Goal: Task Accomplishment & Management: Use online tool/utility

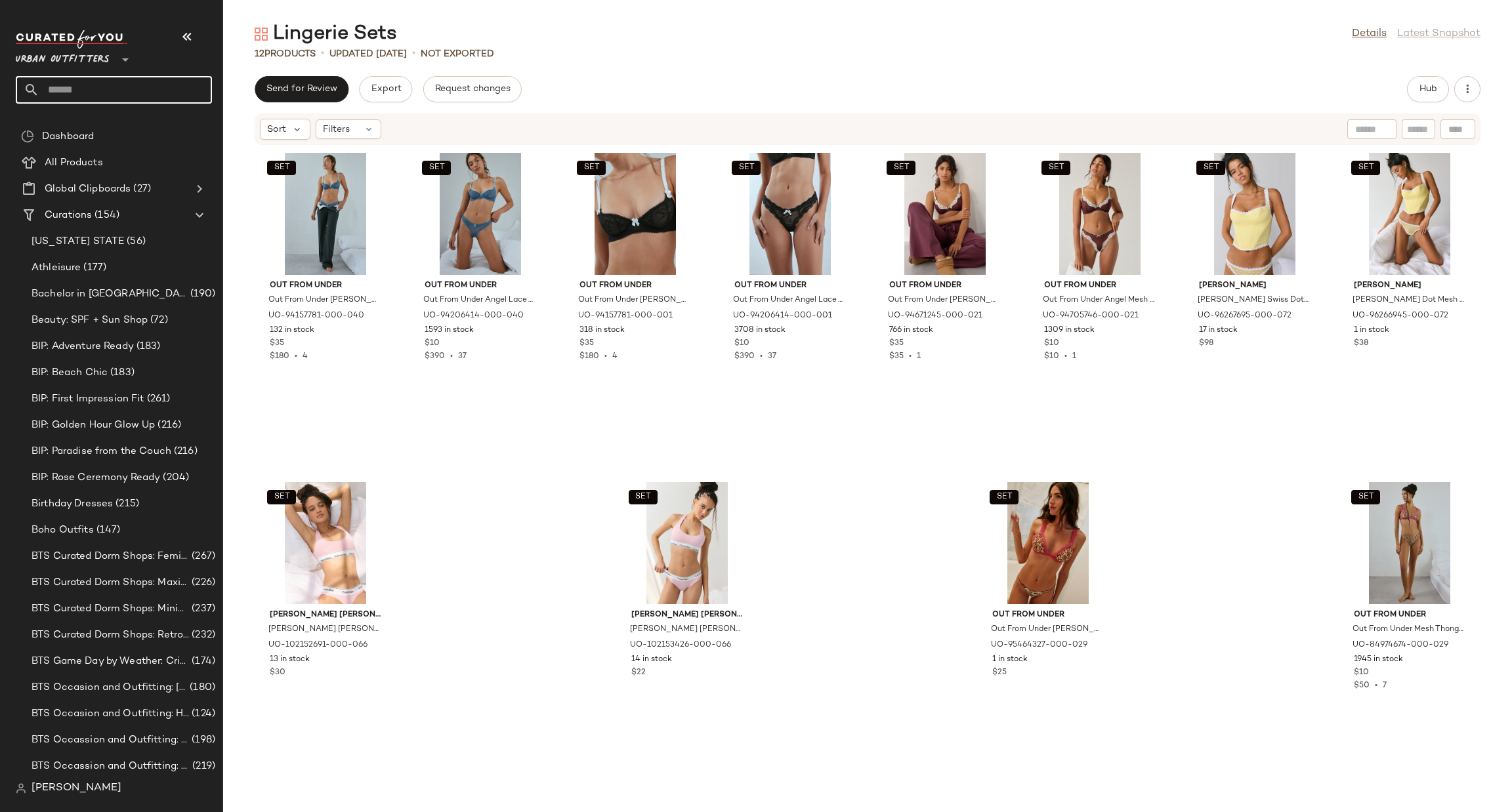
click at [123, 85] on input "text" at bounding box center [125, 90] width 173 height 28
type input "***"
click at [187, 236] on span "Create New Curation" at bounding box center [215, 234] width 107 height 11
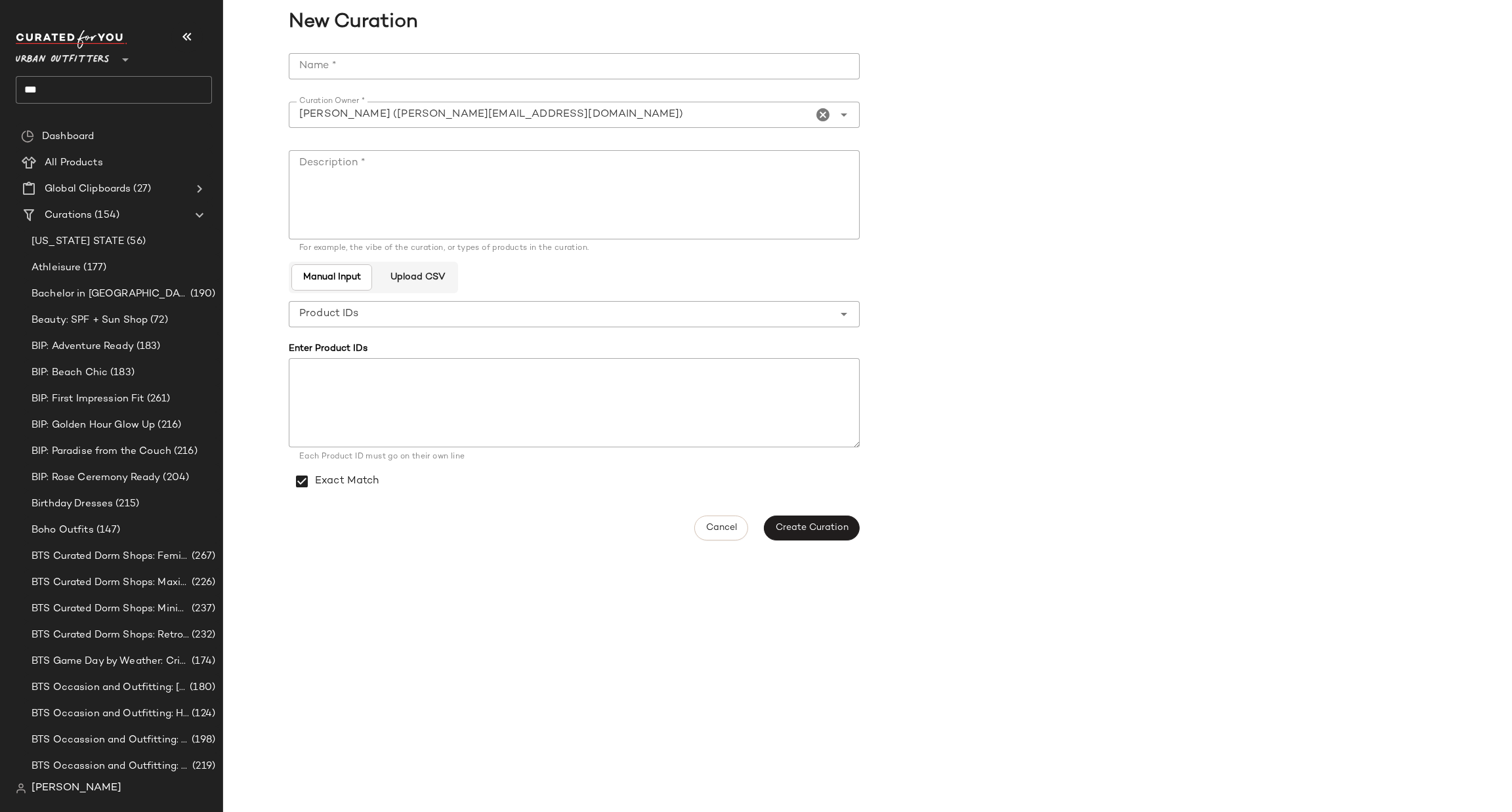
click at [402, 60] on input "Name *" at bounding box center [574, 66] width 571 height 26
paste input "**********"
type input "**********"
click at [447, 178] on textarea "Description *" at bounding box center [574, 195] width 571 height 89
type textarea "*"
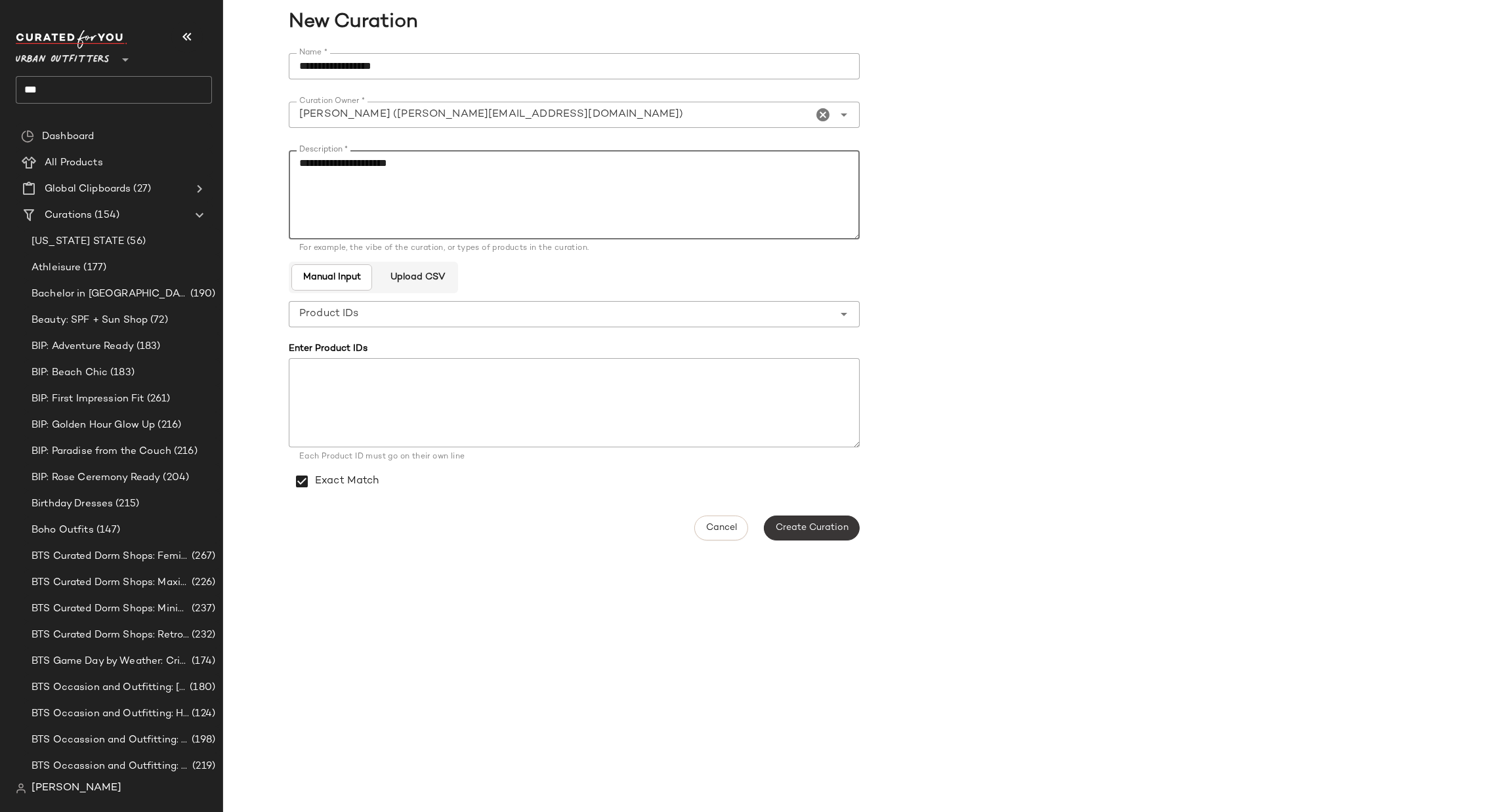
type textarea "**********"
click at [834, 525] on span "Create Curation" at bounding box center [812, 528] width 74 height 11
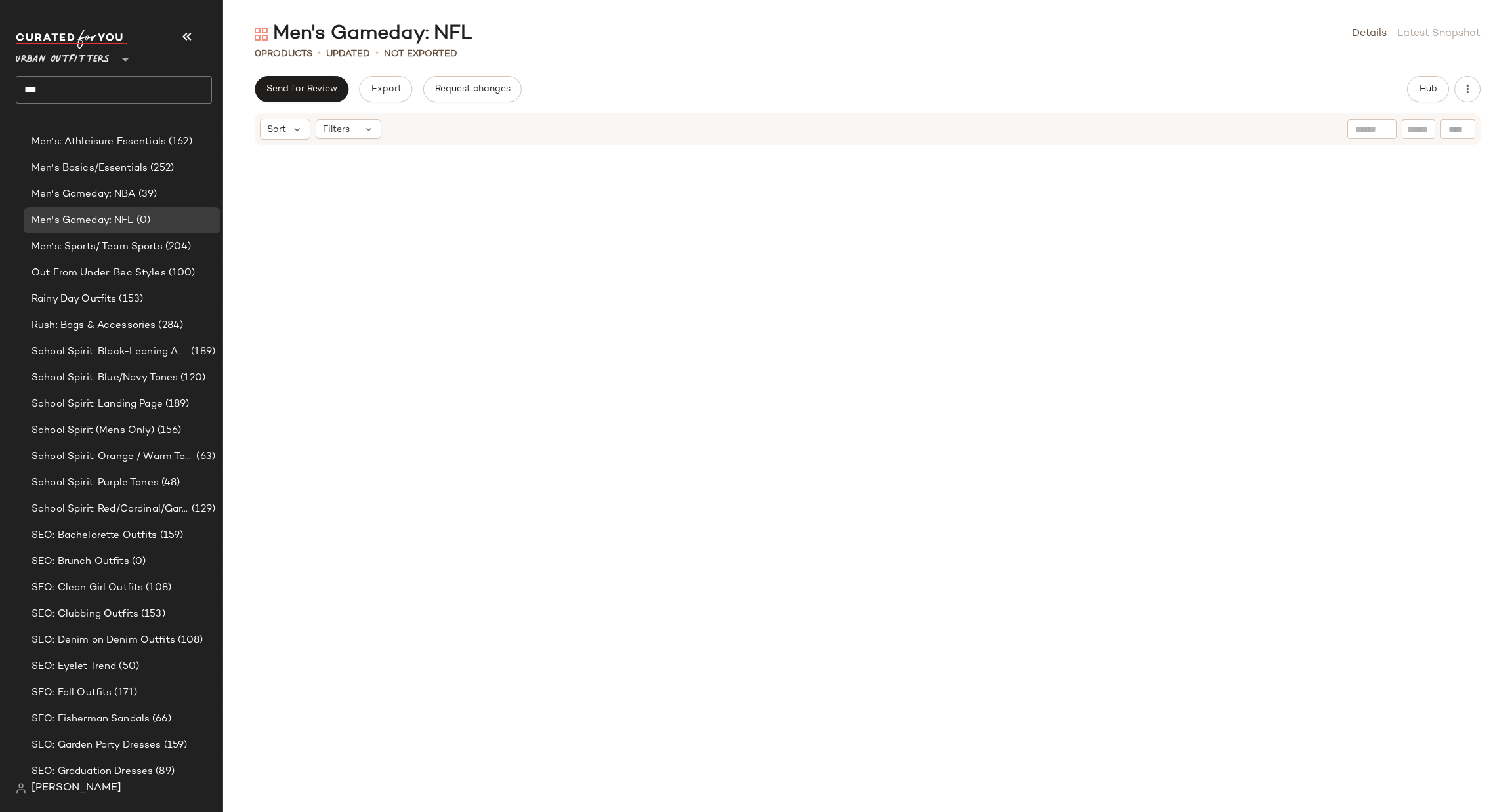
scroll to position [2104, 0]
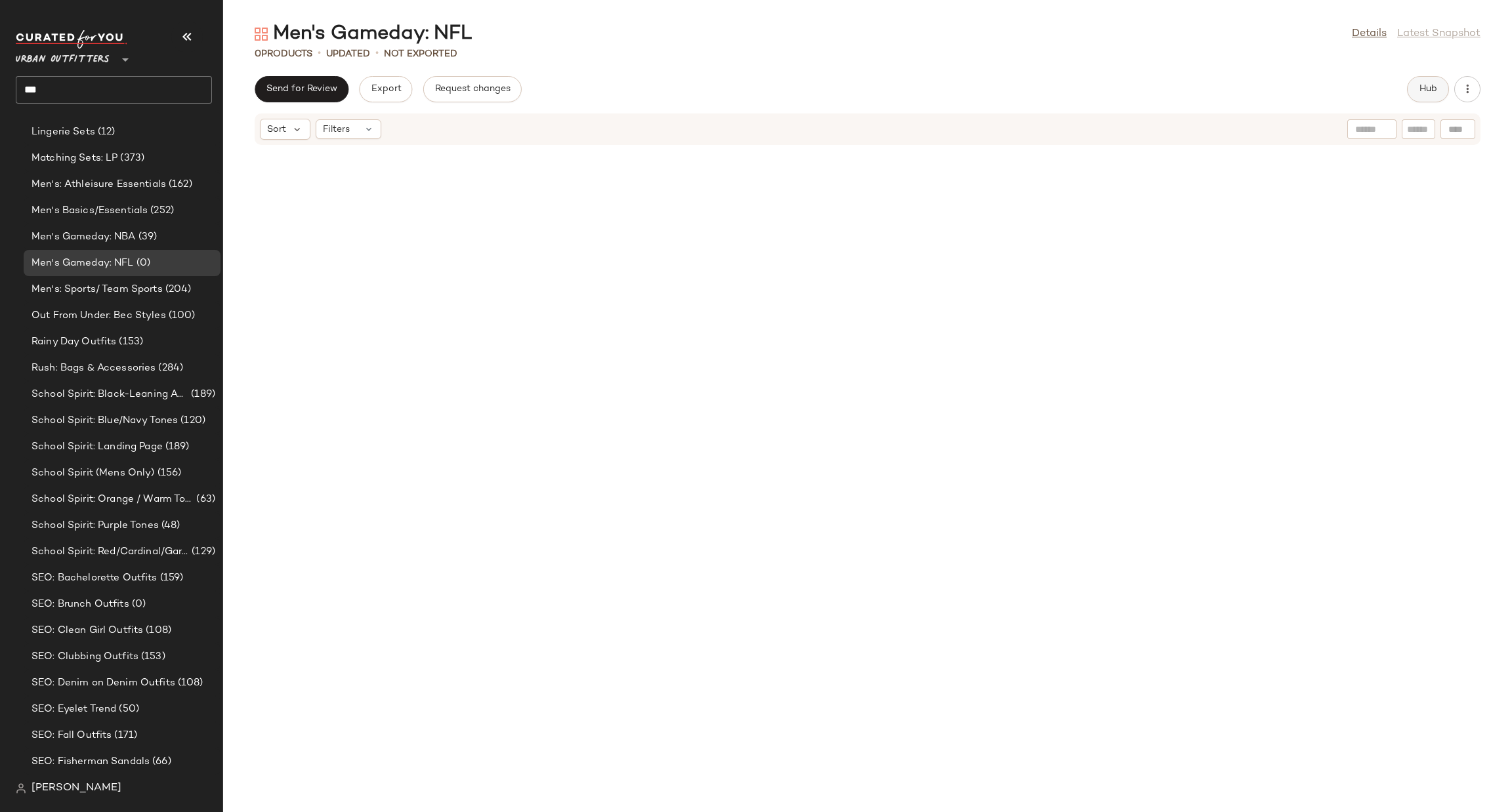
click at [1423, 87] on span "Hub" at bounding box center [1428, 89] width 19 height 11
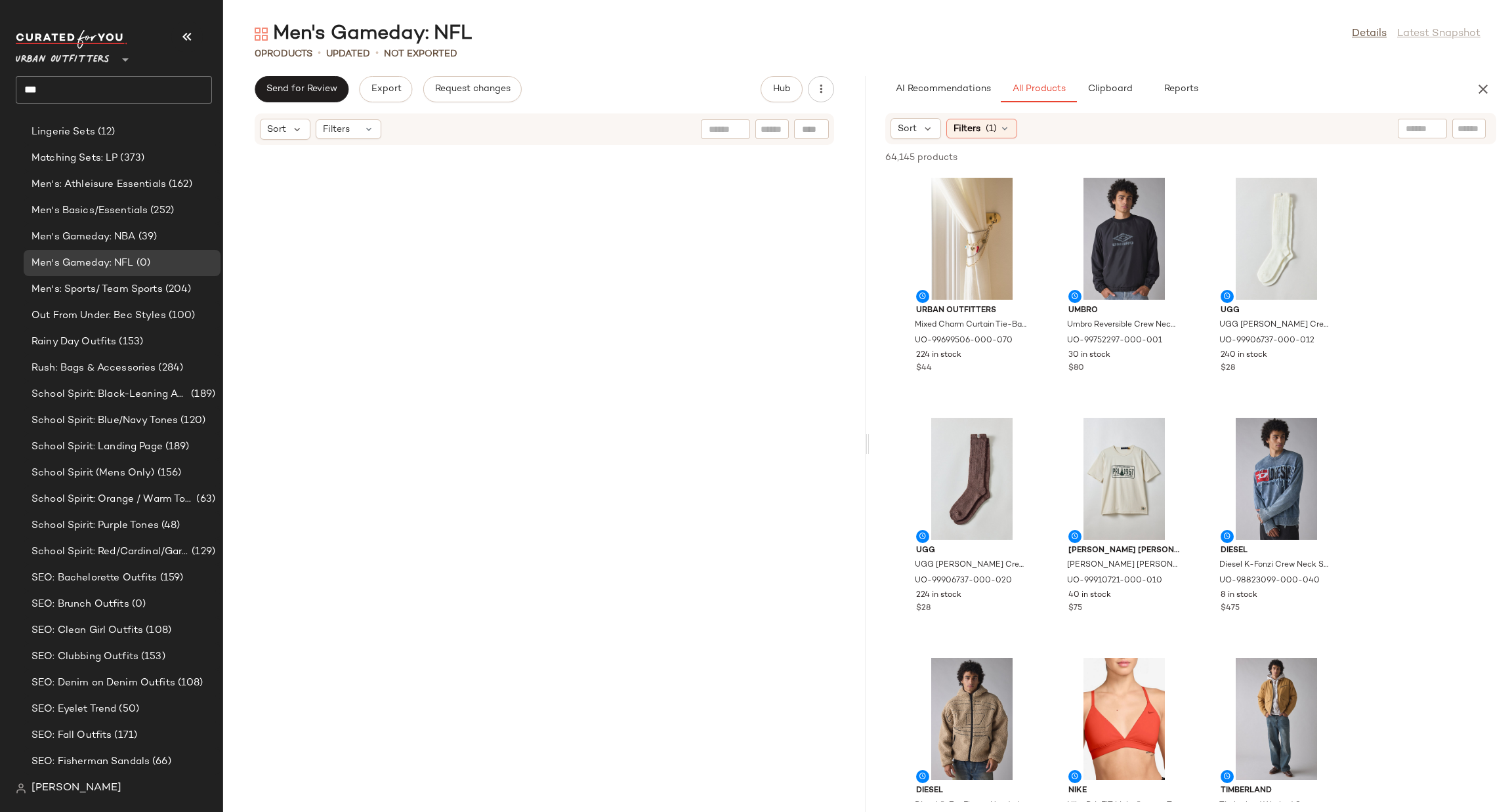
click at [1415, 138] on div at bounding box center [1423, 128] width 34 height 20
type input "***"
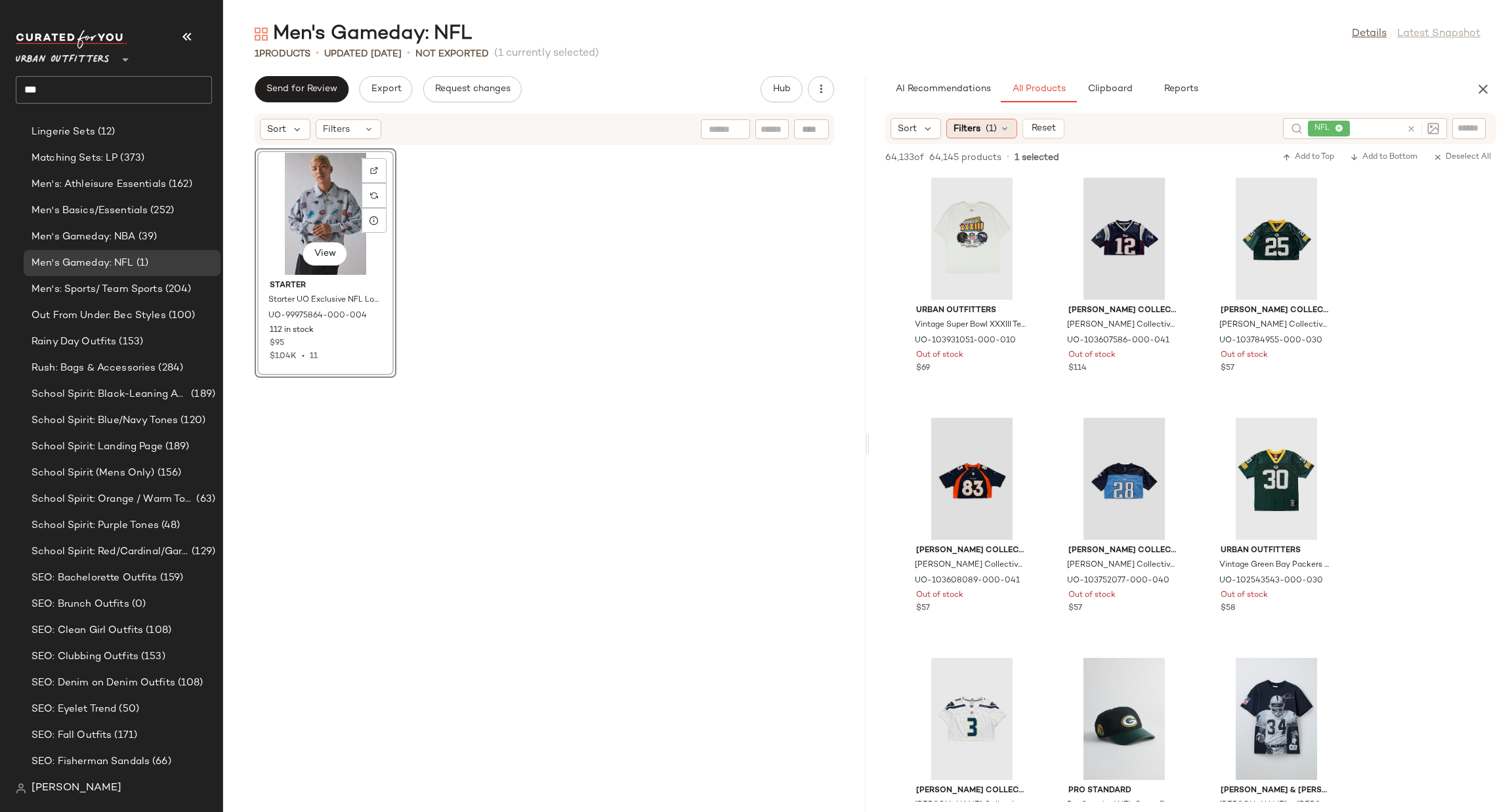
click at [986, 120] on div "Filters (1)" at bounding box center [981, 128] width 71 height 20
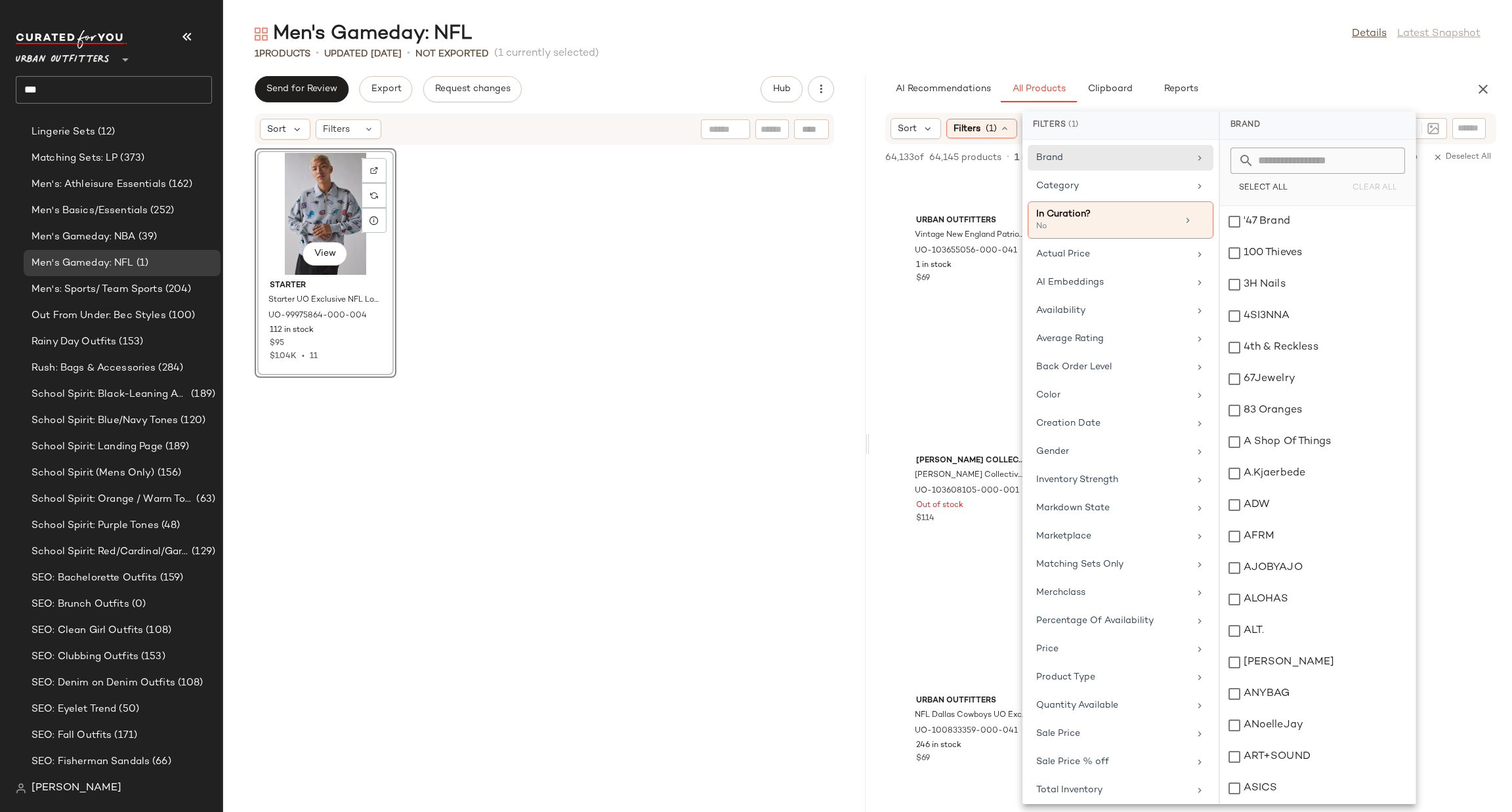
scroll to position [97, 0]
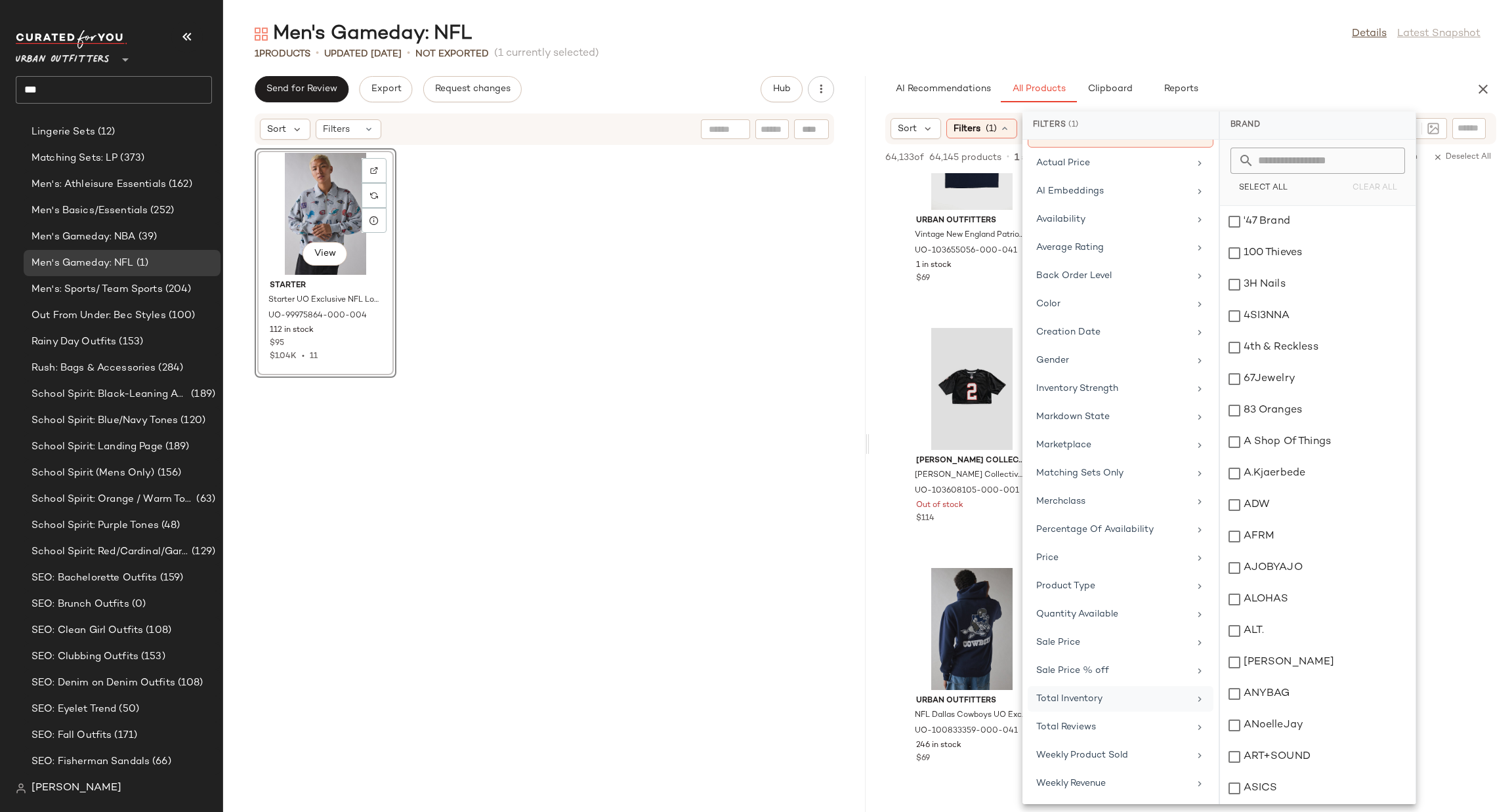
click at [1100, 689] on div "Total Inventory" at bounding box center [1120, 699] width 186 height 26
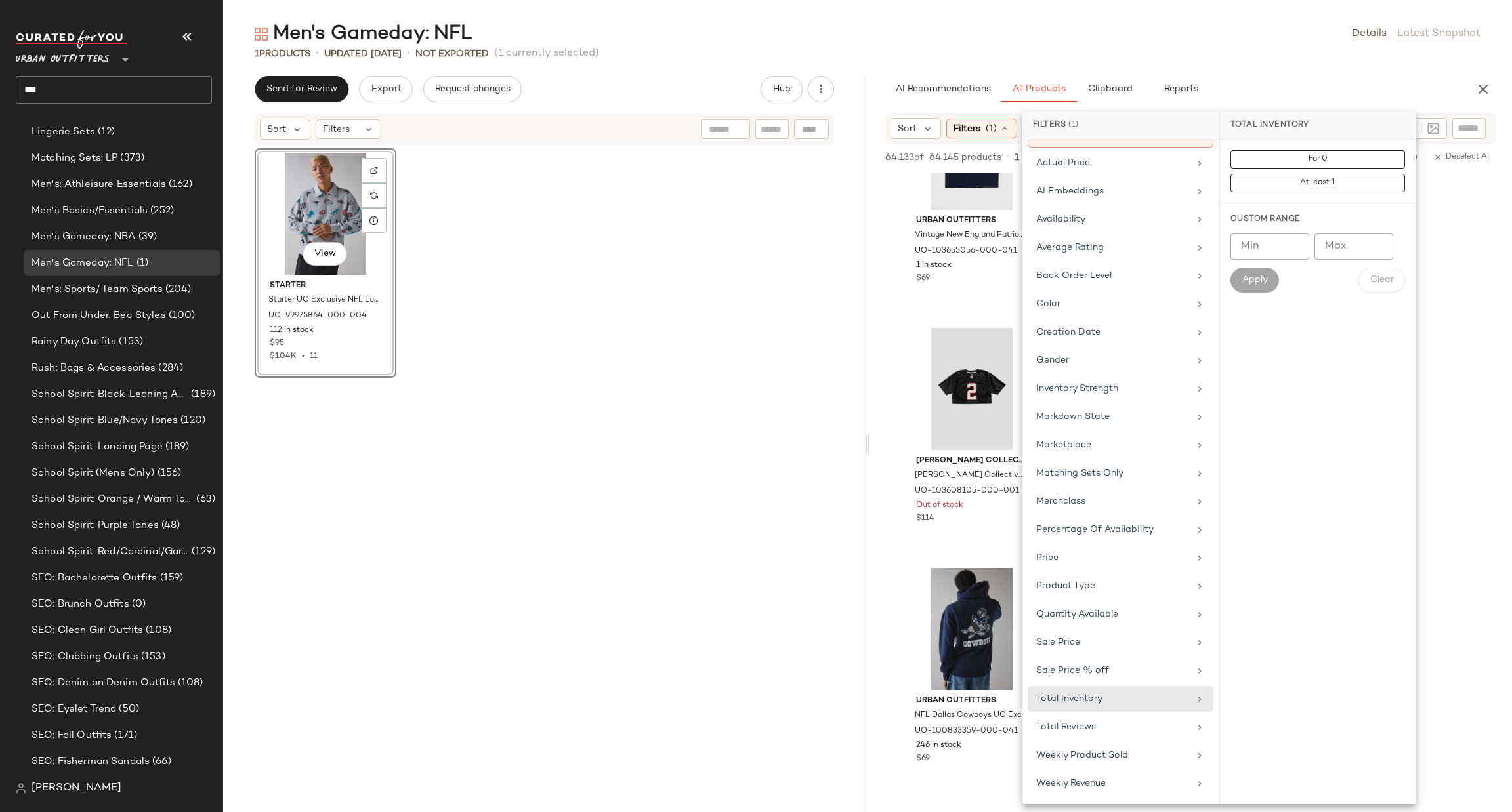
drag, startPoint x: 1312, startPoint y: 185, endPoint x: 1422, endPoint y: 206, distance: 112.0
click at [1312, 186] on span "At least 1" at bounding box center [1317, 183] width 36 height 9
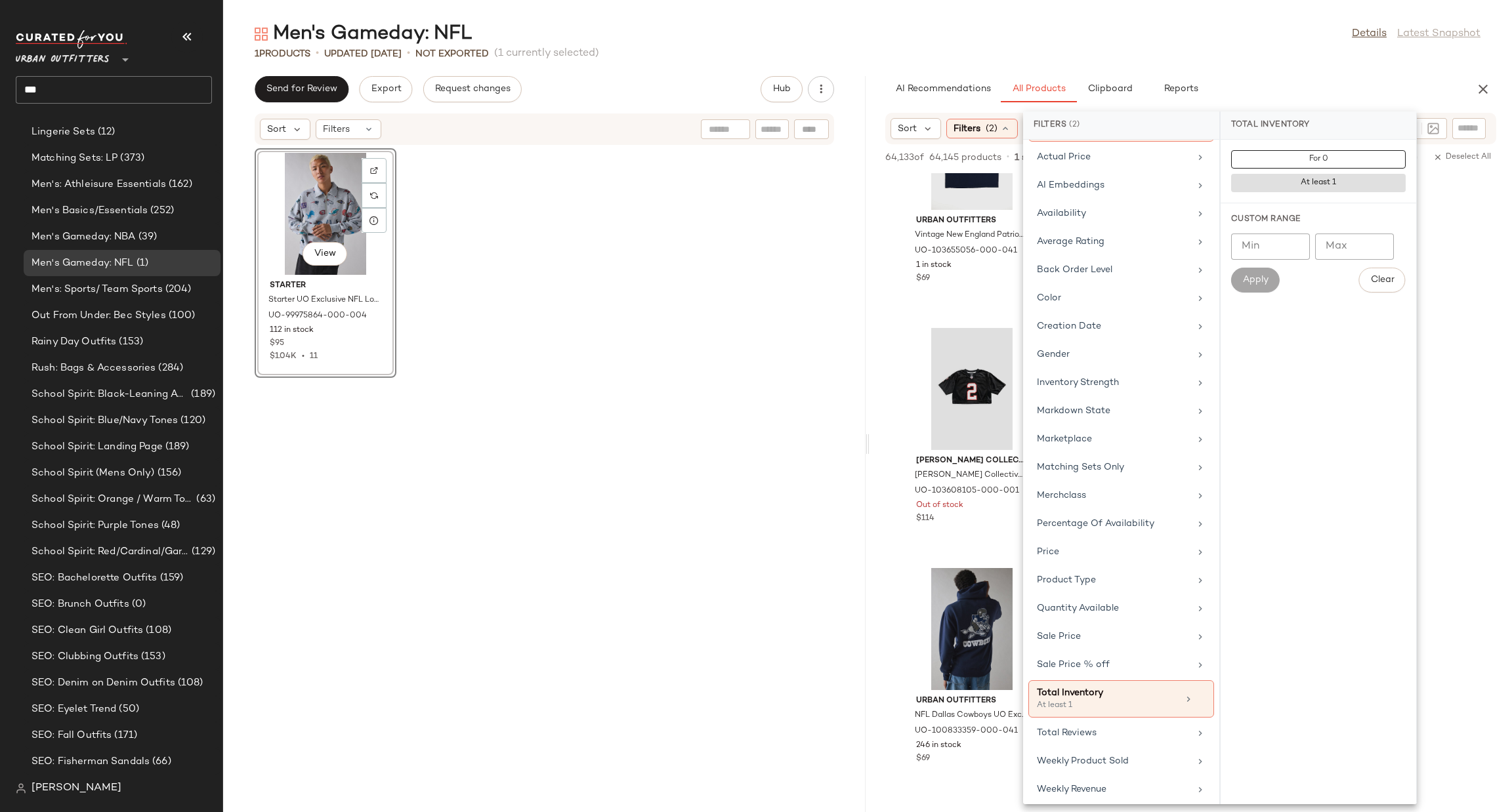
scroll to position [2321, 0]
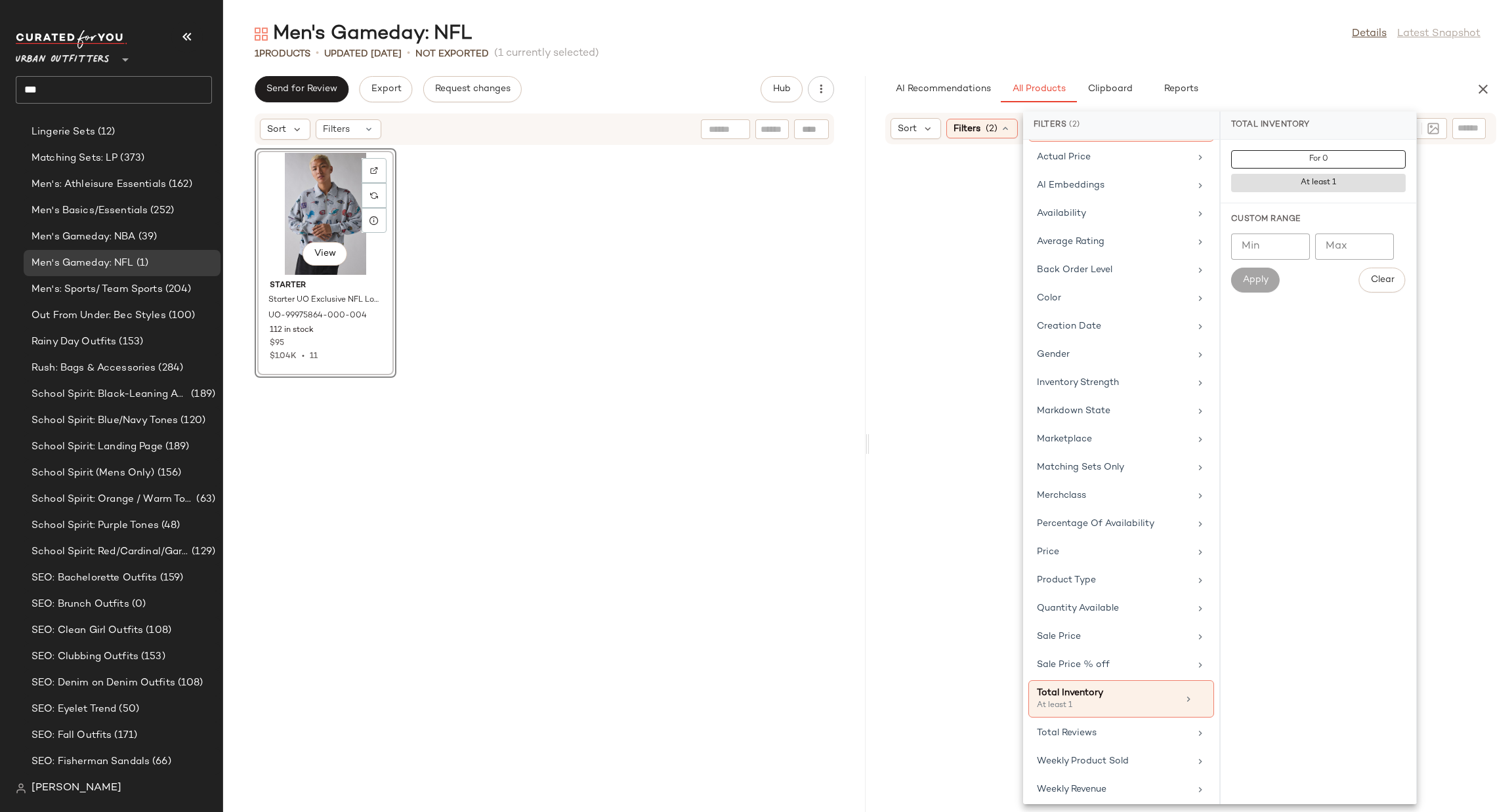
click at [891, 303] on div at bounding box center [1191, 494] width 637 height 694
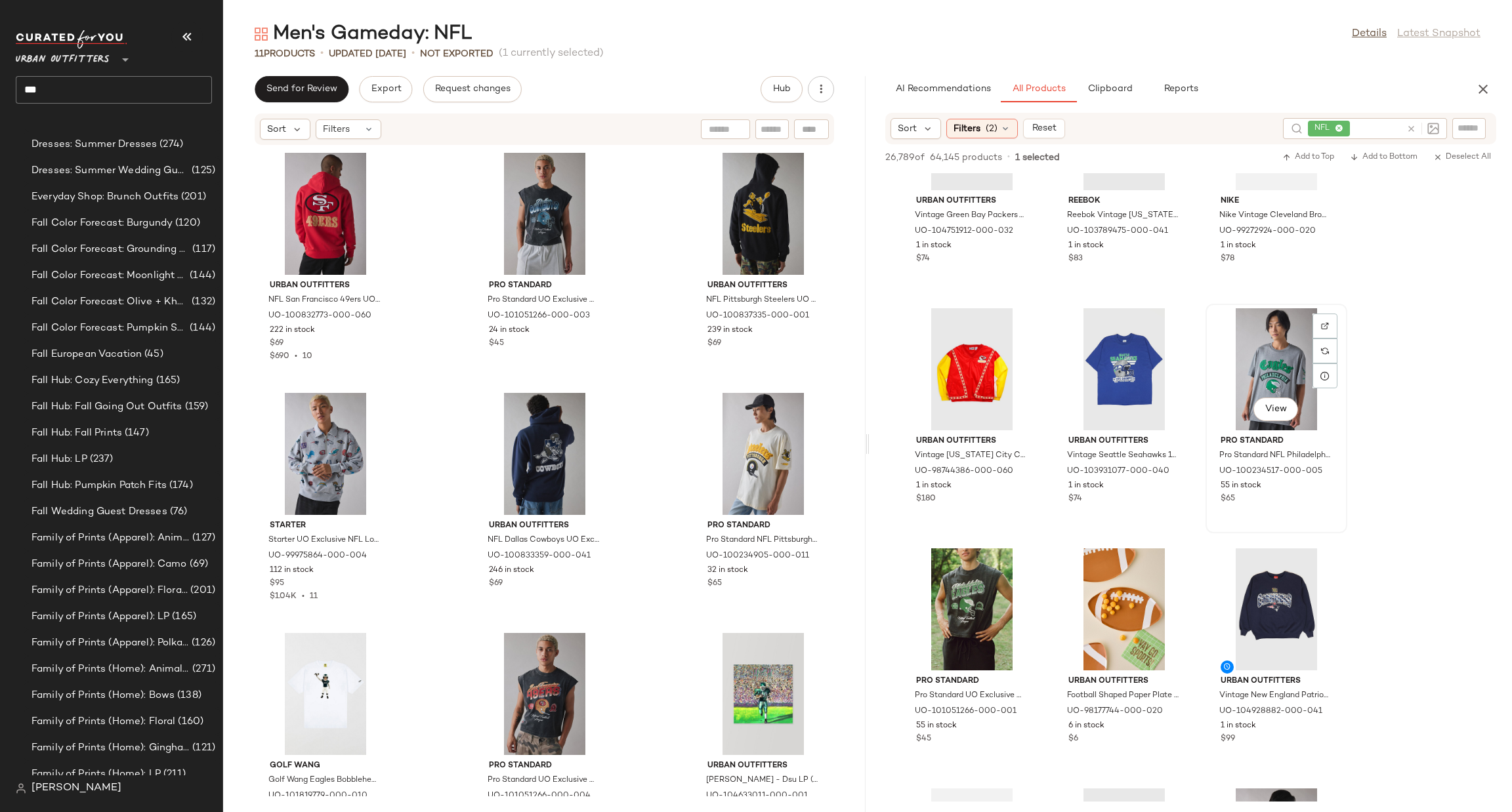
scroll to position [2104, 0]
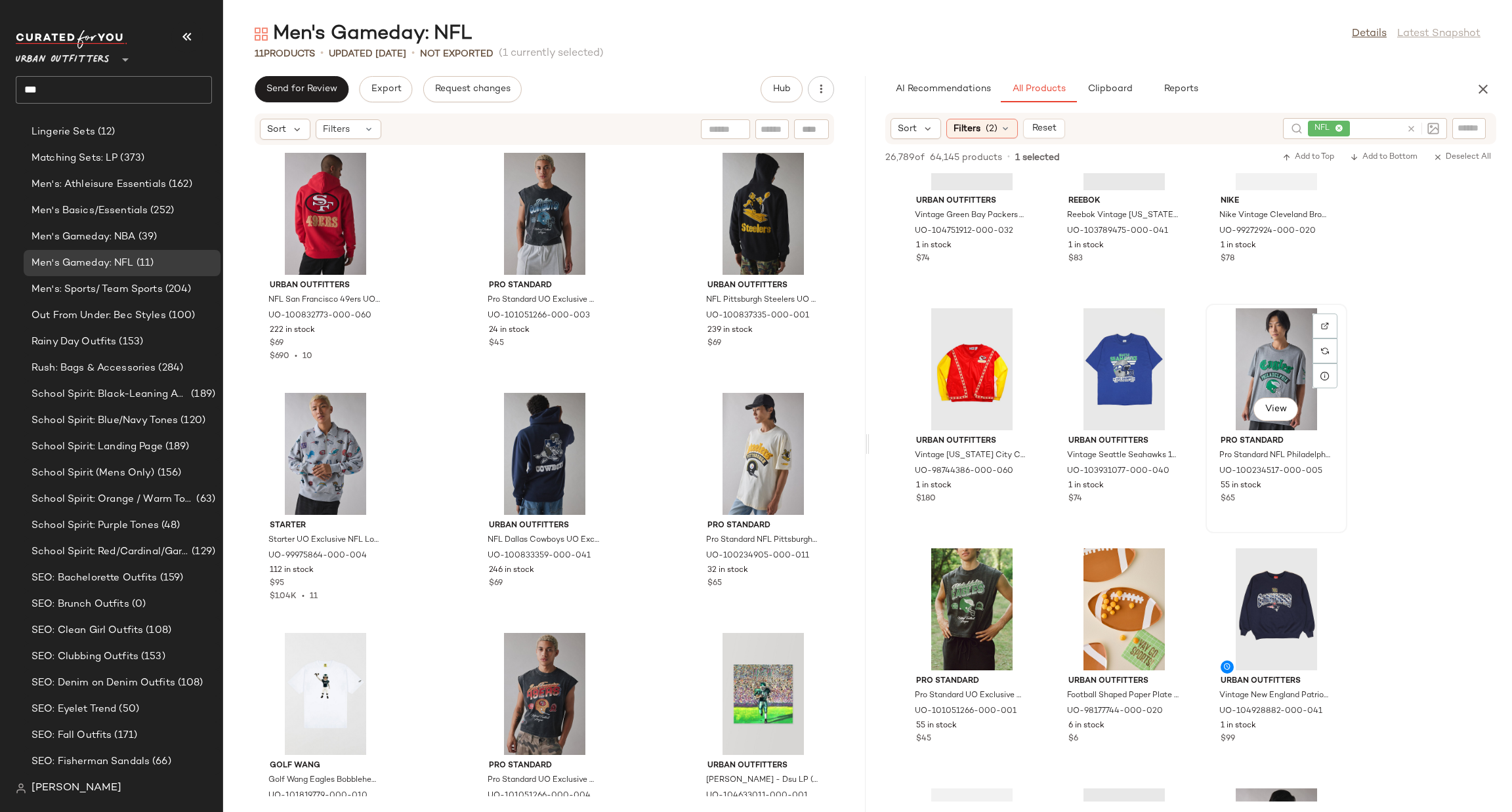
click at [1297, 382] on div "View" at bounding box center [1276, 370] width 133 height 122
click at [942, 604] on div "View" at bounding box center [972, 609] width 133 height 122
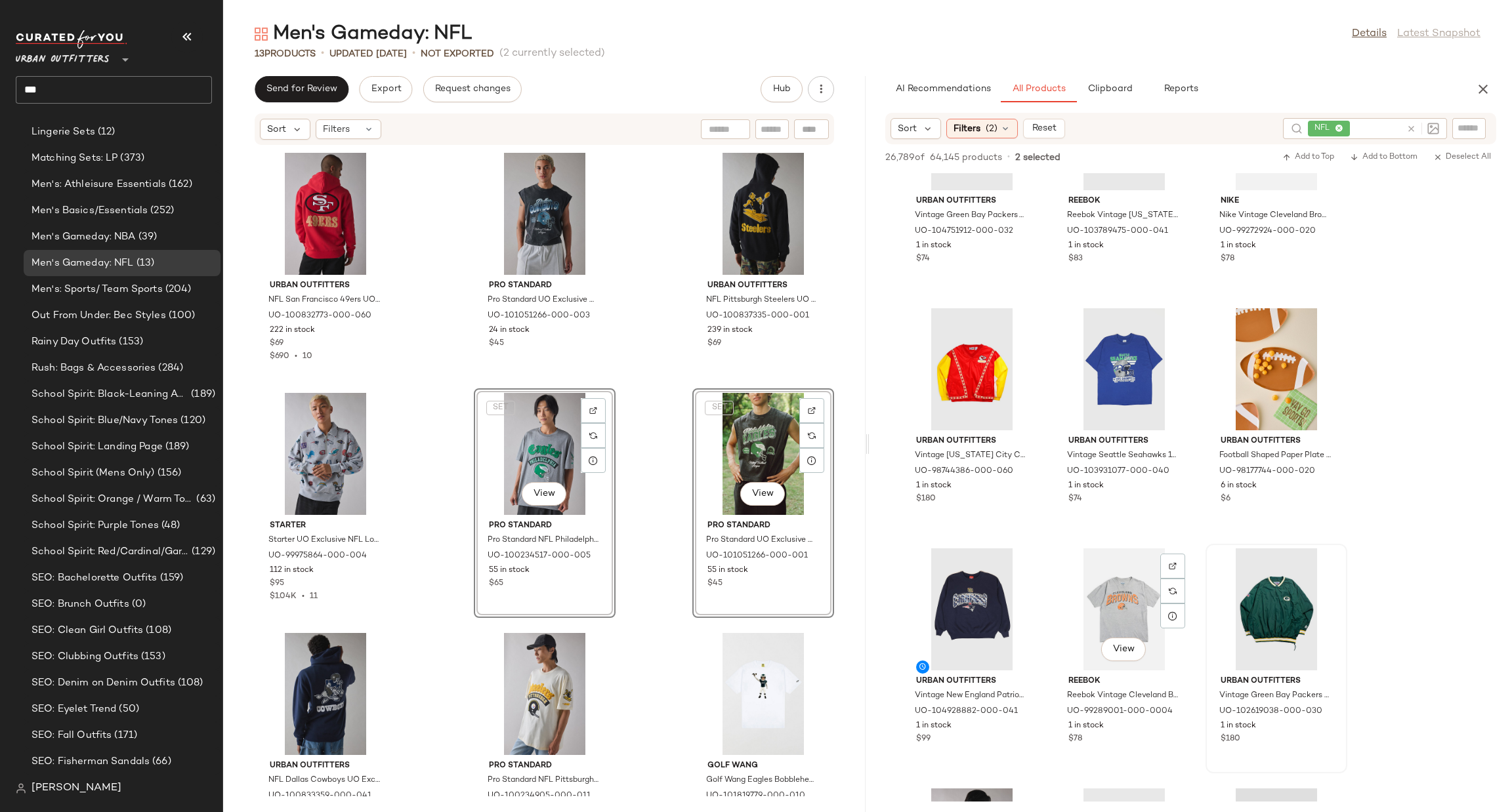
scroll to position [787, 0]
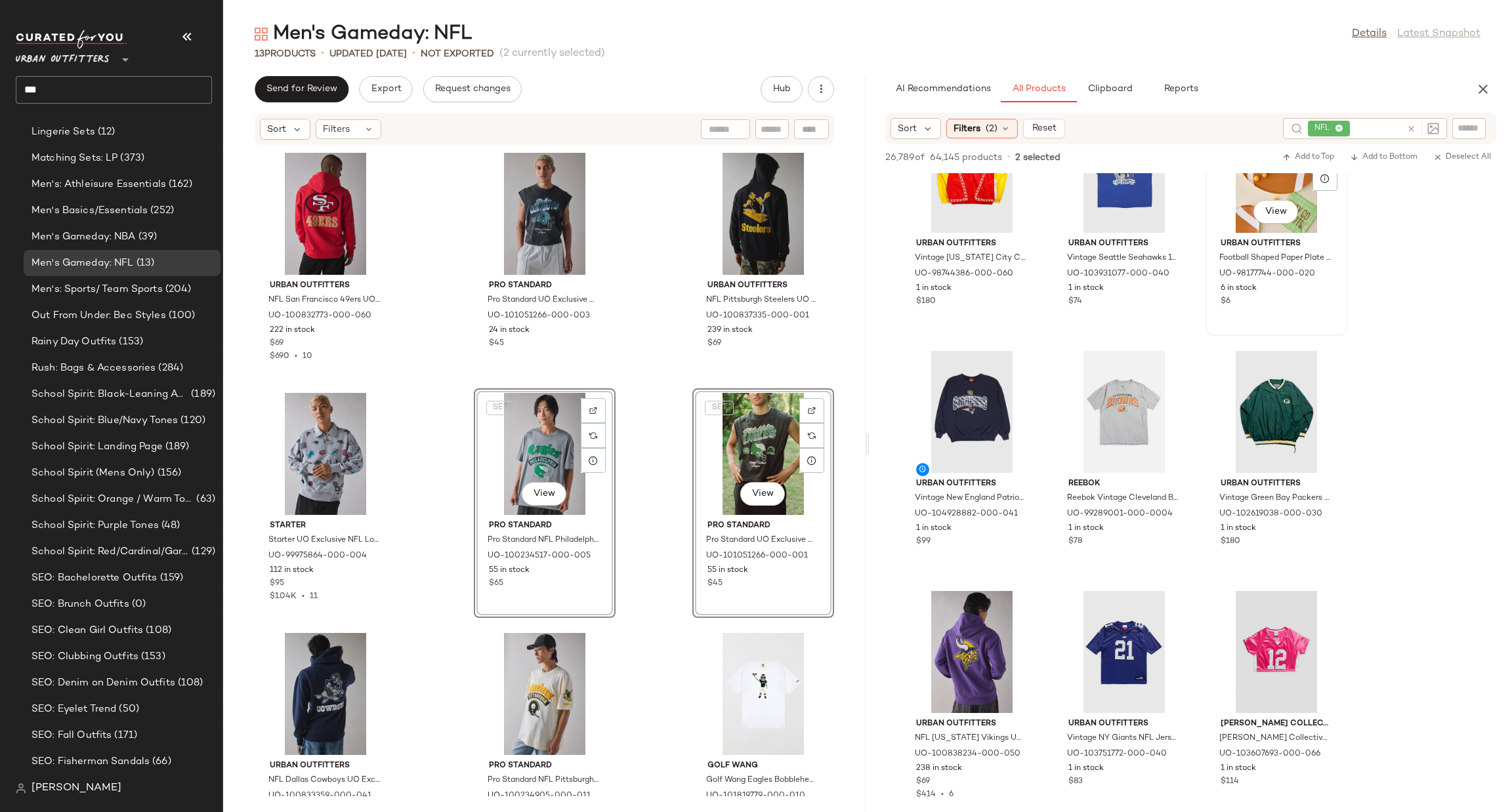
click at [1233, 221] on div "View" at bounding box center [1276, 172] width 133 height 122
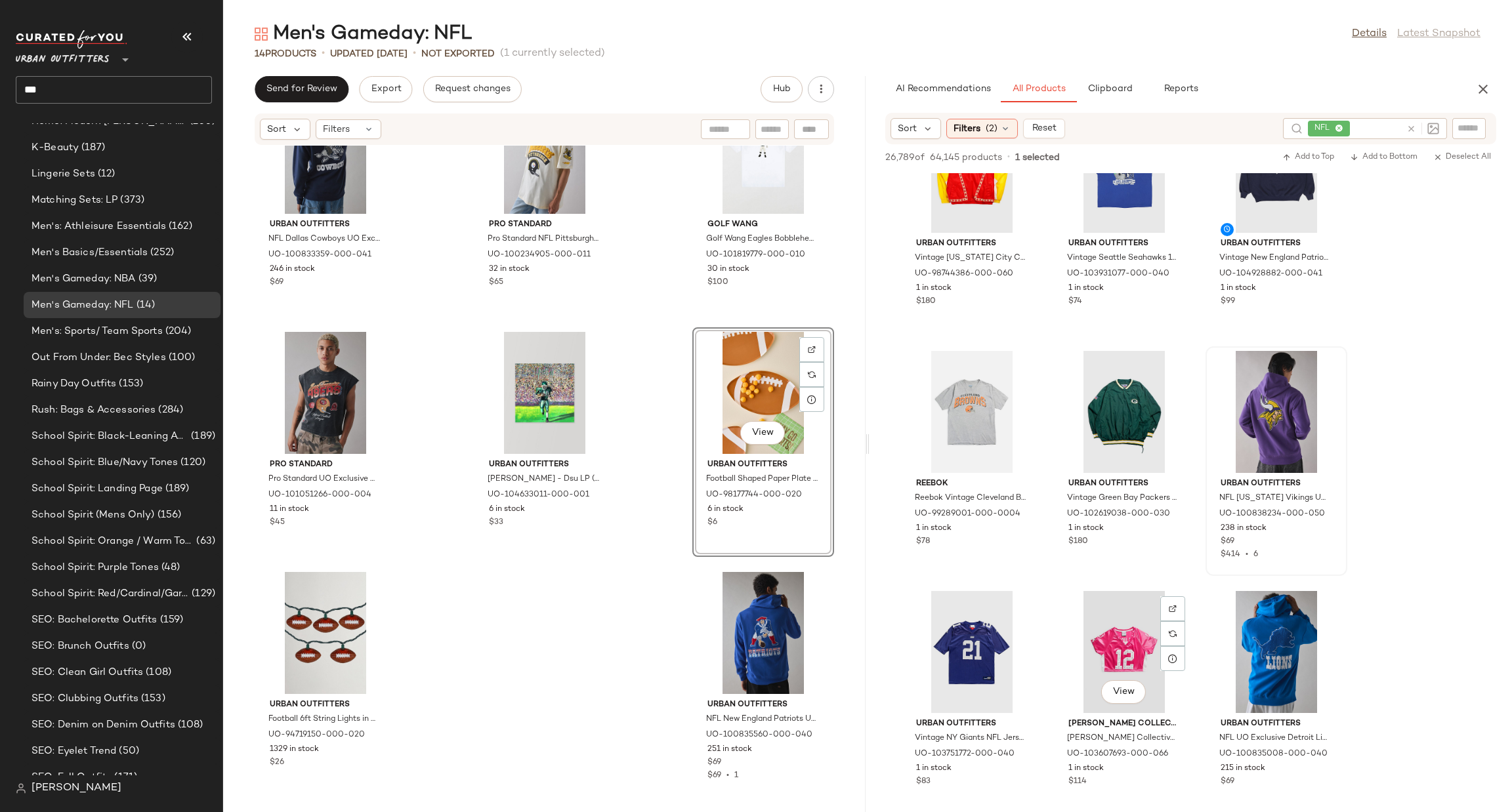
scroll to position [2104, 0]
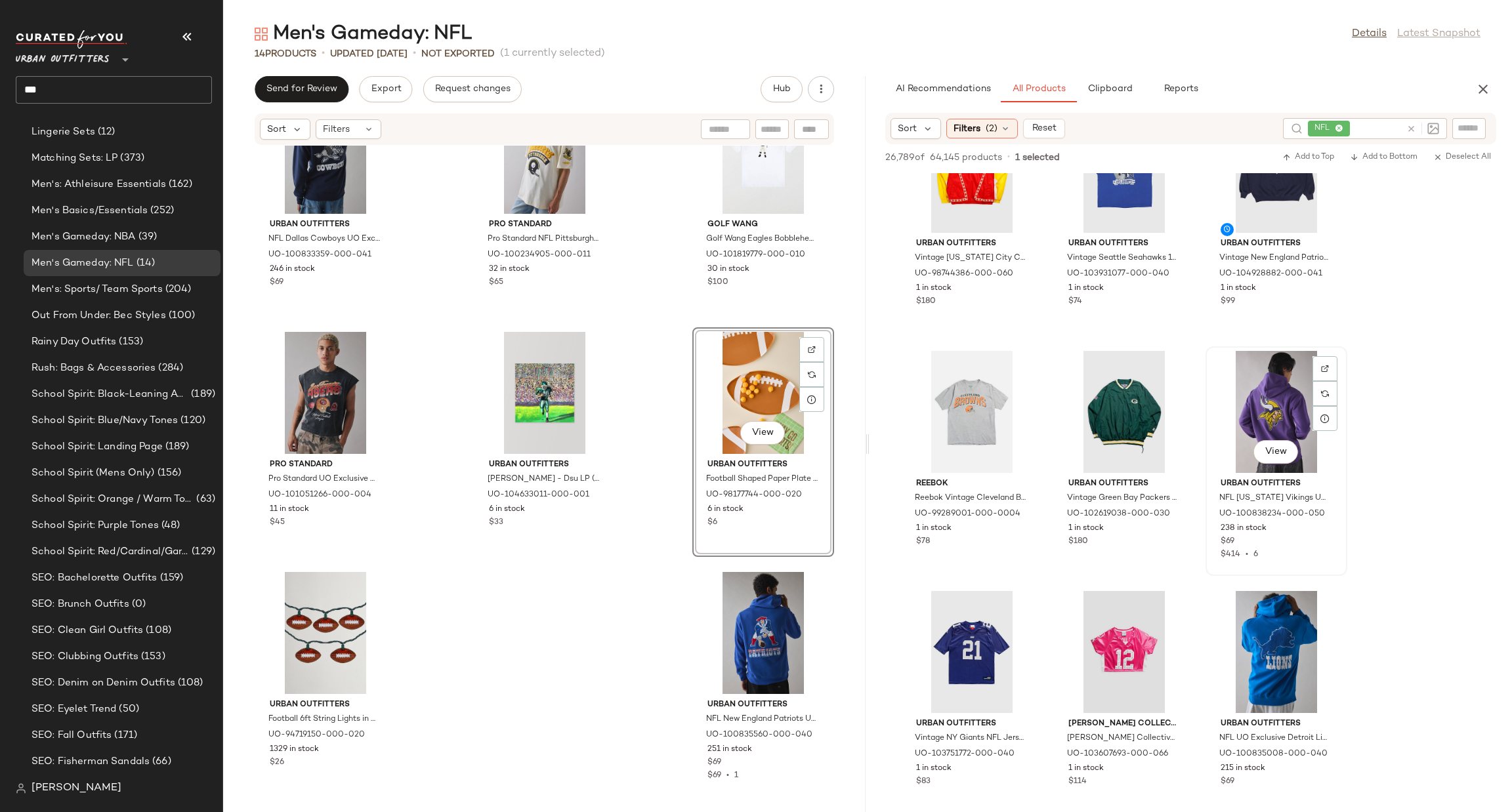
click at [1290, 427] on div "View" at bounding box center [1276, 412] width 133 height 122
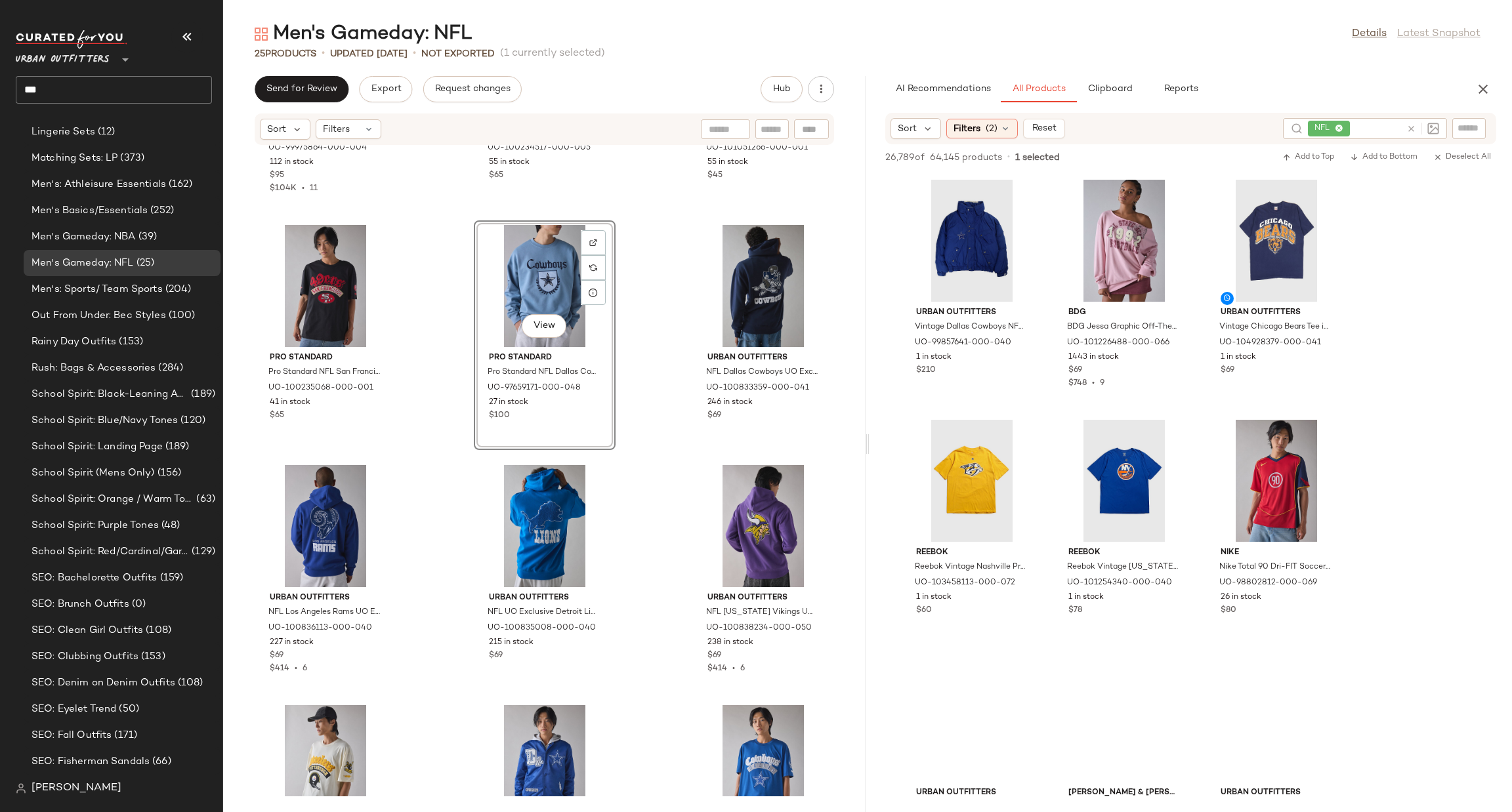
scroll to position [11612, 0]
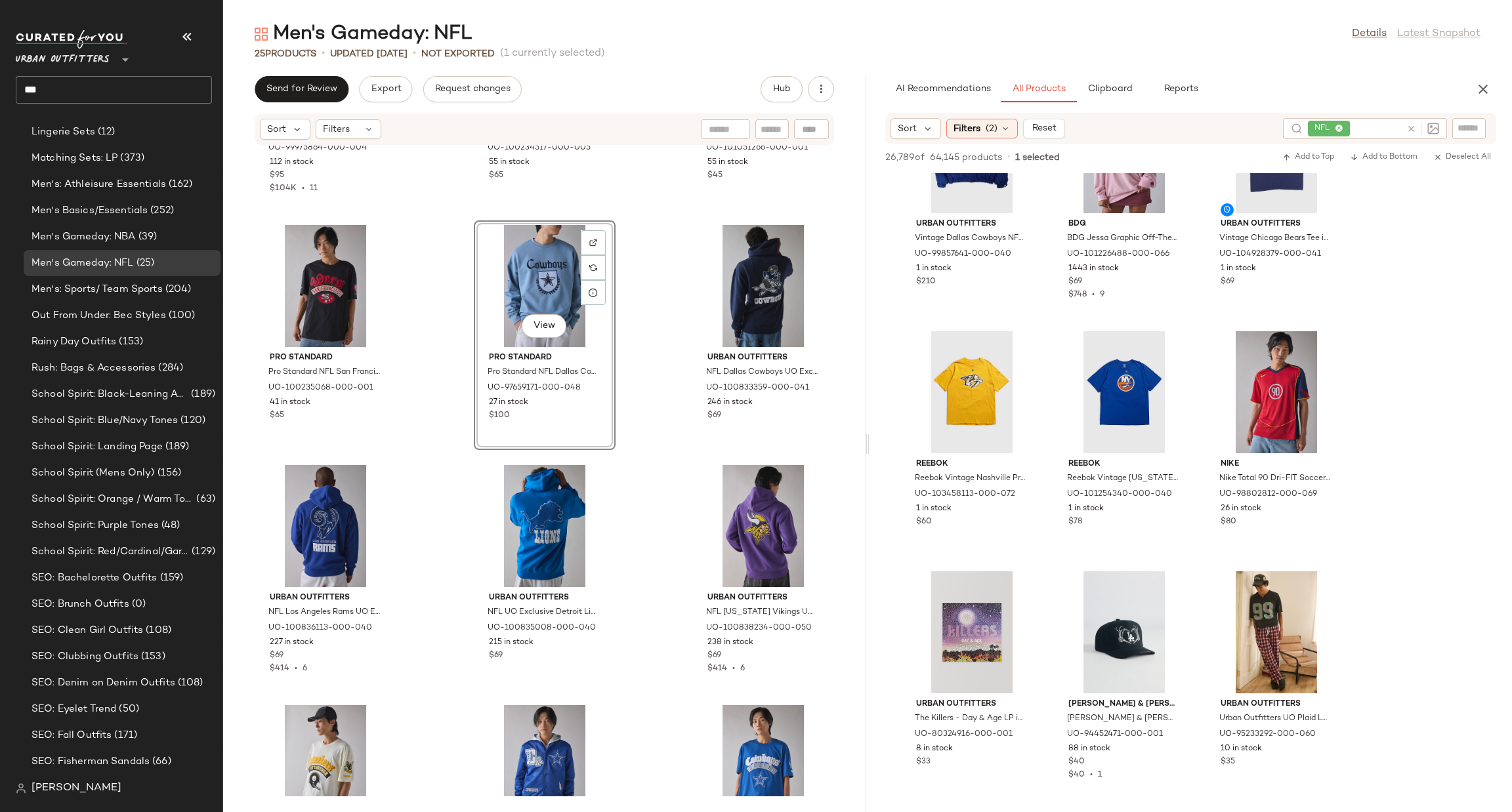
click at [1413, 131] on icon at bounding box center [1411, 128] width 10 height 10
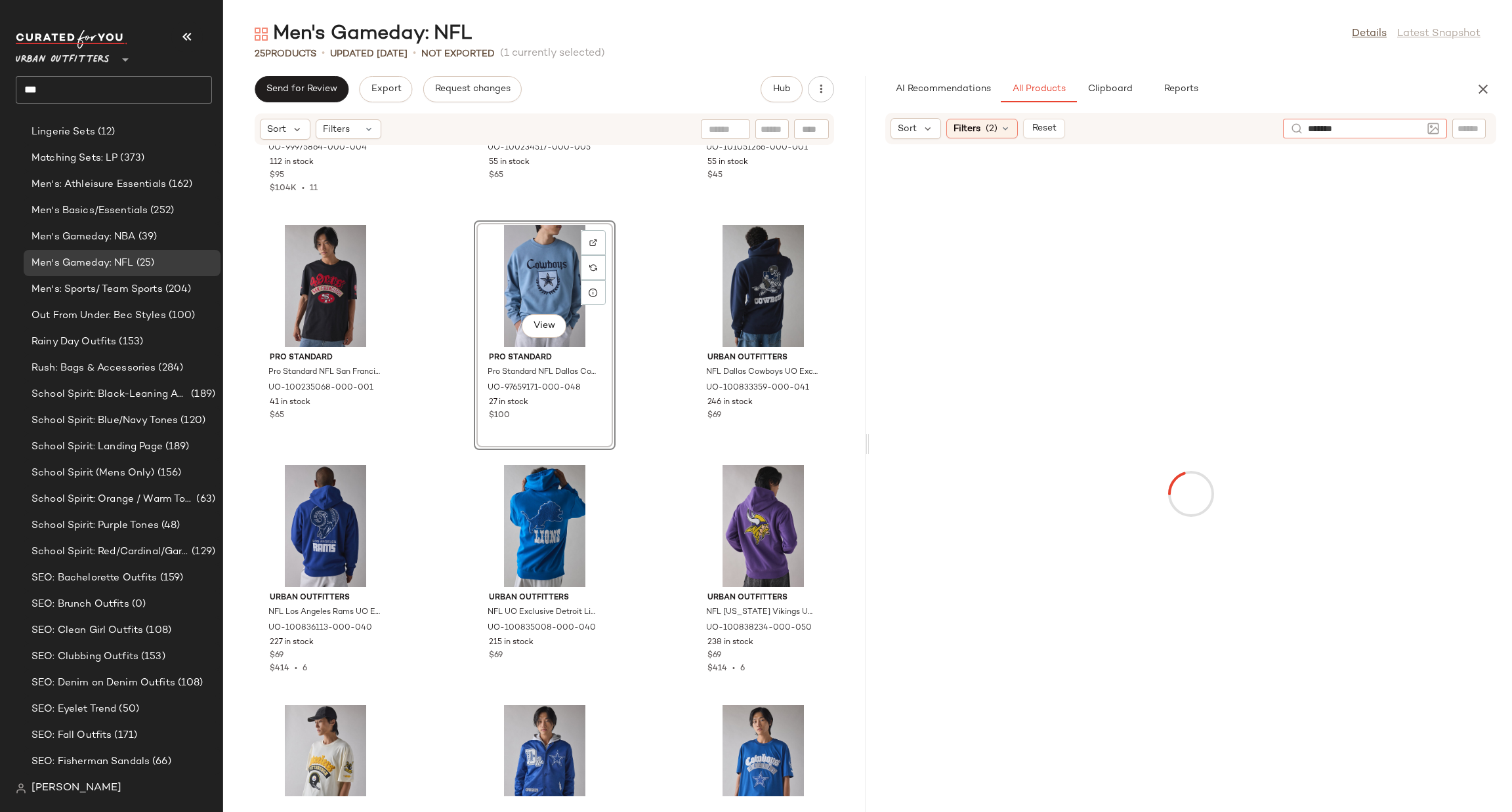
type input "********"
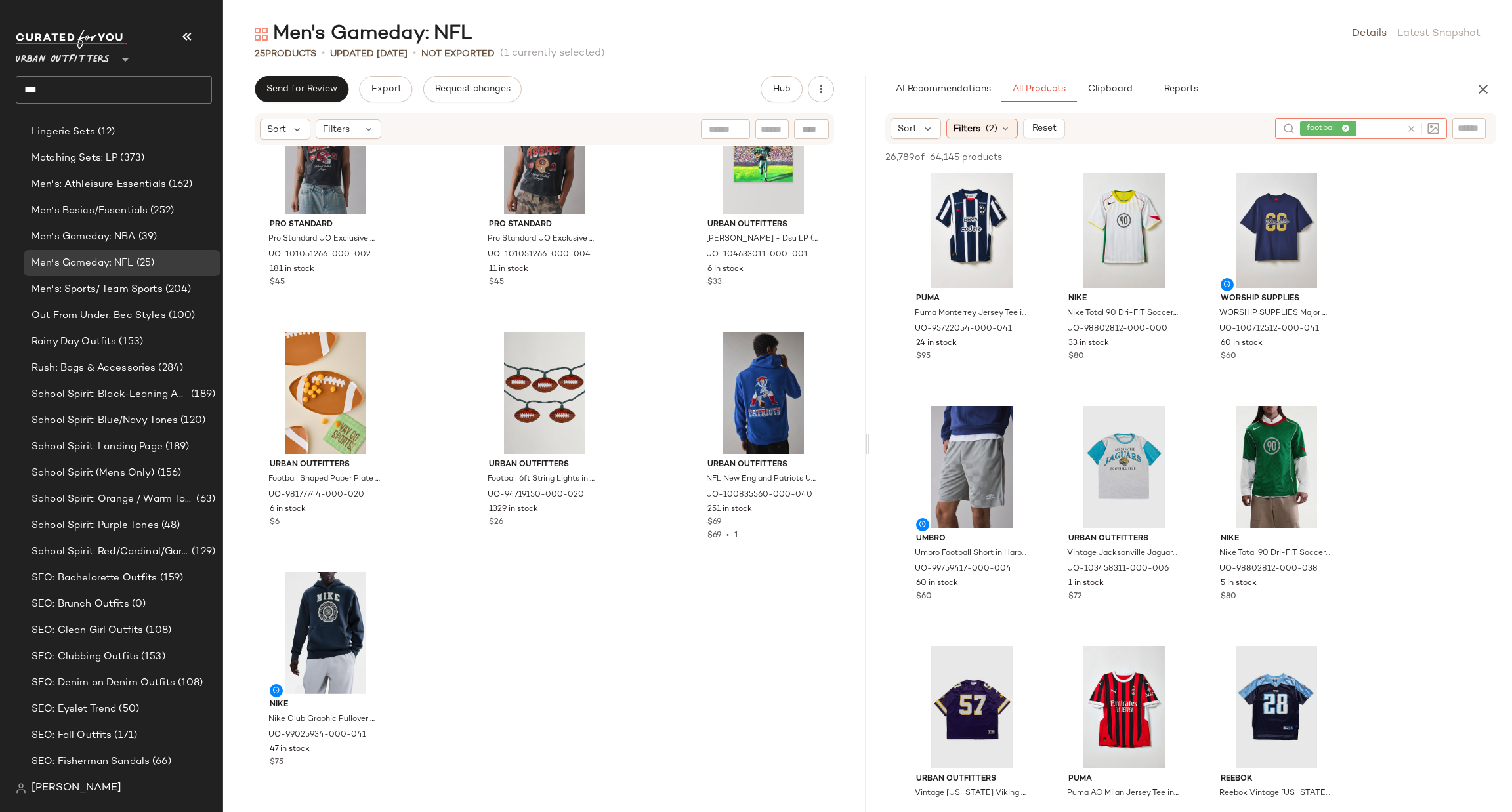
scroll to position [7085, 0]
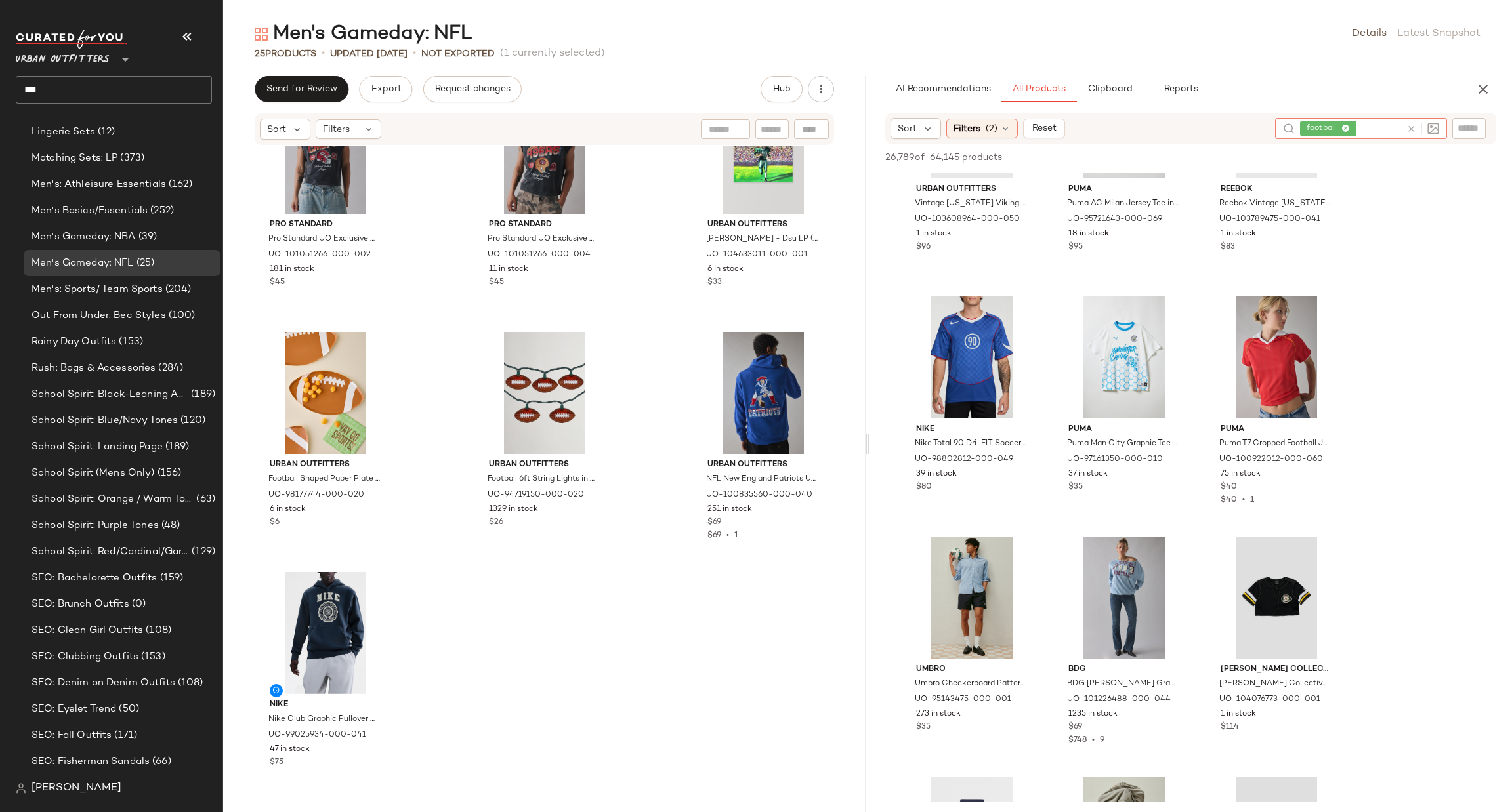
click at [1407, 127] on icon at bounding box center [1411, 128] width 10 height 10
click at [984, 123] on div "Filters (2)" at bounding box center [982, 128] width 72 height 20
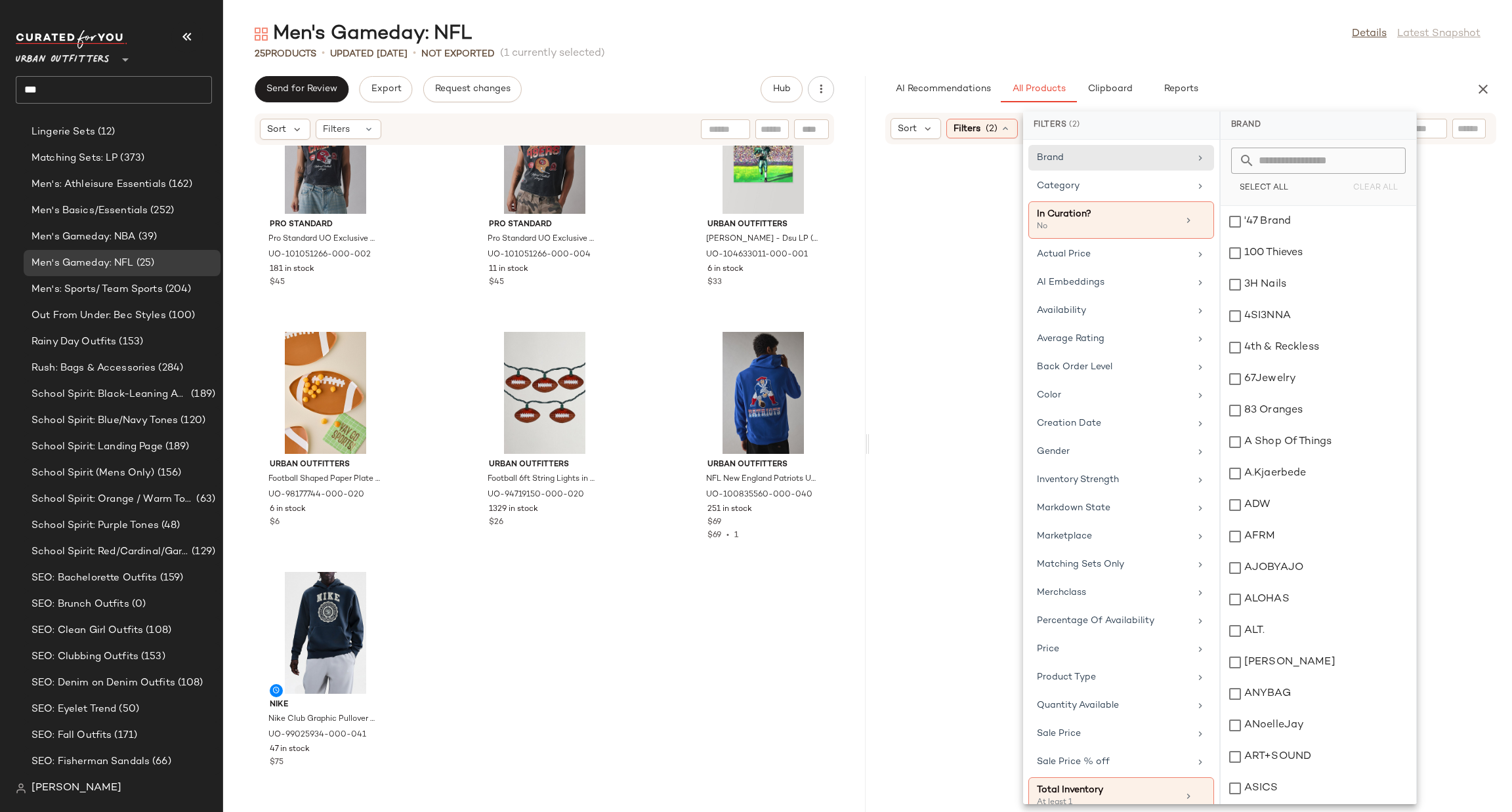
click at [1503, 342] on div at bounding box center [1191, 494] width 637 height 694
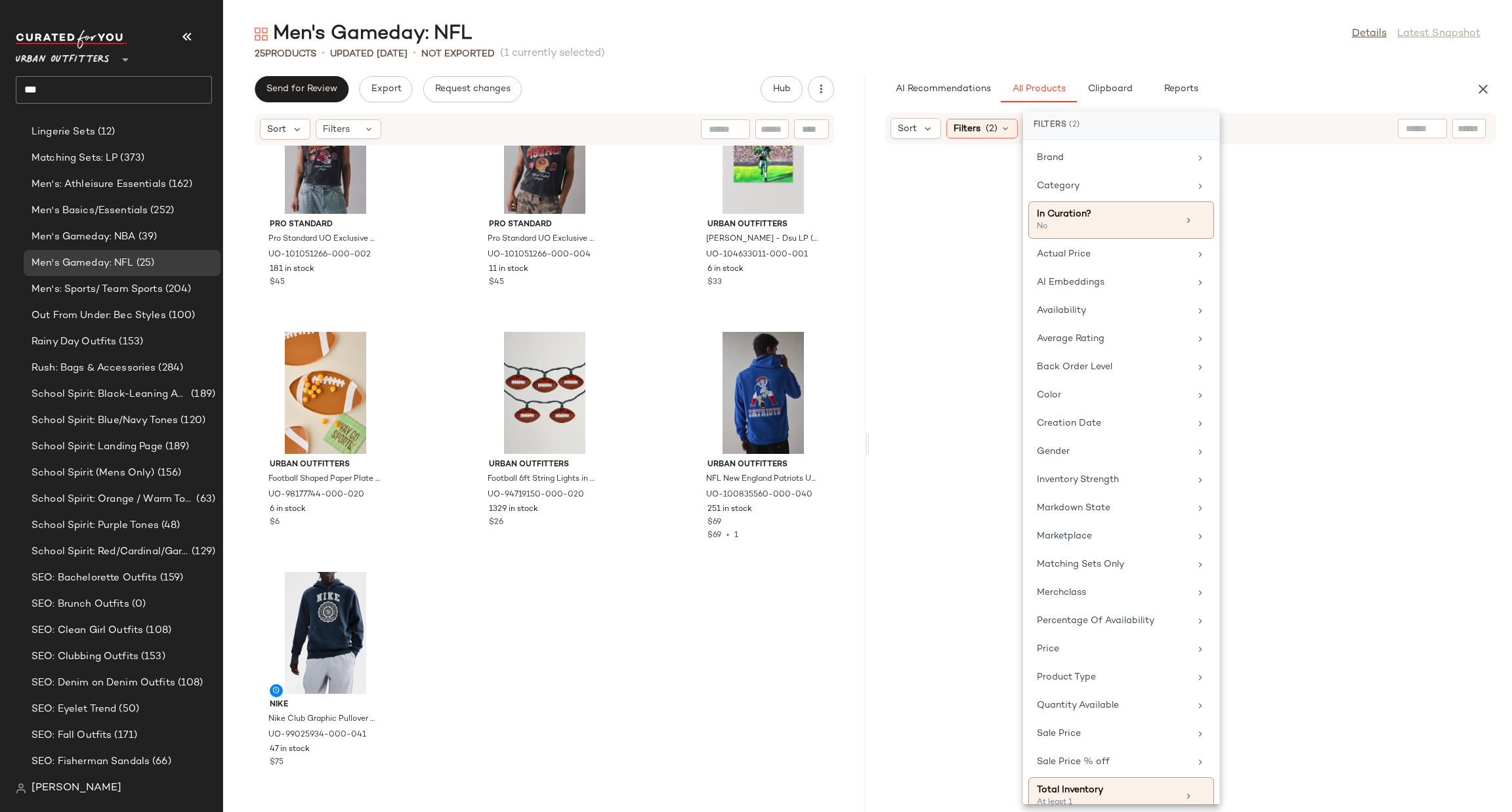
click at [1475, 123] on input "text" at bounding box center [1469, 128] width 23 height 14
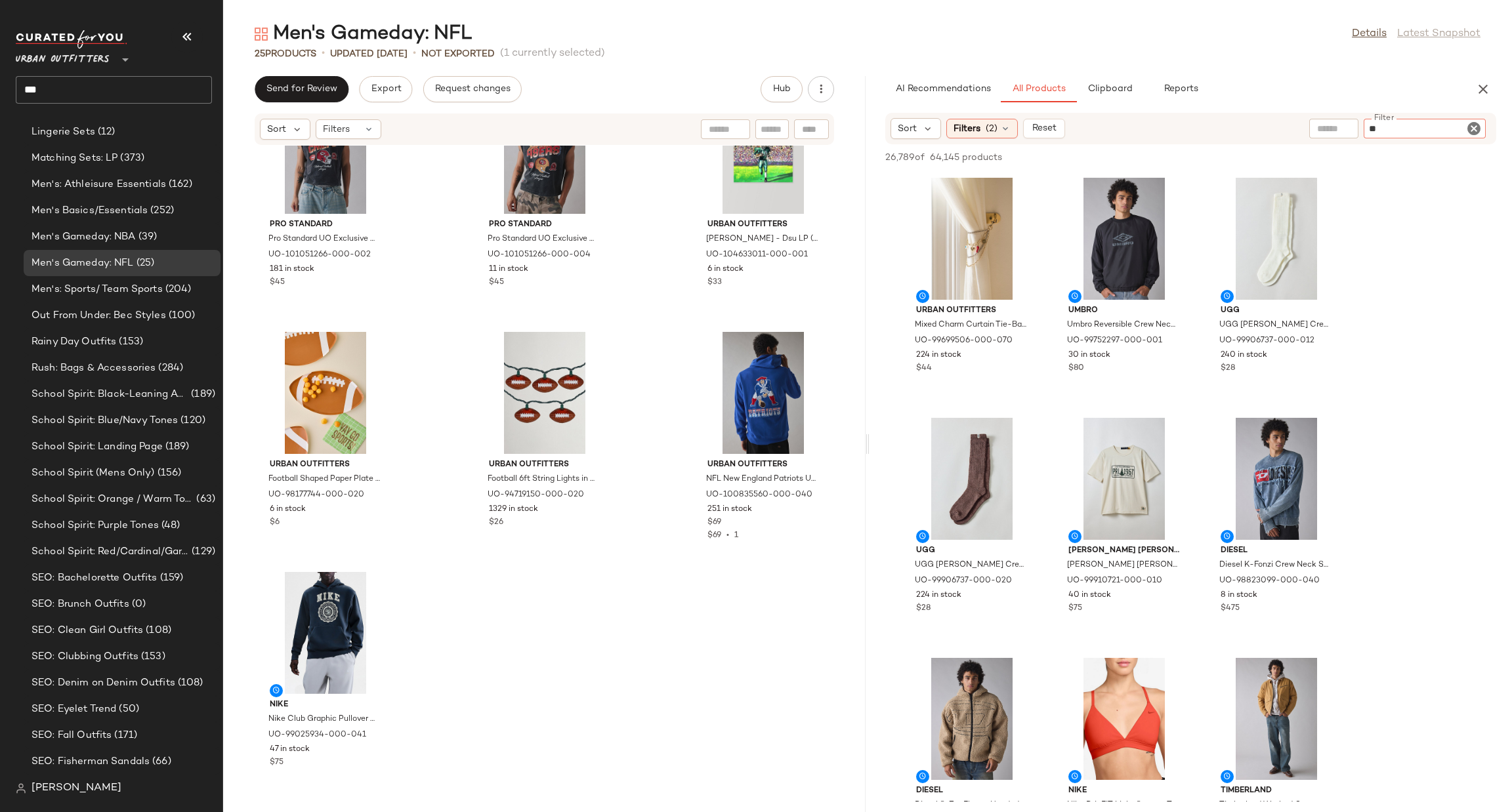
type input "***"
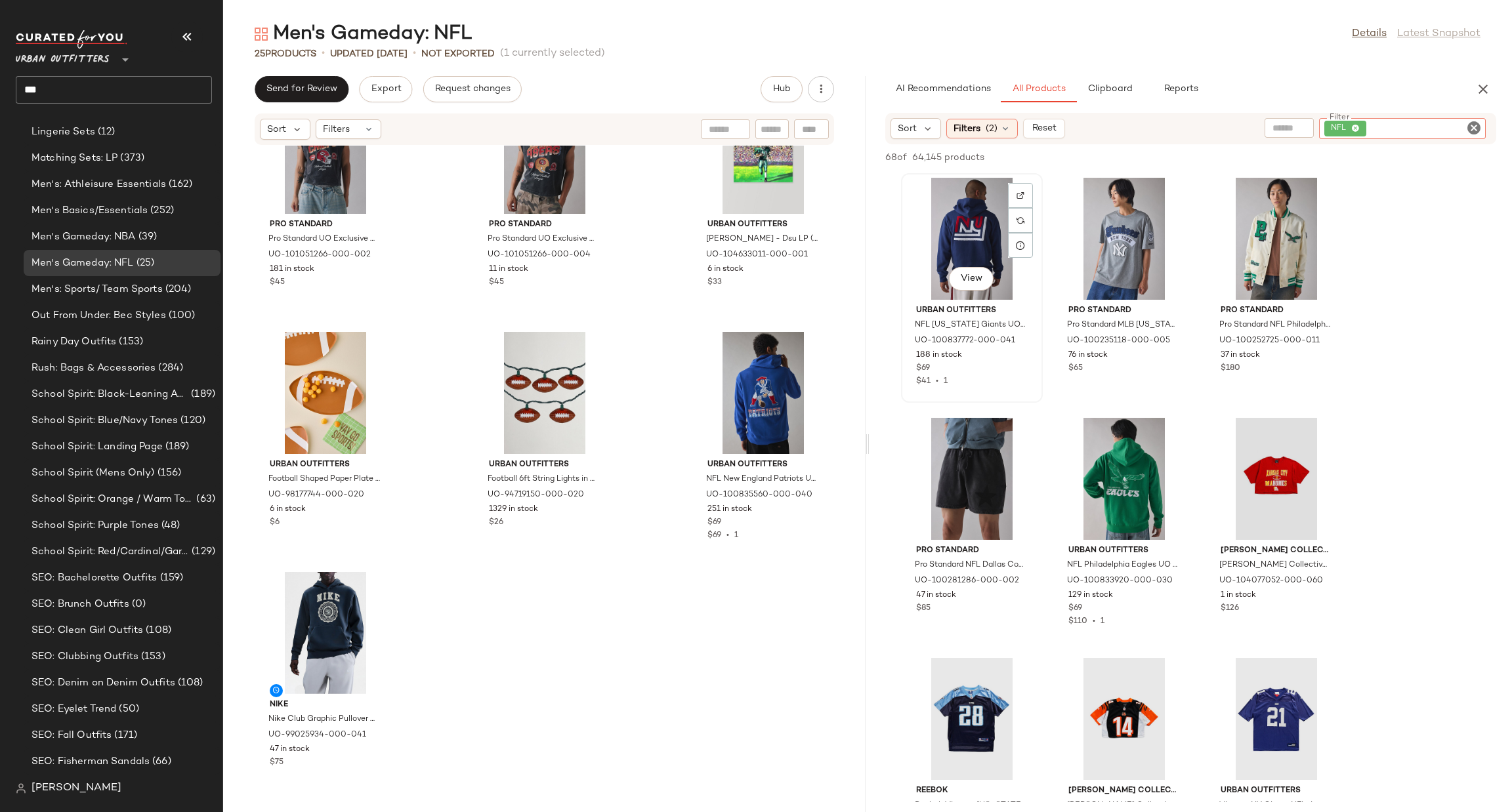
click at [979, 214] on div "View" at bounding box center [972, 238] width 133 height 122
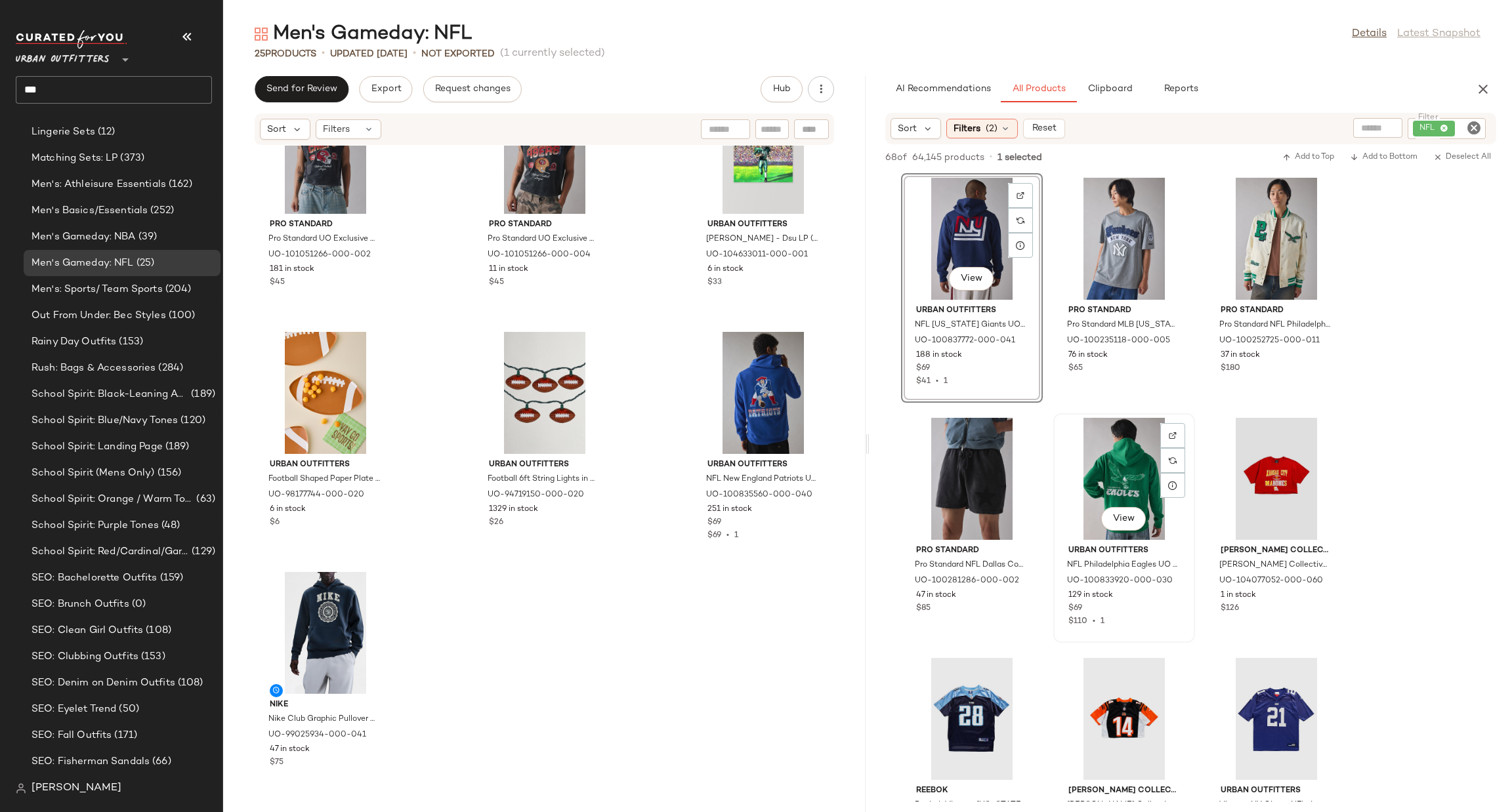
click at [1126, 458] on div "View" at bounding box center [1124, 479] width 133 height 122
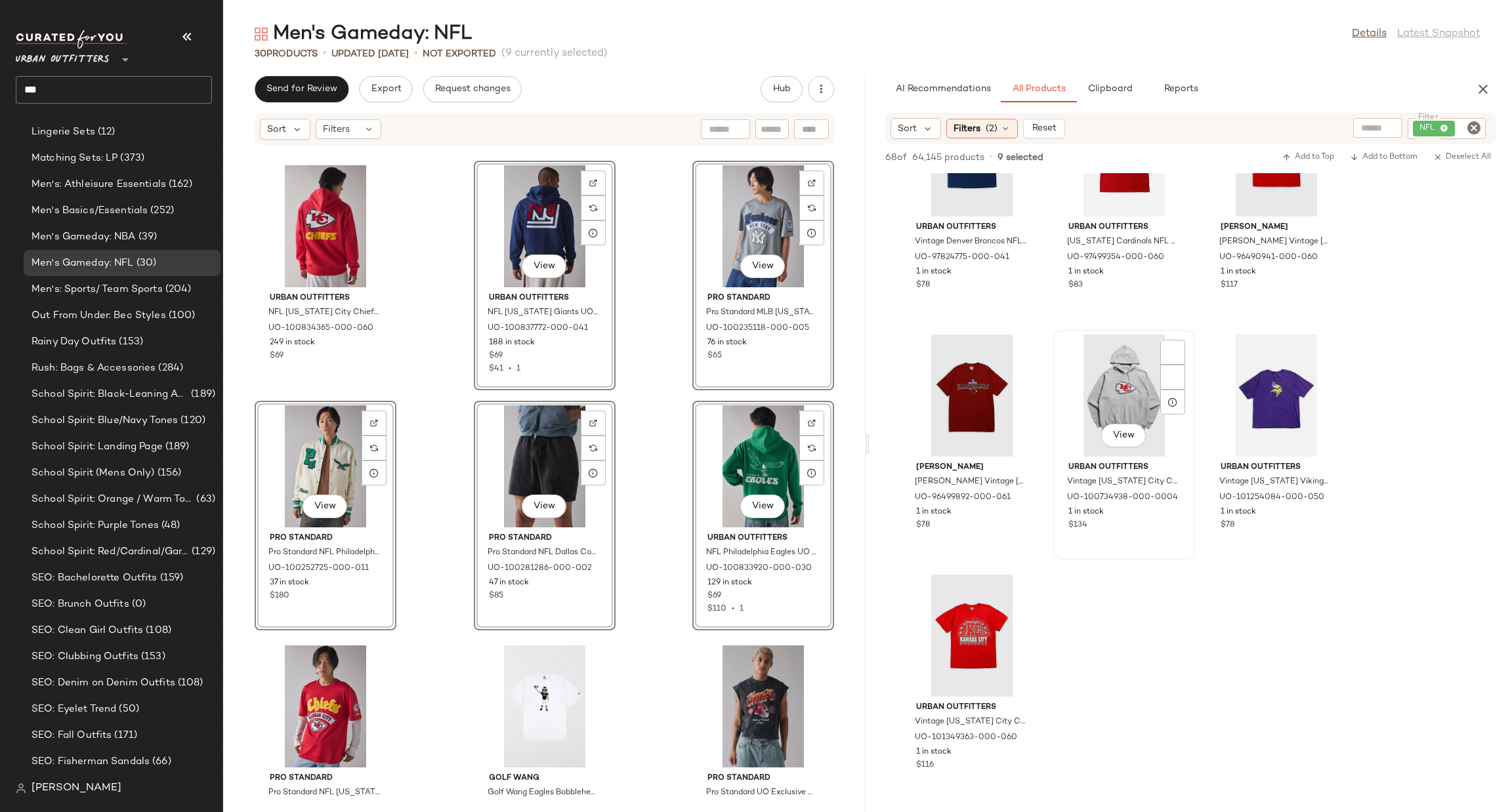
scroll to position [2952, 0]
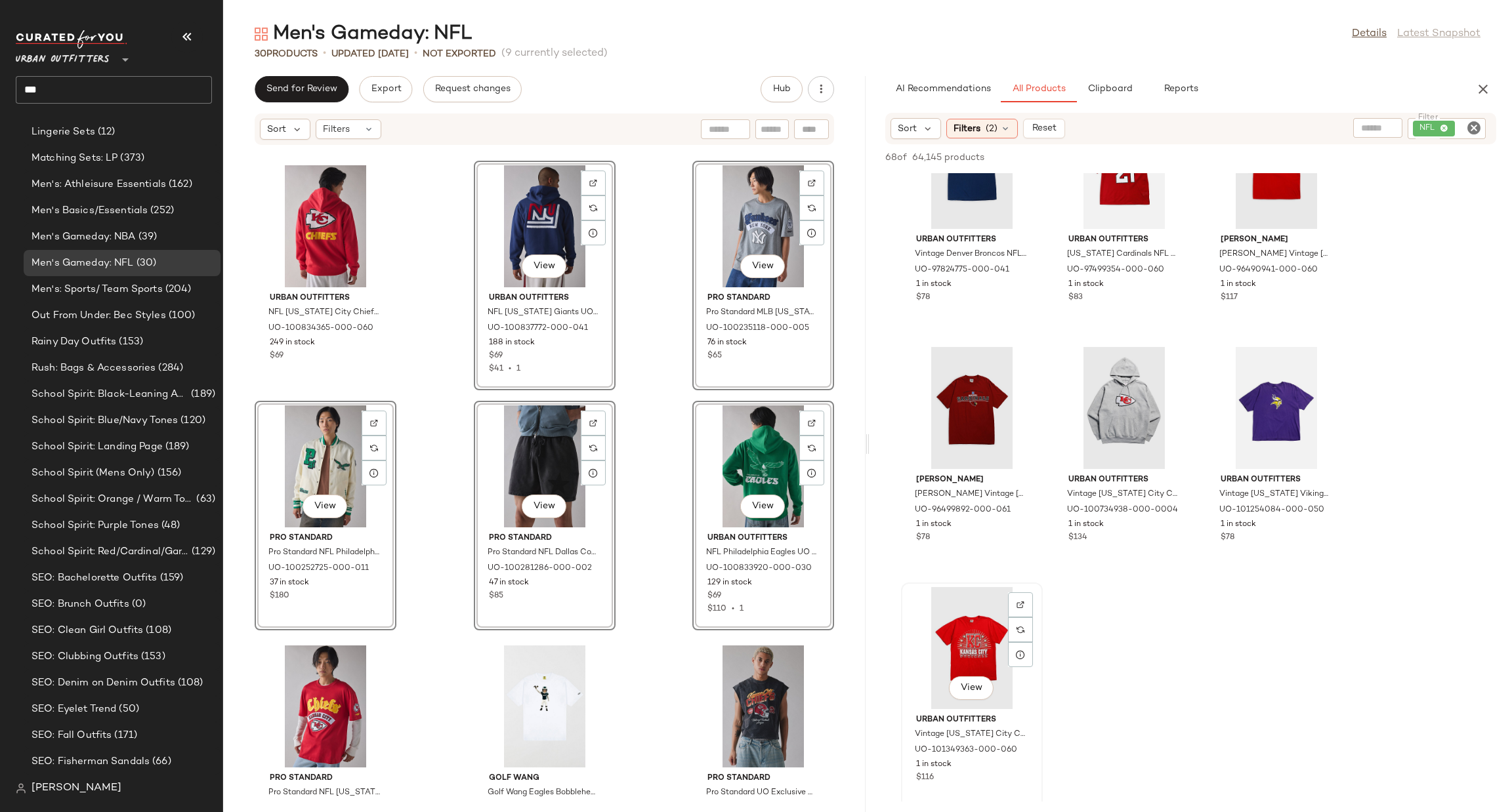
click at [958, 646] on div "View" at bounding box center [972, 648] width 133 height 122
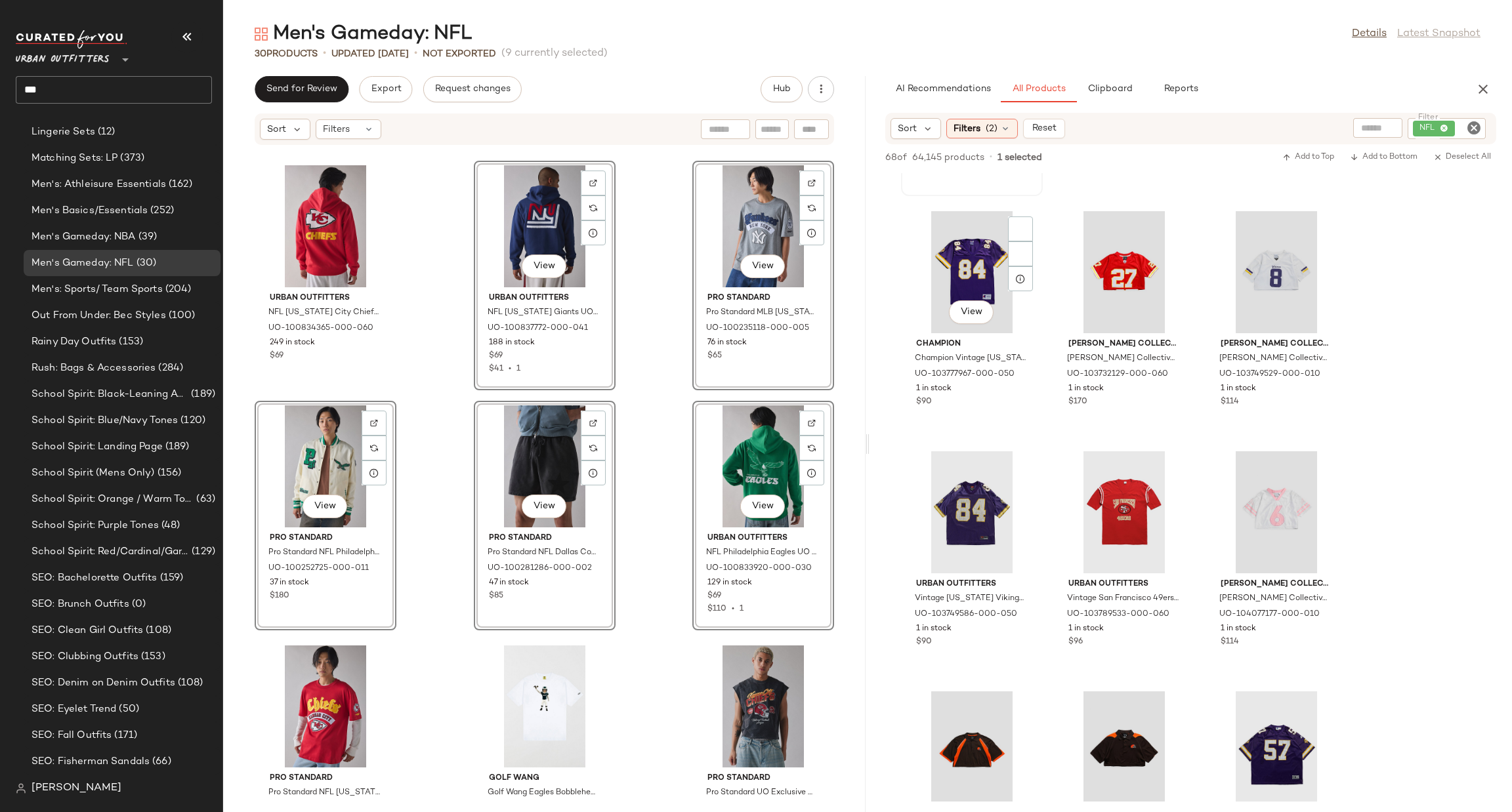
scroll to position [0, 0]
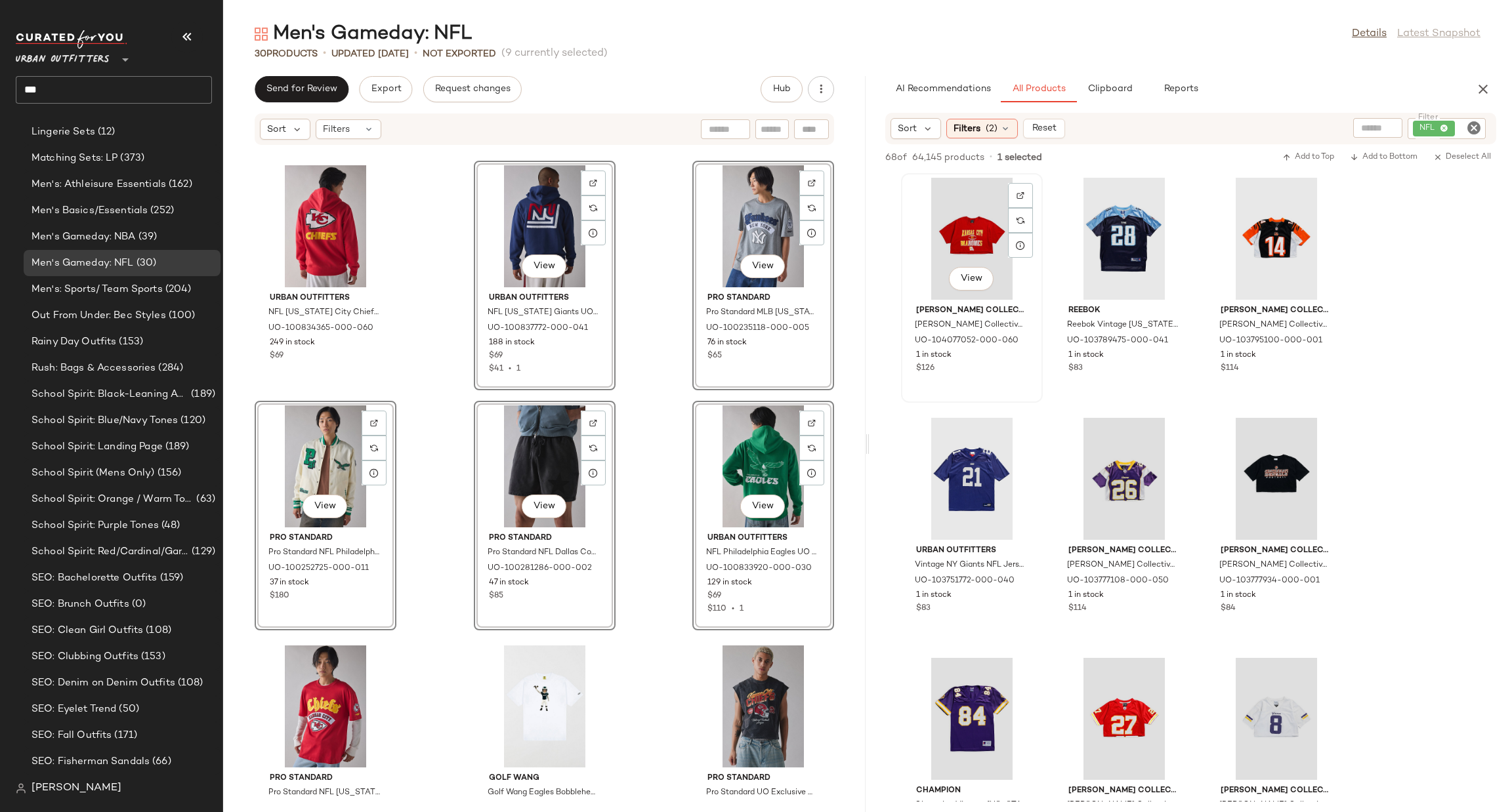
click at [961, 223] on div "View" at bounding box center [972, 238] width 133 height 122
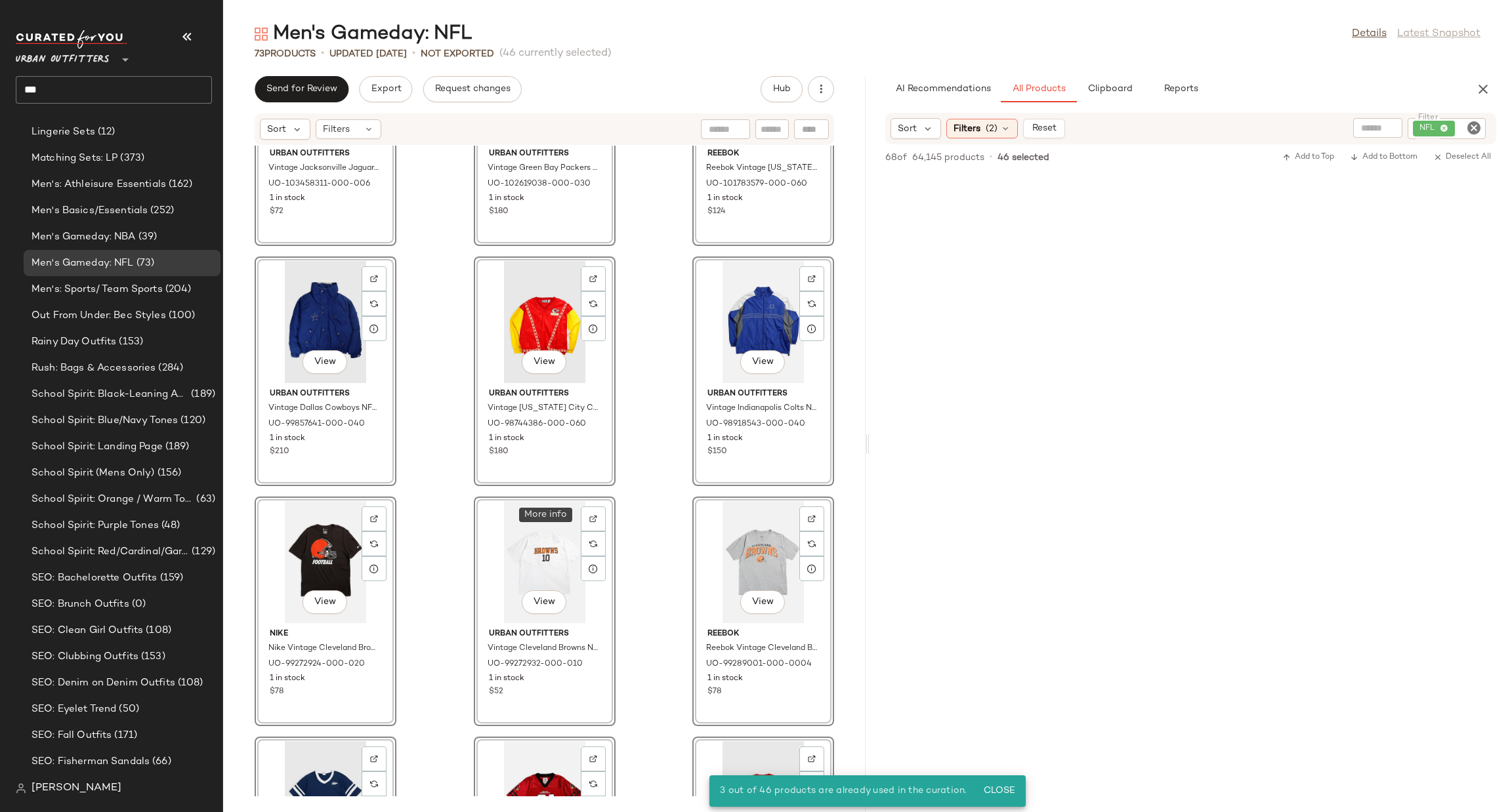
scroll to position [5354, 0]
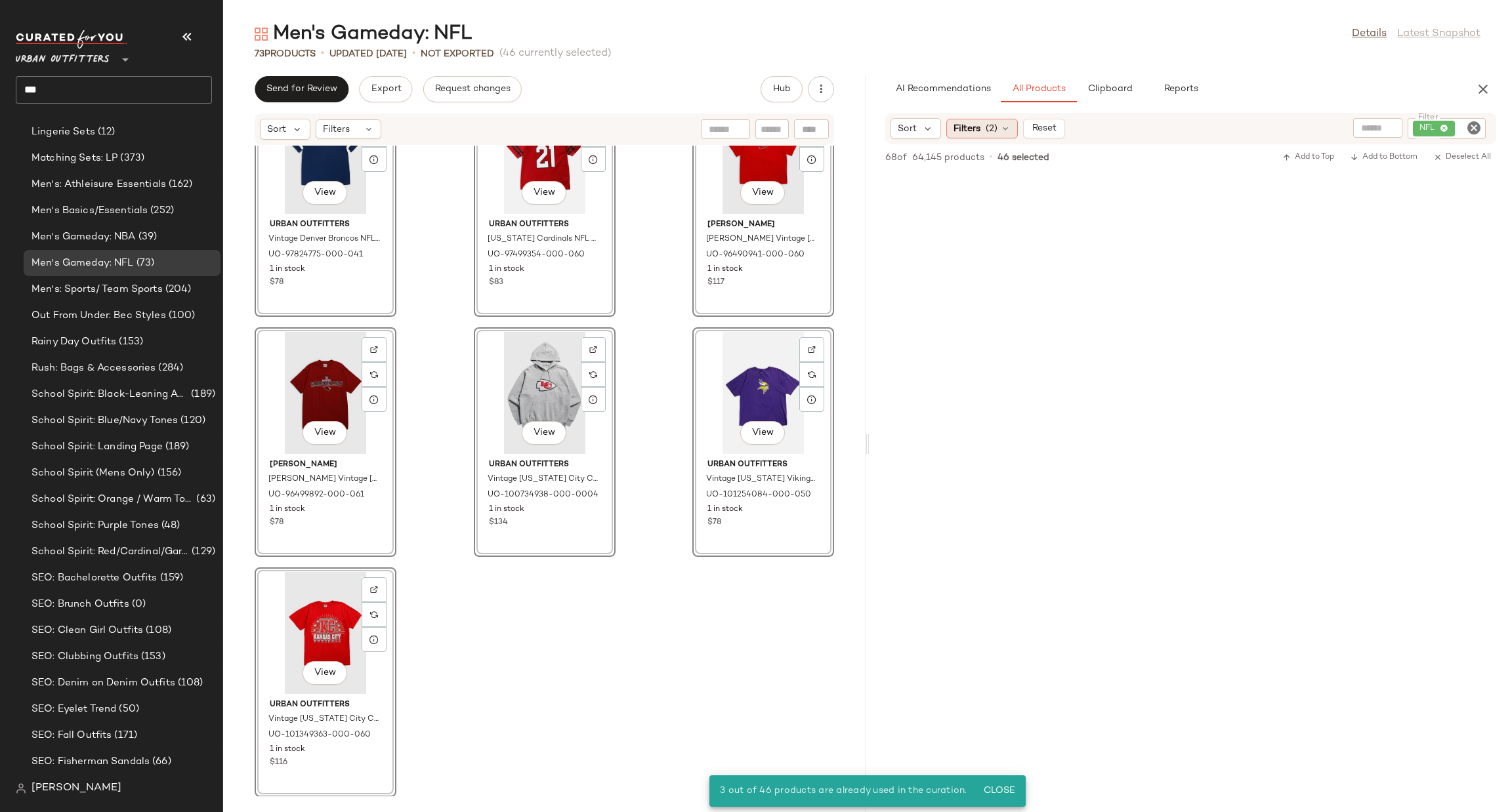
click at [973, 126] on span "Filters" at bounding box center [967, 128] width 27 height 14
click at [657, 584] on div "View Urban Outfitters Vintage Denver Broncos NFL Tee 001 in Navy, Women's at Ur…" at bounding box center [545, 471] width 643 height 651
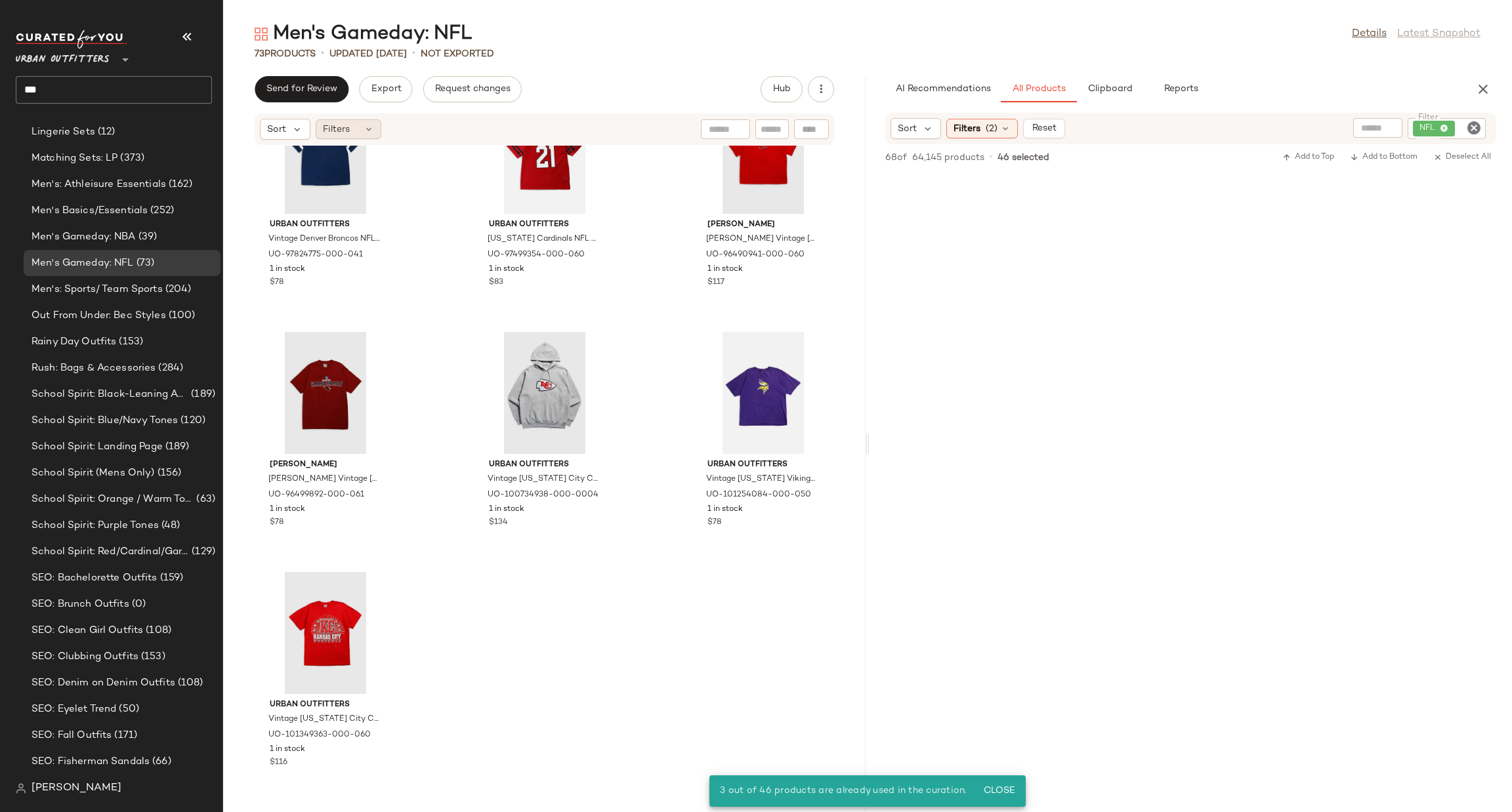
click at [348, 129] on span "Filters" at bounding box center [336, 129] width 27 height 14
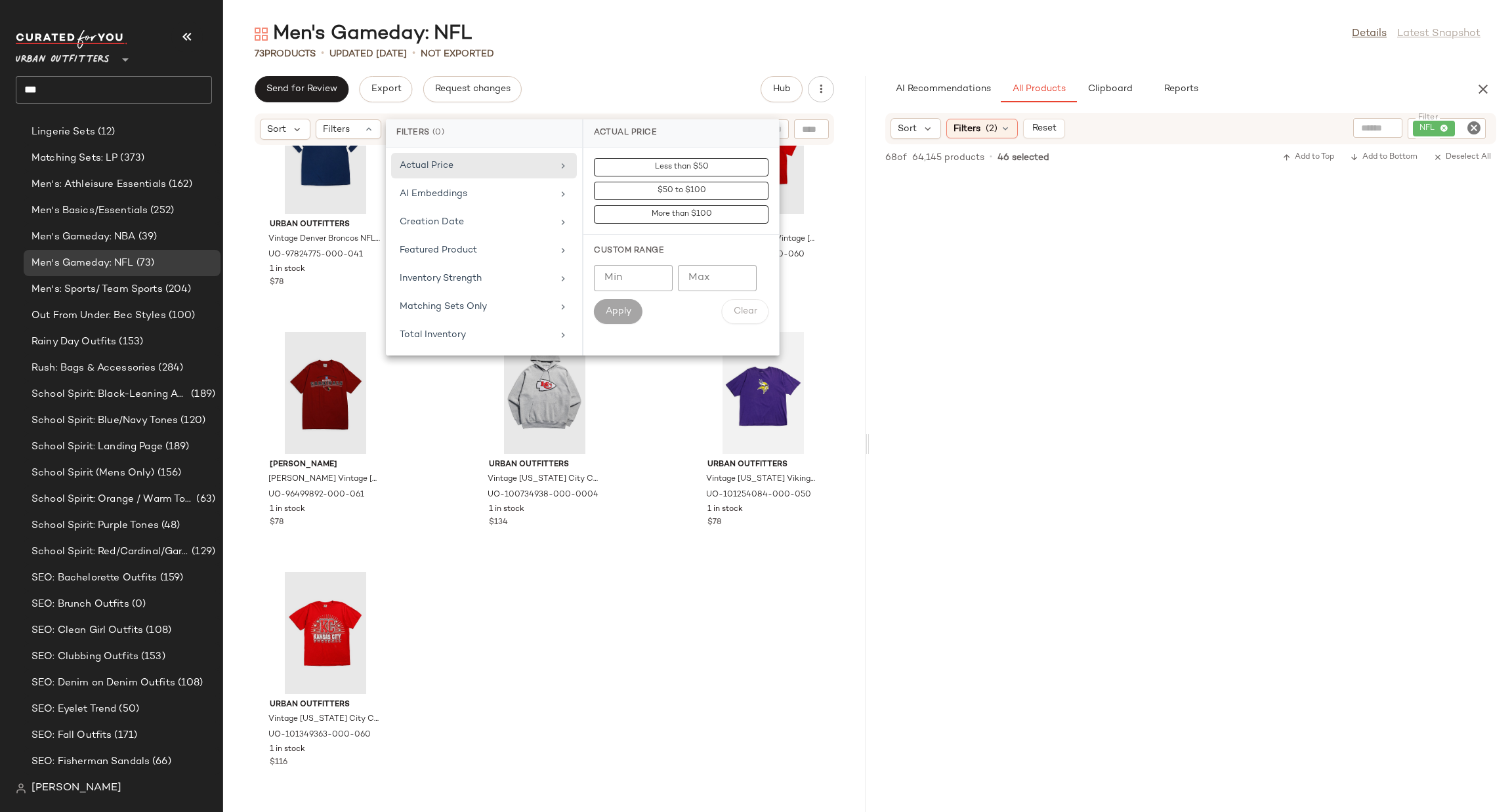
click at [653, 466] on div "Urban Outfitters Vintage Denver Broncos NFL Tee 001 in Navy, Women's at Urban O…" at bounding box center [545, 471] width 643 height 651
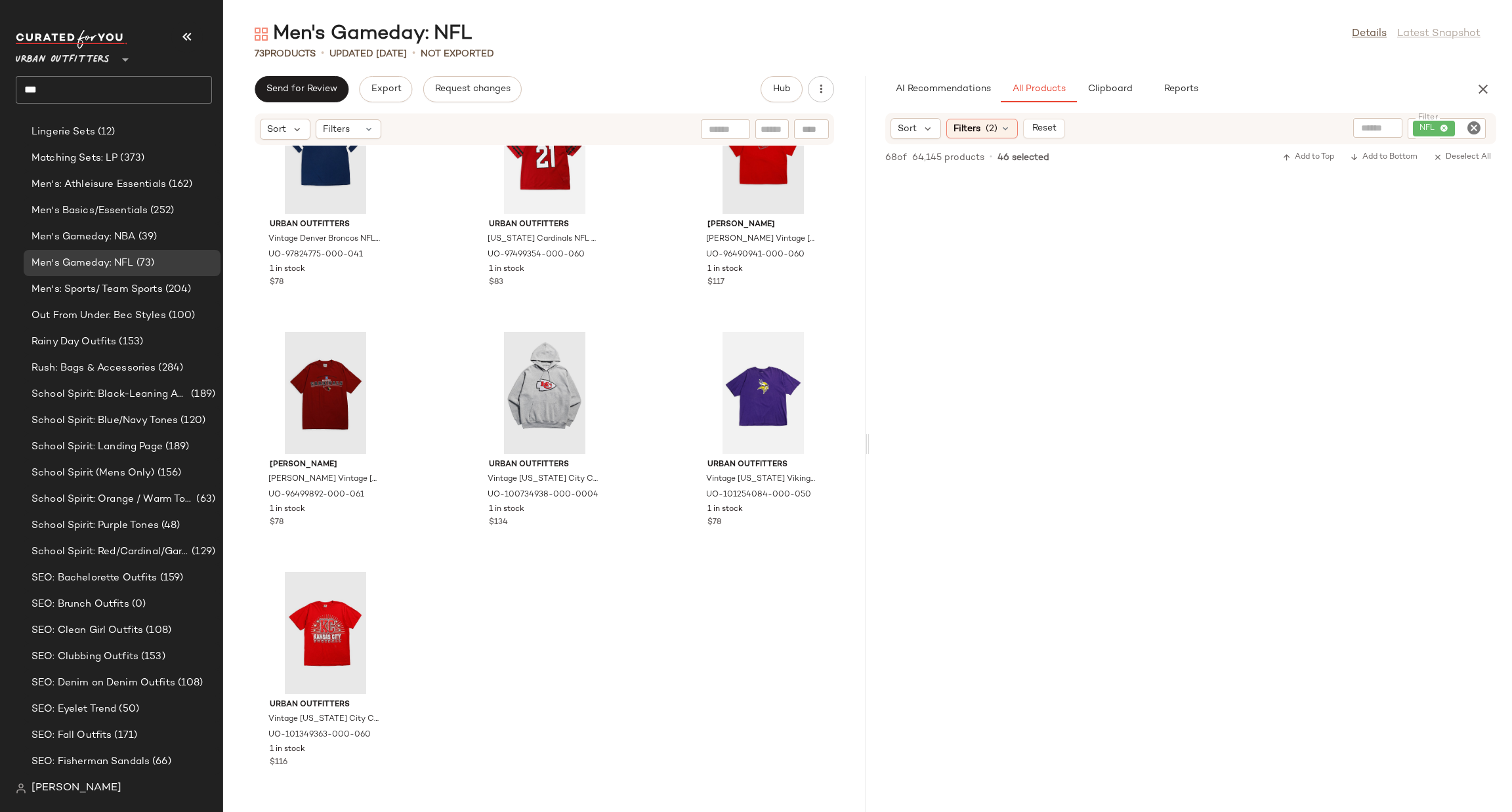
click at [85, 64] on span "Urban Outfitters" at bounding box center [63, 56] width 94 height 24
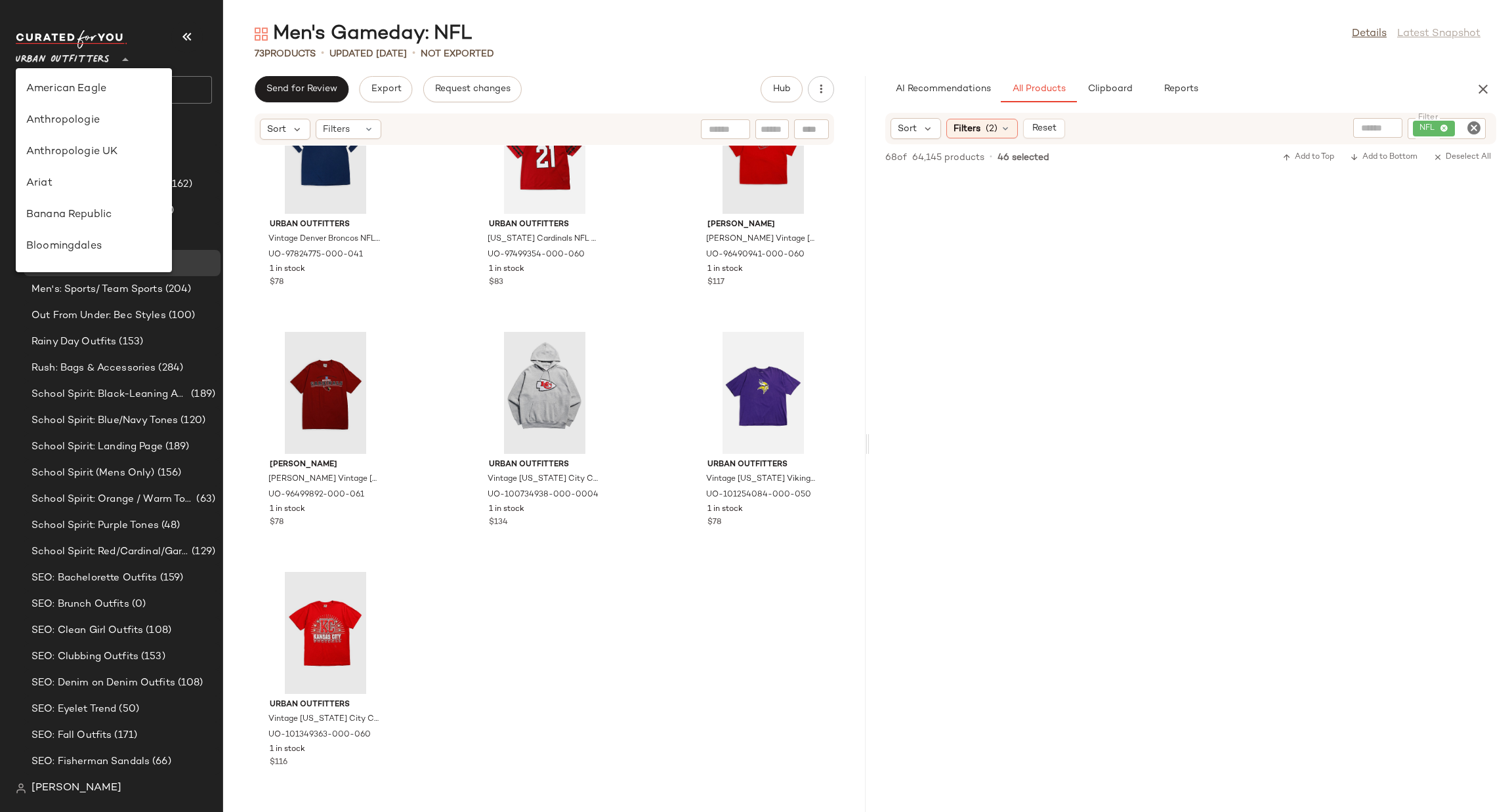
scroll to position [750, 0]
click at [199, 109] on div "Urban Outfitters ** ***" at bounding box center [119, 72] width 207 height 103
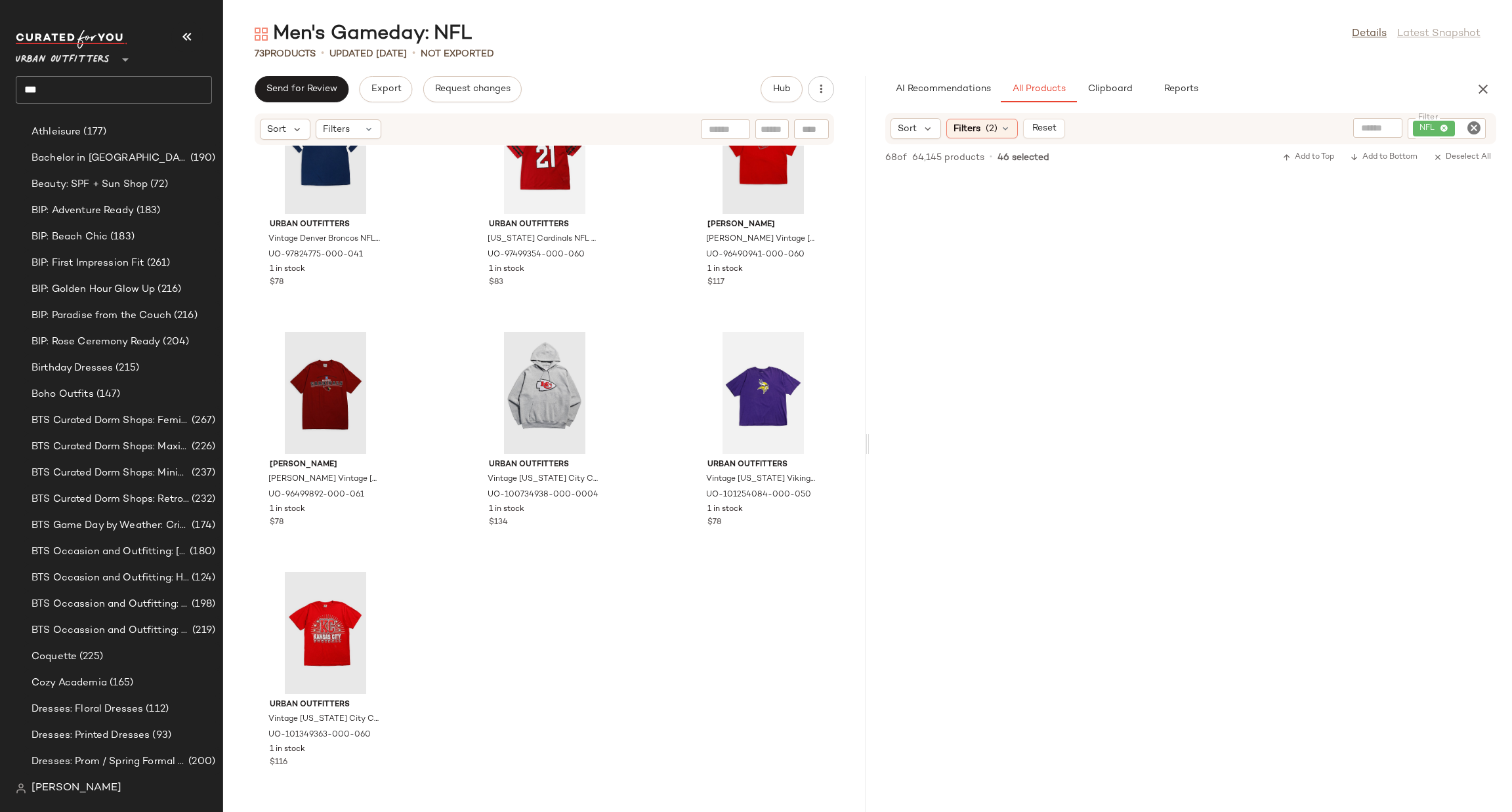
scroll to position [0, 0]
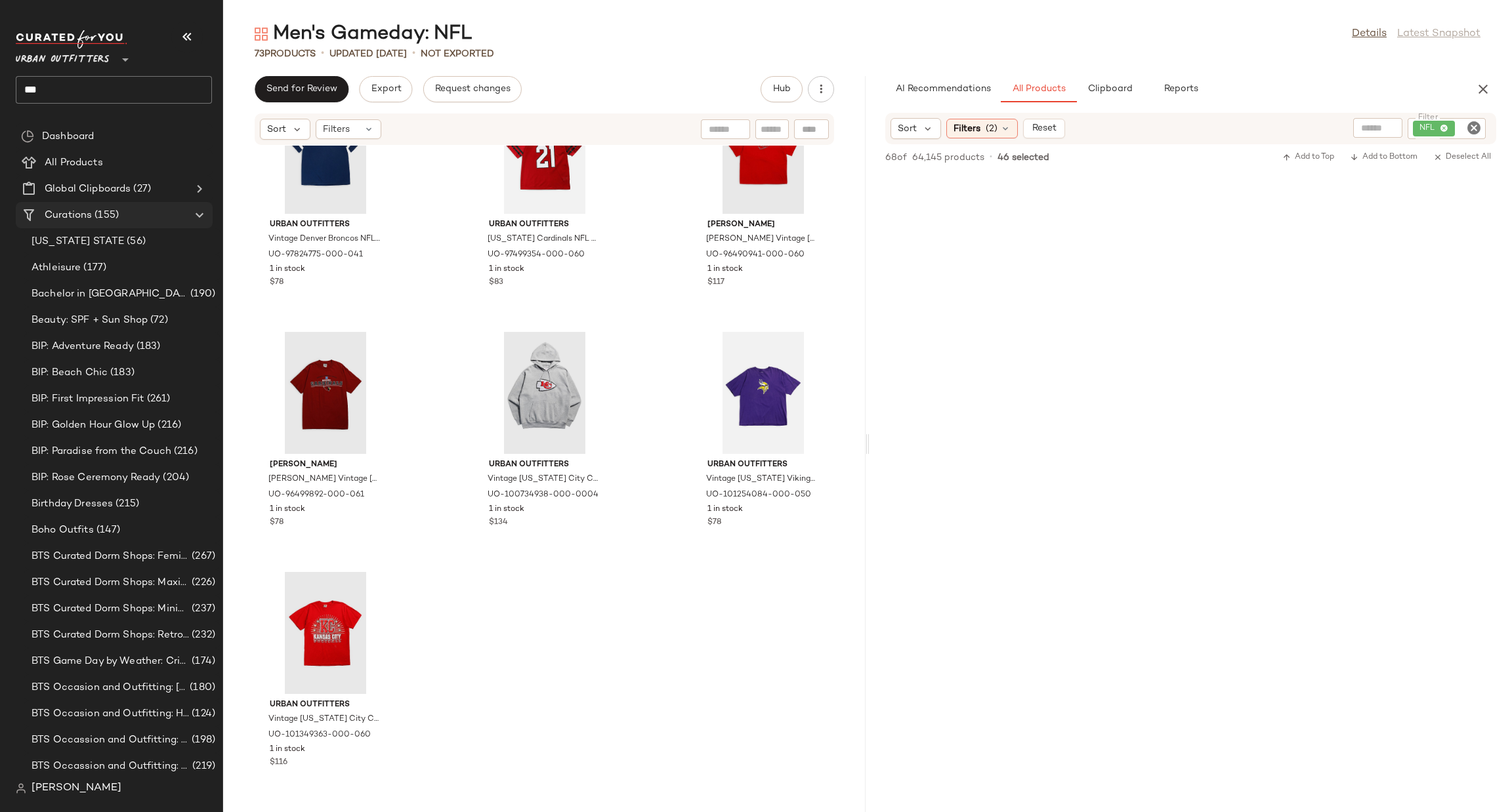
click at [72, 213] on span "Curations" at bounding box center [68, 215] width 47 height 15
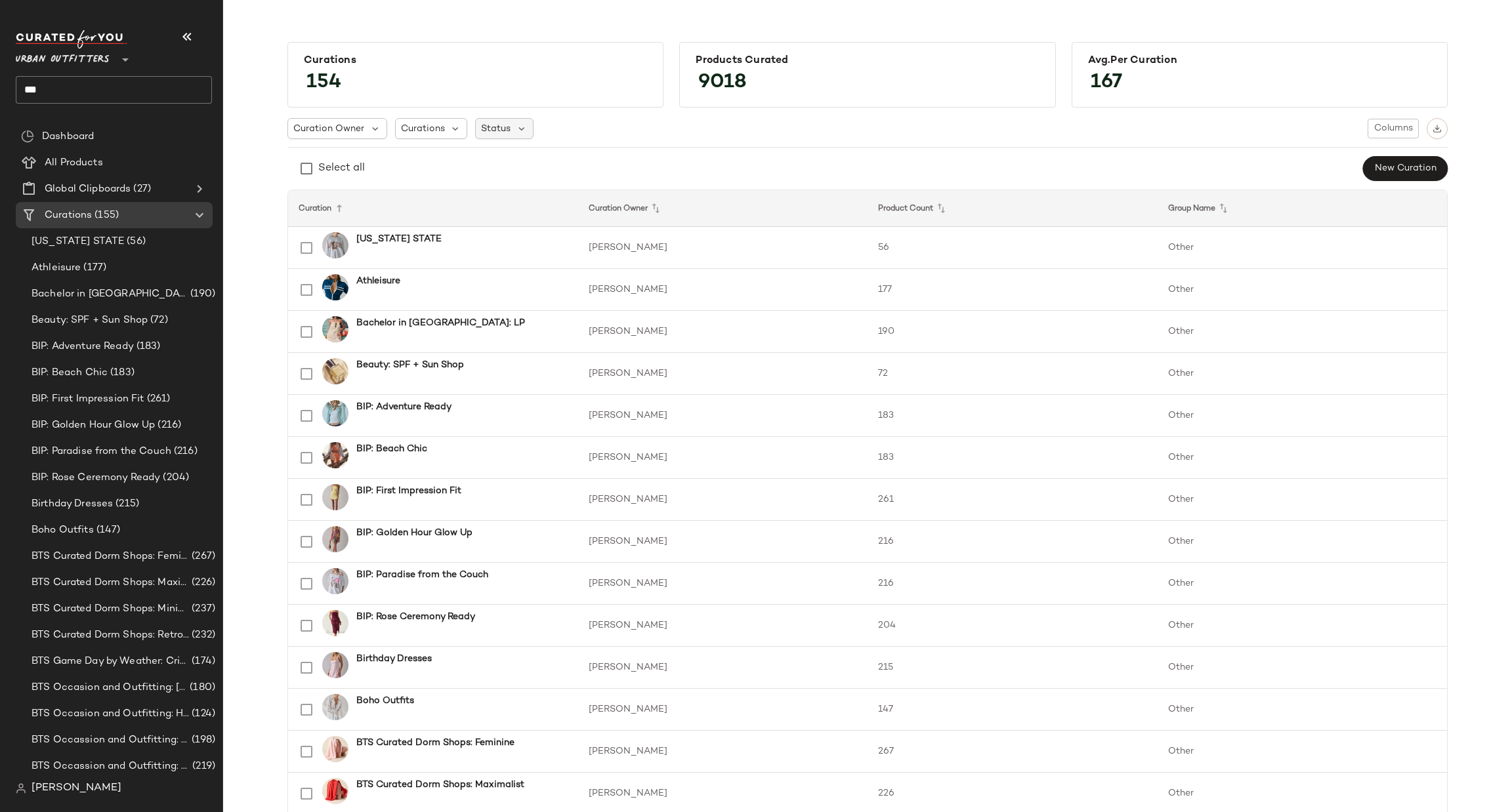
click at [494, 125] on span "Status" at bounding box center [496, 128] width 30 height 14
click at [442, 137] on div "Curations" at bounding box center [431, 128] width 73 height 21
click at [726, 129] on div "Curation Owner Curations Status Columns" at bounding box center [867, 128] width 1160 height 21
click at [94, 142] on span at bounding box center [95, 136] width 3 height 15
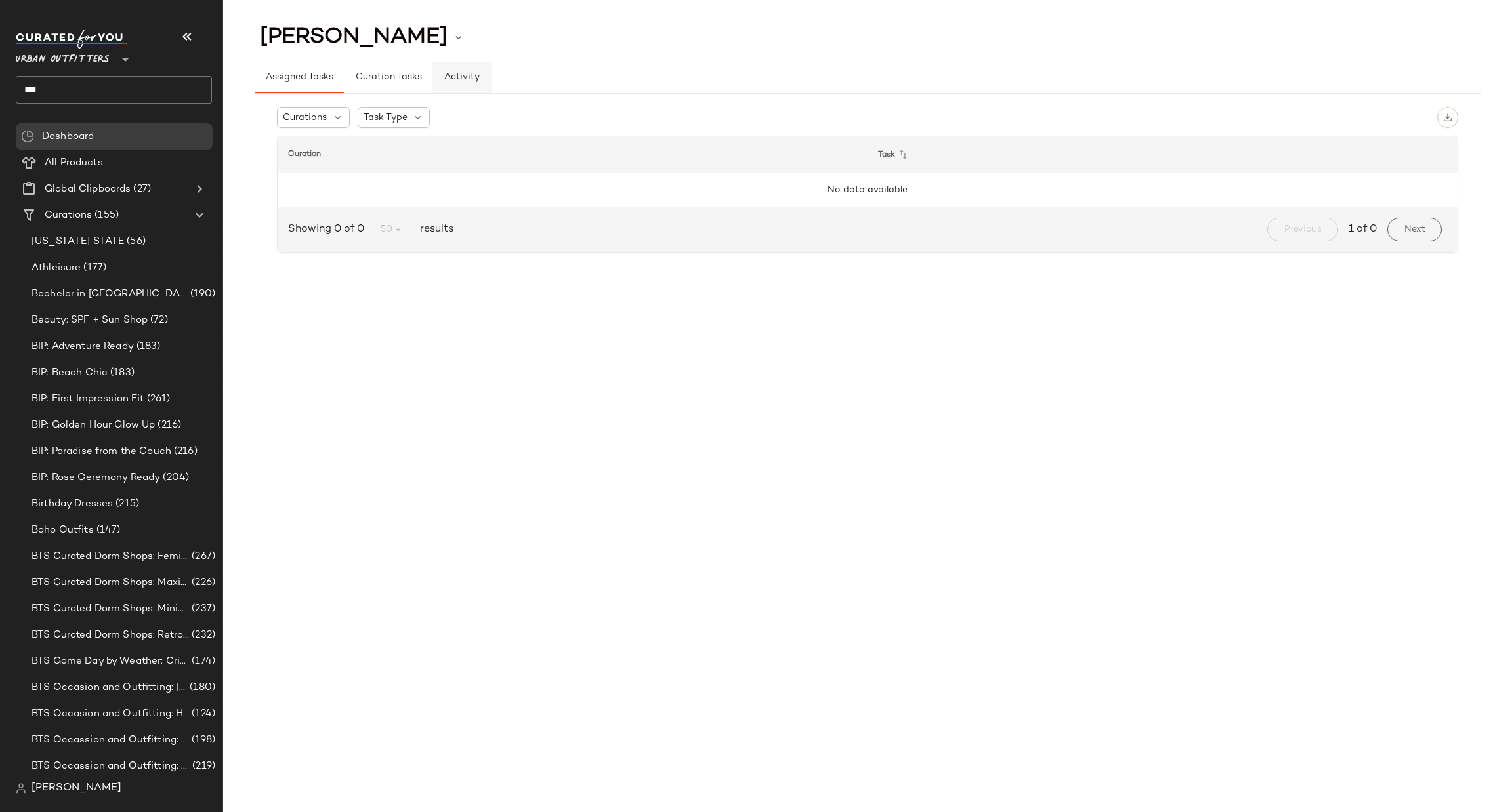
click at [463, 72] on span "Activity" at bounding box center [462, 77] width 36 height 11
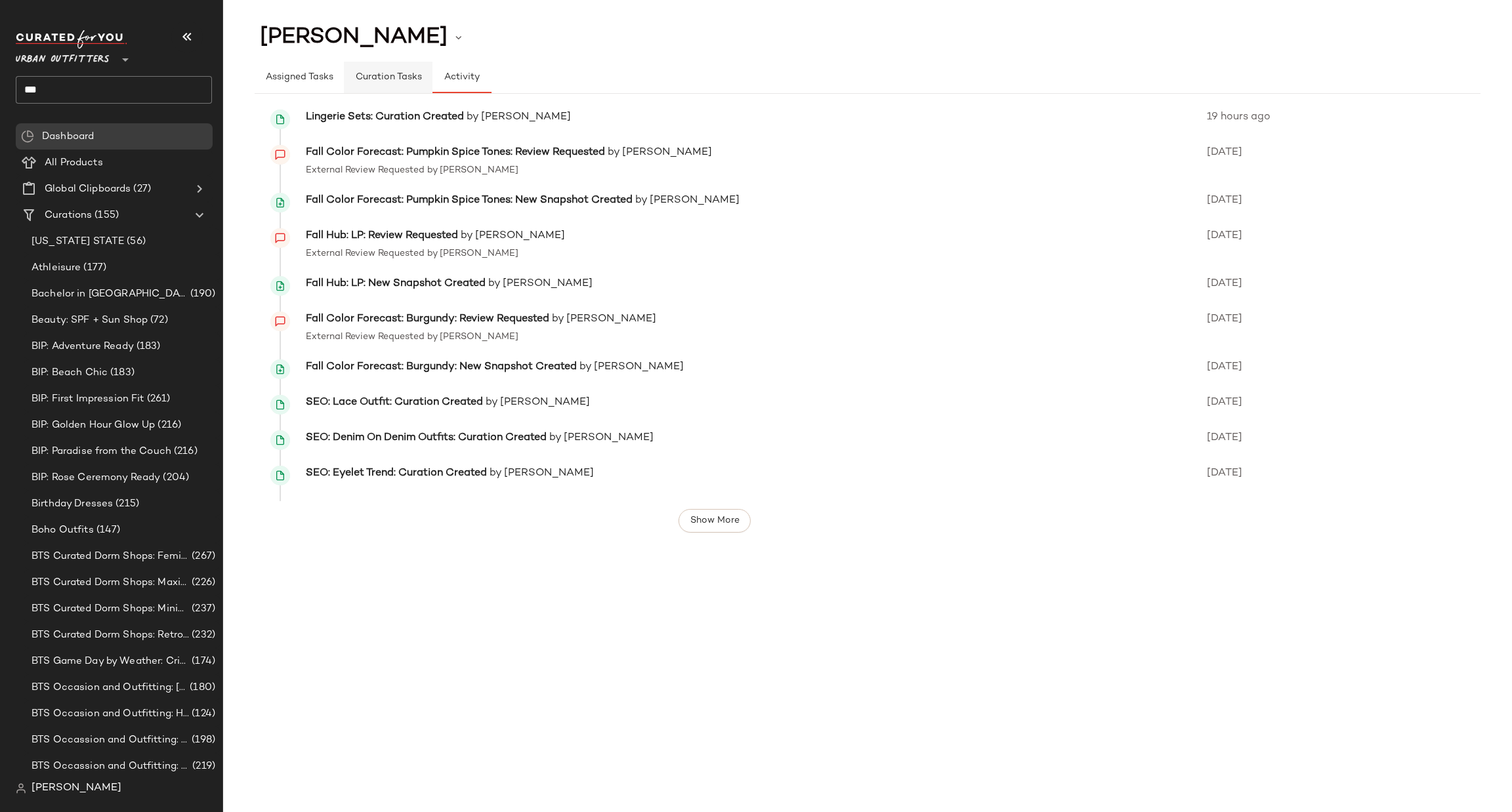
click at [396, 80] on span "Curation Tasks" at bounding box center [388, 77] width 67 height 11
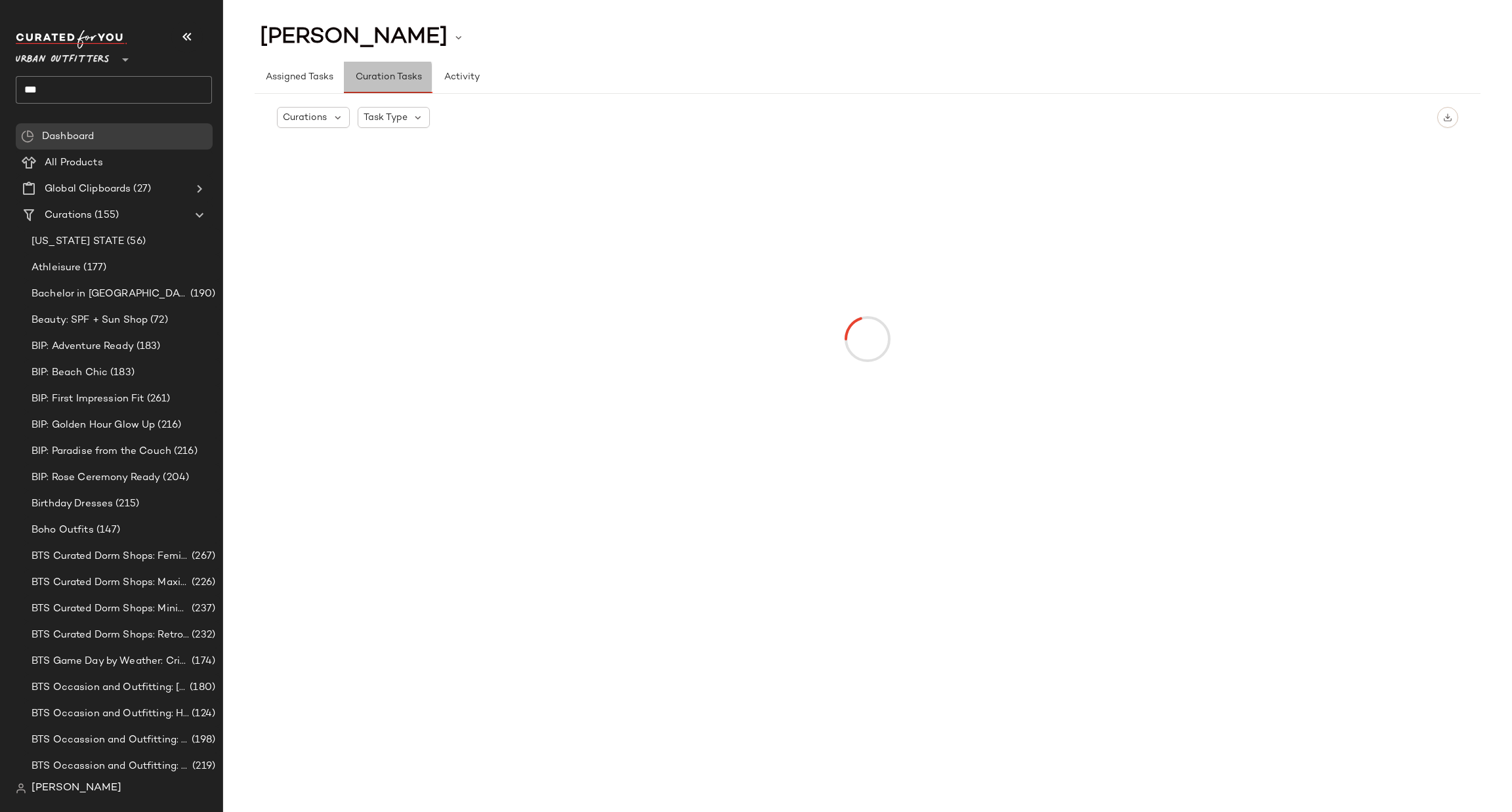
click at [418, 71] on button "Curation Tasks" at bounding box center [388, 77] width 88 height 32
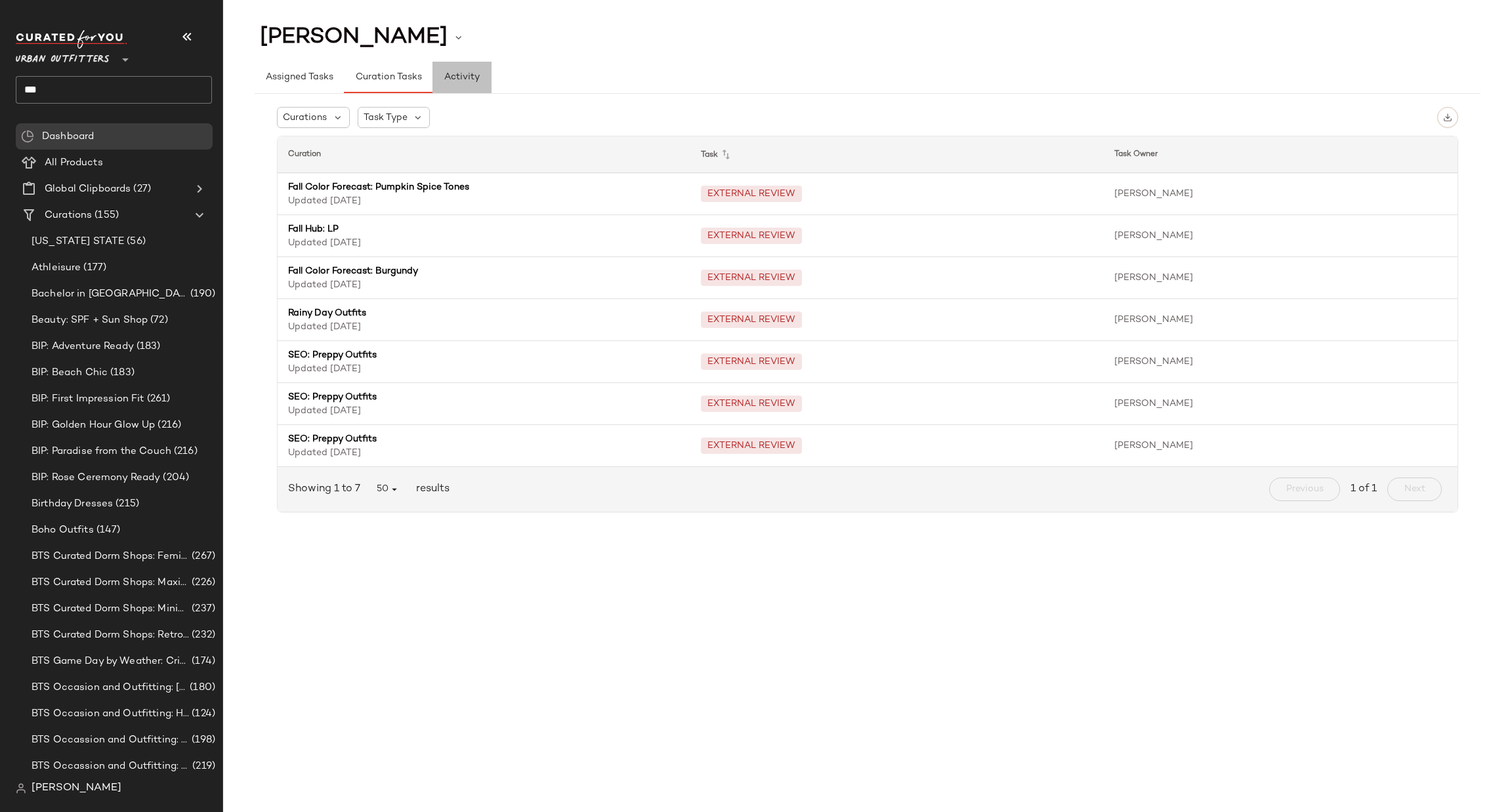
click at [440, 76] on button "Activity" at bounding box center [462, 77] width 59 height 32
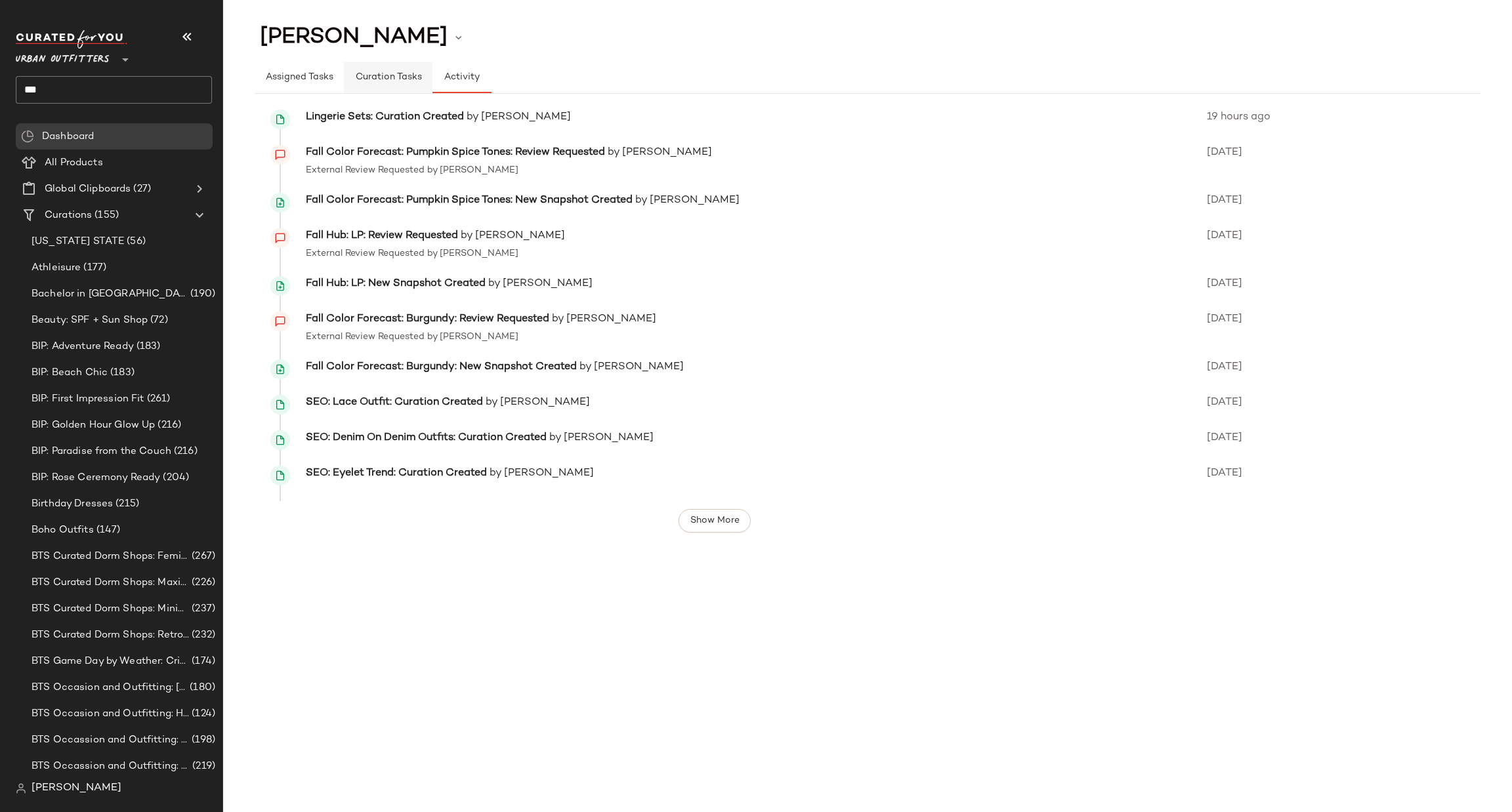
click at [396, 69] on button "Curation Tasks" at bounding box center [388, 77] width 88 height 32
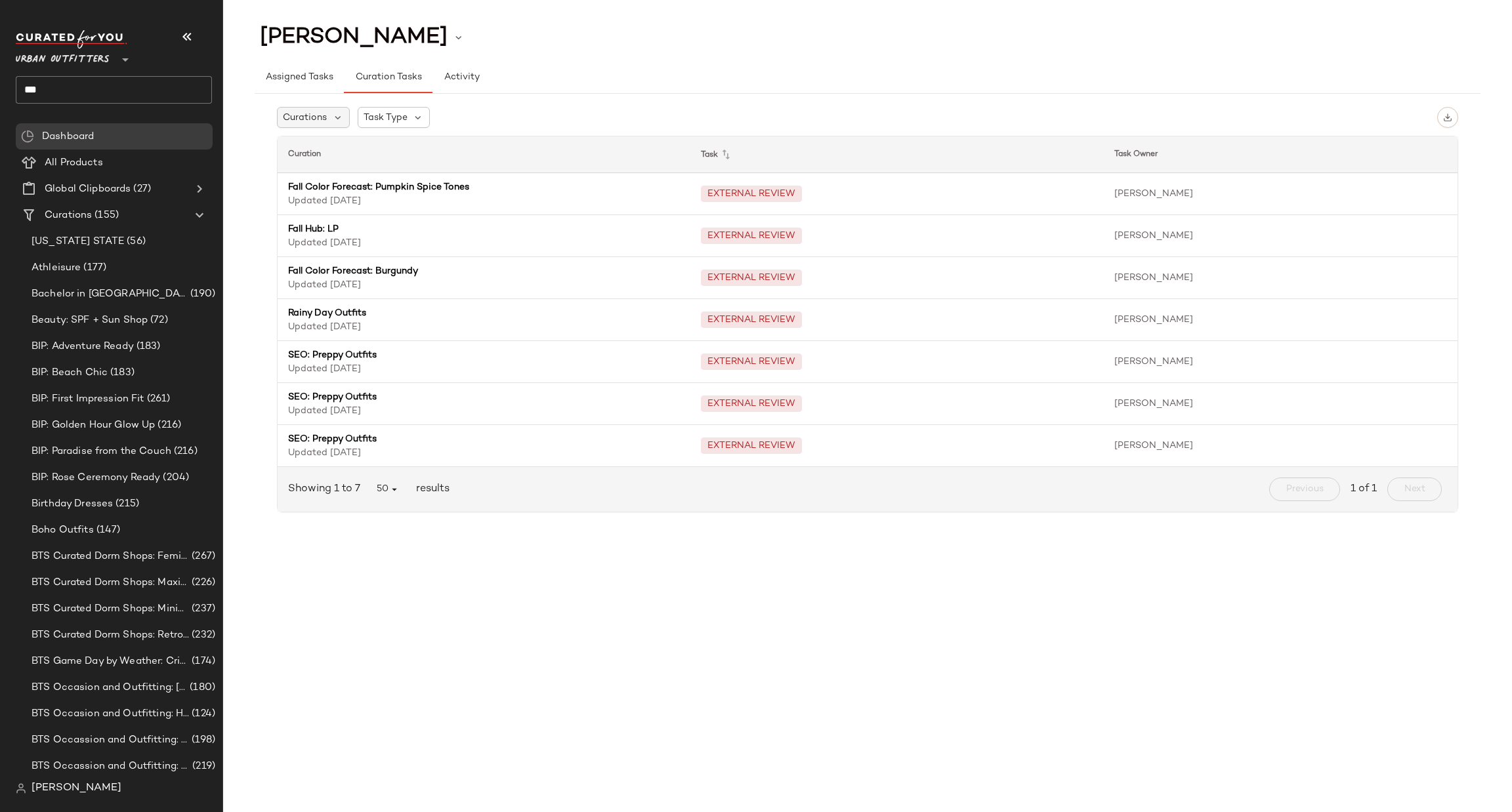
click at [314, 123] on span "Curations" at bounding box center [305, 117] width 44 height 14
click at [312, 82] on span "Assigned Tasks" at bounding box center [299, 77] width 68 height 11
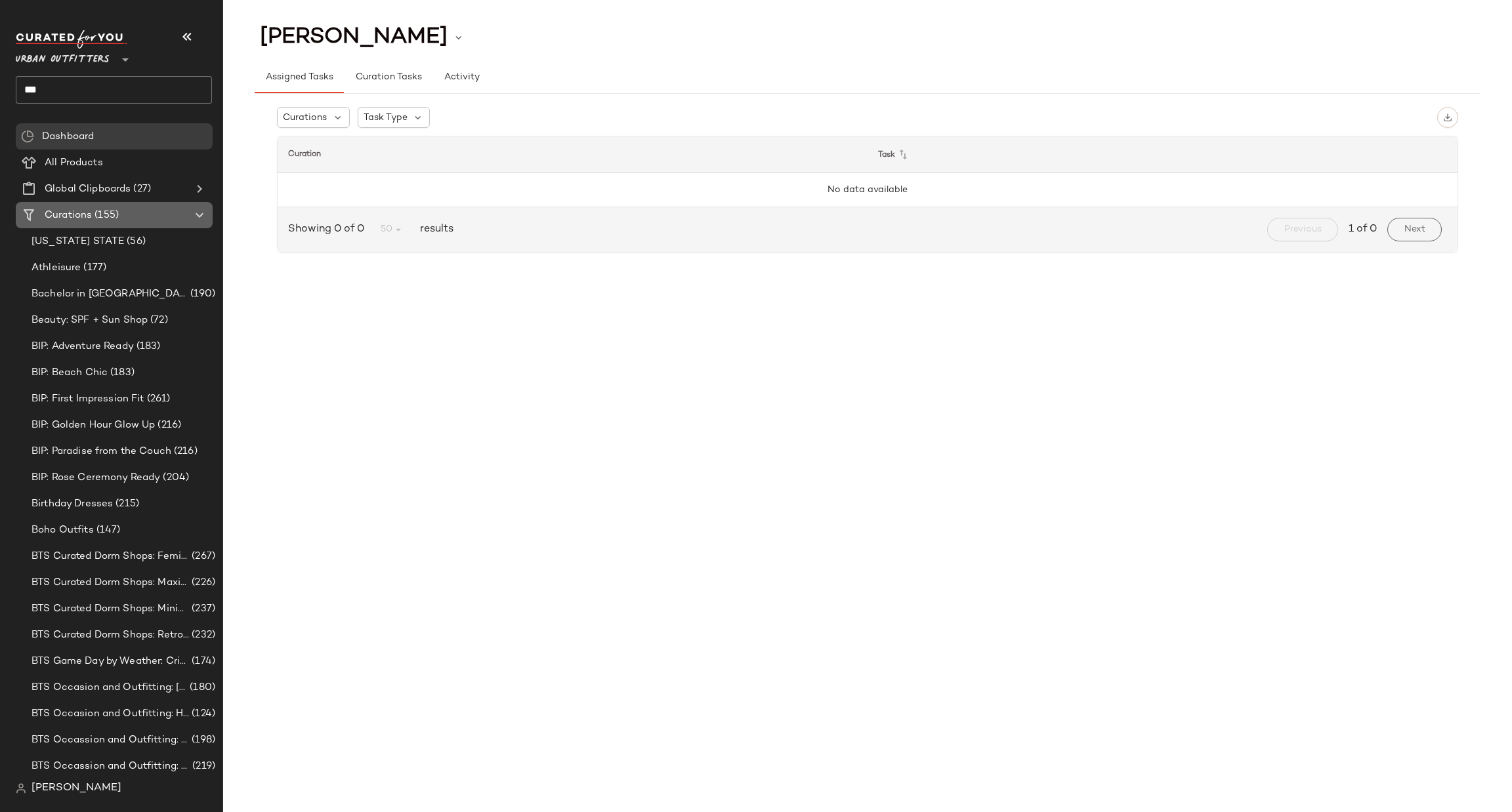
click at [158, 215] on div "Curations (155)" at bounding box center [115, 215] width 148 height 15
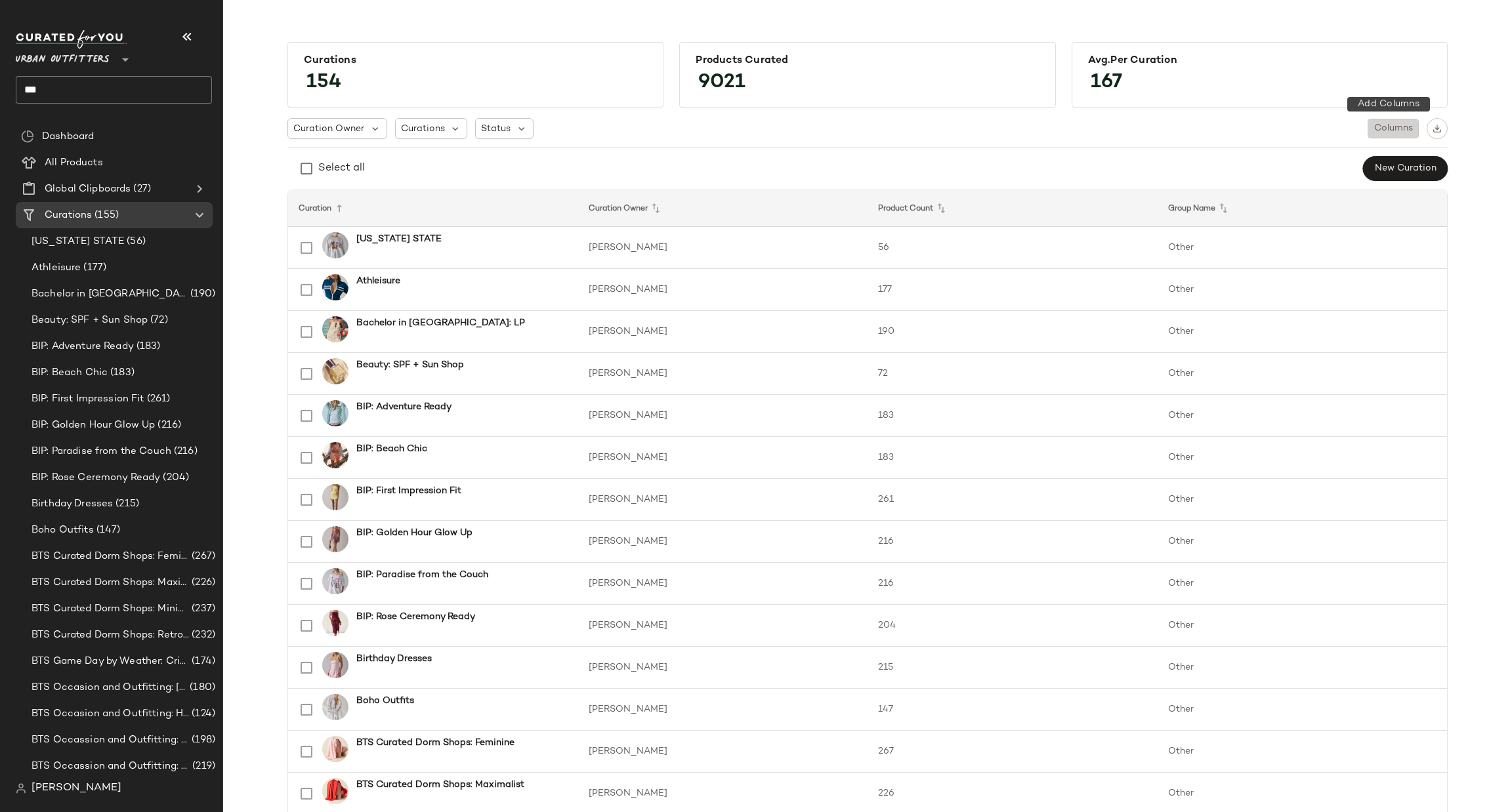
click at [1377, 131] on span "Columns" at bounding box center [1393, 128] width 39 height 11
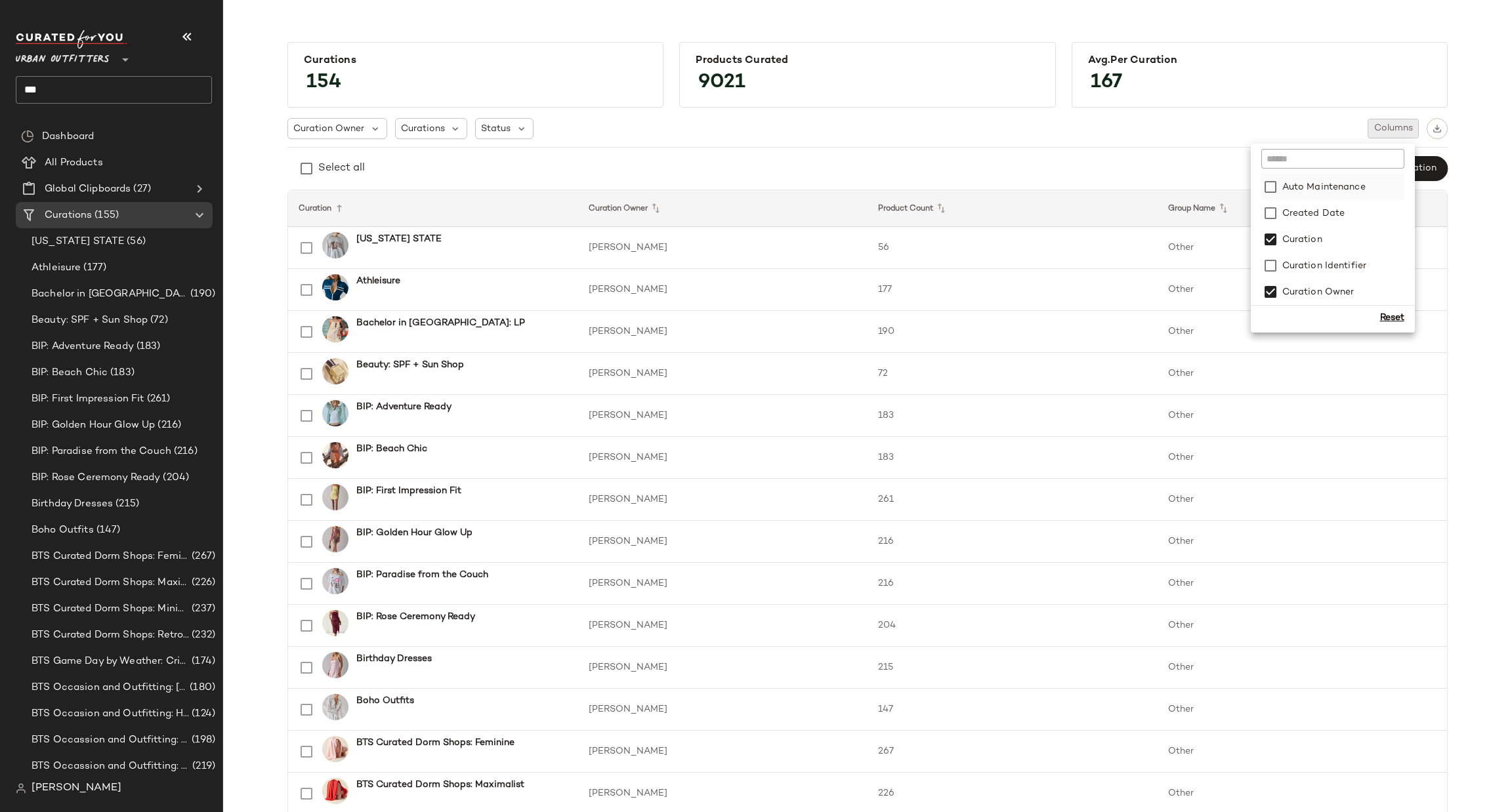
click at [1289, 179] on label "Auto Maintenance" at bounding box center [1323, 187] width 86 height 26
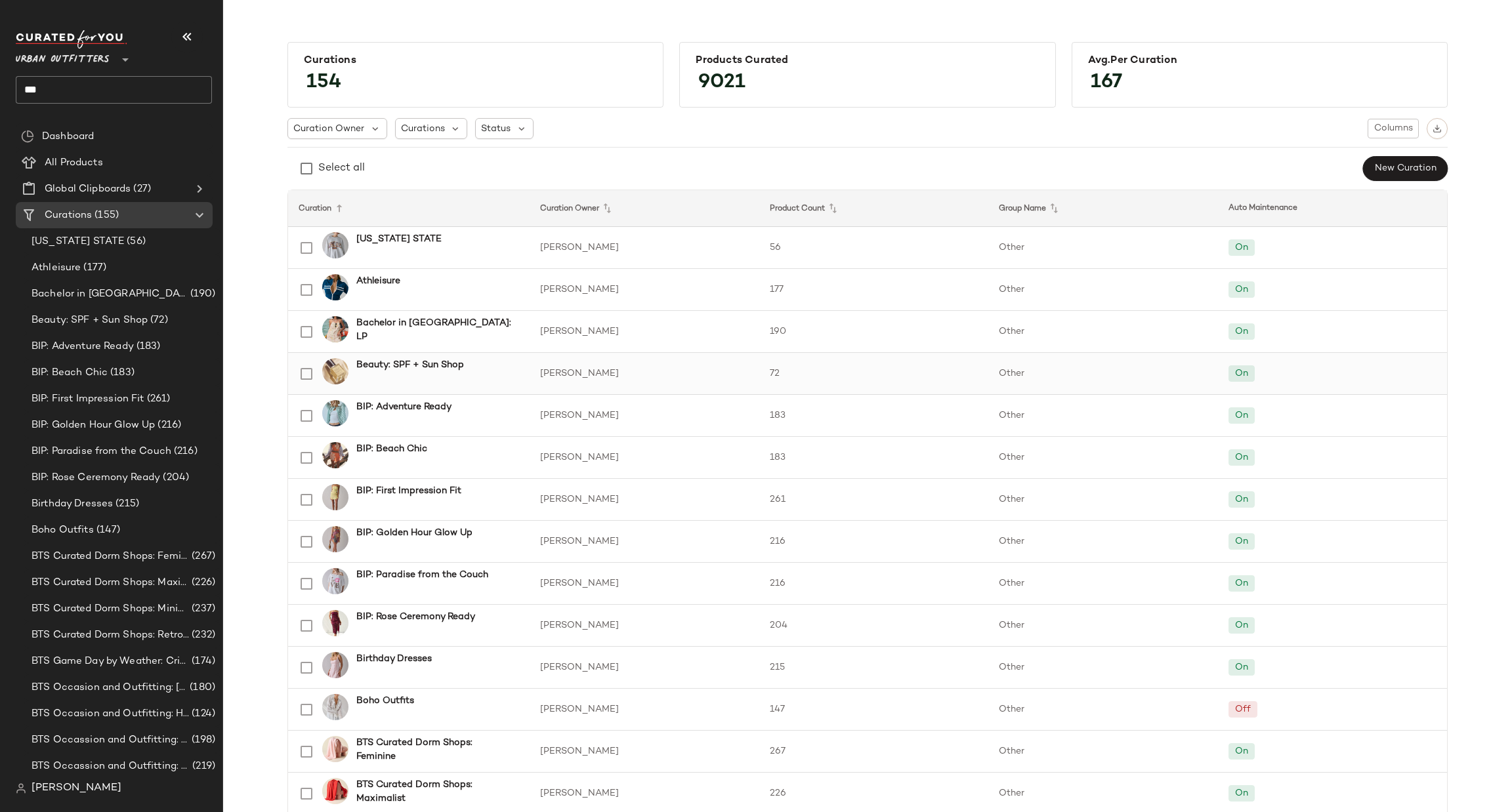
scroll to position [393, 0]
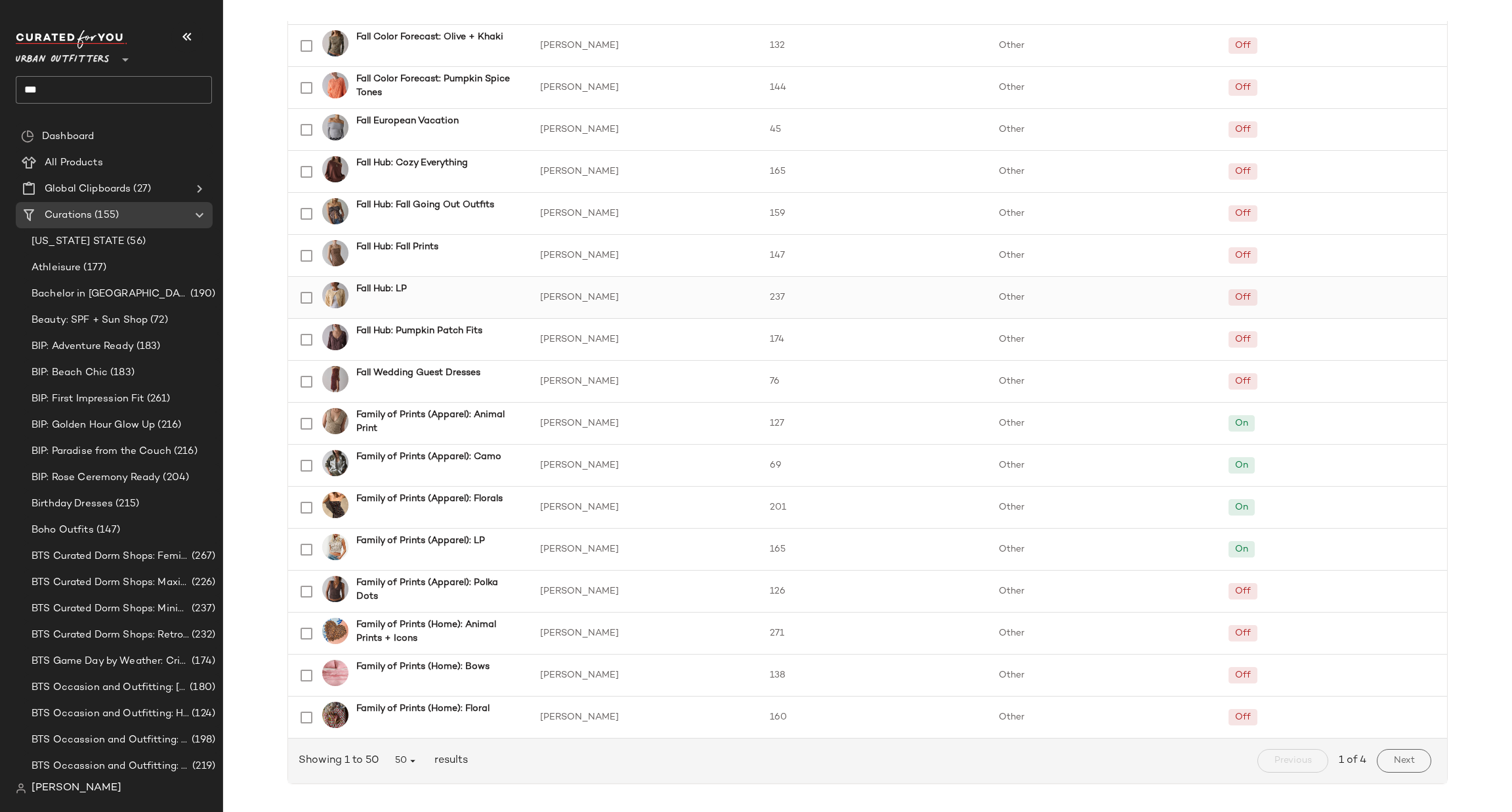
scroll to position [1591, 0]
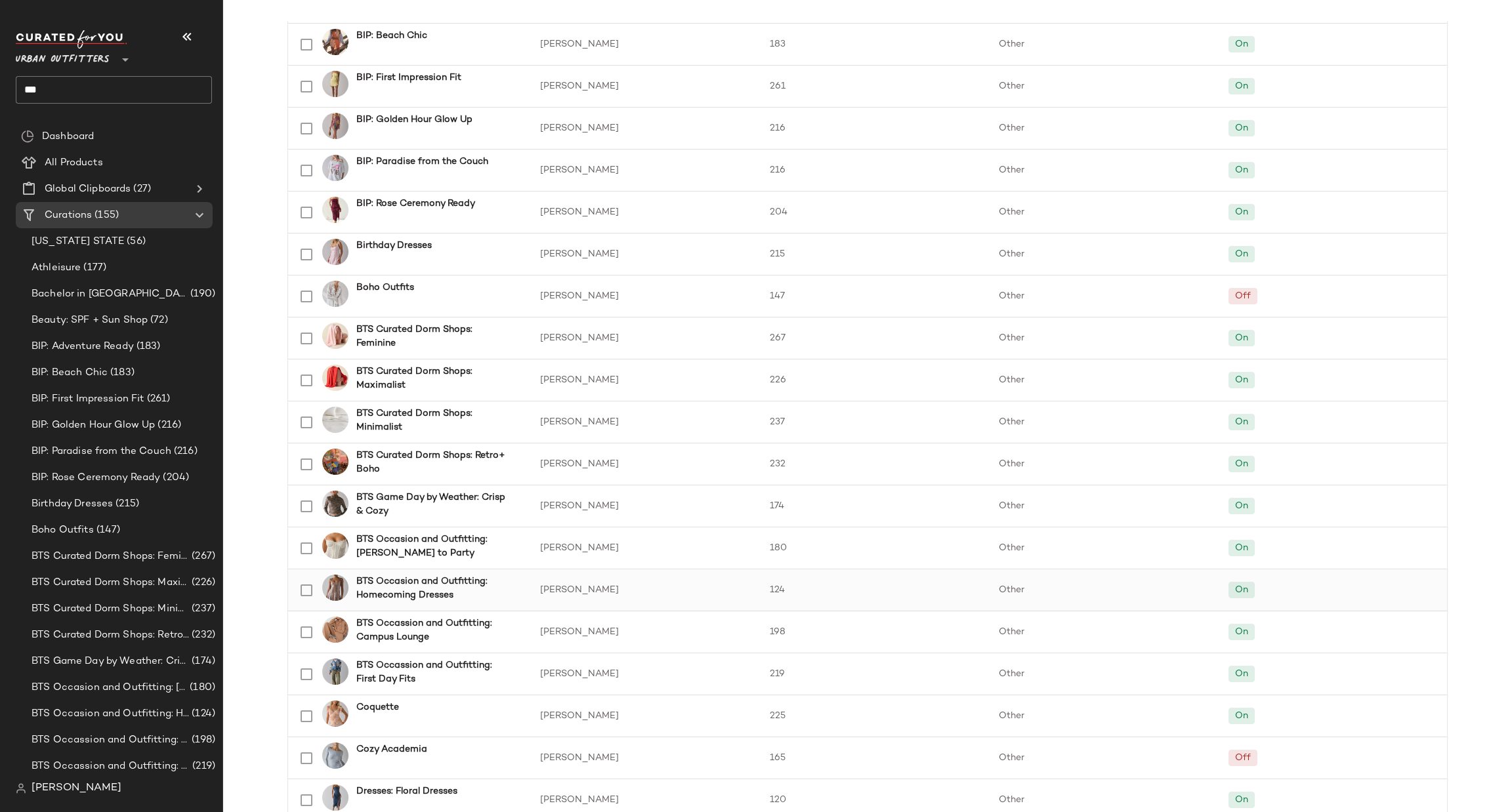
scroll to position [410, 0]
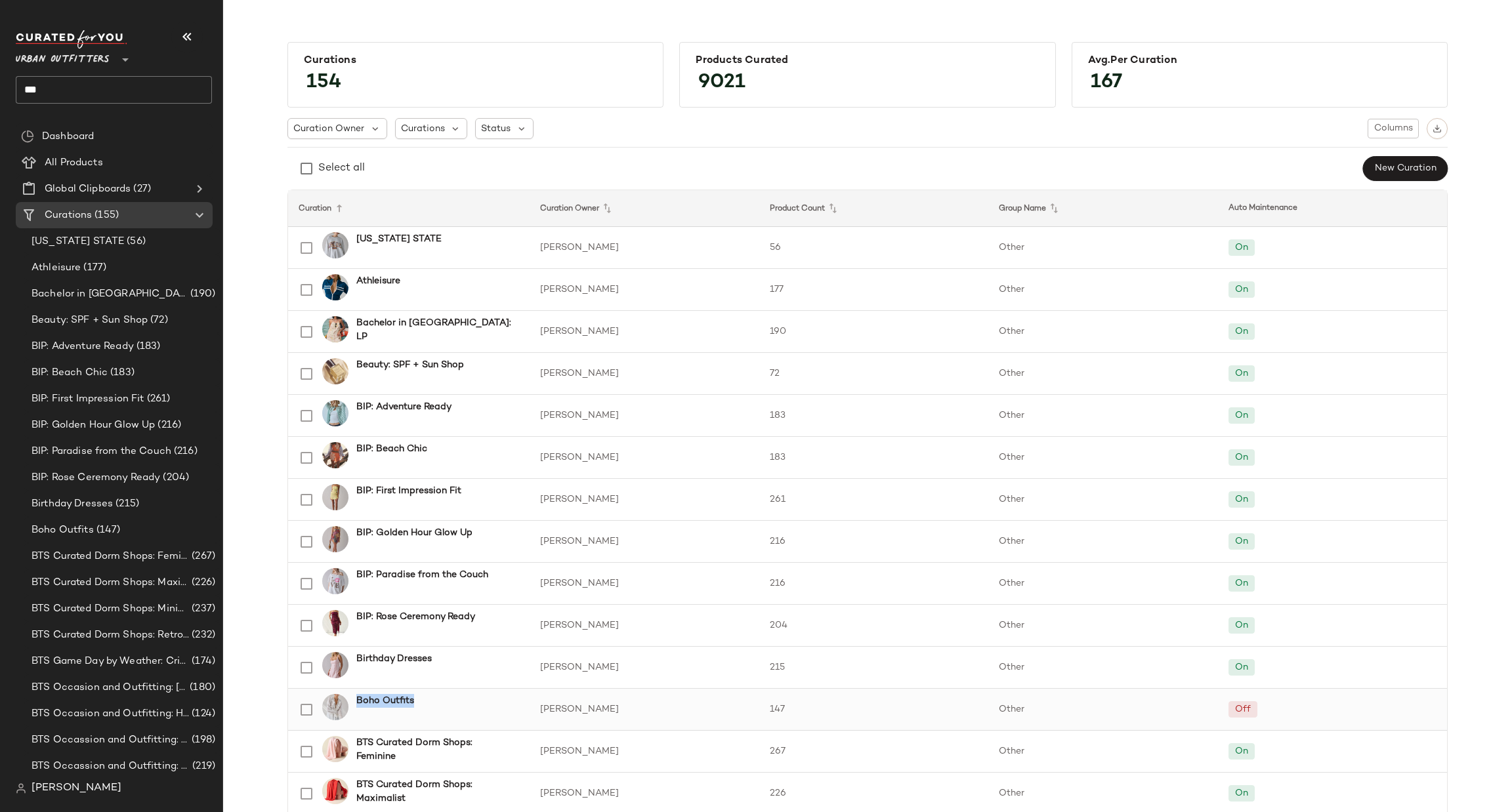
drag, startPoint x: 418, startPoint y: 705, endPoint x: 349, endPoint y: 715, distance: 69.7
click at [349, 715] on div "Boho Outfits" at bounding box center [434, 710] width 172 height 32
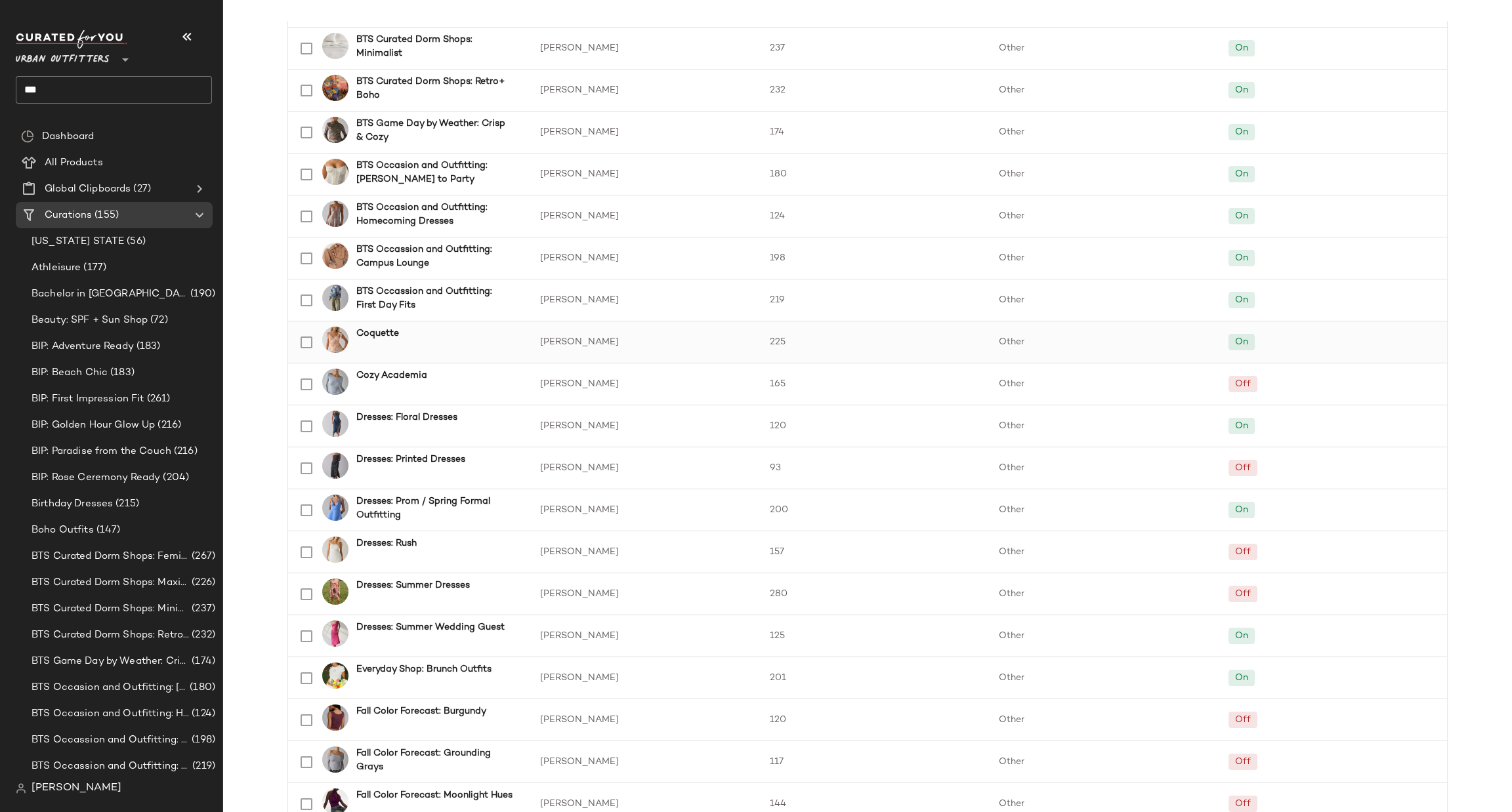
scroll to position [984, 0]
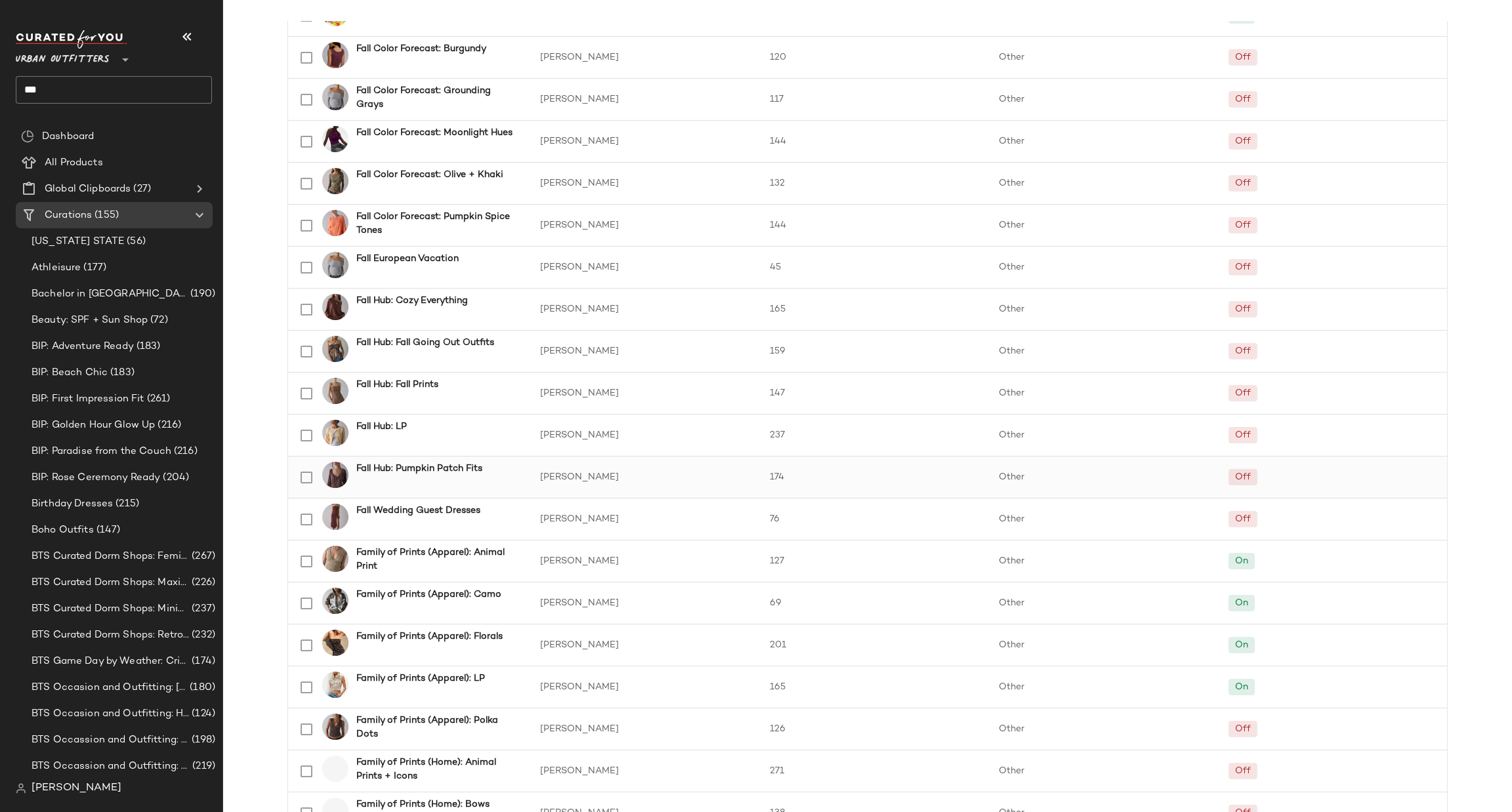
scroll to position [1574, 0]
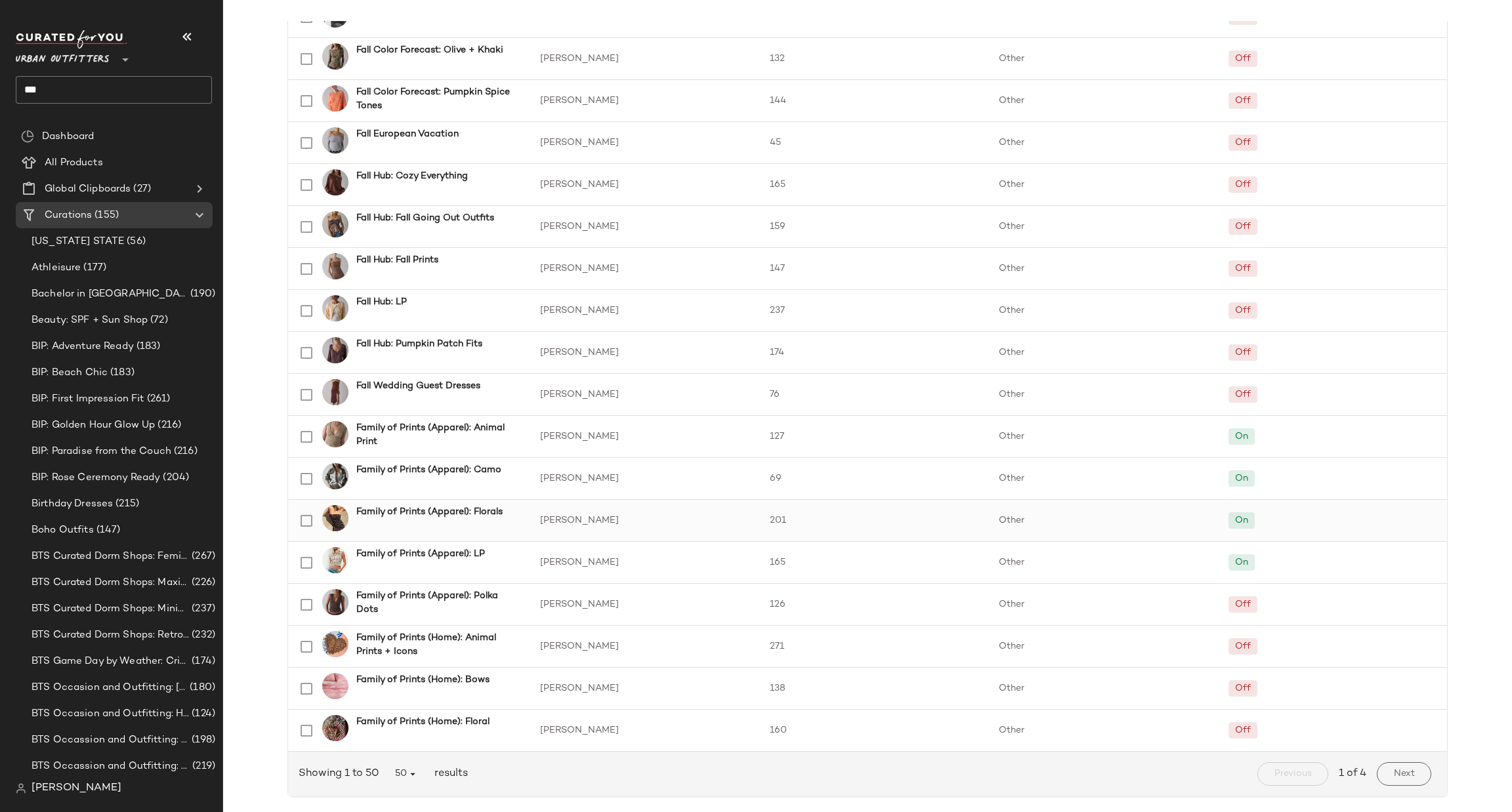
scroll to position [1180, 0]
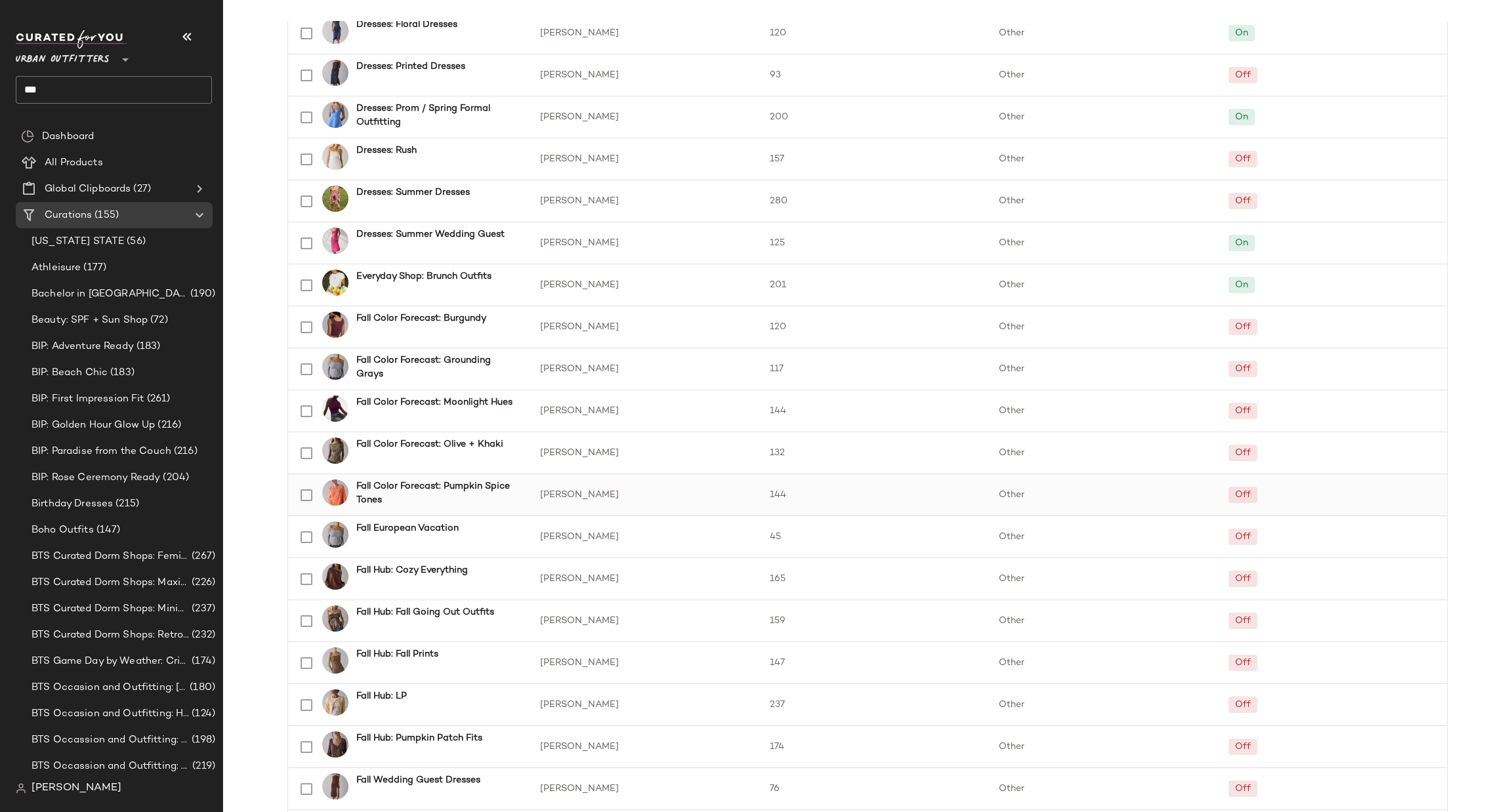
scroll to position [787, 0]
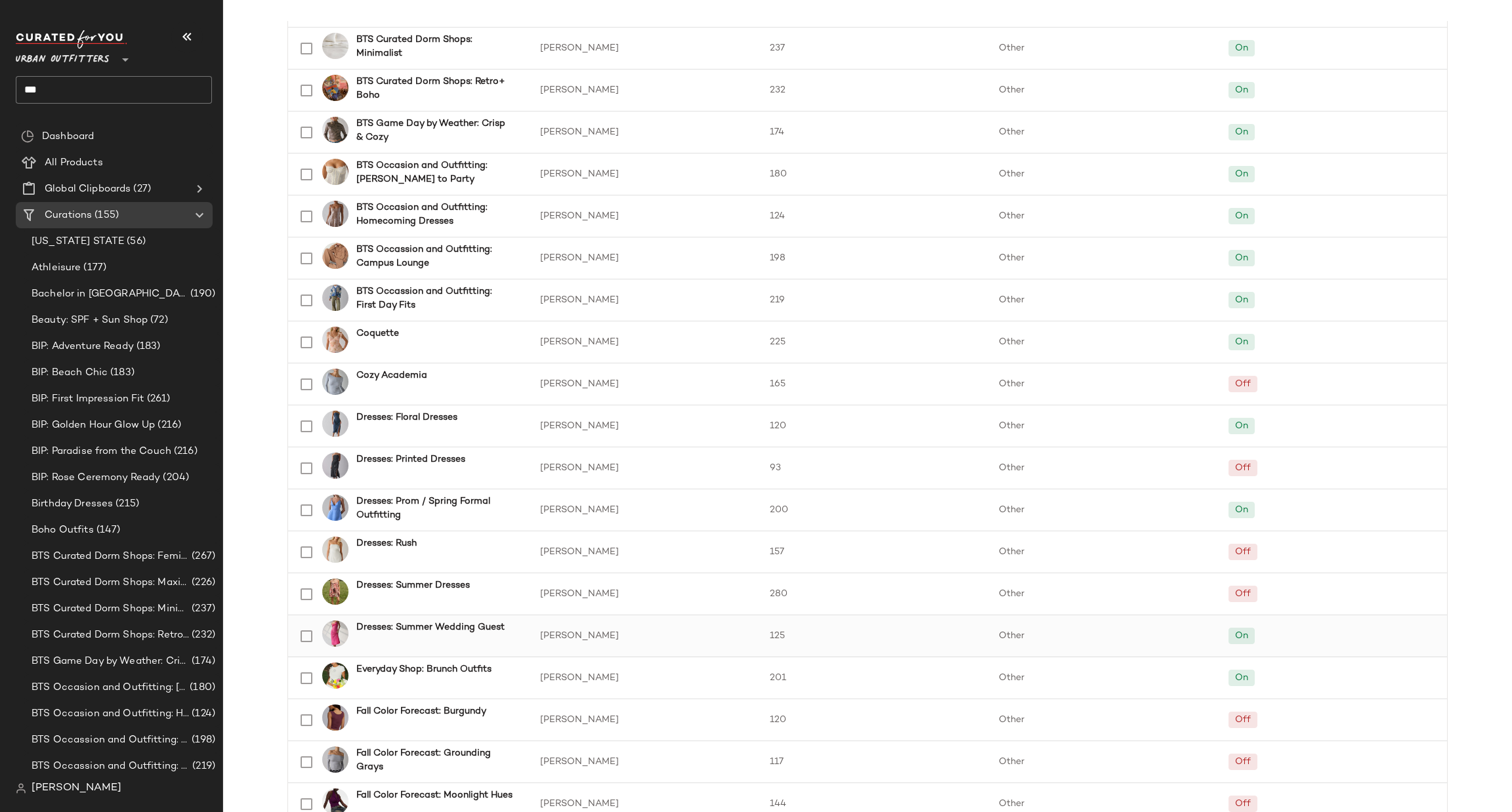
scroll to position [984, 0]
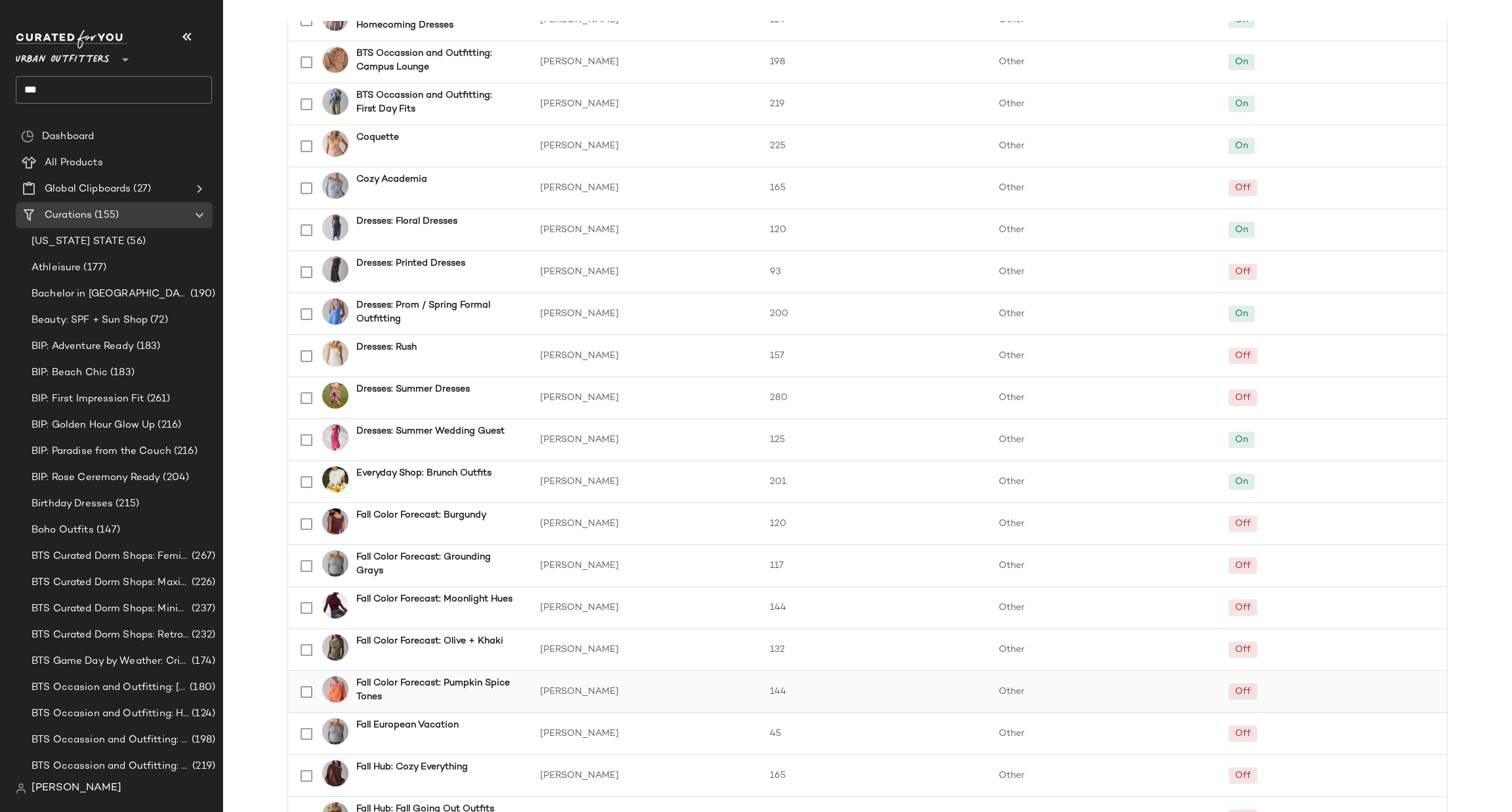
scroll to position [1180, 0]
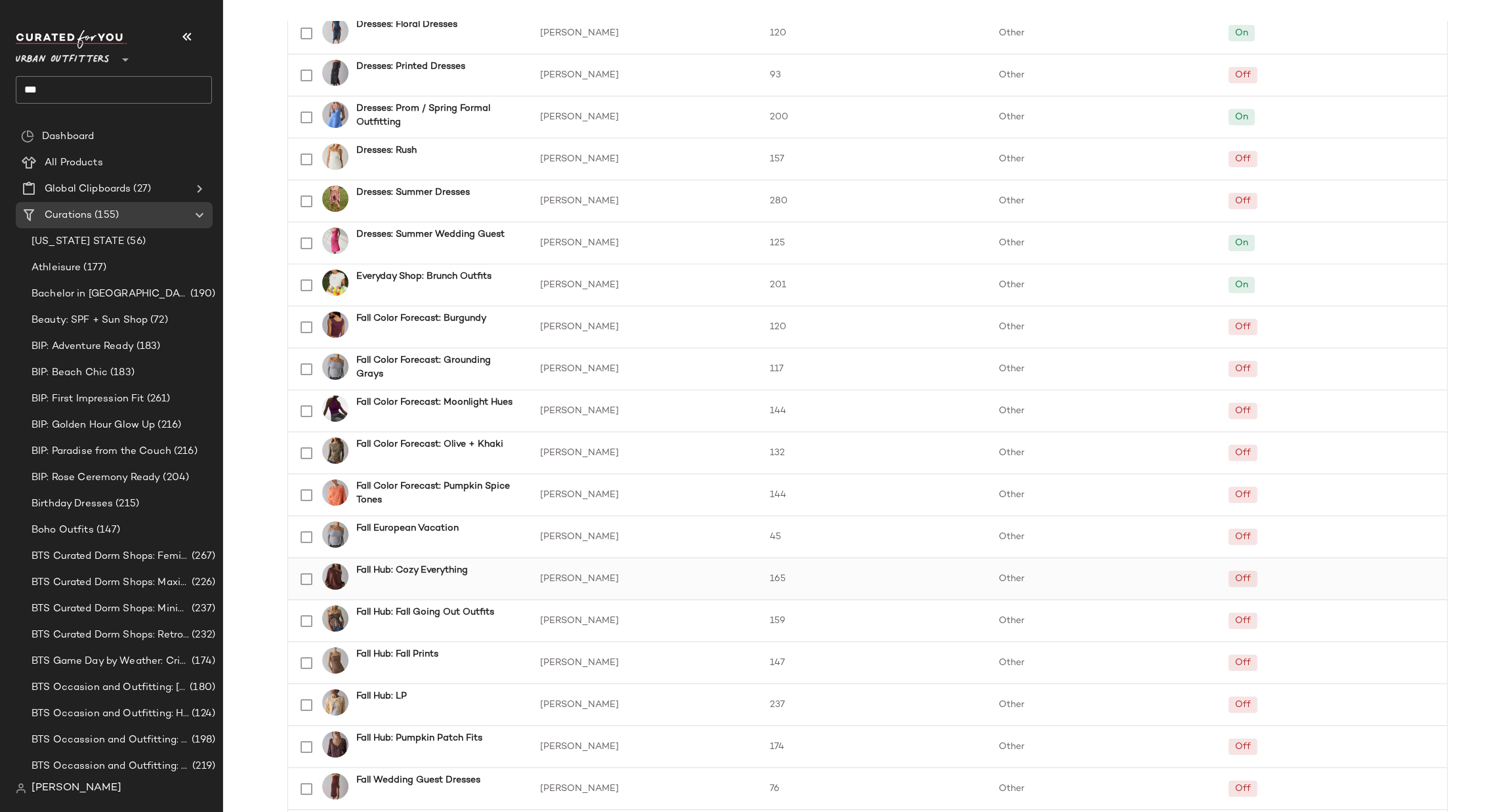
scroll to position [1378, 0]
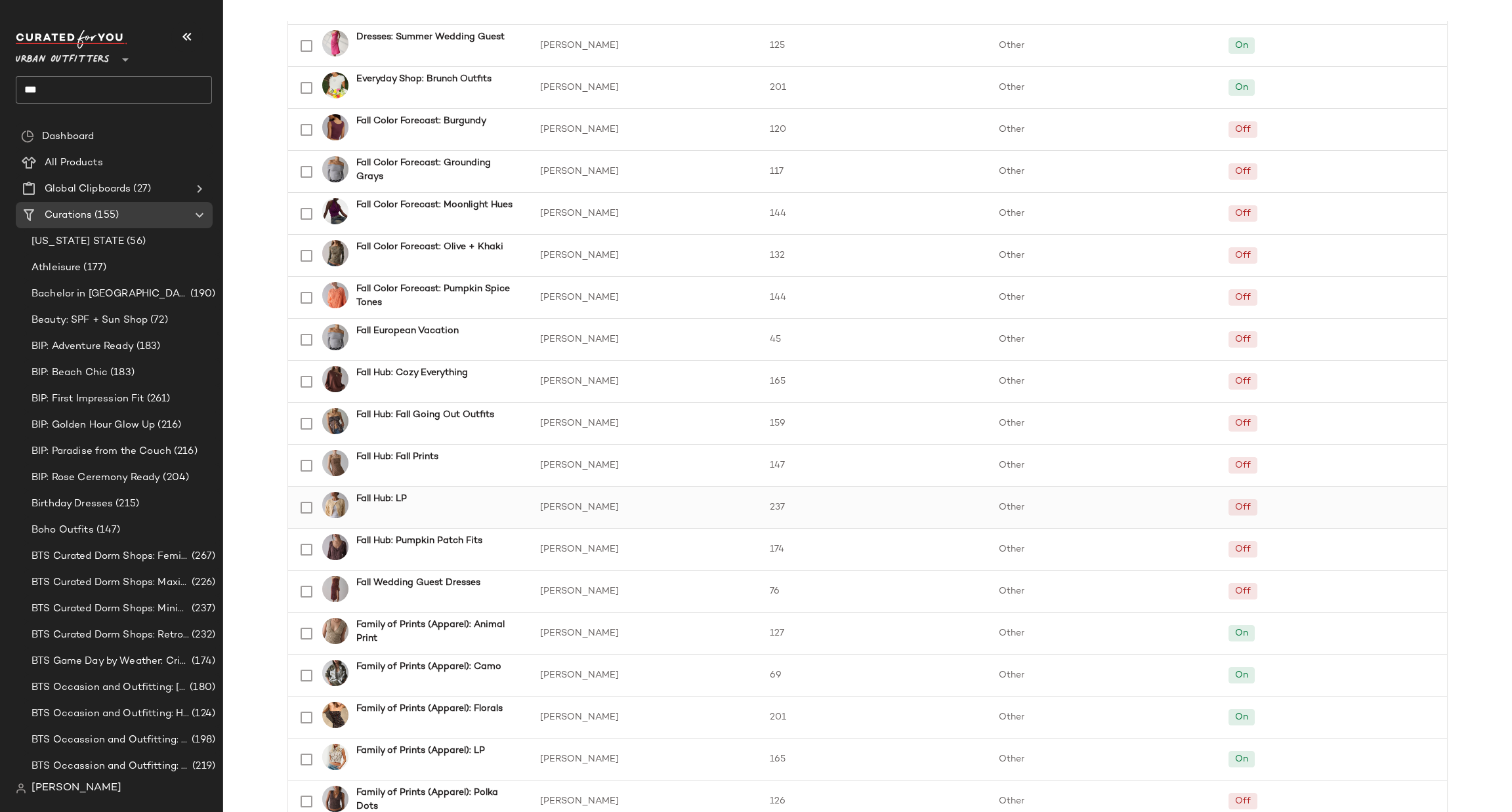
scroll to position [1574, 0]
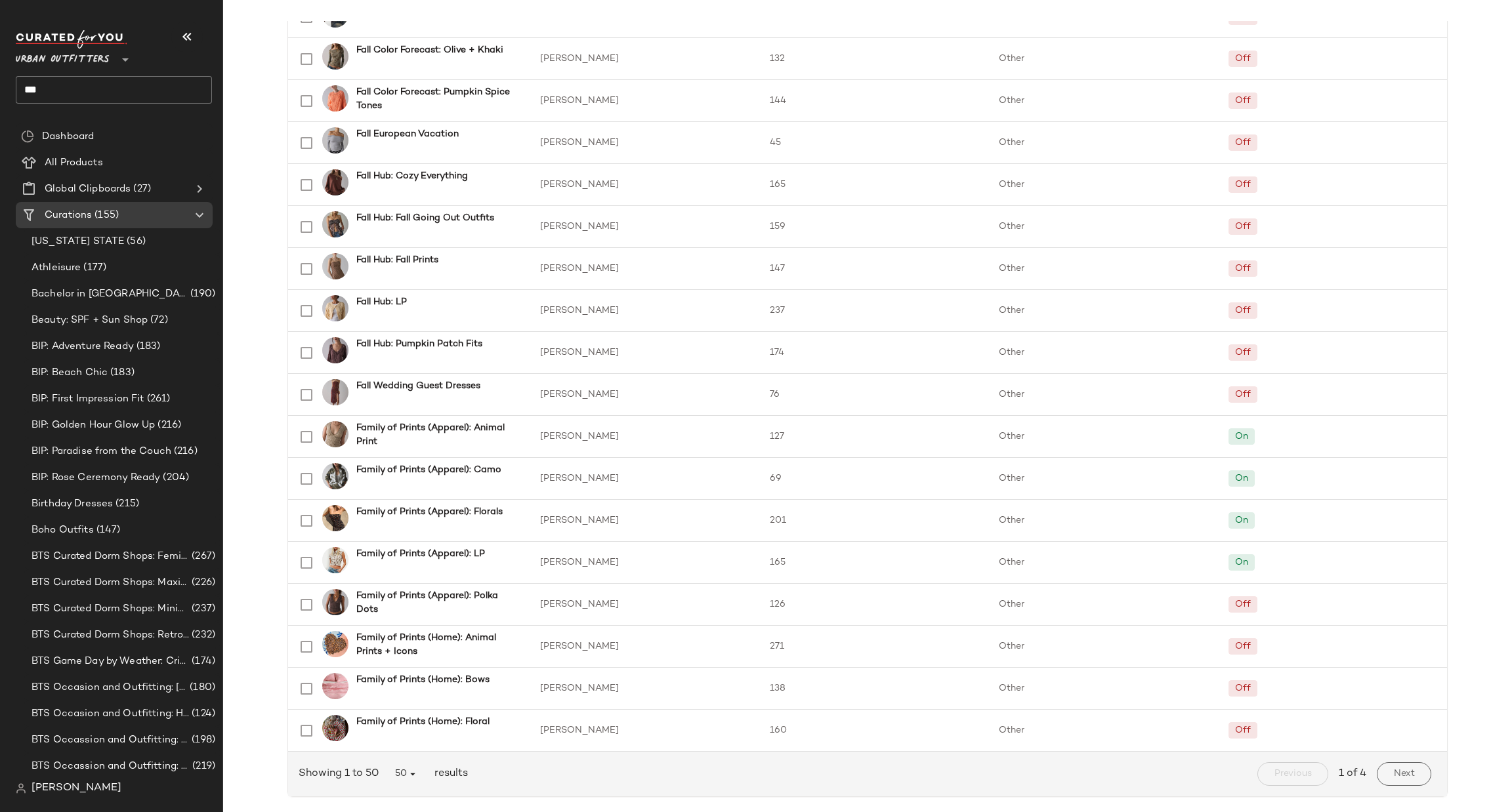
scroll to position [1591, 0]
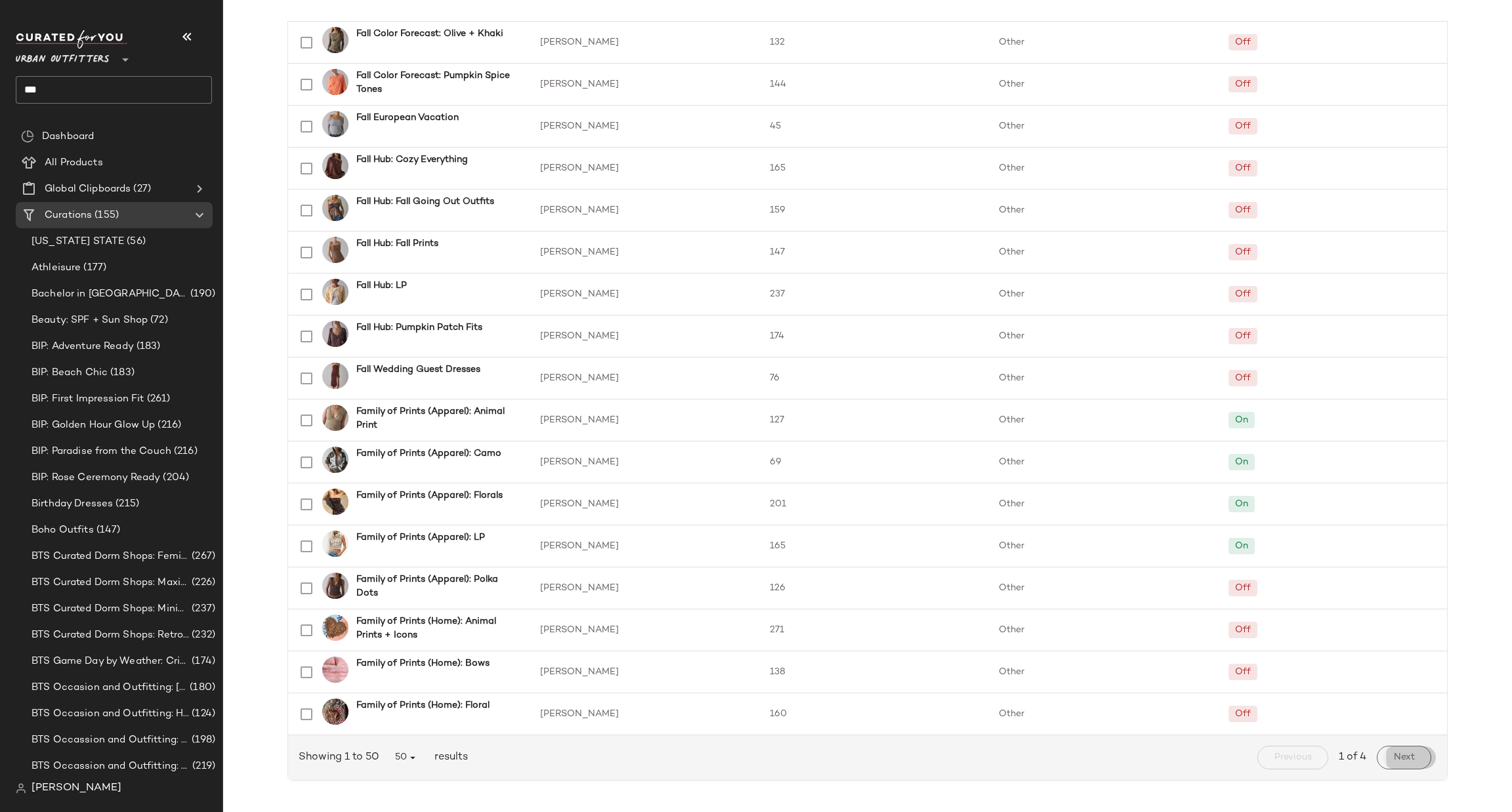
click at [1413, 765] on button "Next" at bounding box center [1404, 758] width 54 height 24
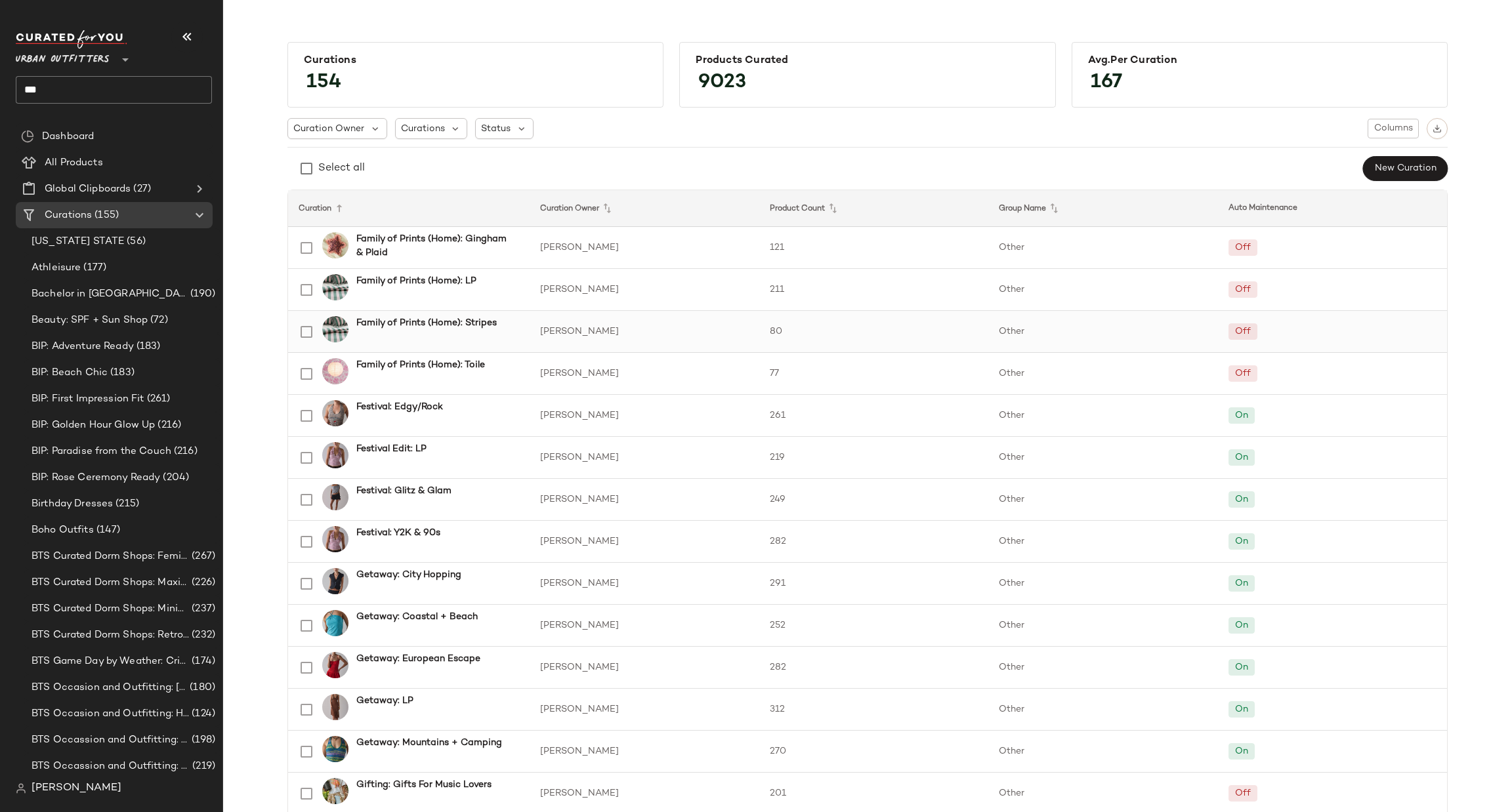
scroll to position [393, 0]
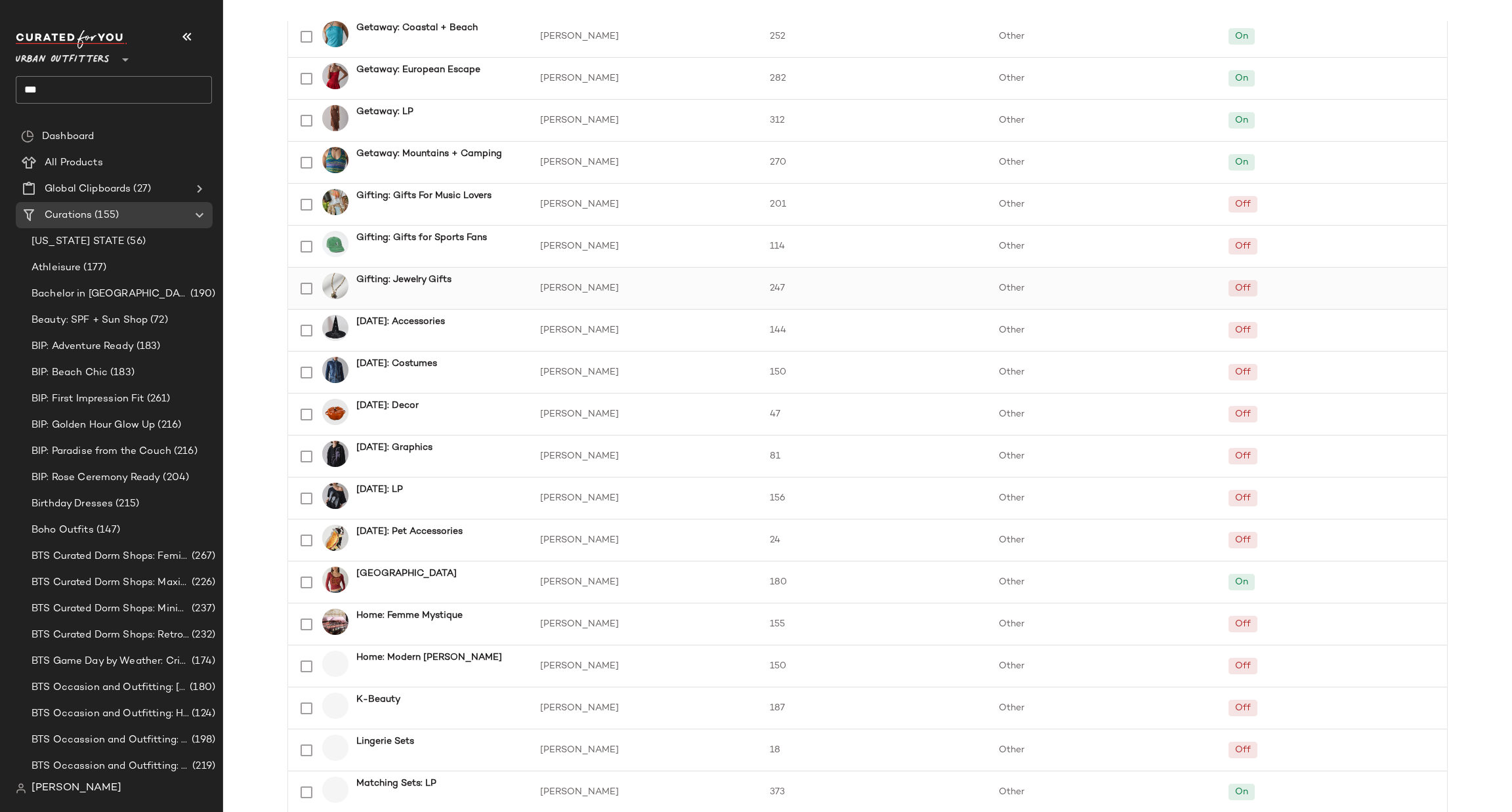
scroll to position [589, 0]
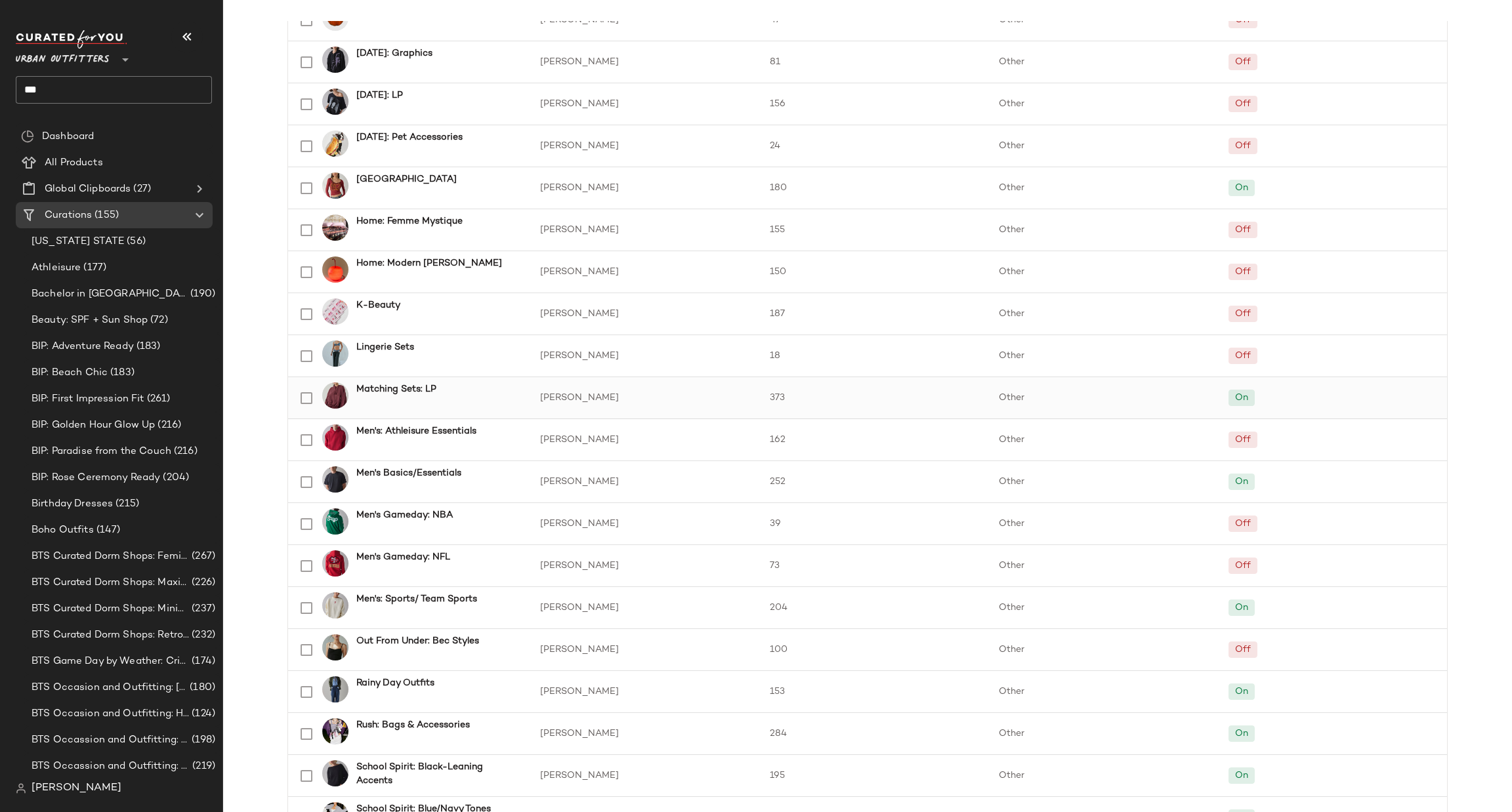
scroll to position [1180, 0]
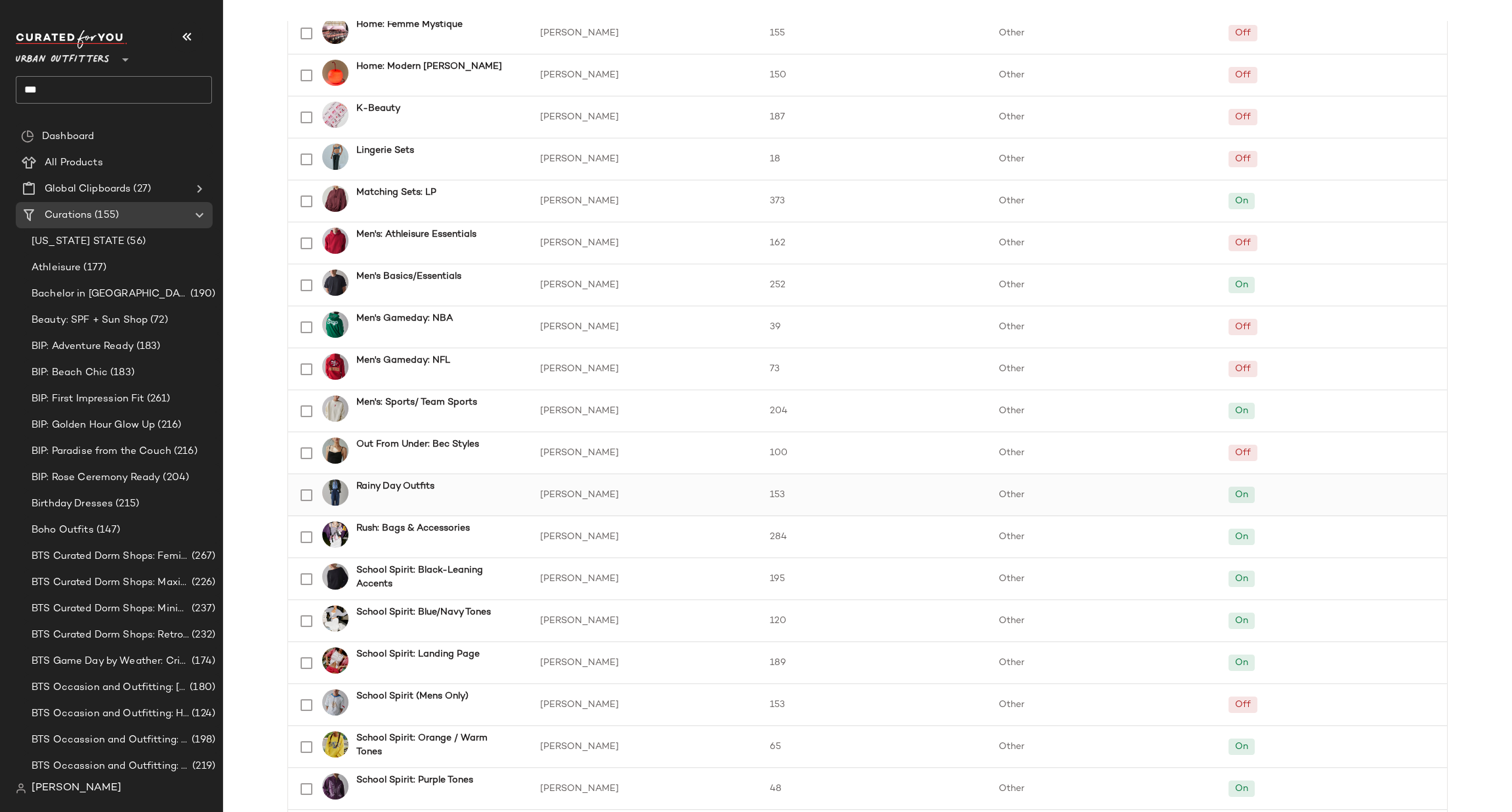
scroll to position [1378, 0]
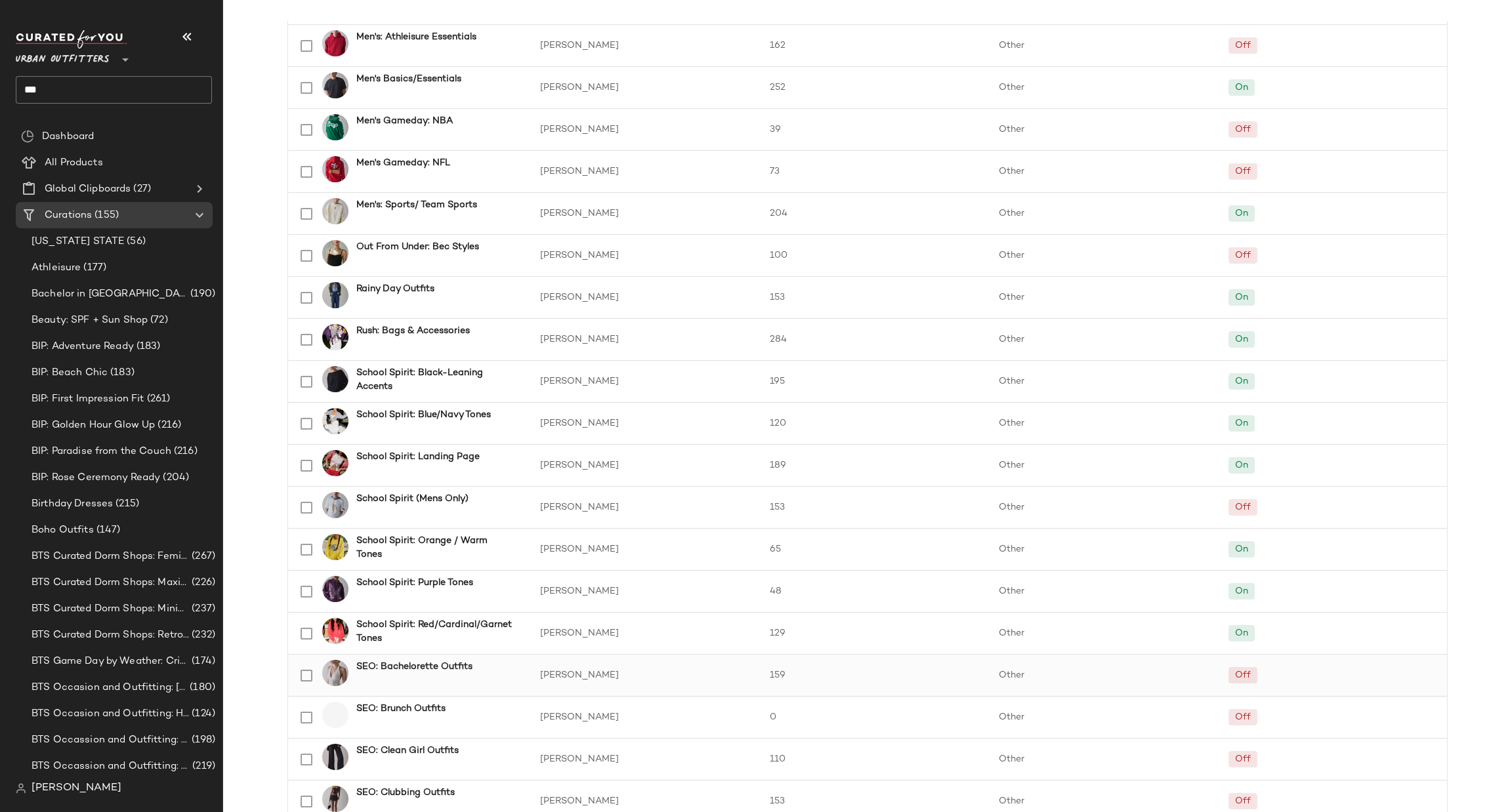
scroll to position [1574, 0]
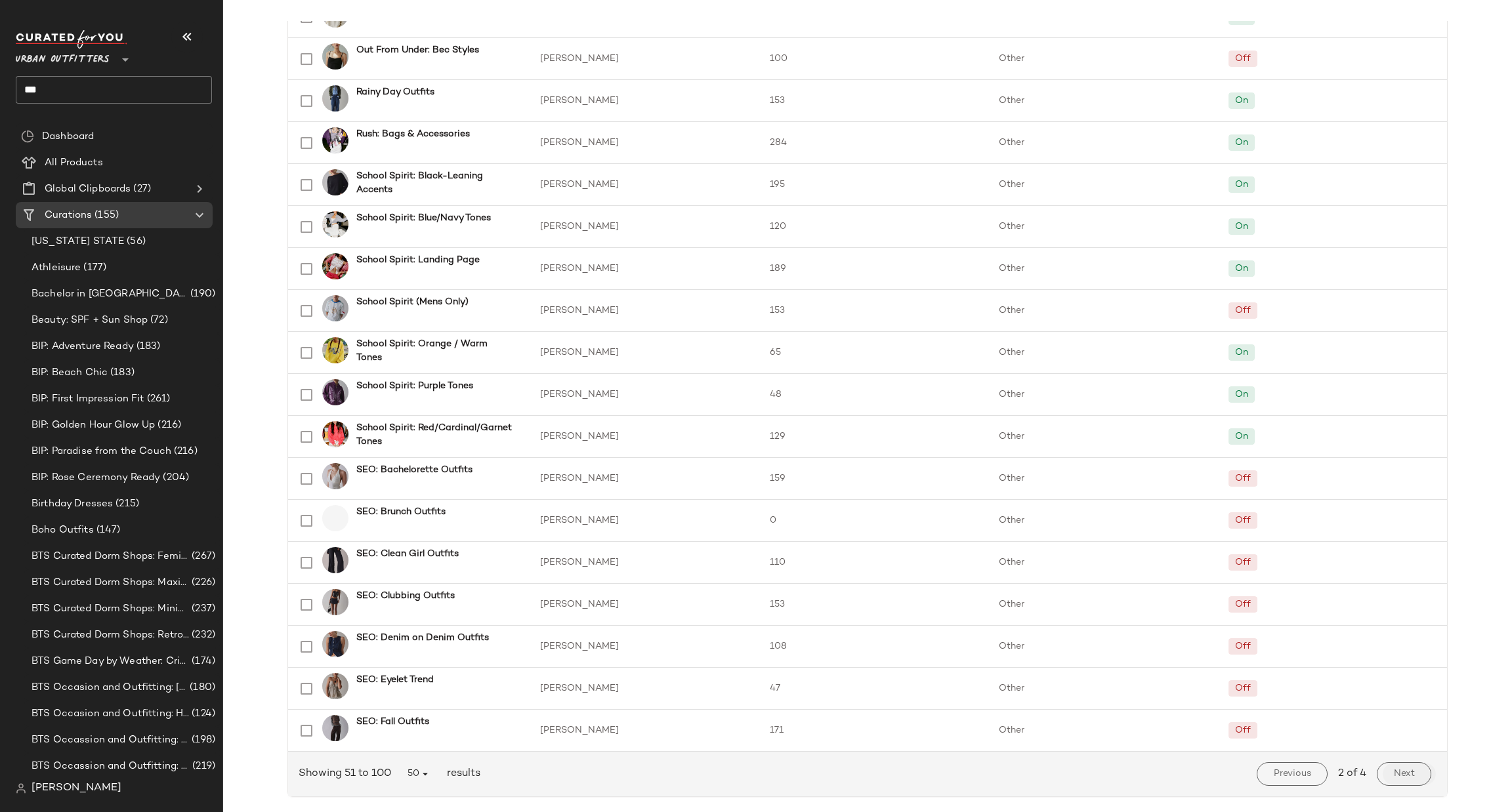
click at [1408, 776] on span "Next" at bounding box center [1404, 774] width 22 height 11
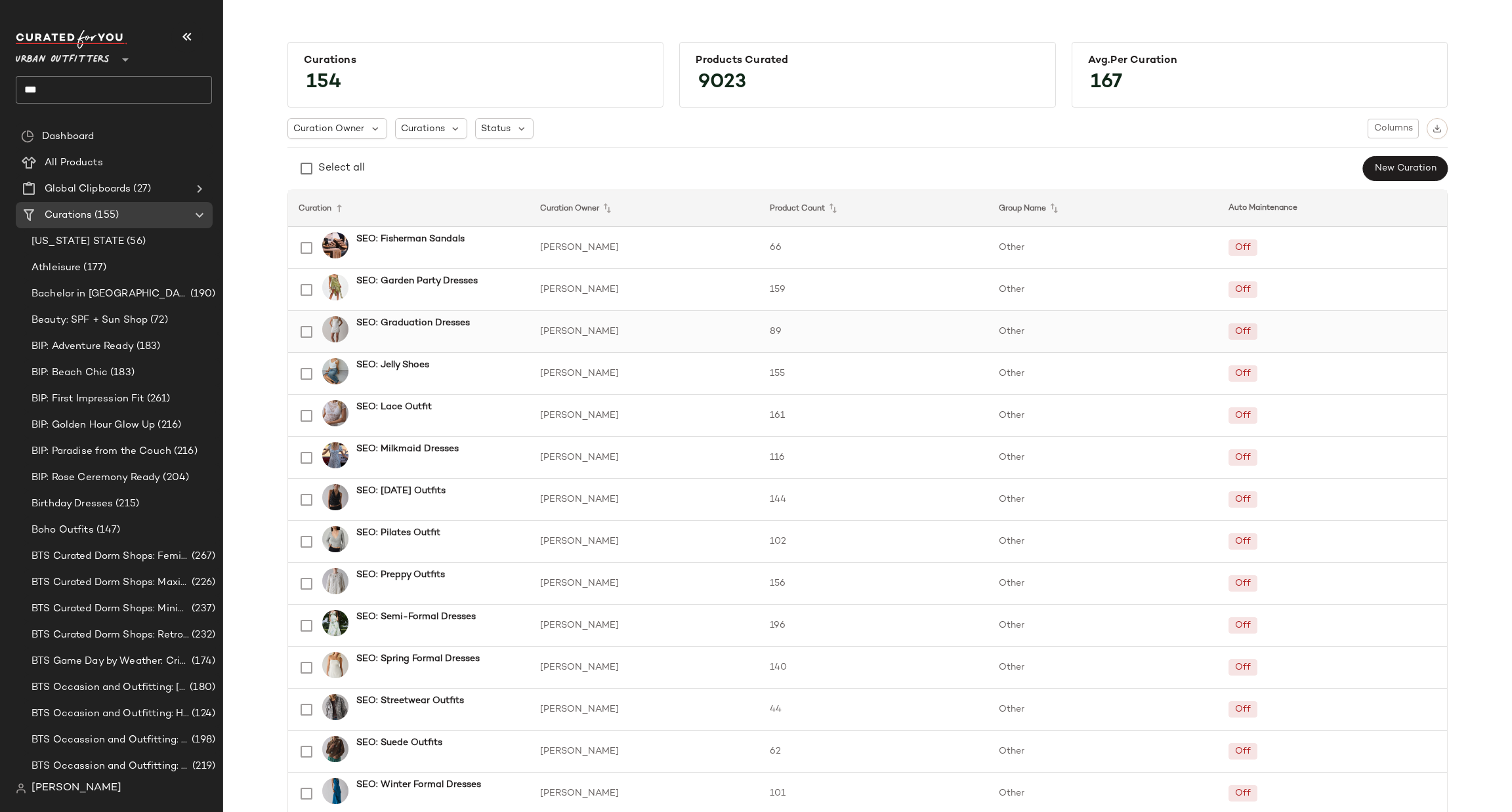
scroll to position [197, 0]
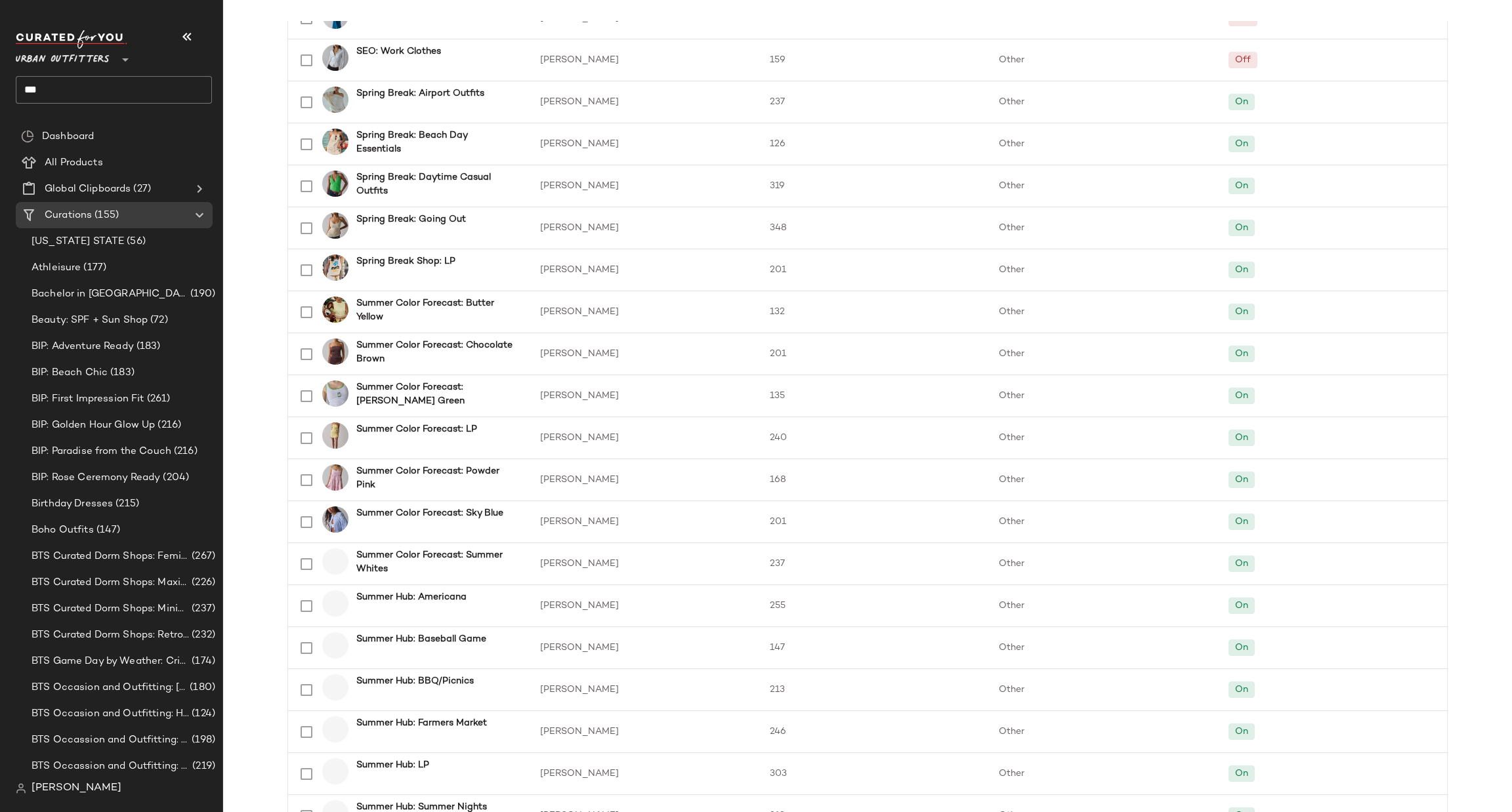
scroll to position [787, 0]
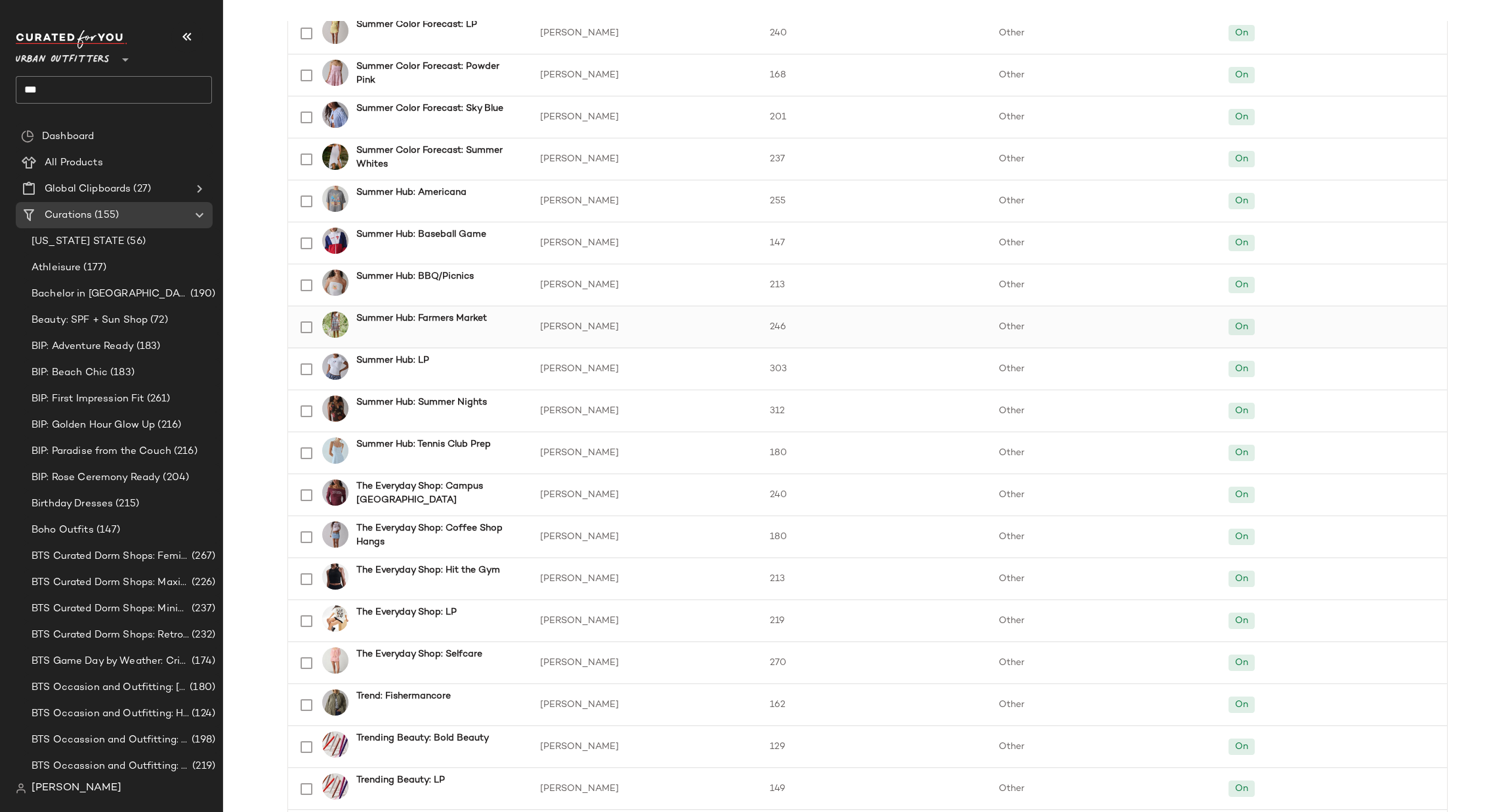
scroll to position [1574, 0]
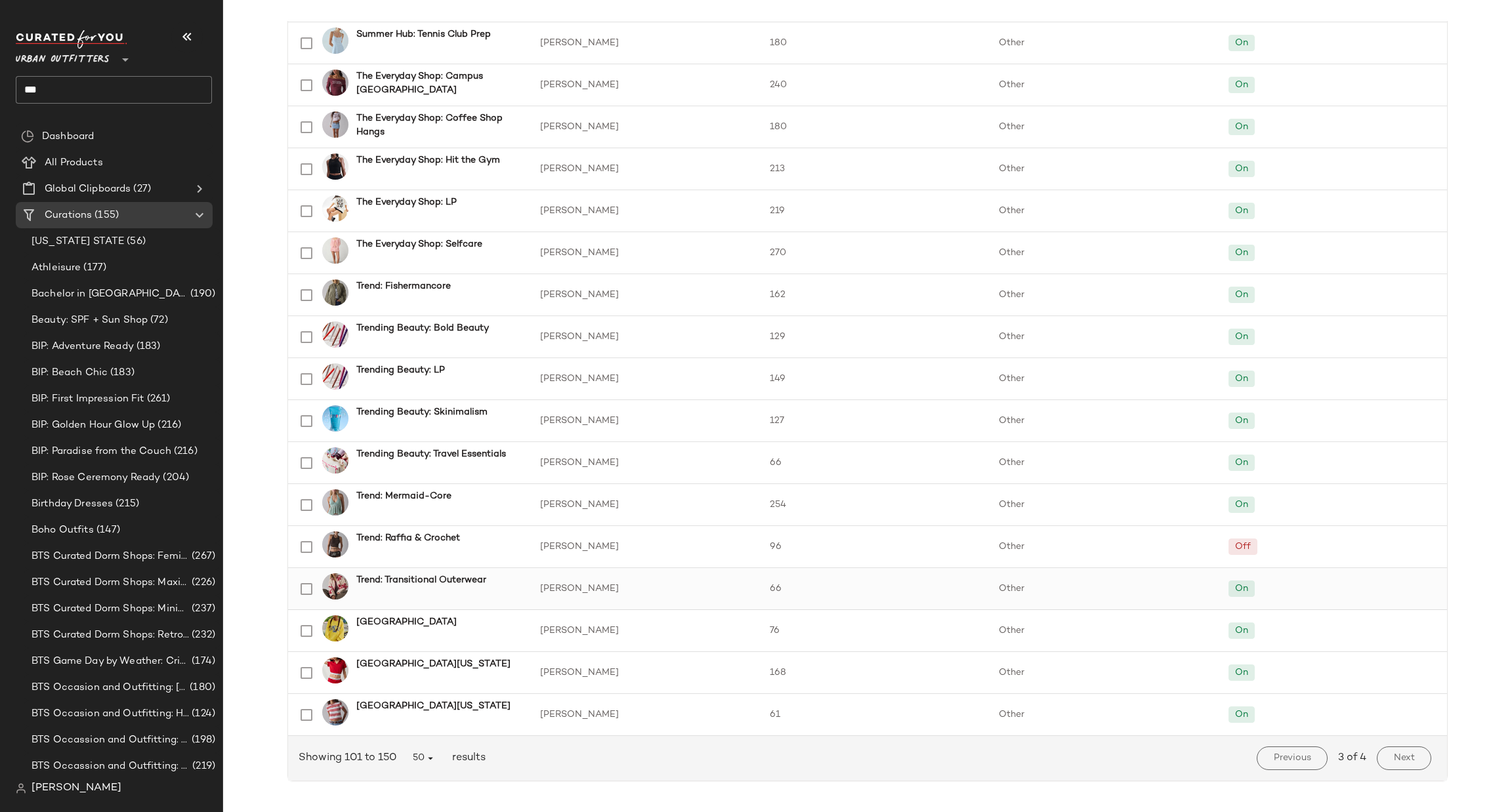
scroll to position [1591, 0]
click at [1401, 753] on span "Next" at bounding box center [1404, 758] width 22 height 11
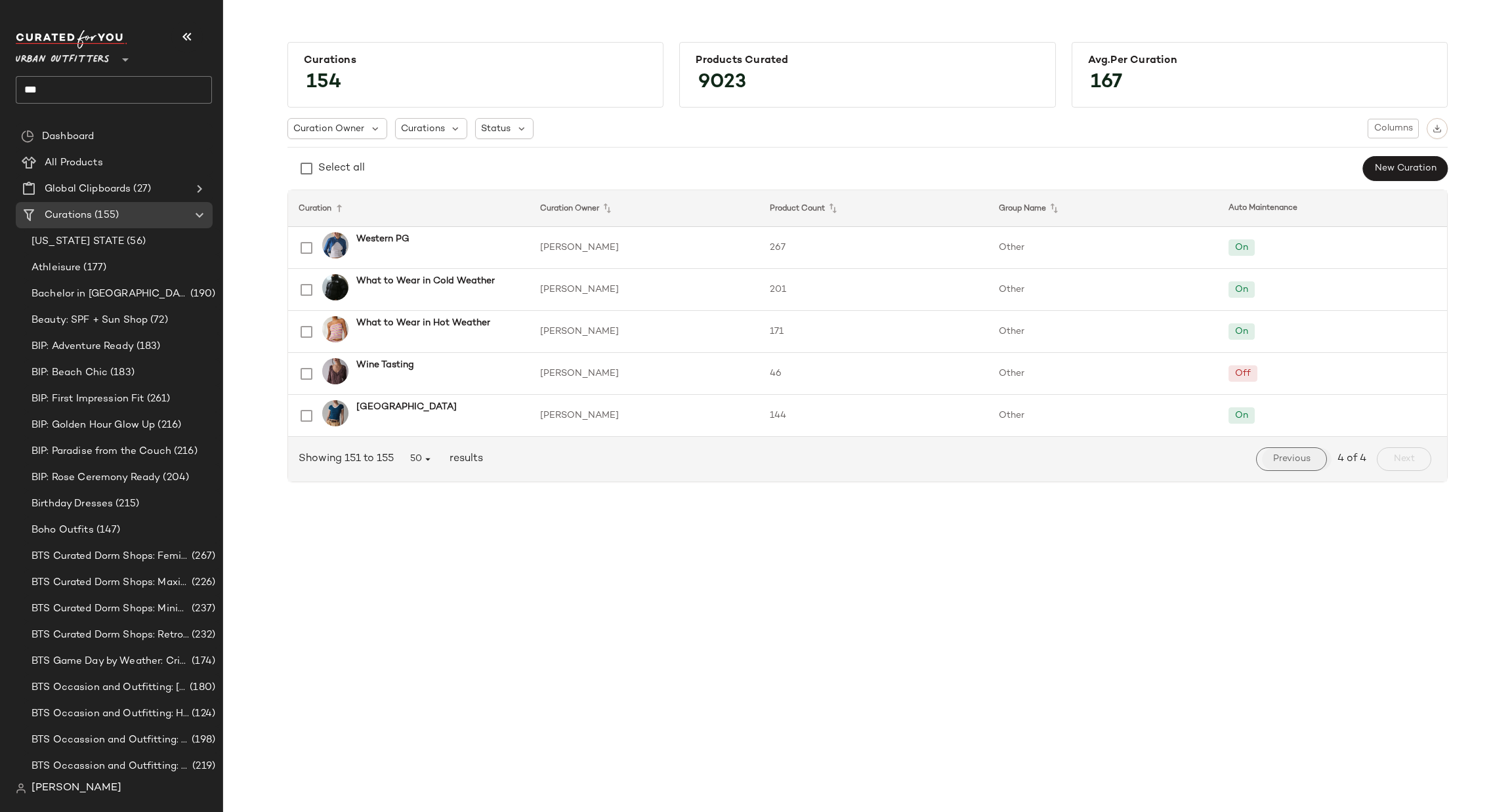
click at [1279, 458] on span "Previous" at bounding box center [1291, 459] width 38 height 11
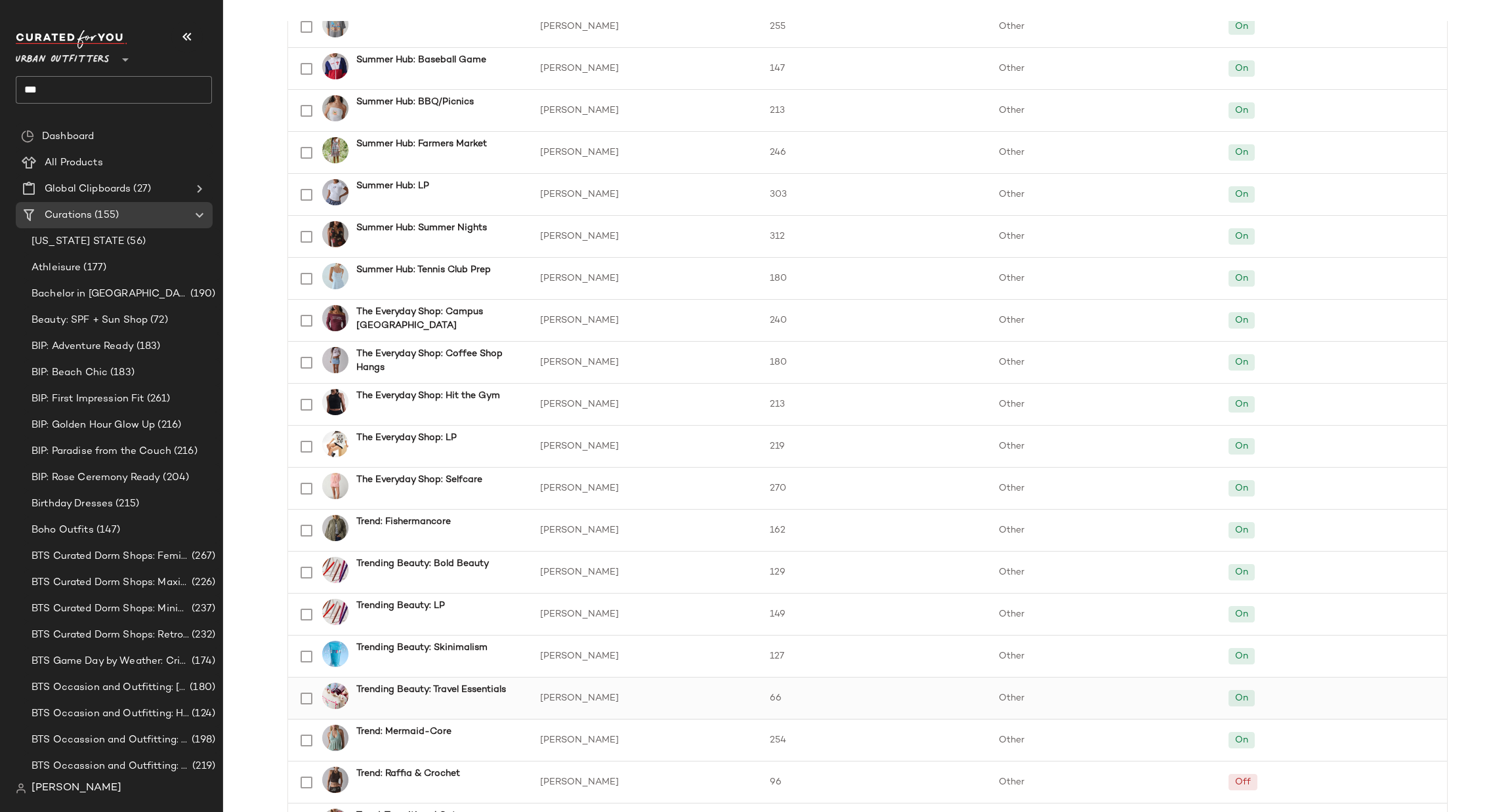
scroll to position [1591, 0]
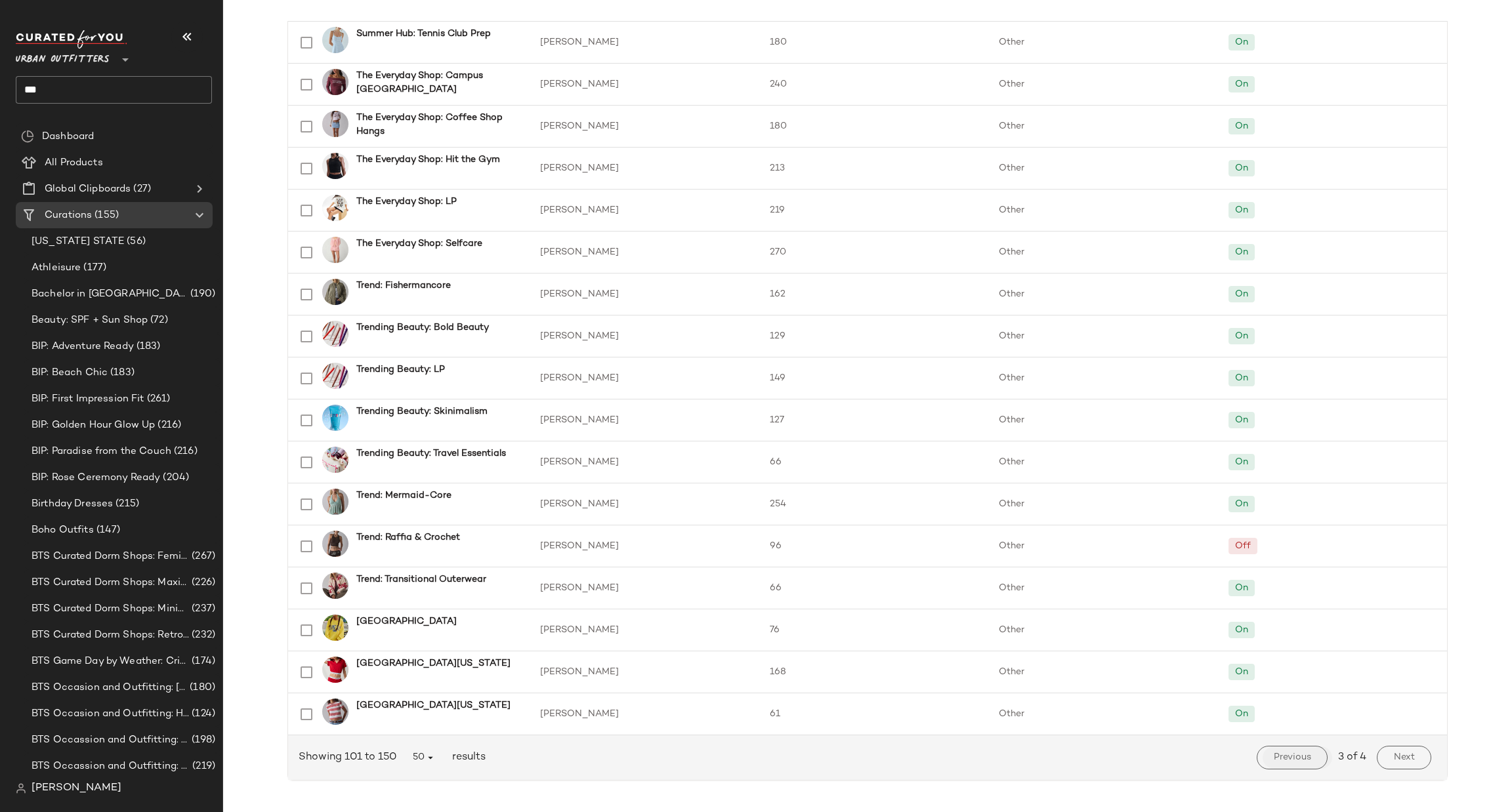
click at [1281, 761] on span "Previous" at bounding box center [1292, 758] width 38 height 11
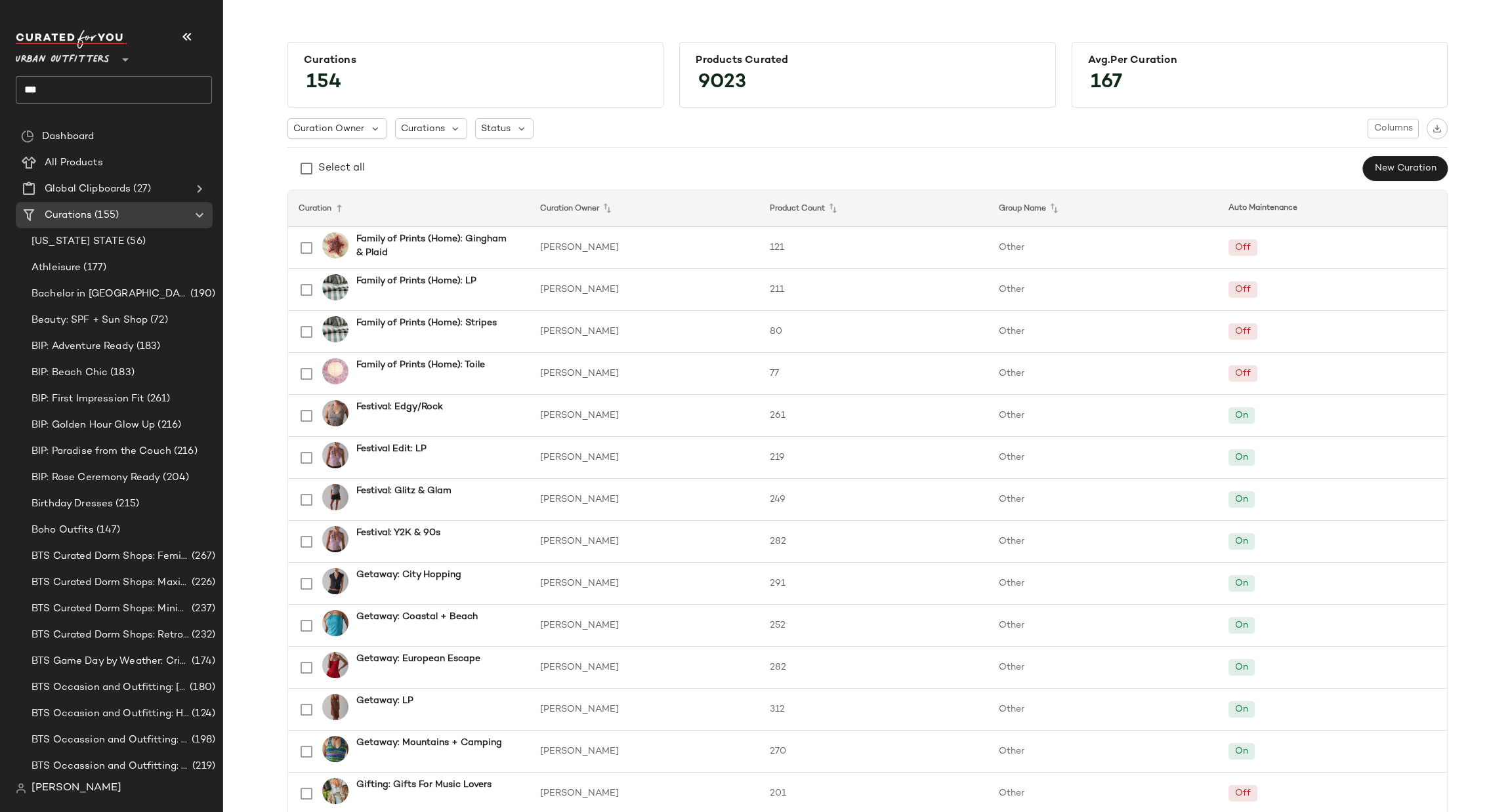
scroll to position [984, 0]
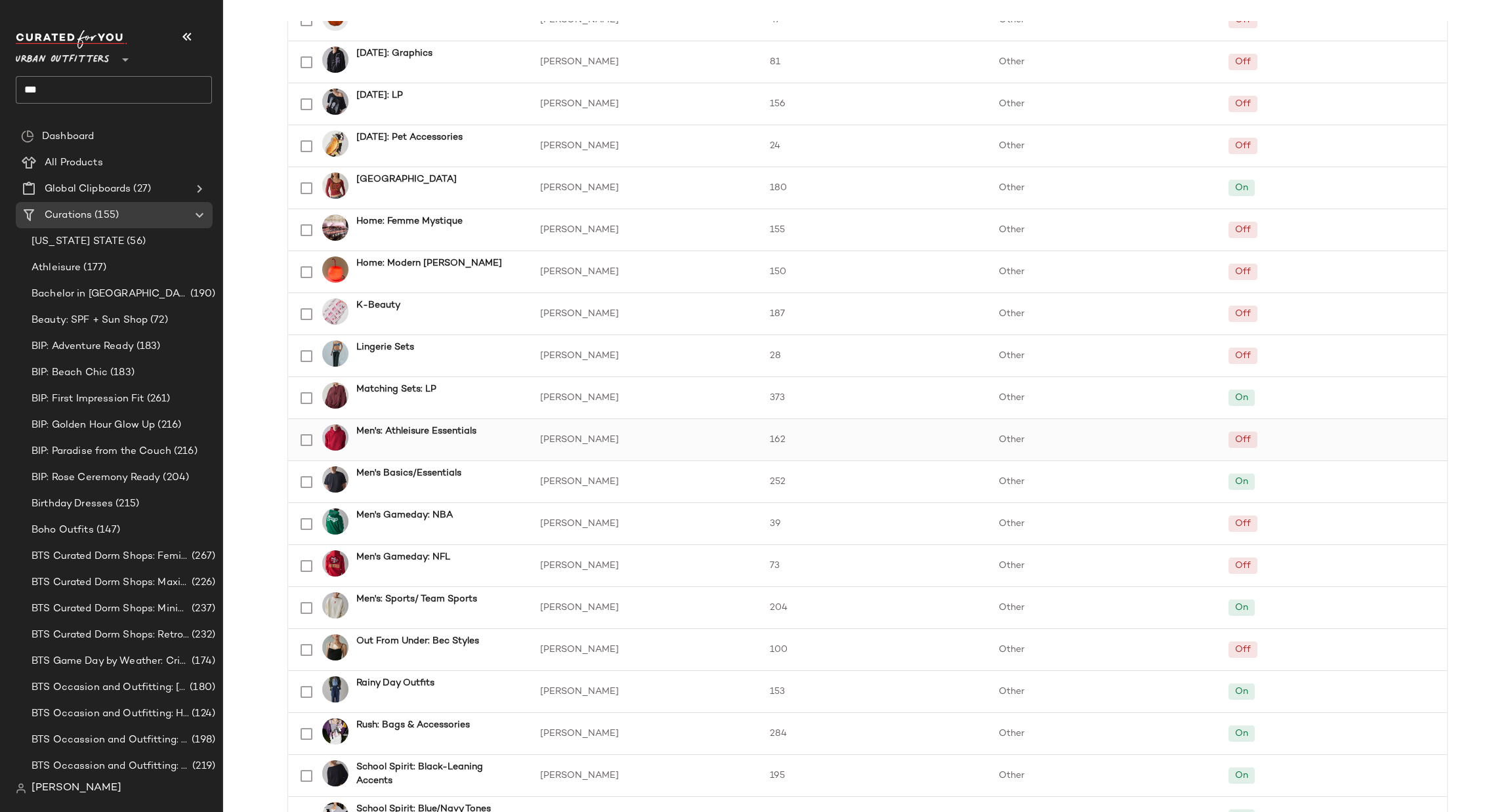
scroll to position [1574, 0]
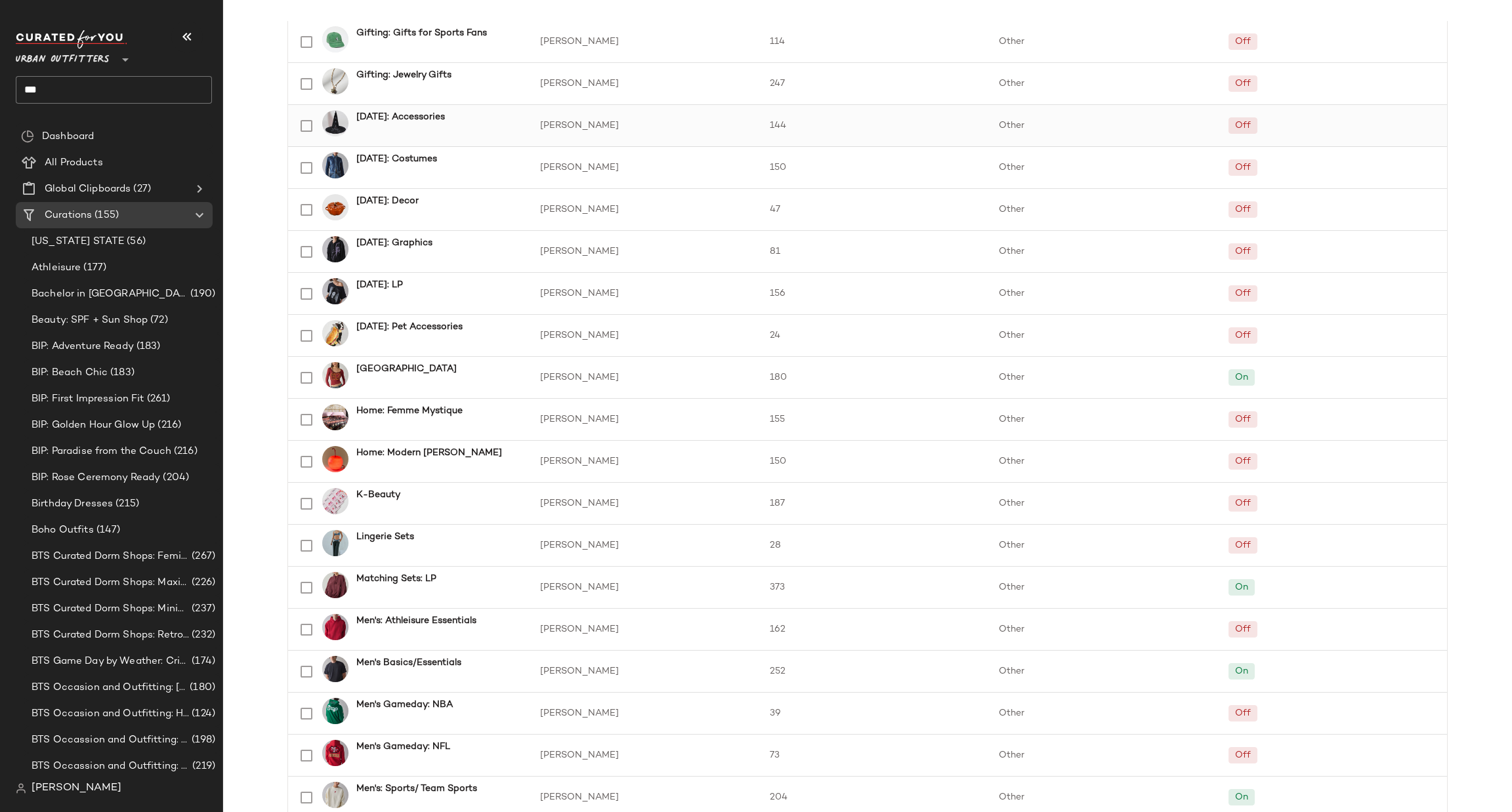
scroll to position [589, 0]
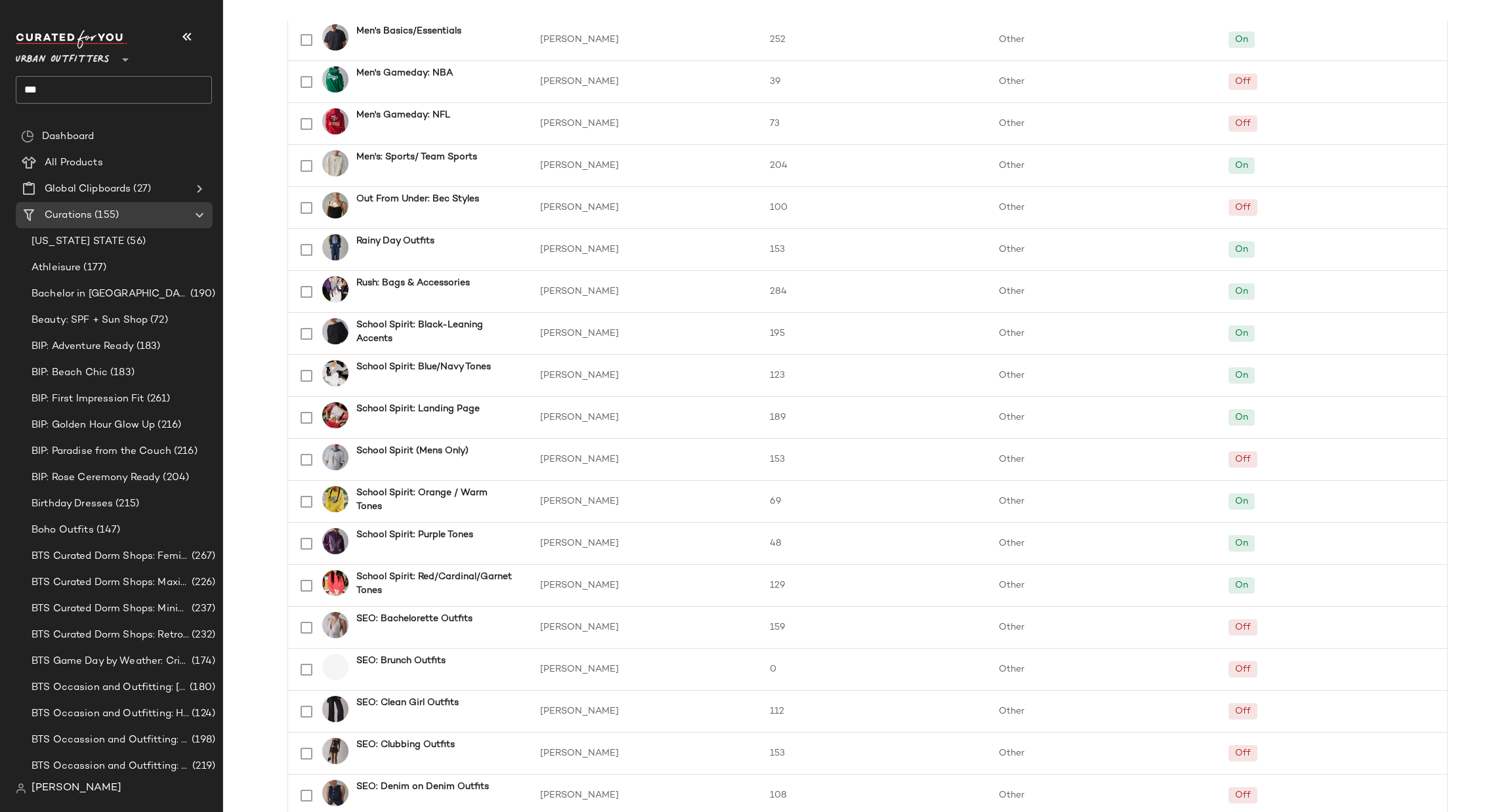
scroll to position [1574, 0]
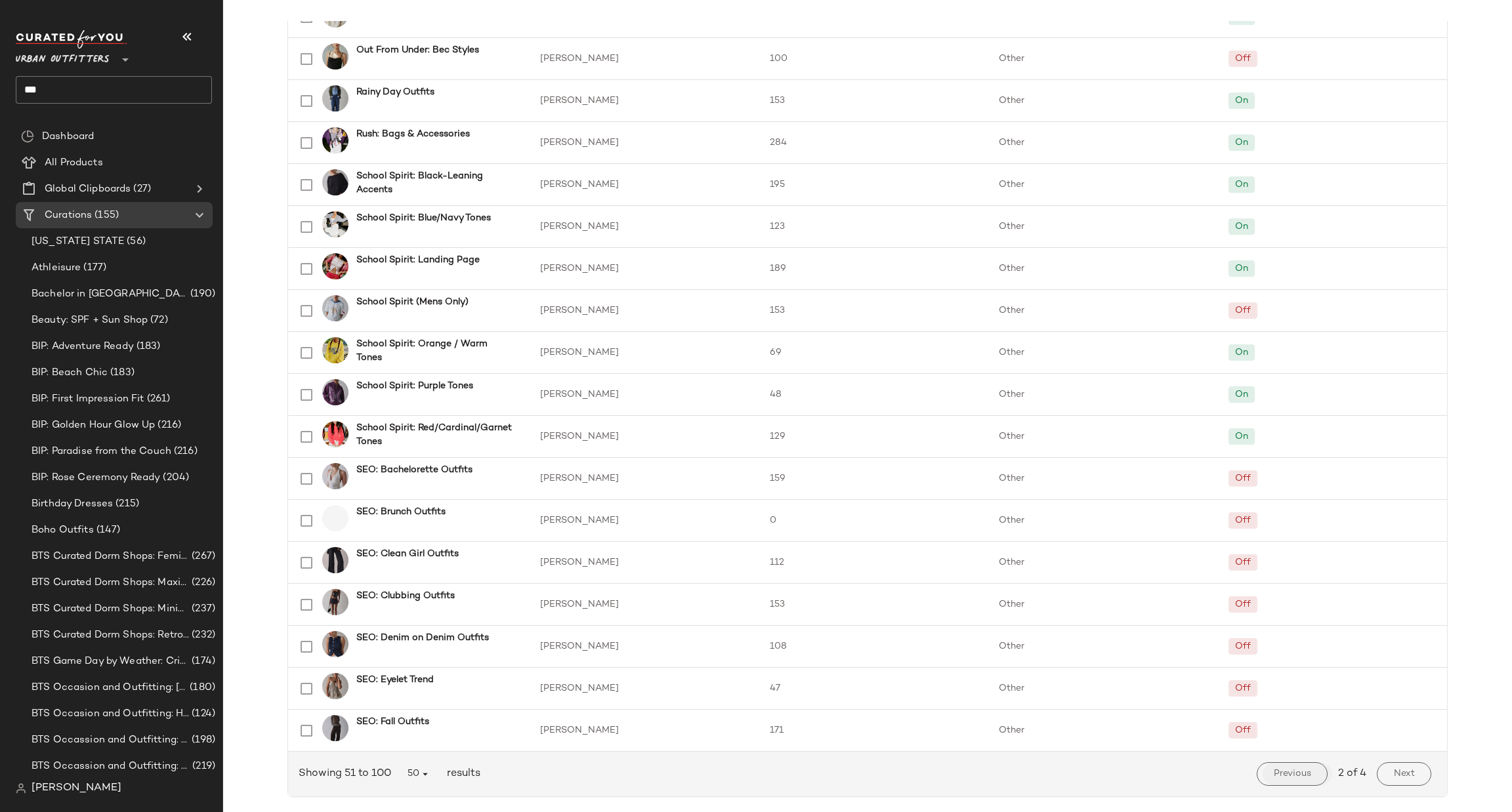
click at [1305, 769] on span "Previous" at bounding box center [1292, 774] width 38 height 11
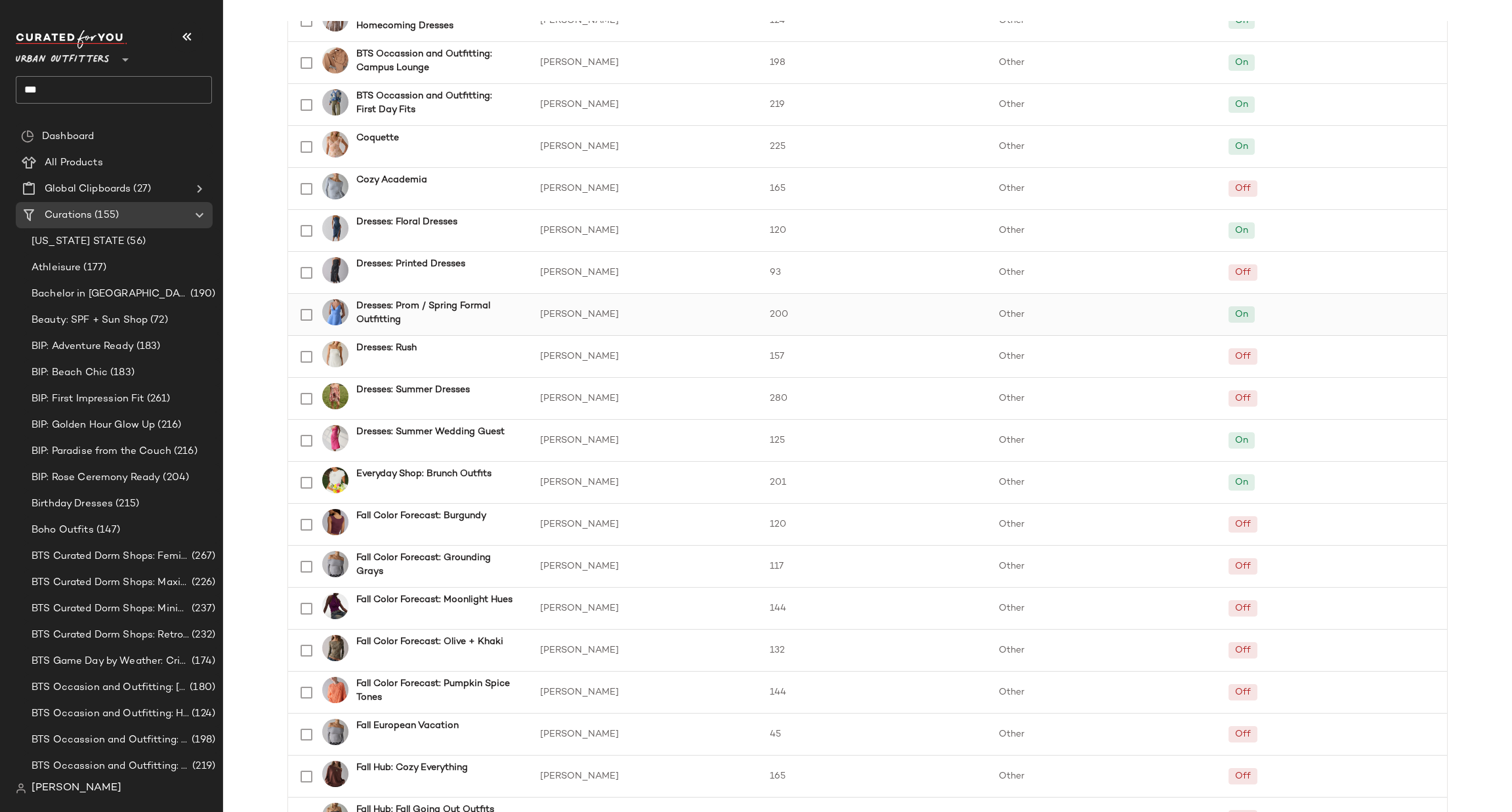
scroll to position [984, 0]
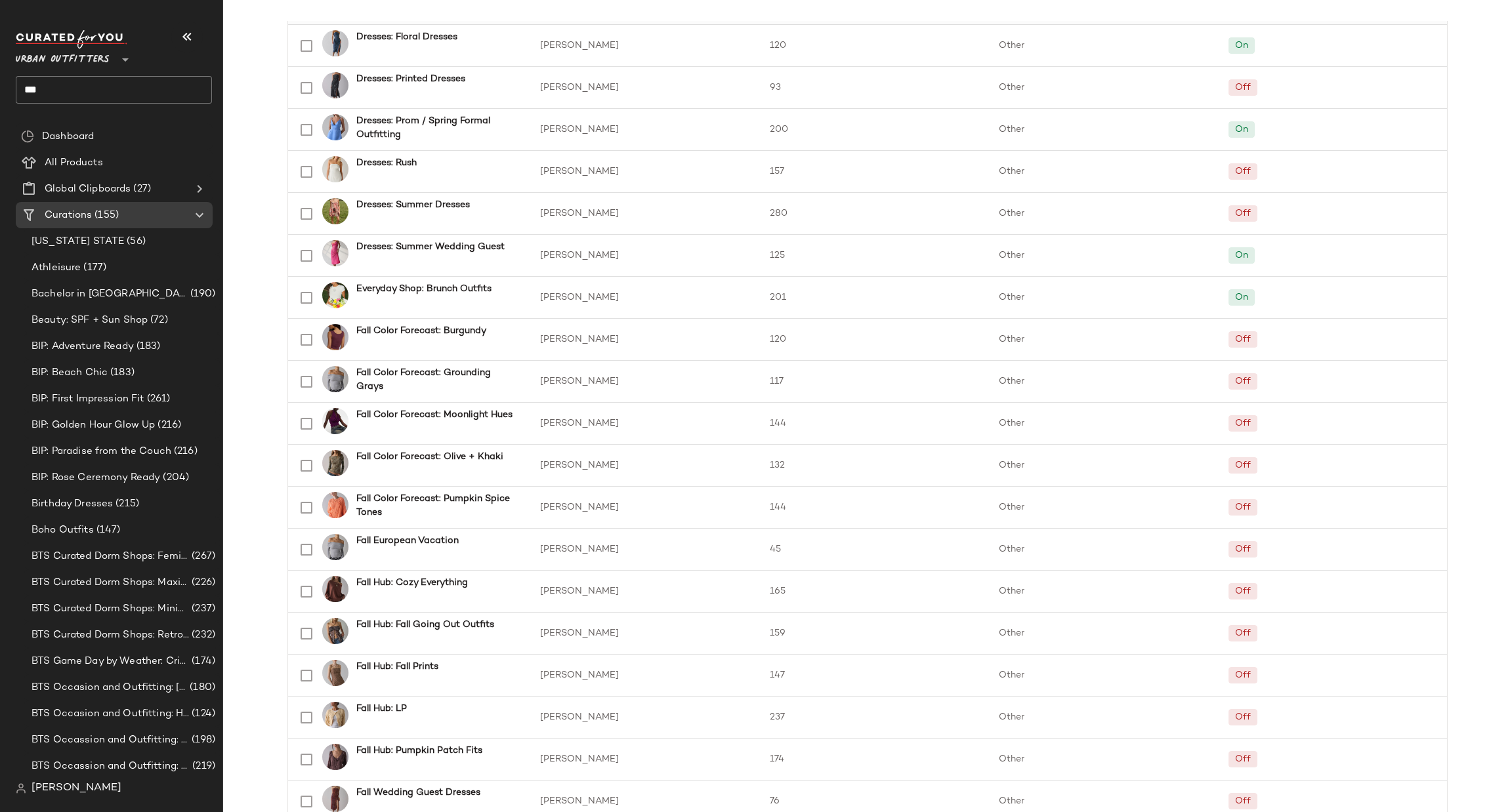
scroll to position [803, 0]
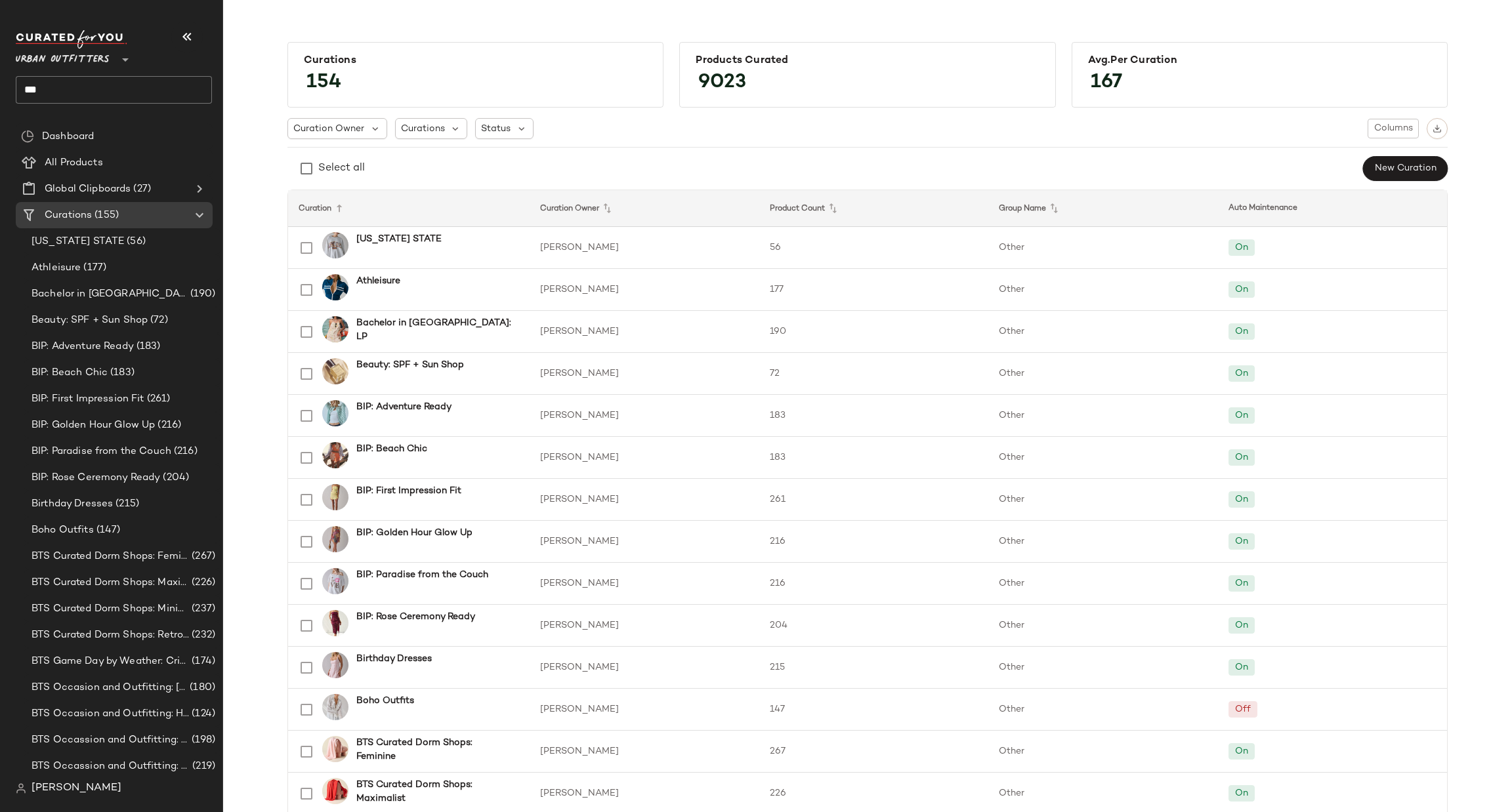
scroll to position [409, 0]
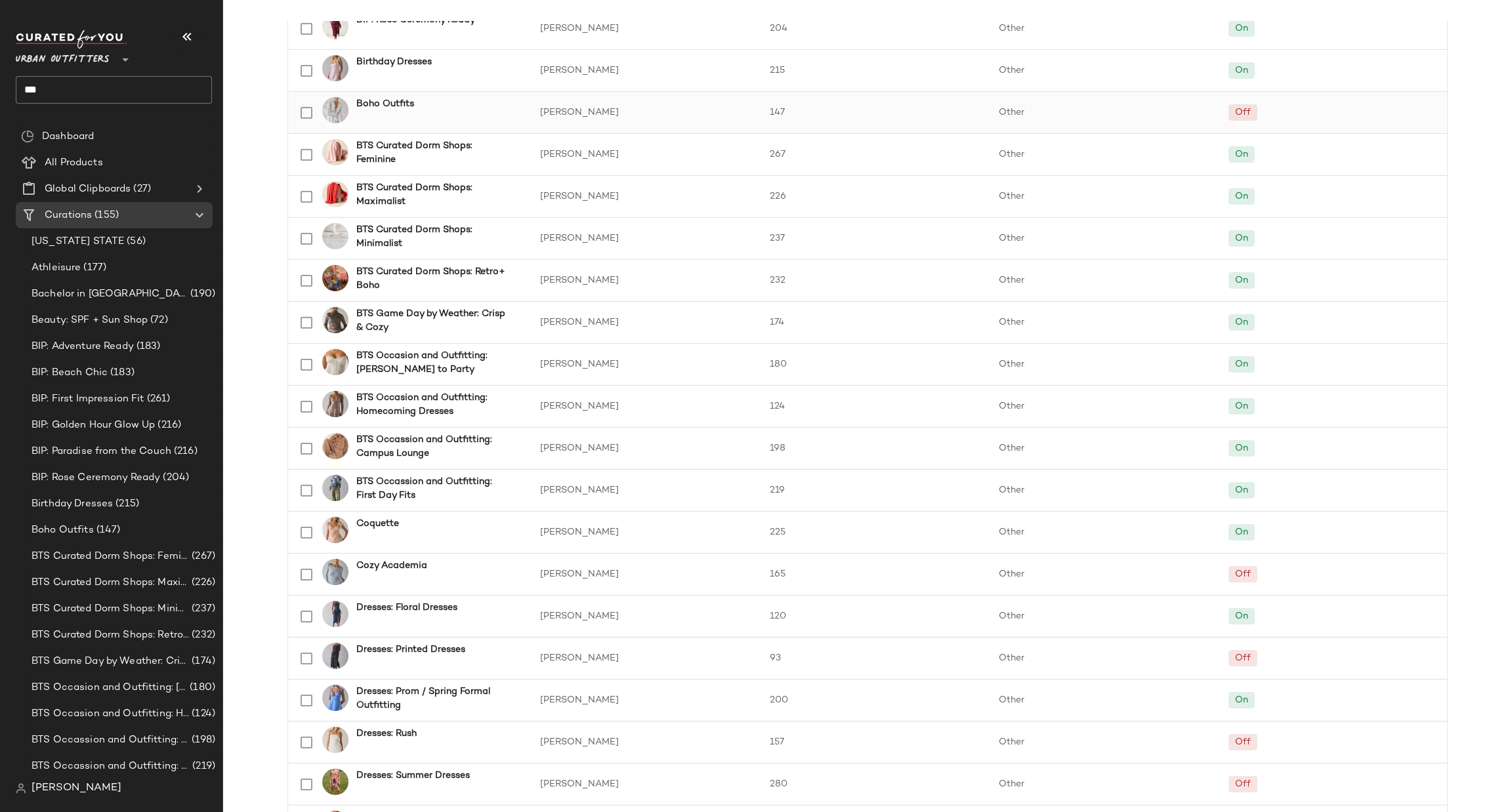
scroll to position [605, 0]
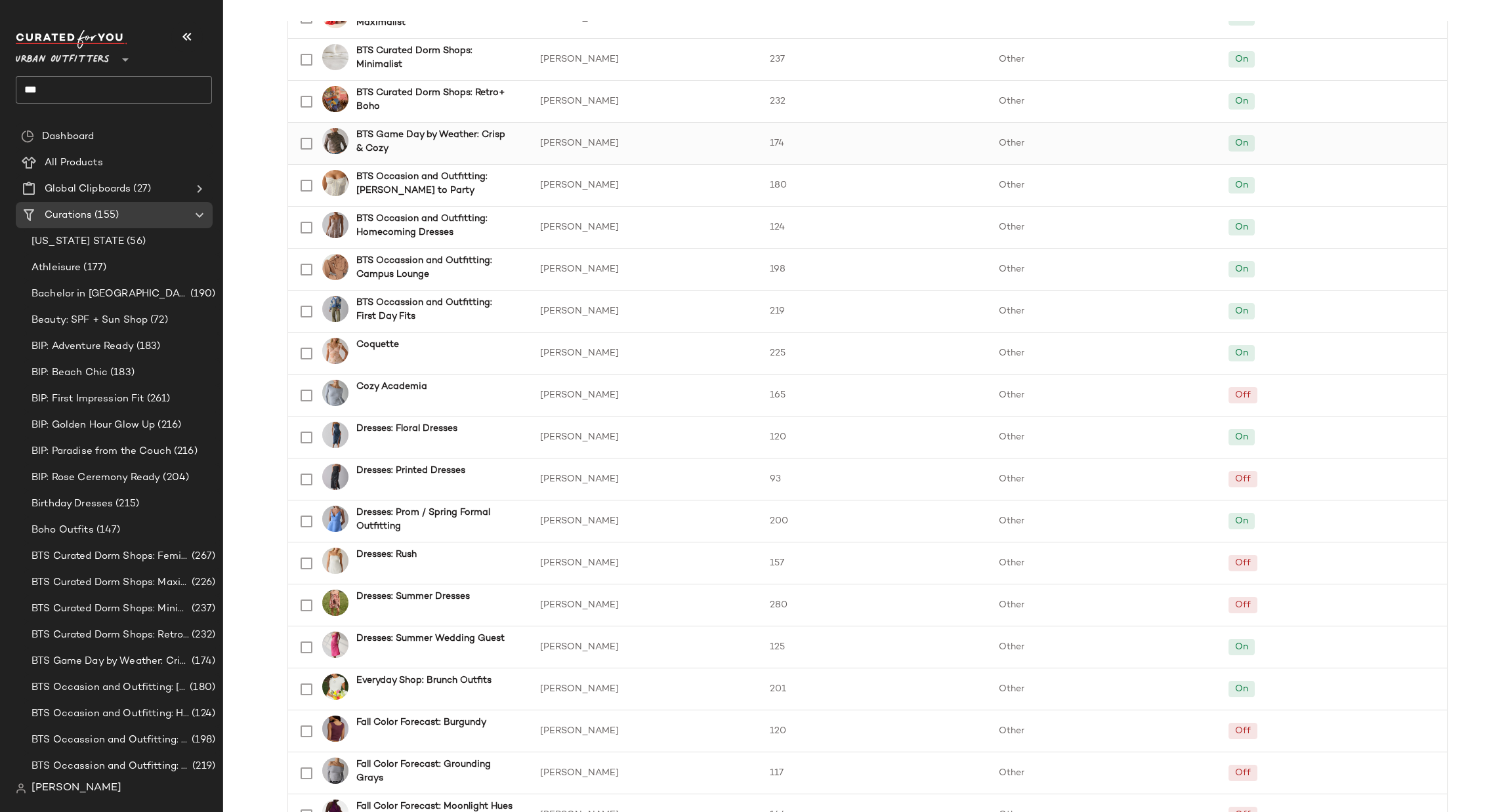
scroll to position [803, 0]
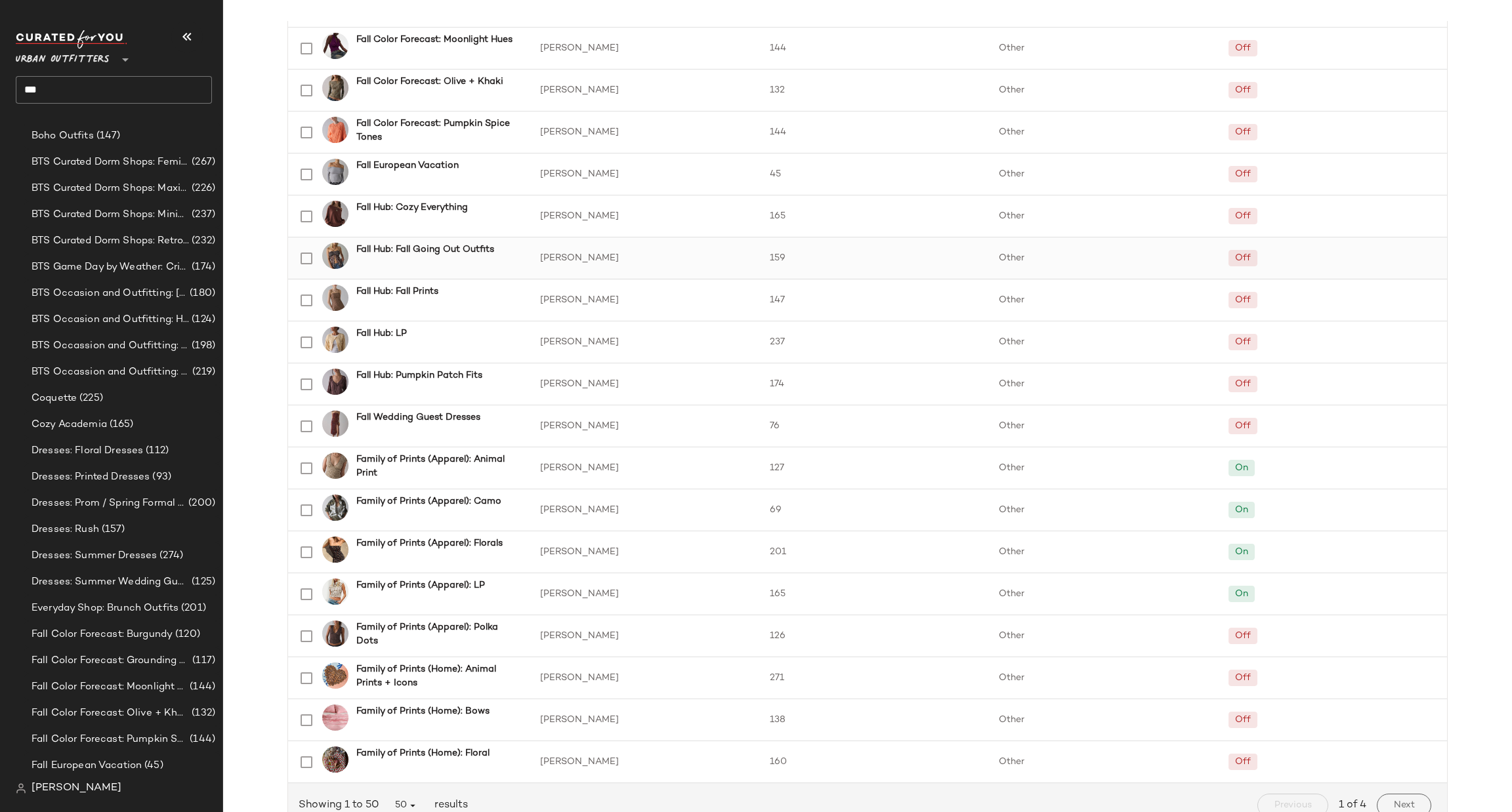
scroll to position [945, 0]
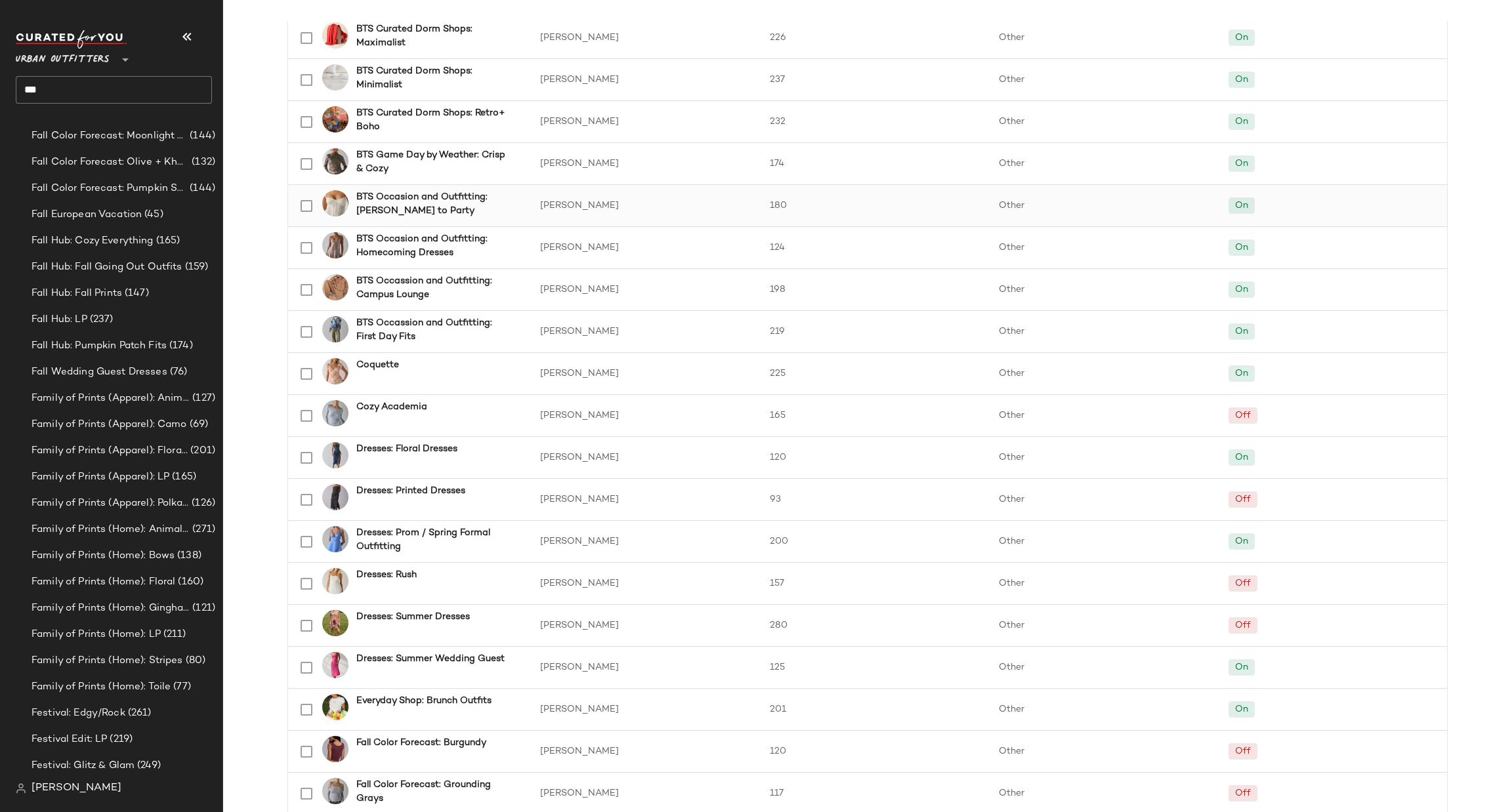
scroll to position [185, 0]
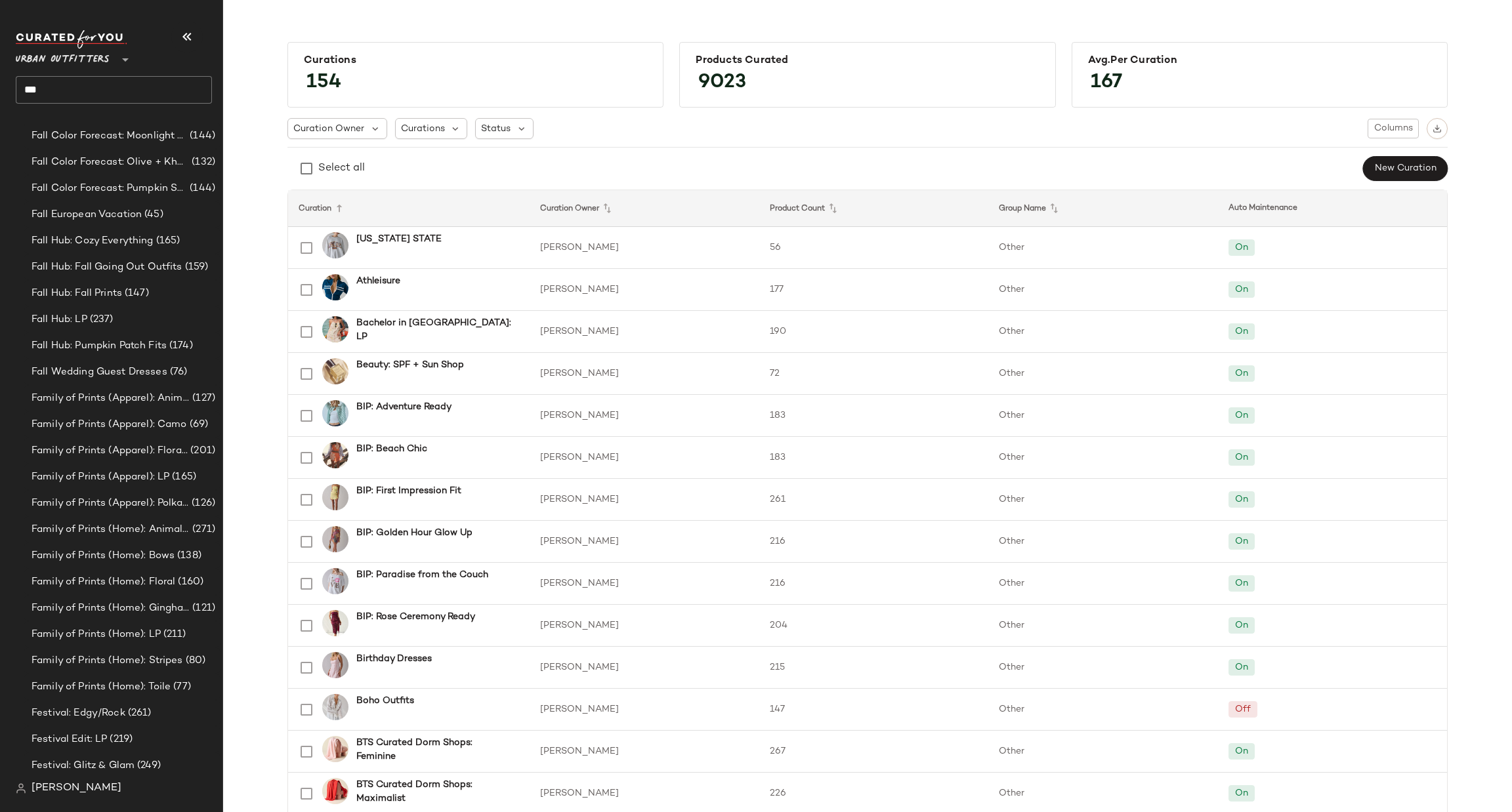
scroll to position [787, 0]
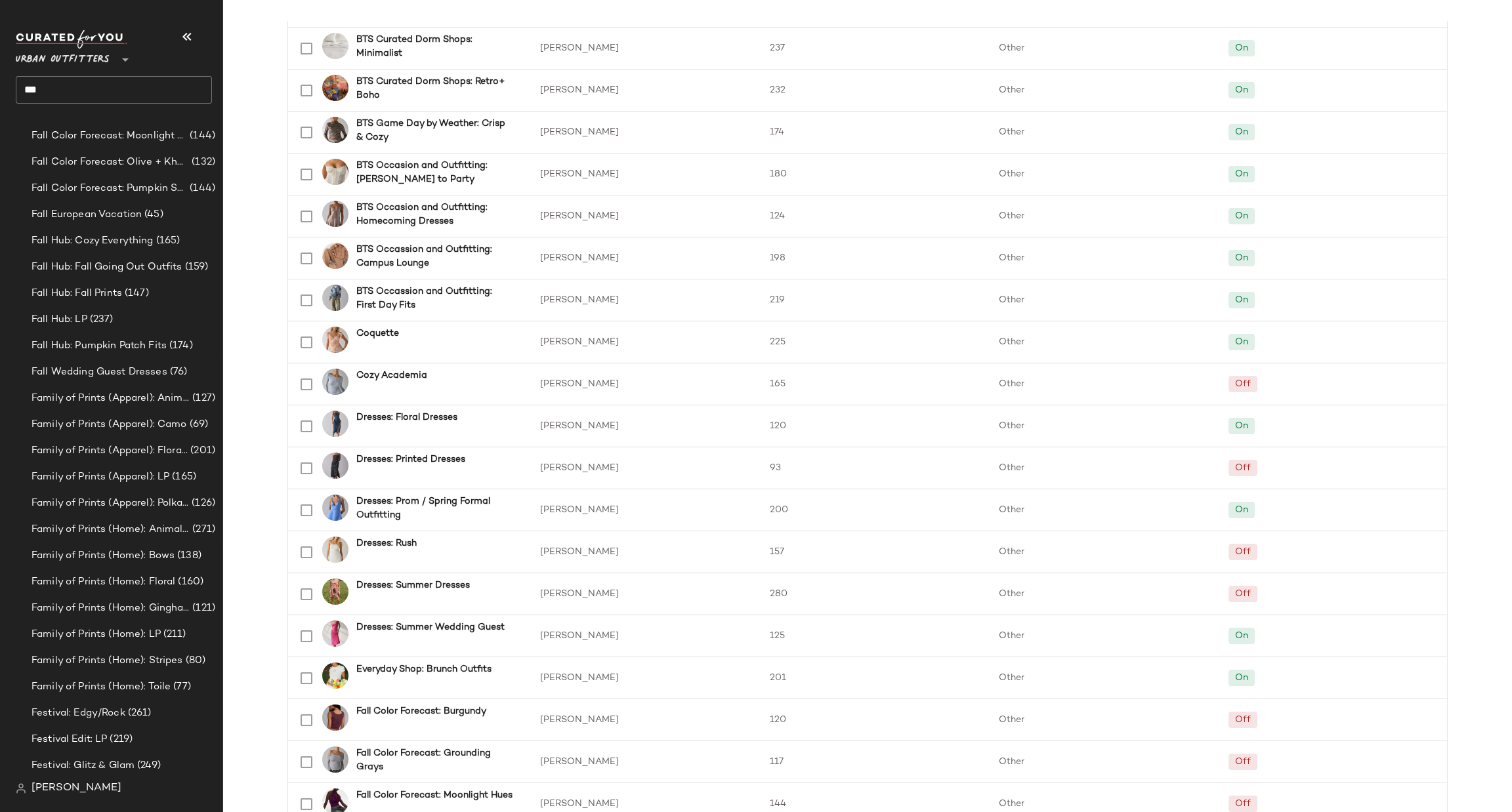
click at [80, 43] on div "Urban Outfitters **" at bounding box center [66, 52] width 99 height 33
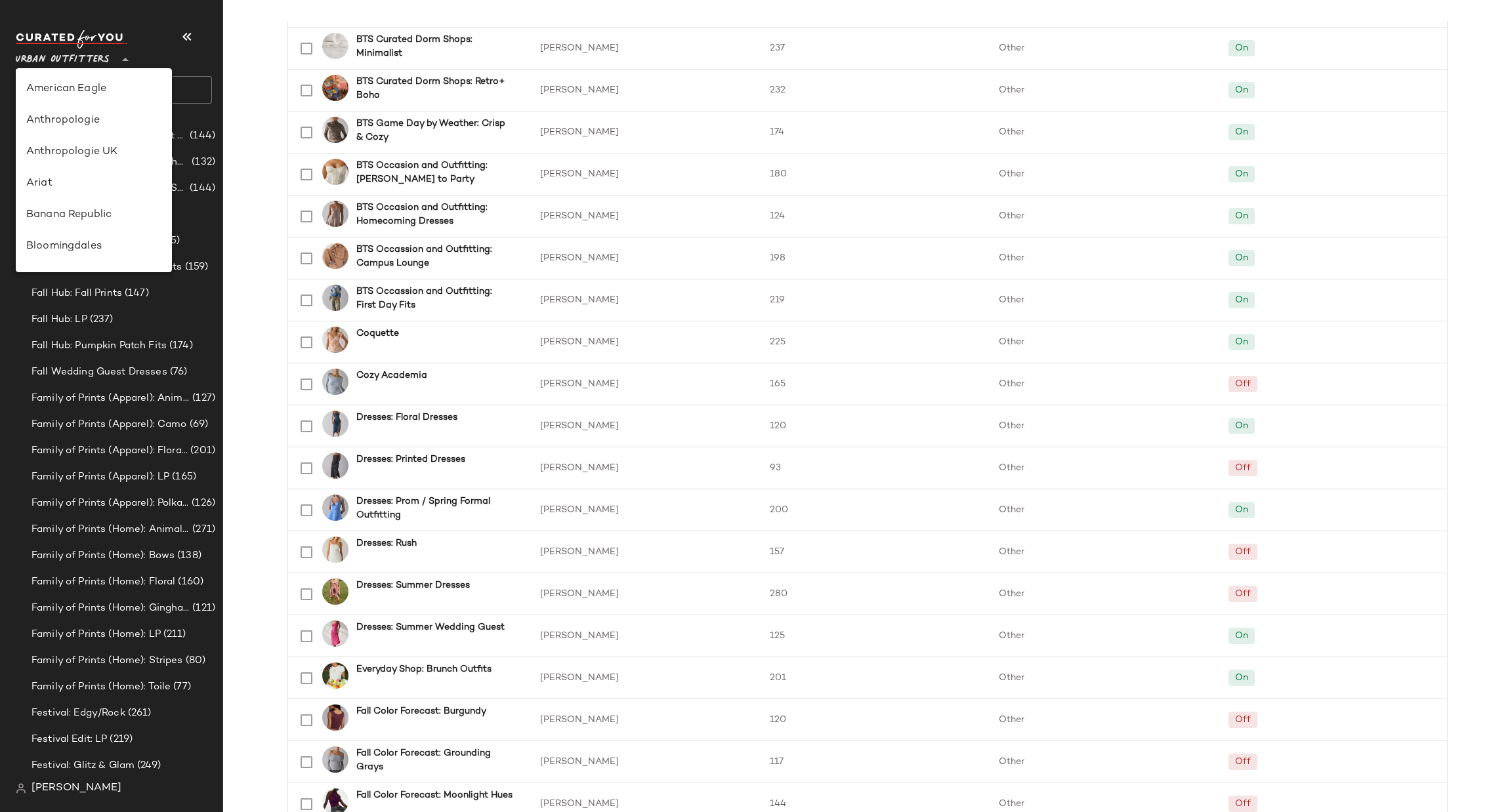
scroll to position [750, 0]
click at [108, 161] on div "Urban Outfitters UK" at bounding box center [94, 158] width 135 height 16
type input "**"
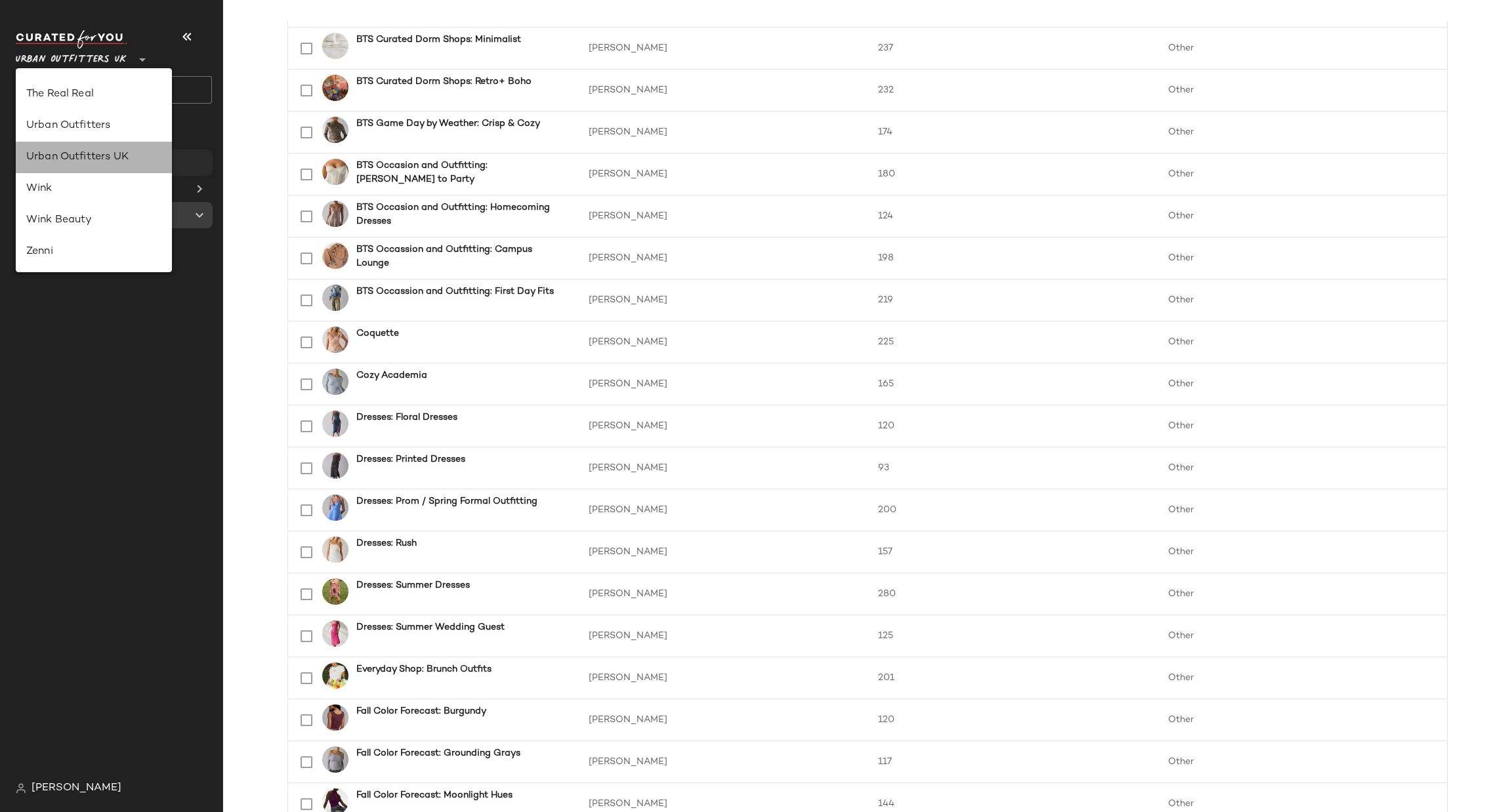
scroll to position [0, 0]
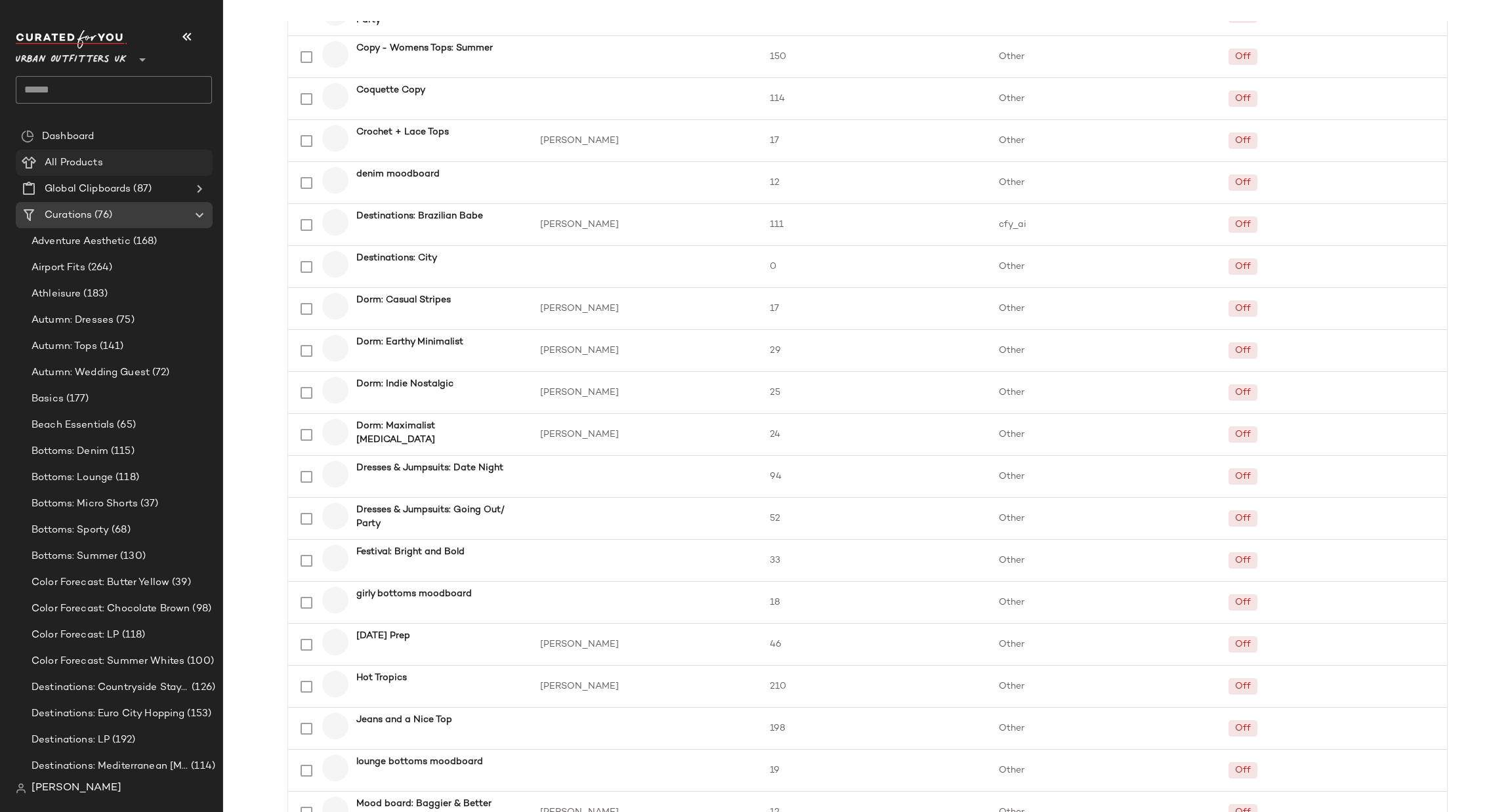
scroll to position [787, 0]
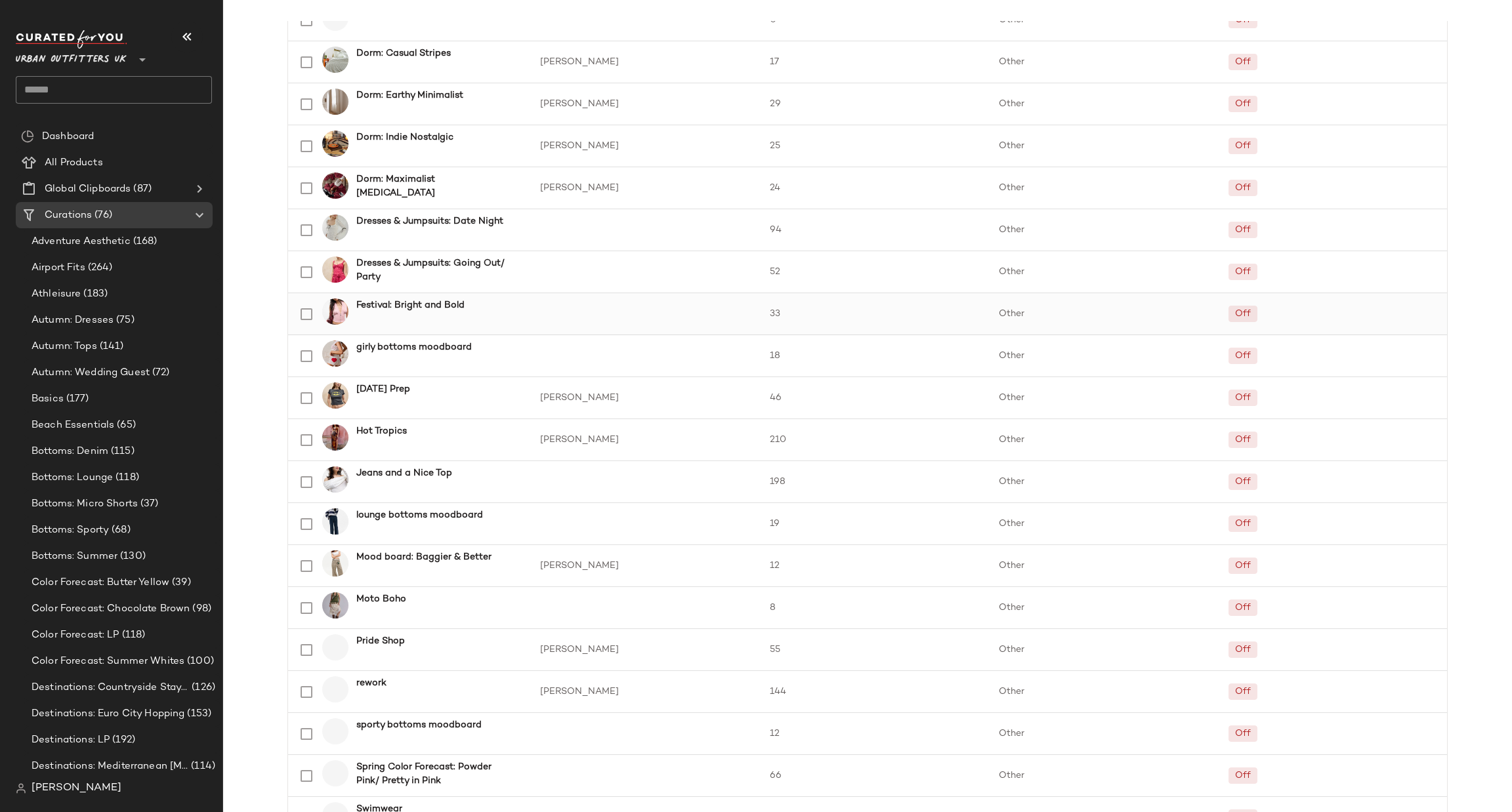
scroll to position [1339, 0]
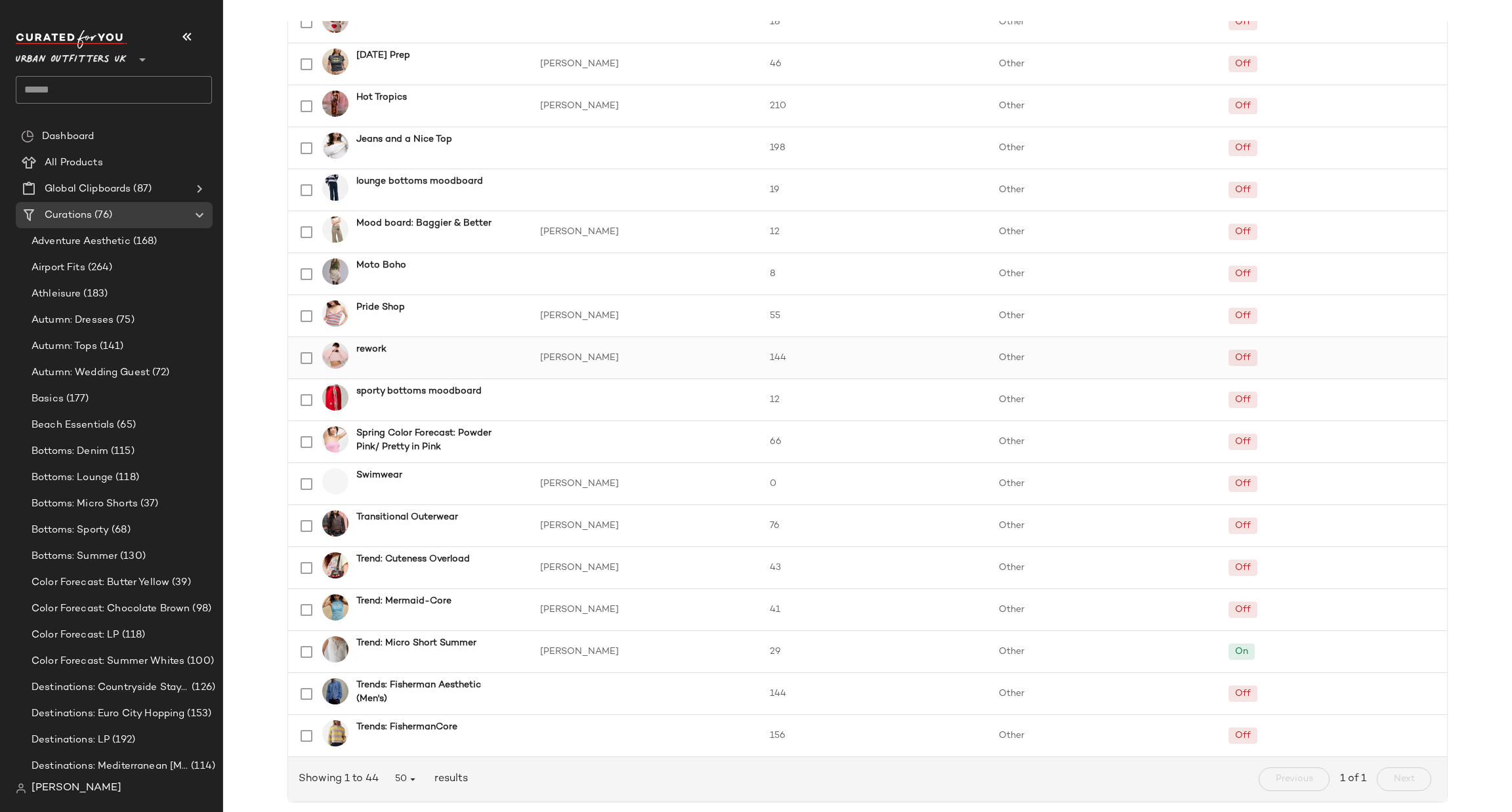
scroll to position [1339, 0]
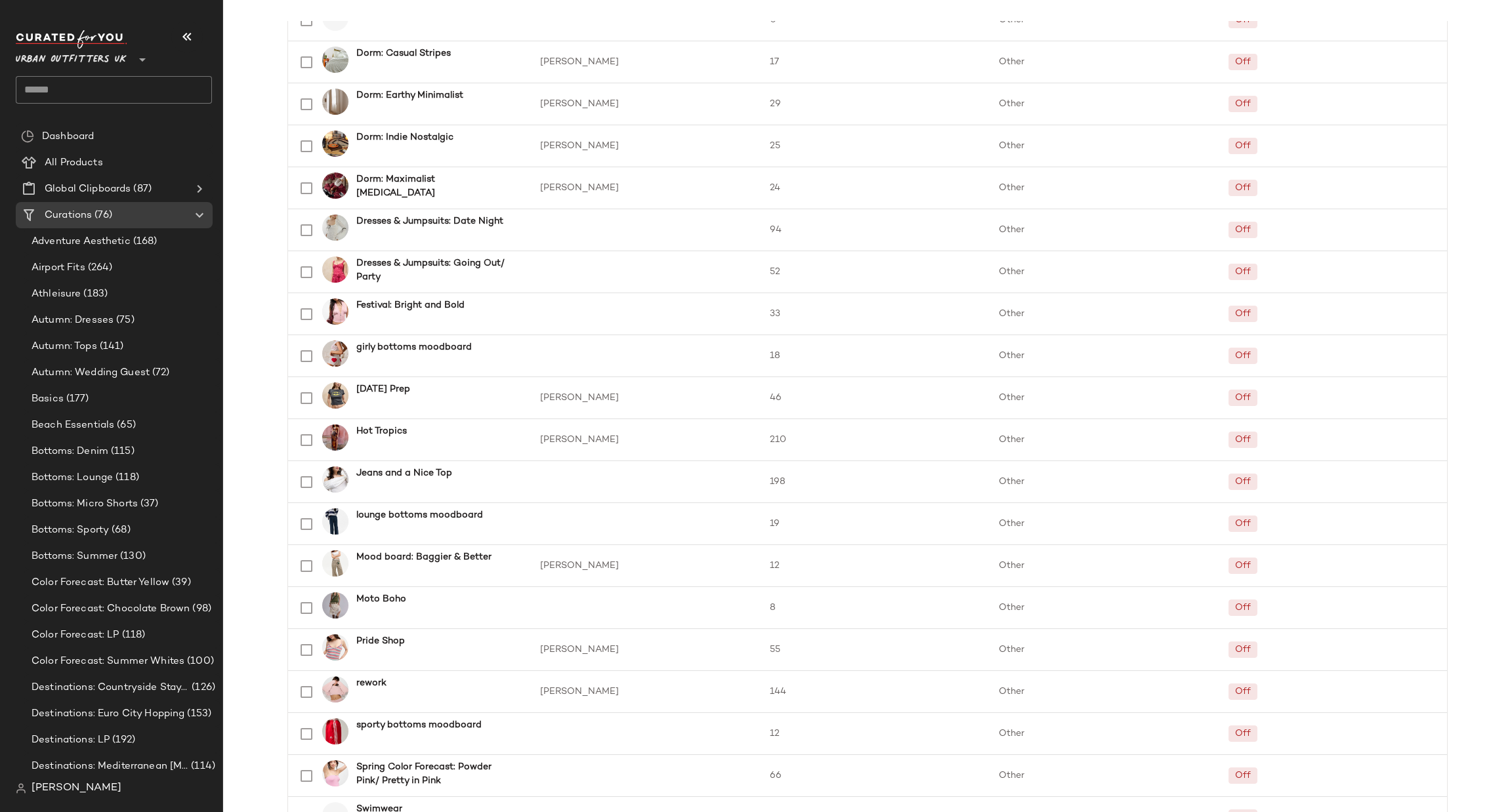
scroll to position [1339, 0]
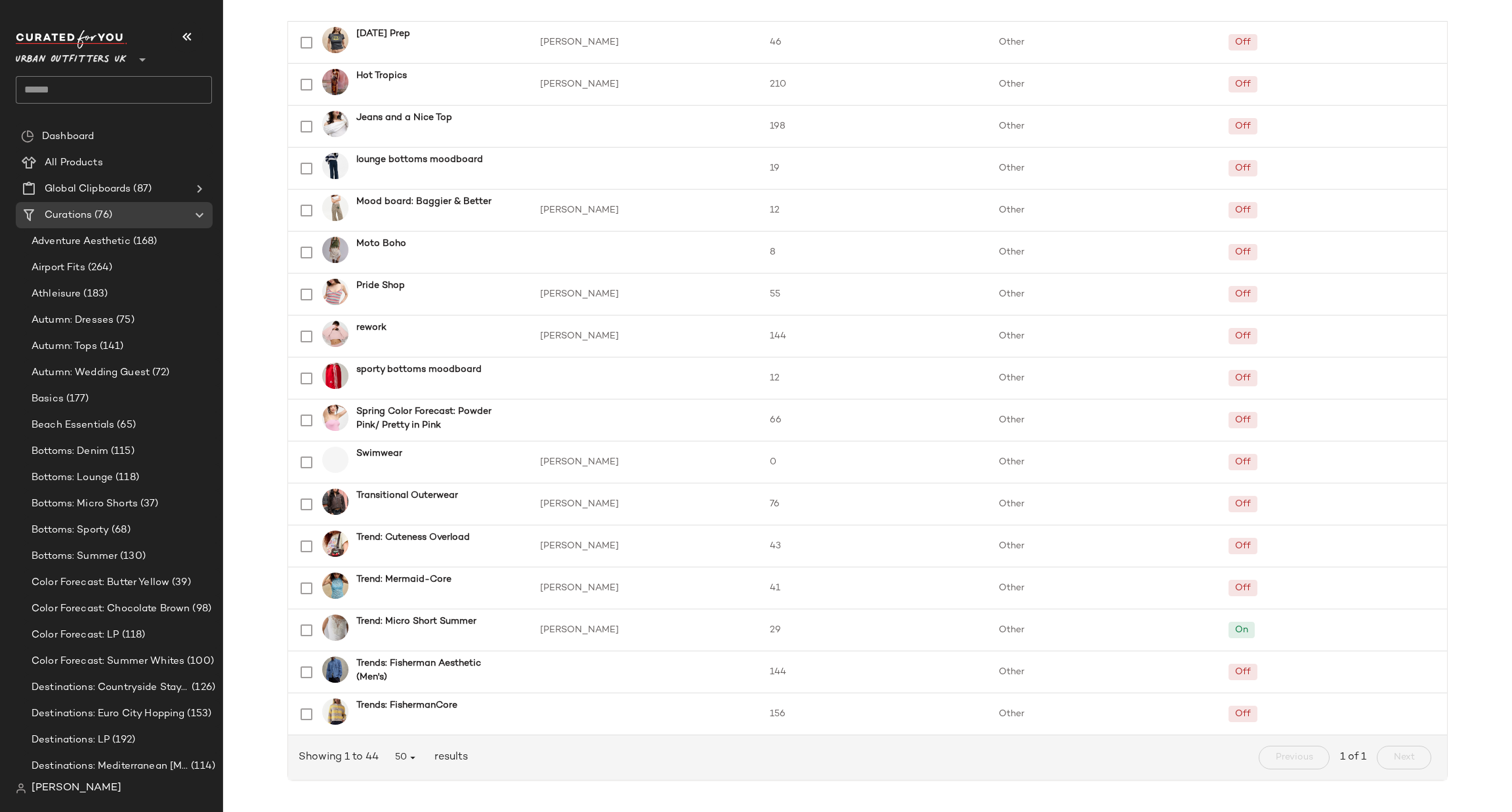
click at [125, 48] on span "Urban Outfitters UK" at bounding box center [71, 56] width 111 height 24
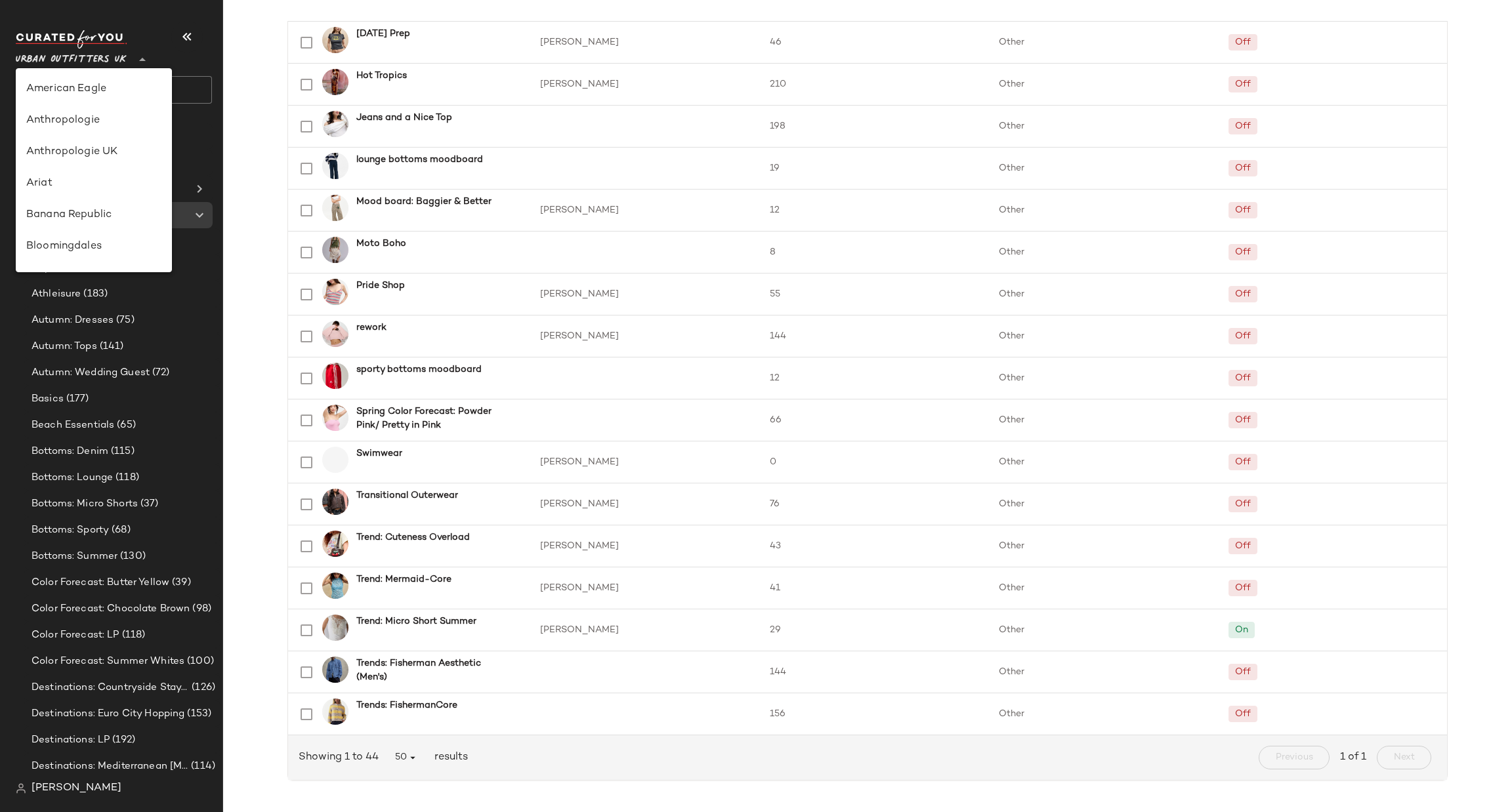
scroll to position [750, 0]
click at [123, 136] on div "Urban Outfitters" at bounding box center [94, 126] width 156 height 32
type input "**"
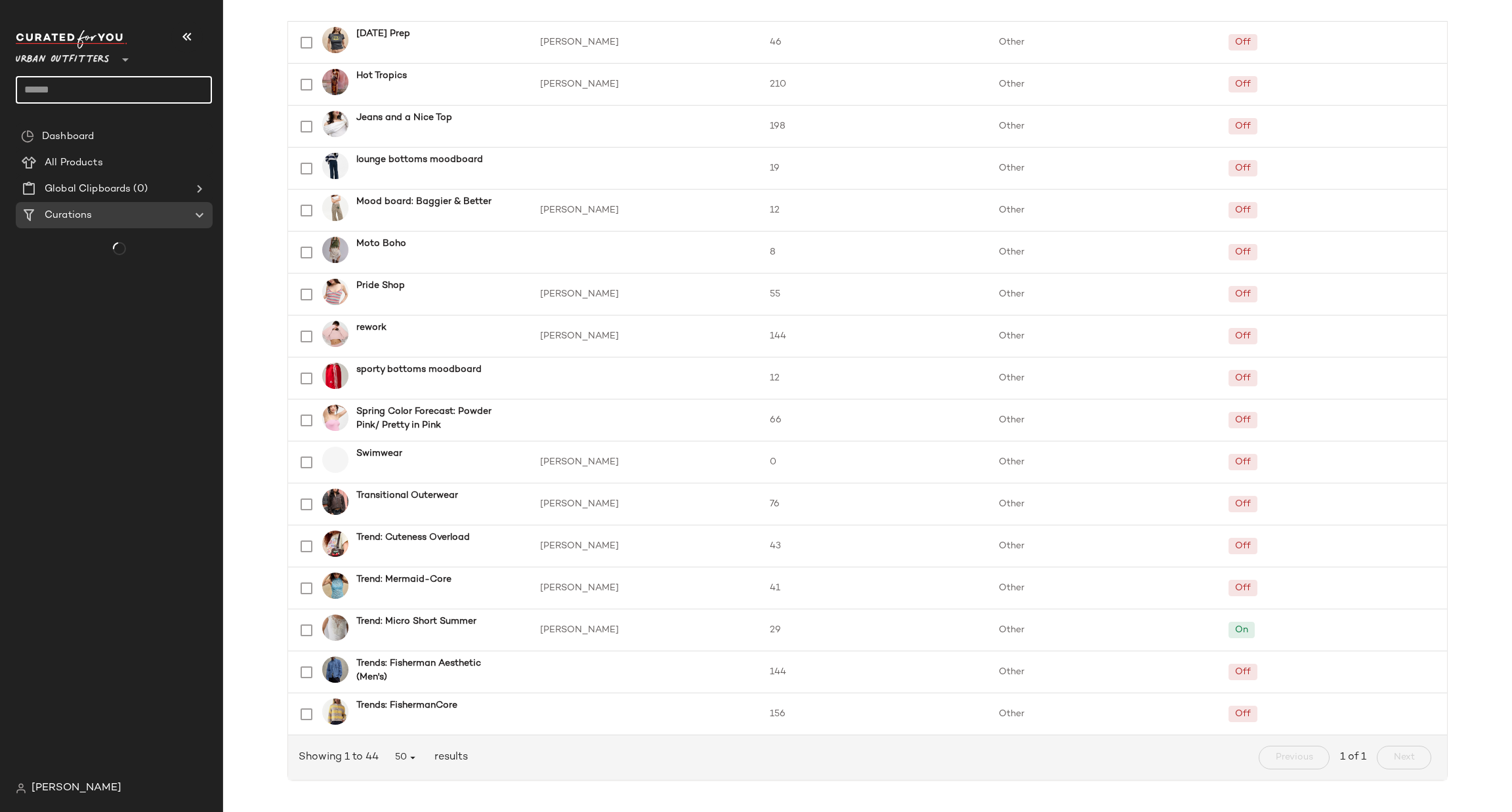
click at [120, 95] on input "text" at bounding box center [114, 90] width 196 height 28
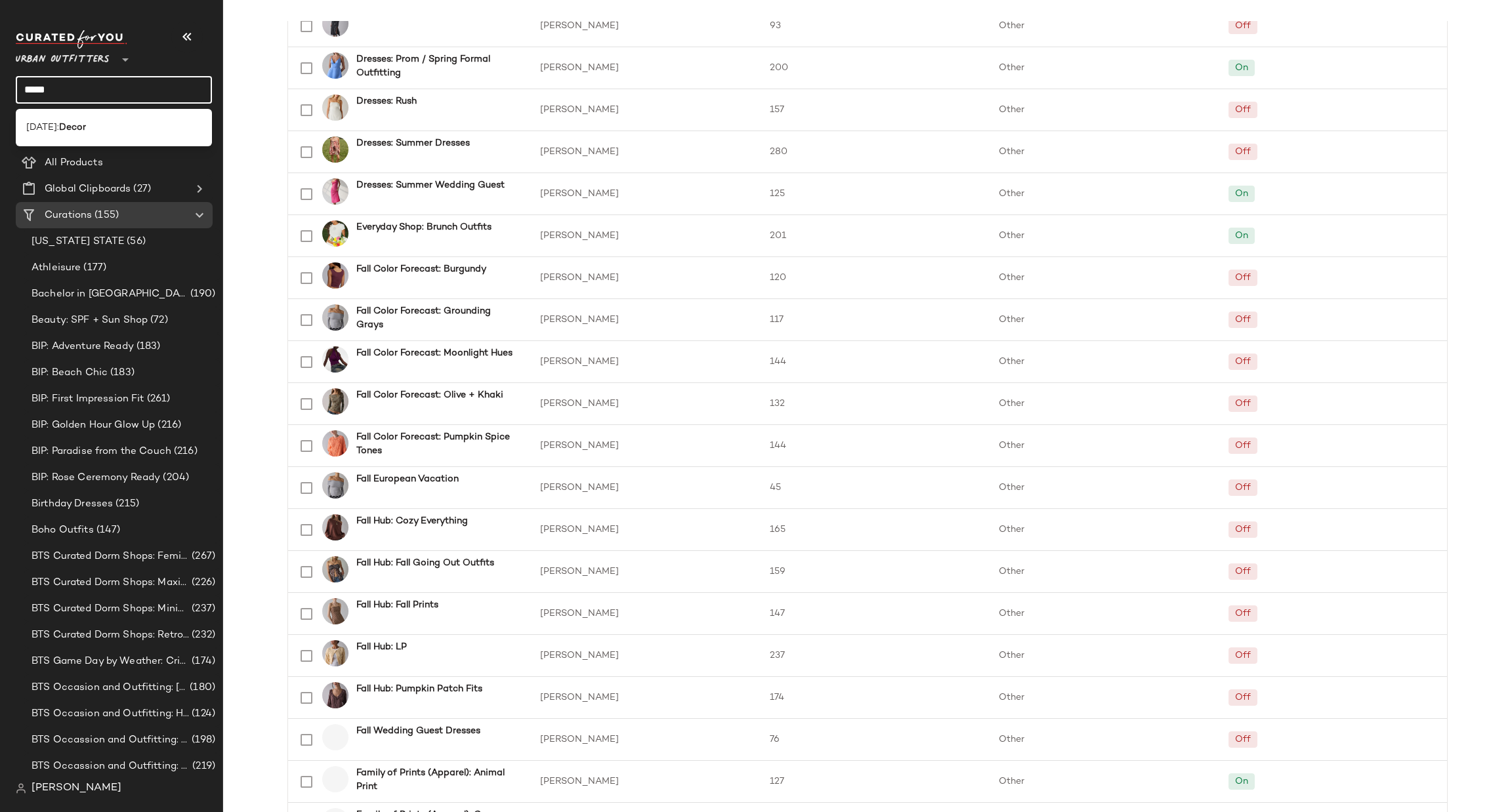
scroll to position [1339, 0]
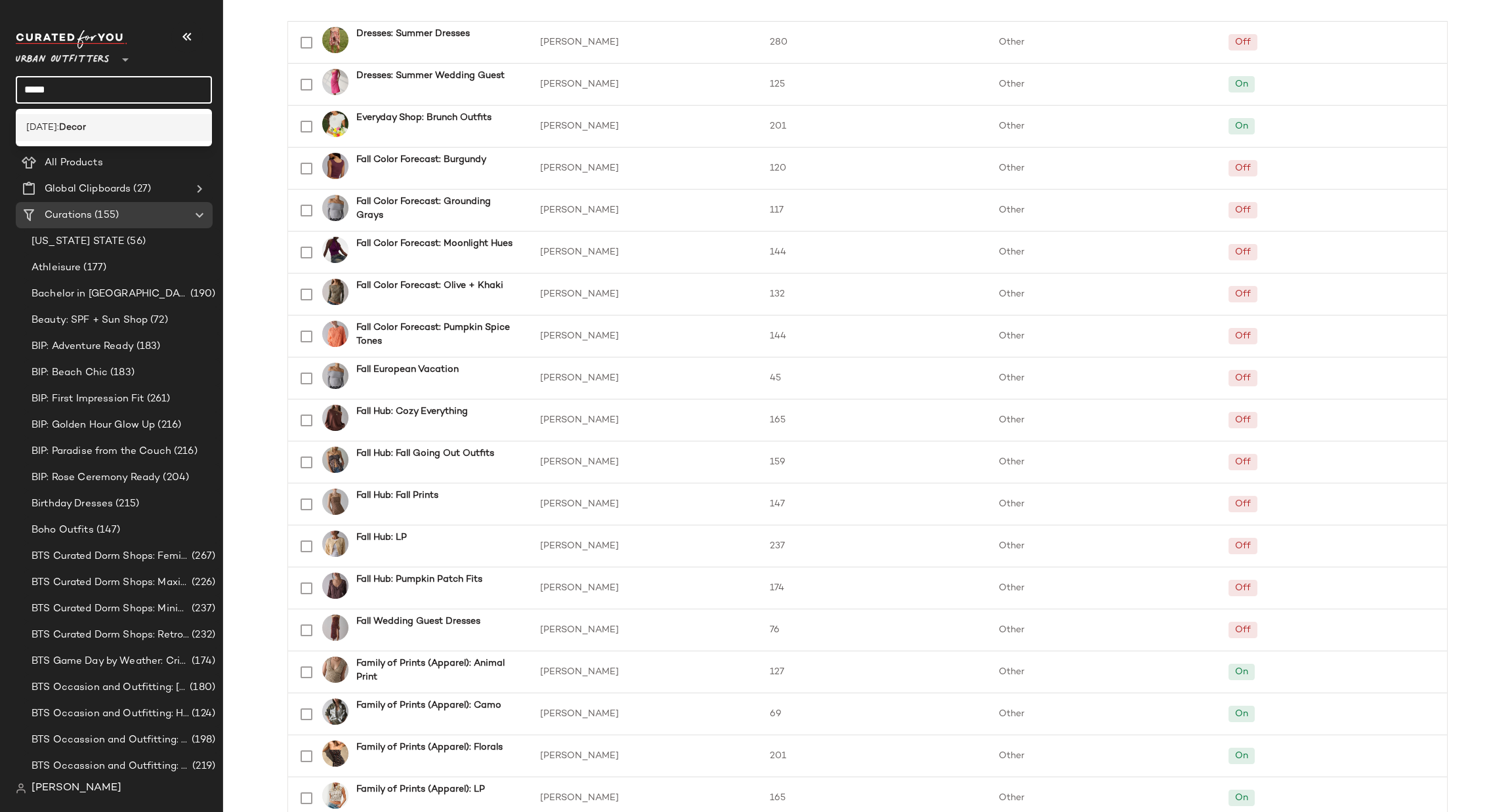
type input "*****"
click at [156, 121] on div "Halloween: Decor" at bounding box center [114, 127] width 175 height 14
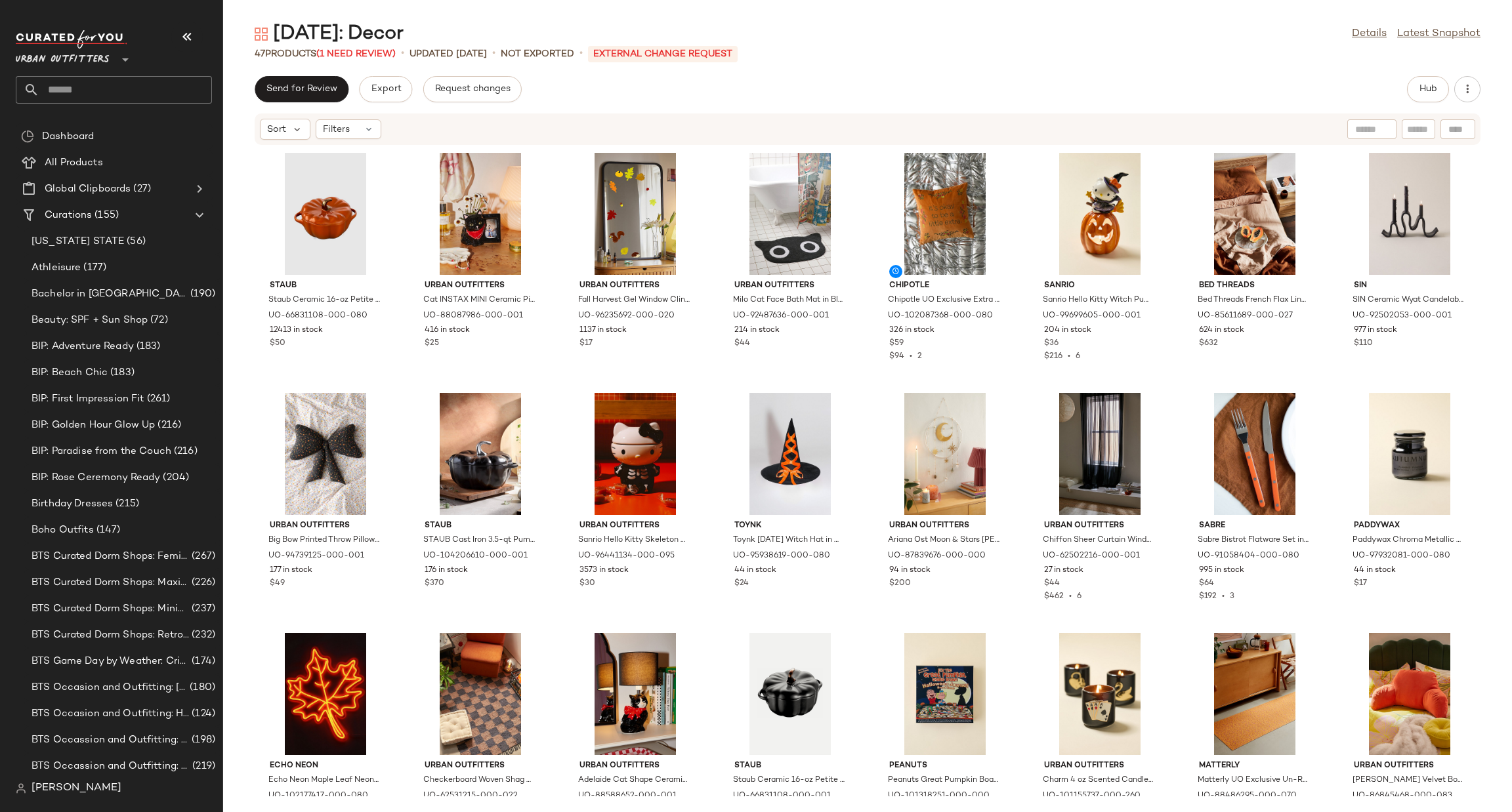
click at [1430, 137] on div at bounding box center [1419, 129] width 34 height 20
paste input "********"
type input "********"
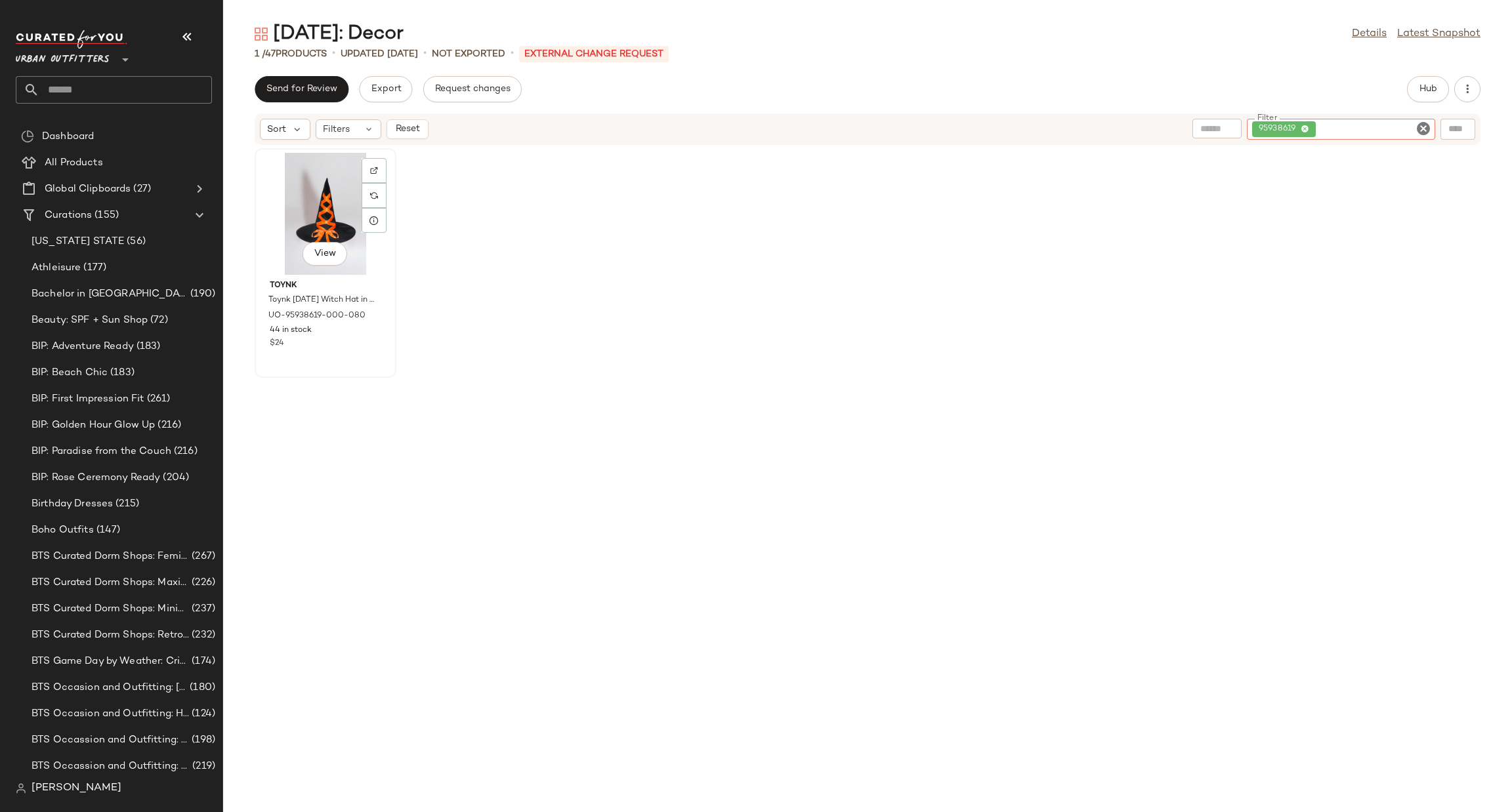
click at [305, 199] on div "View" at bounding box center [325, 214] width 133 height 122
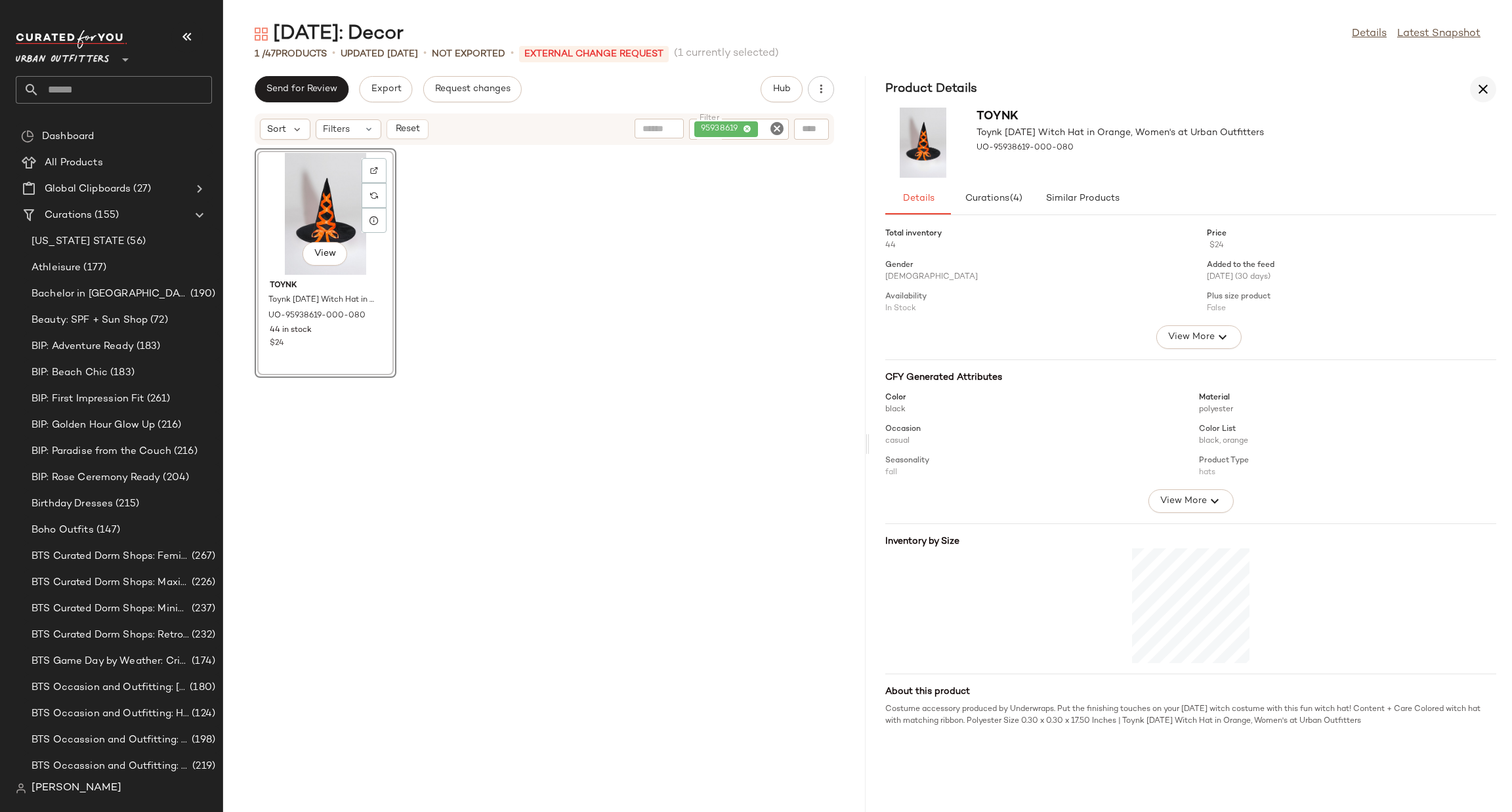
click at [1482, 87] on icon "button" at bounding box center [1484, 89] width 16 height 16
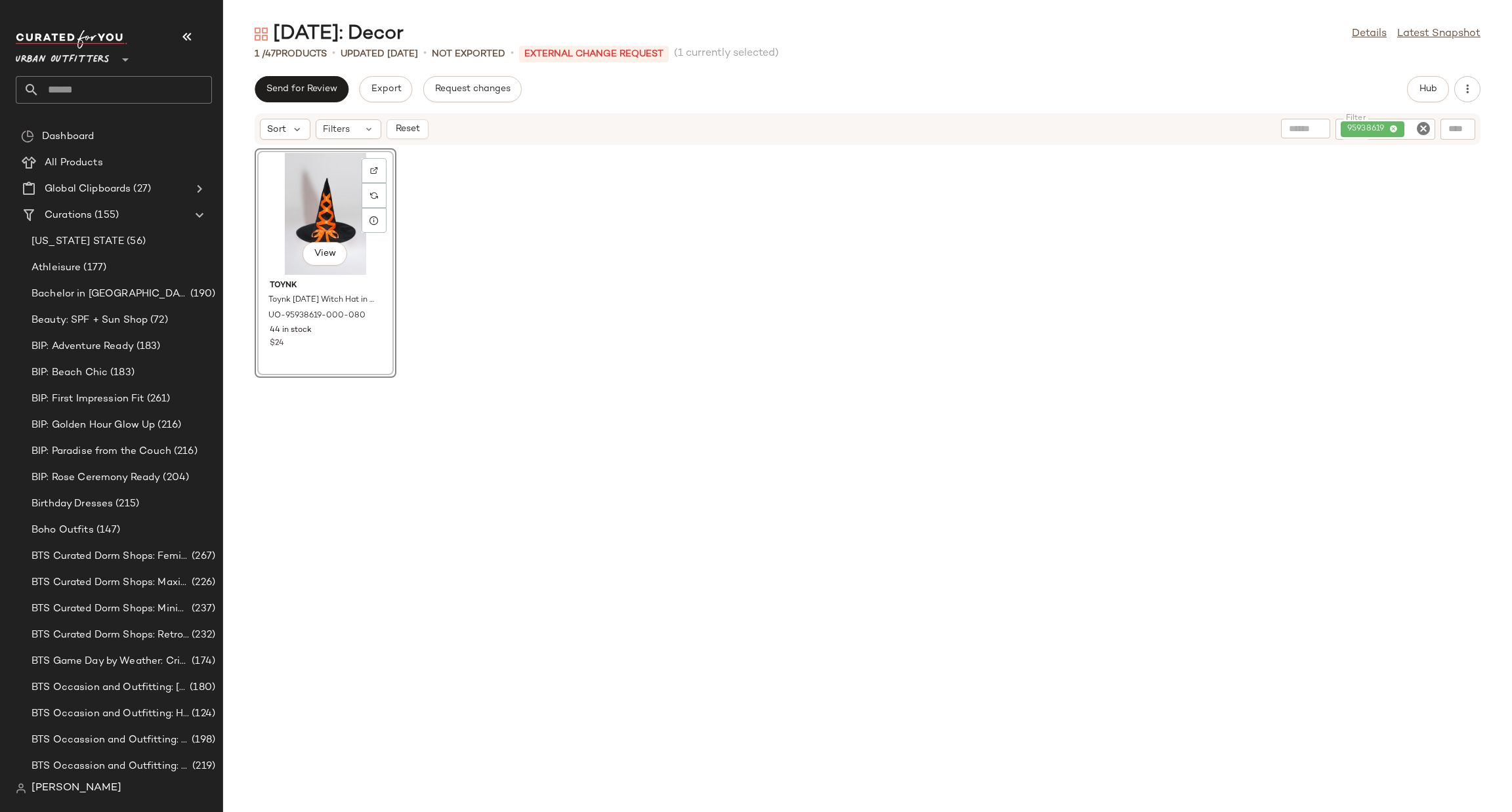
click at [1430, 129] on icon "Clear Filter" at bounding box center [1424, 128] width 16 height 16
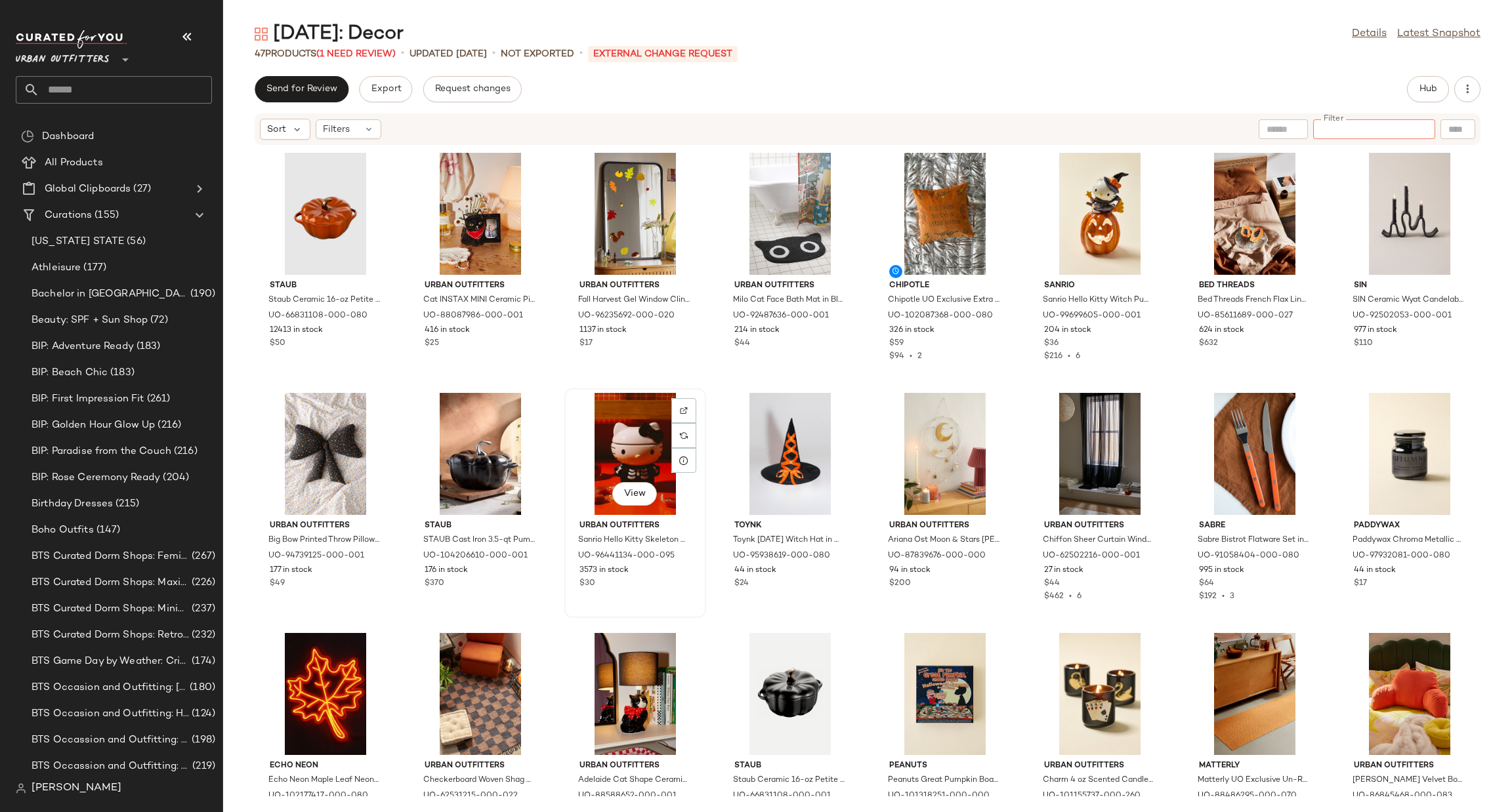
click at [633, 434] on div "View" at bounding box center [635, 454] width 133 height 122
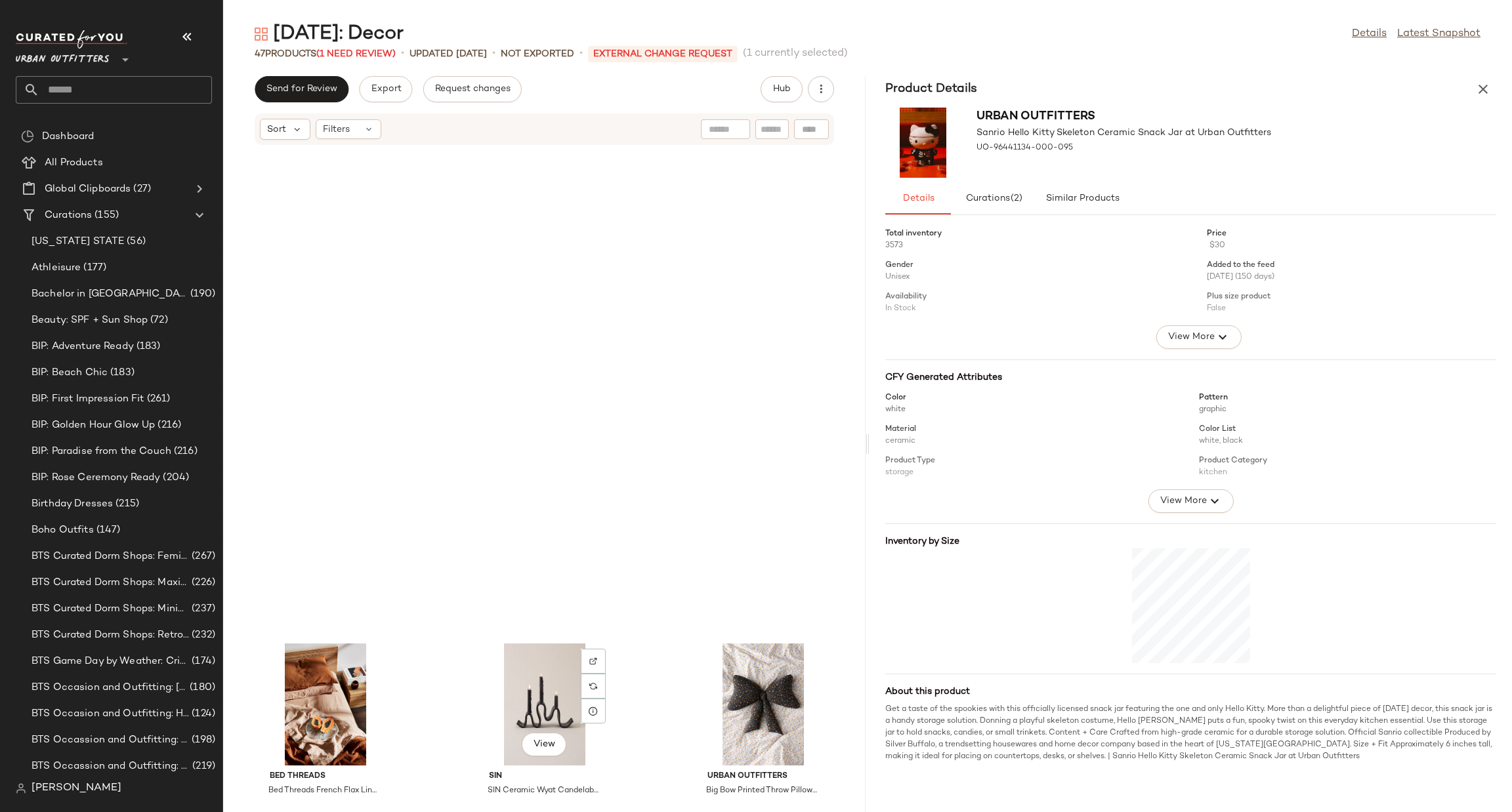
scroll to position [491, 0]
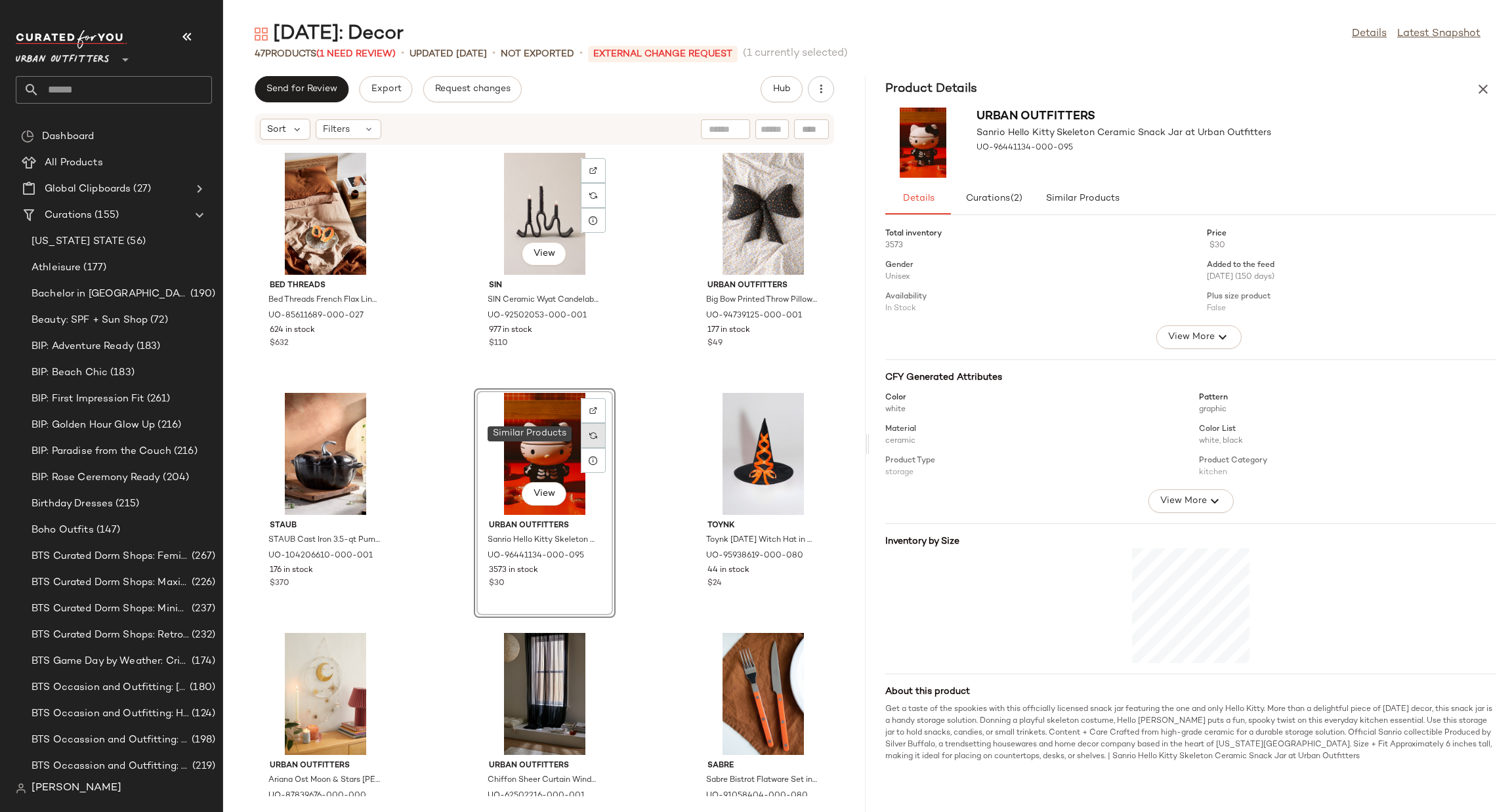
click at [582, 431] on div at bounding box center [594, 436] width 25 height 25
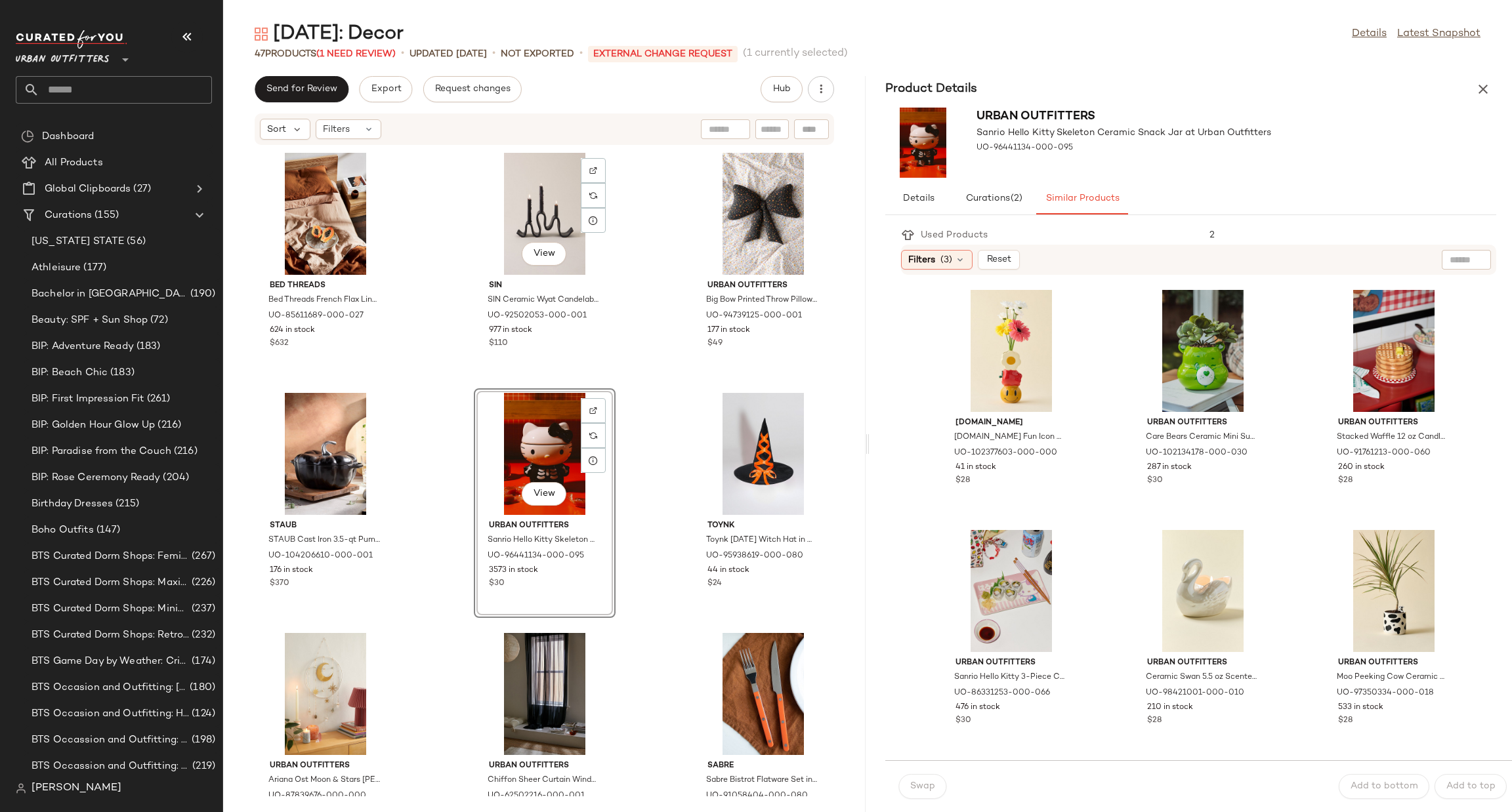
click at [1480, 91] on icon "button" at bounding box center [1484, 89] width 16 height 16
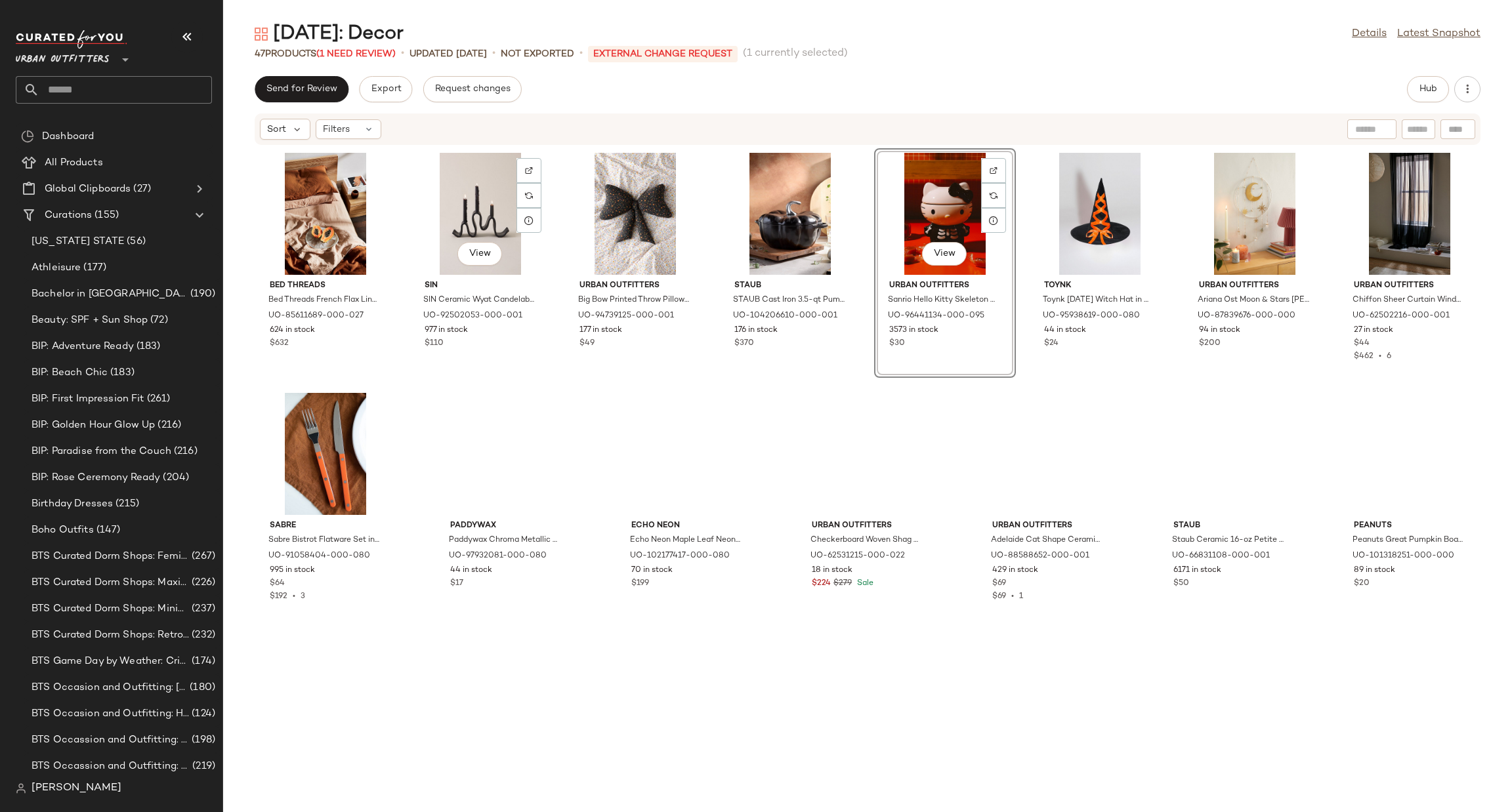
scroll to position [0, 0]
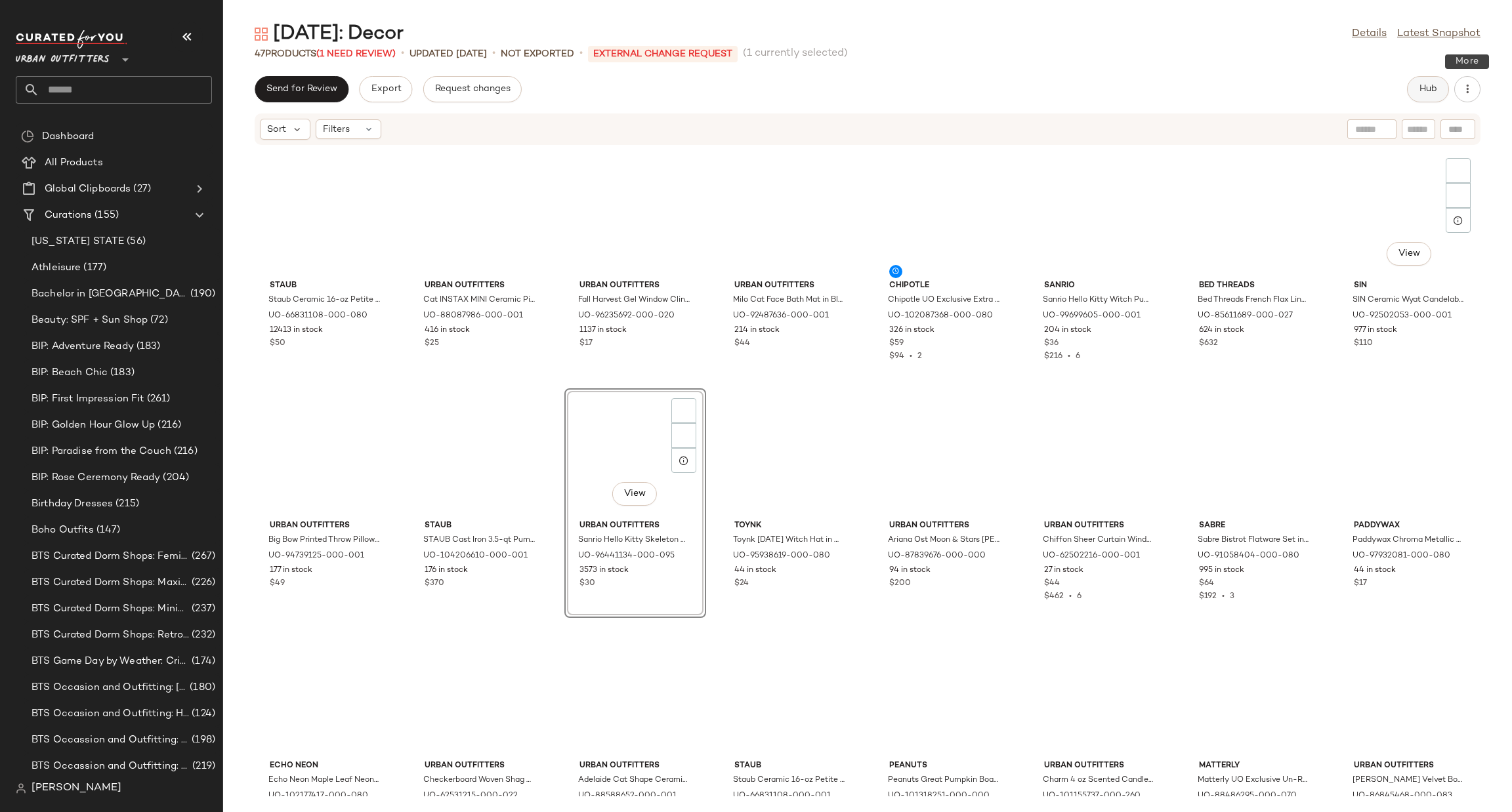
click at [1425, 79] on button "Hub" at bounding box center [1428, 89] width 42 height 26
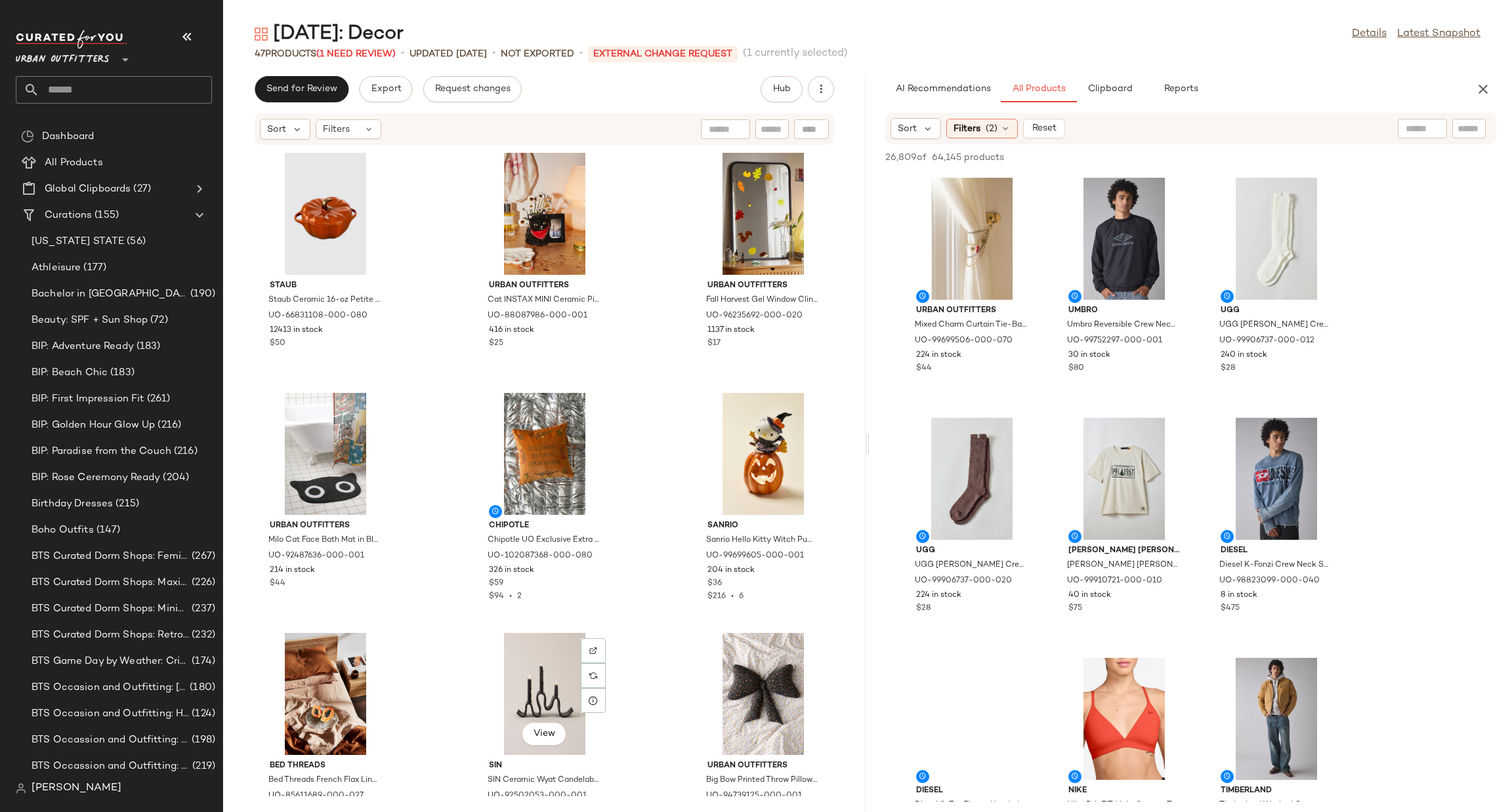
click at [1116, 105] on div "AI Recommendations All Products Clipboard Reports Sort Filters (2) Reset 26,809…" at bounding box center [1191, 444] width 643 height 736
click at [1108, 87] on span "Clipboard" at bounding box center [1109, 89] width 45 height 11
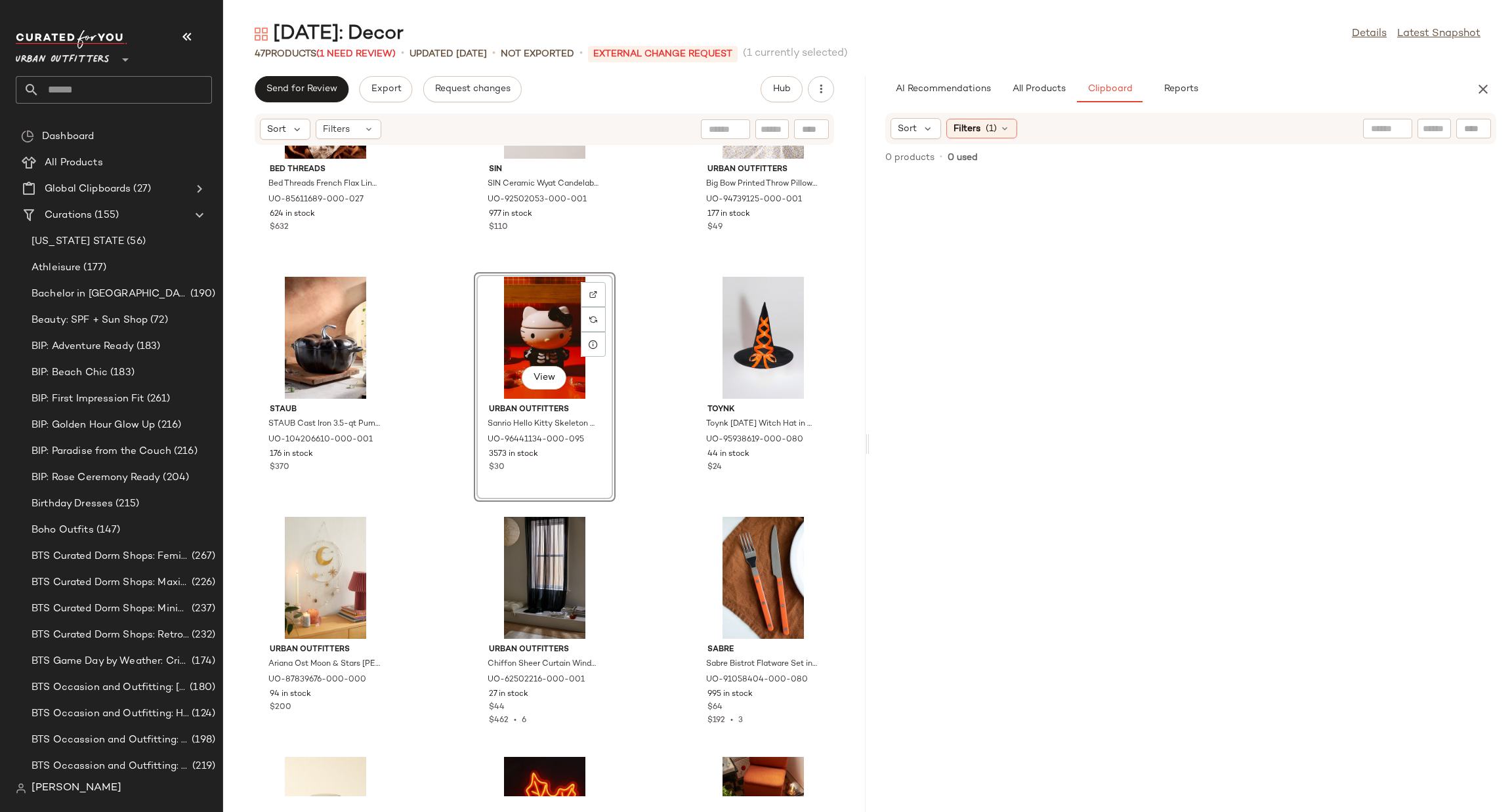
scroll to position [404, 0]
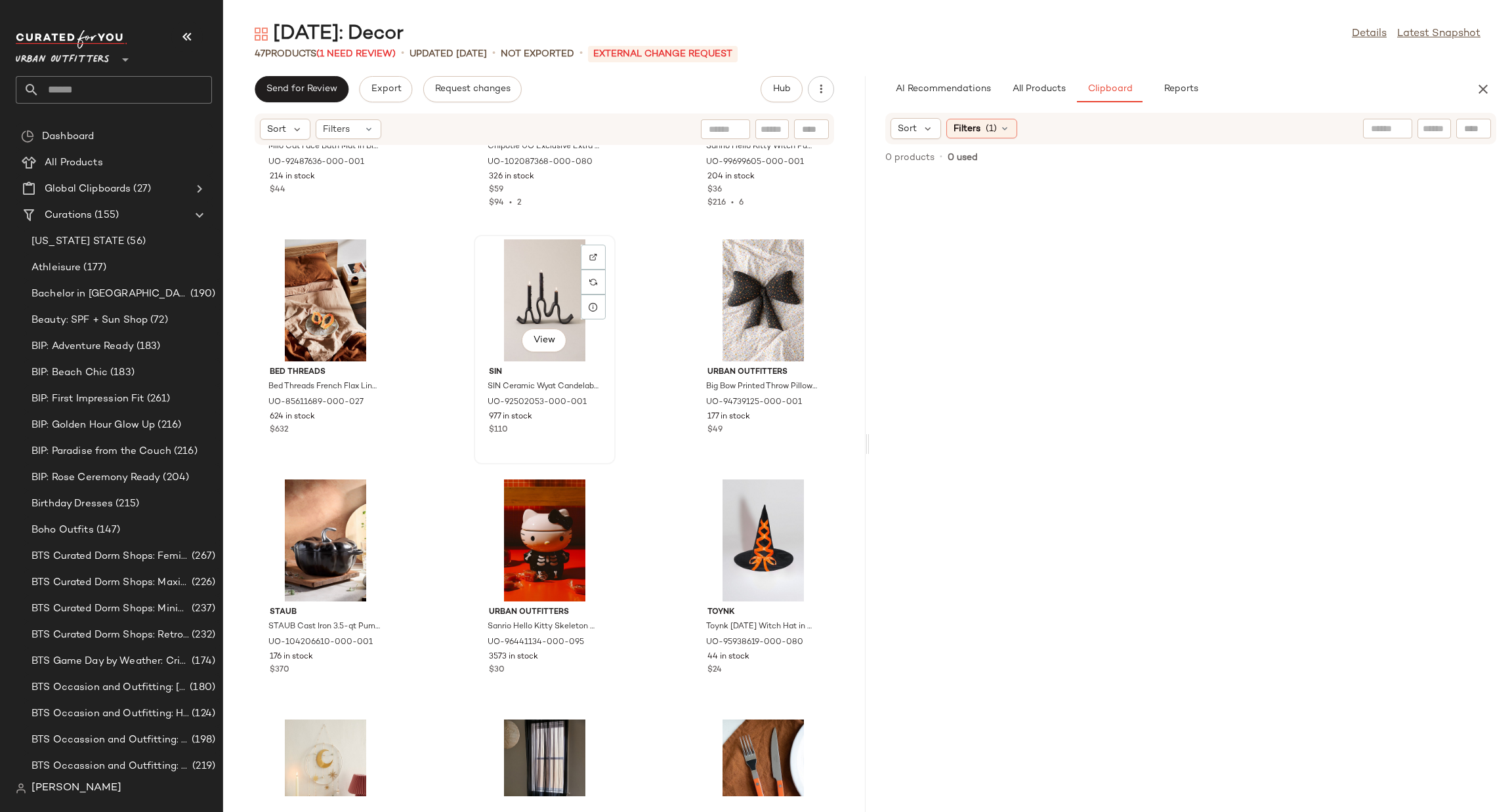
click at [532, 287] on div "View" at bounding box center [545, 301] width 133 height 122
click at [594, 273] on div at bounding box center [594, 282] width 25 height 25
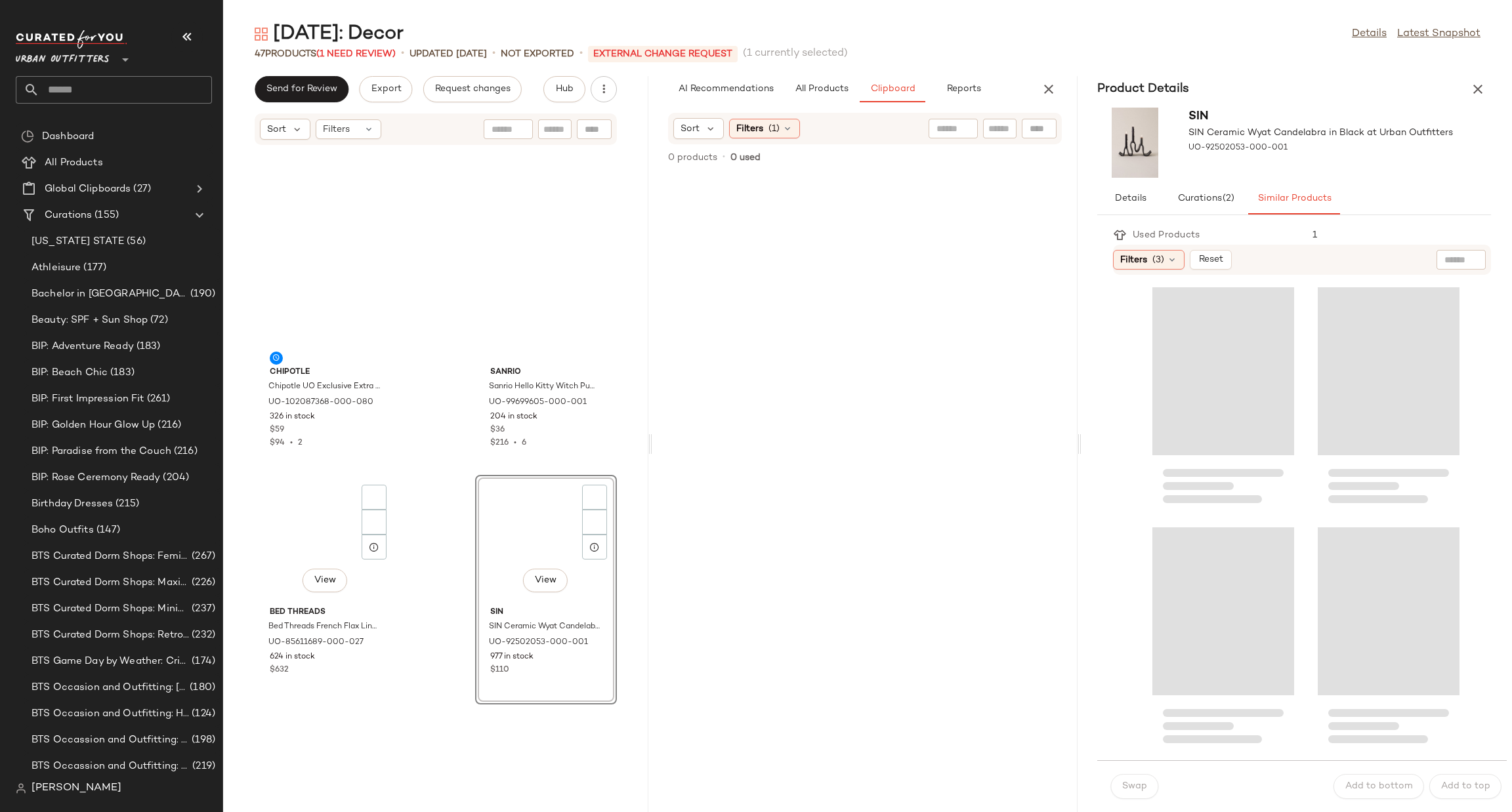
scroll to position [480, 0]
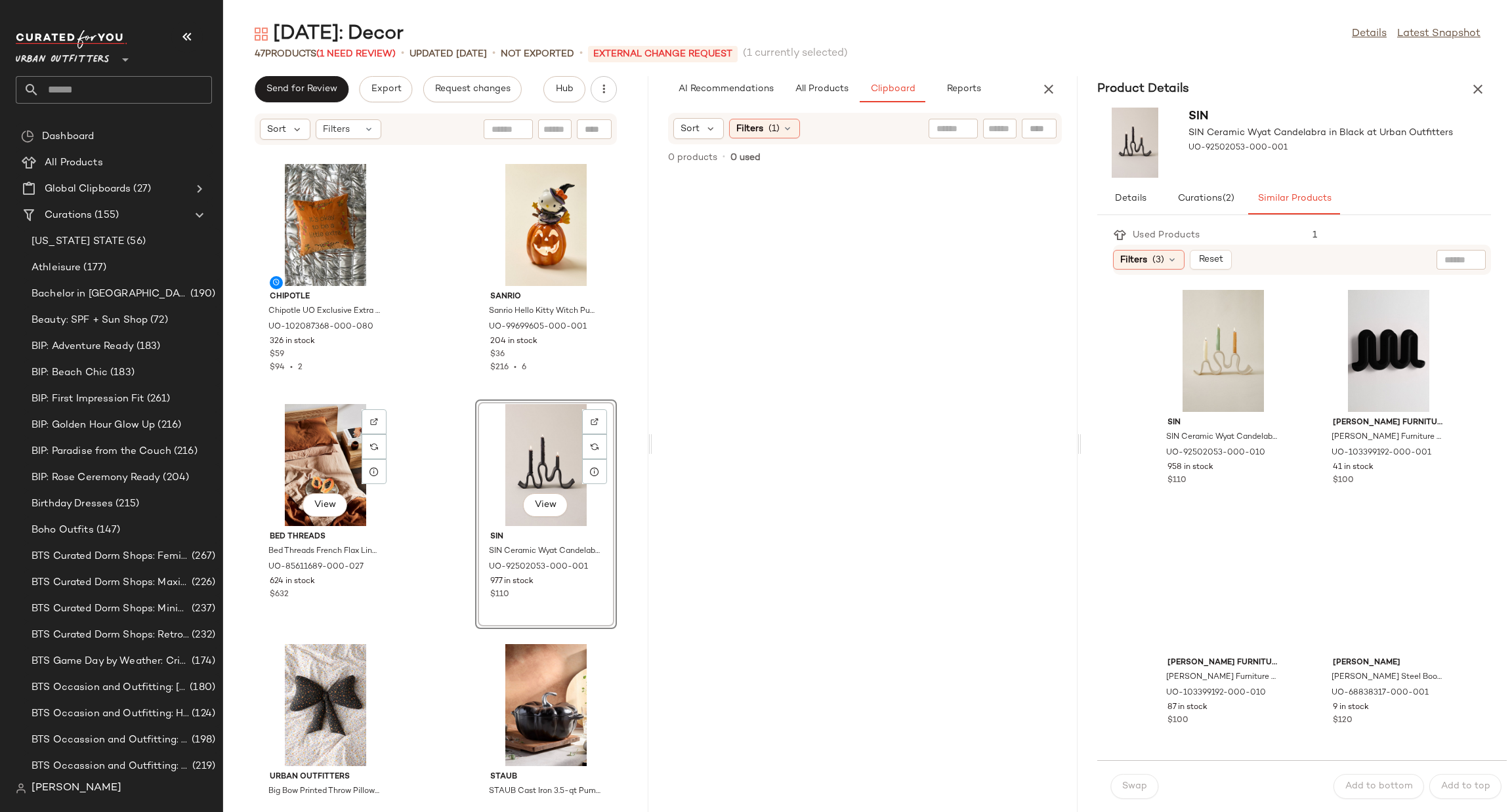
click at [1036, 77] on div "AI Recommendations All Products Clipboard Reports" at bounding box center [865, 89] width 425 height 26
click at [1044, 88] on icon "button" at bounding box center [1049, 89] width 16 height 16
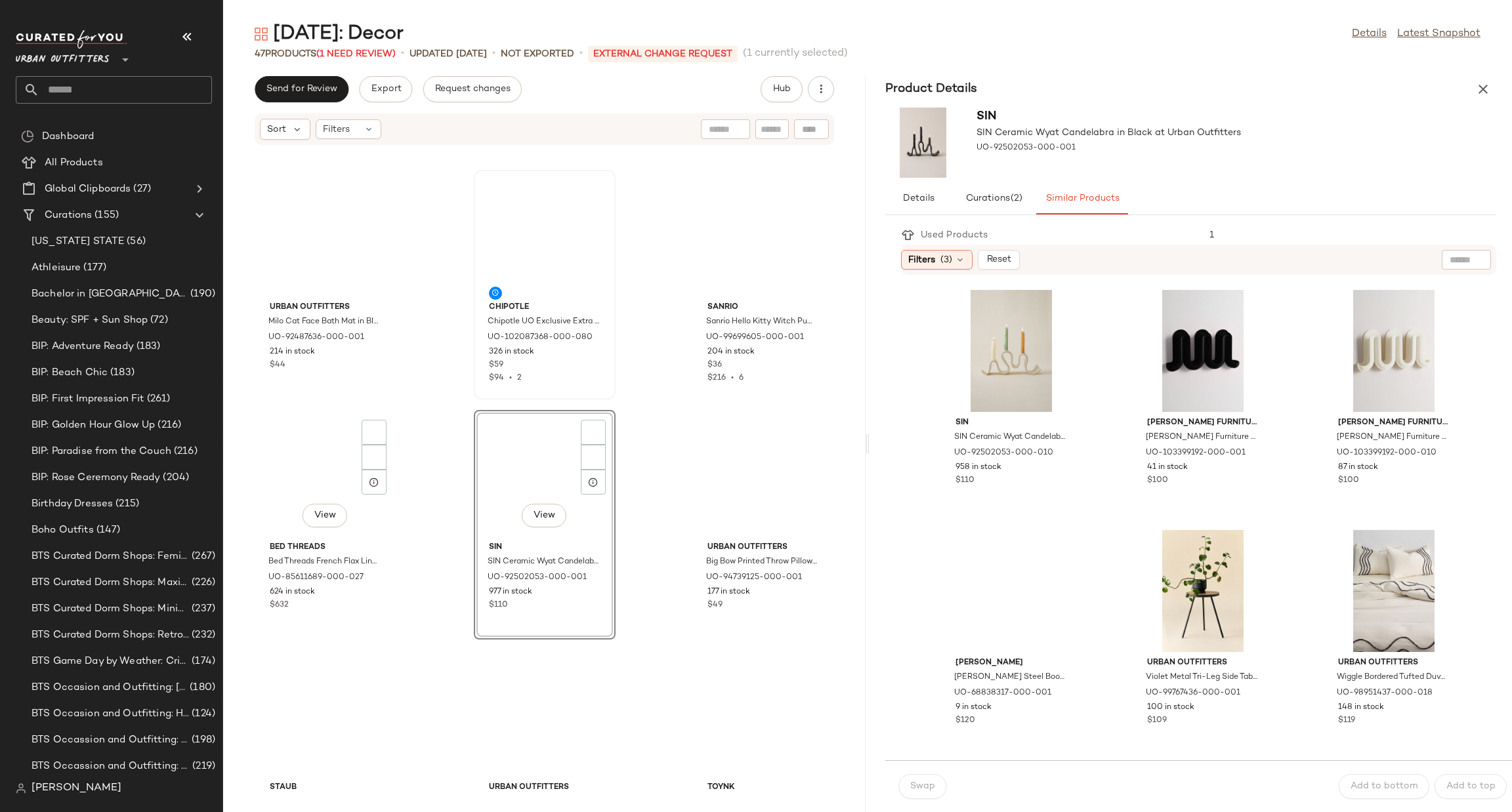
scroll to position [250, 0]
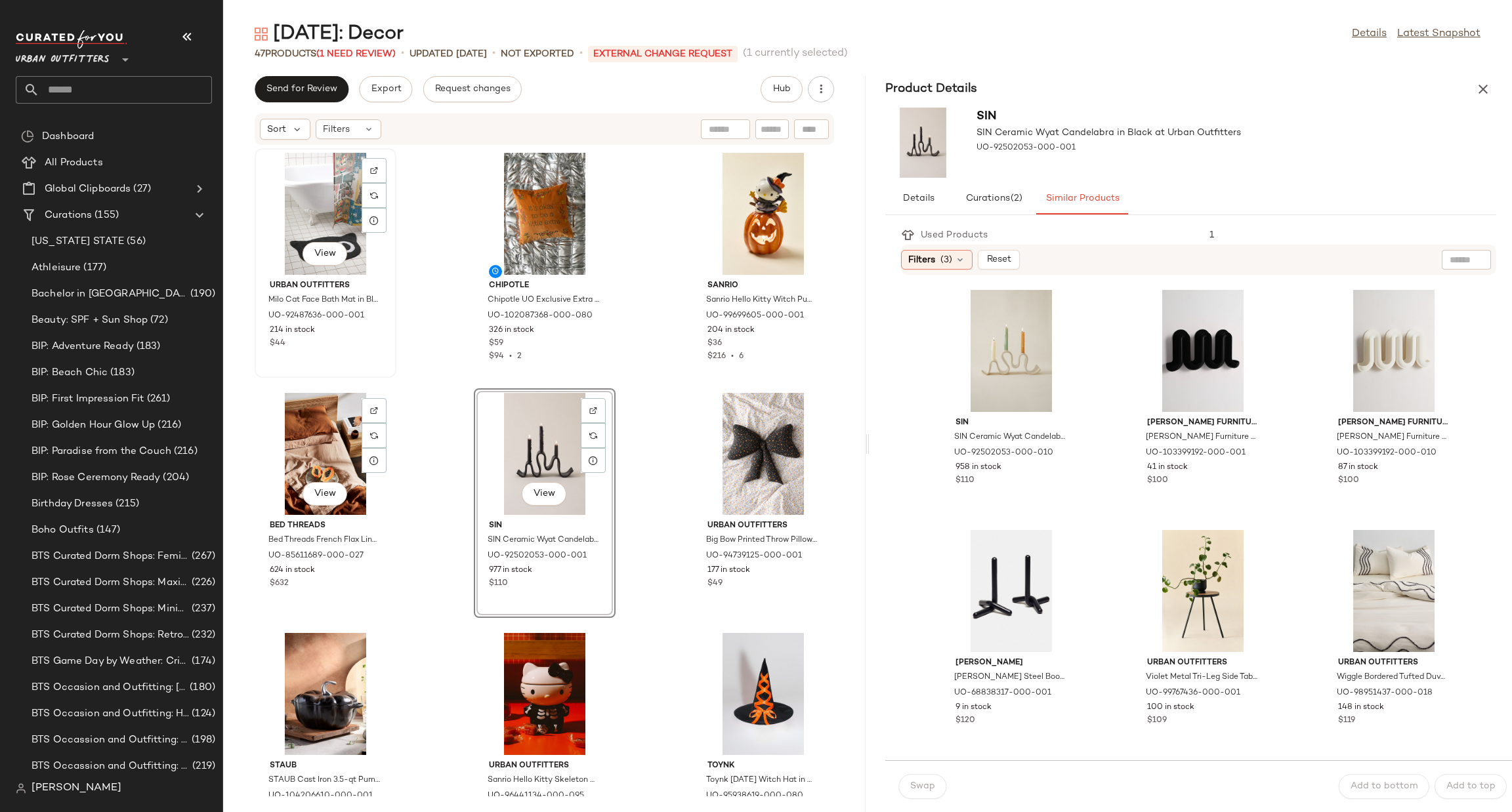
click at [314, 200] on div "View" at bounding box center [325, 214] width 133 height 122
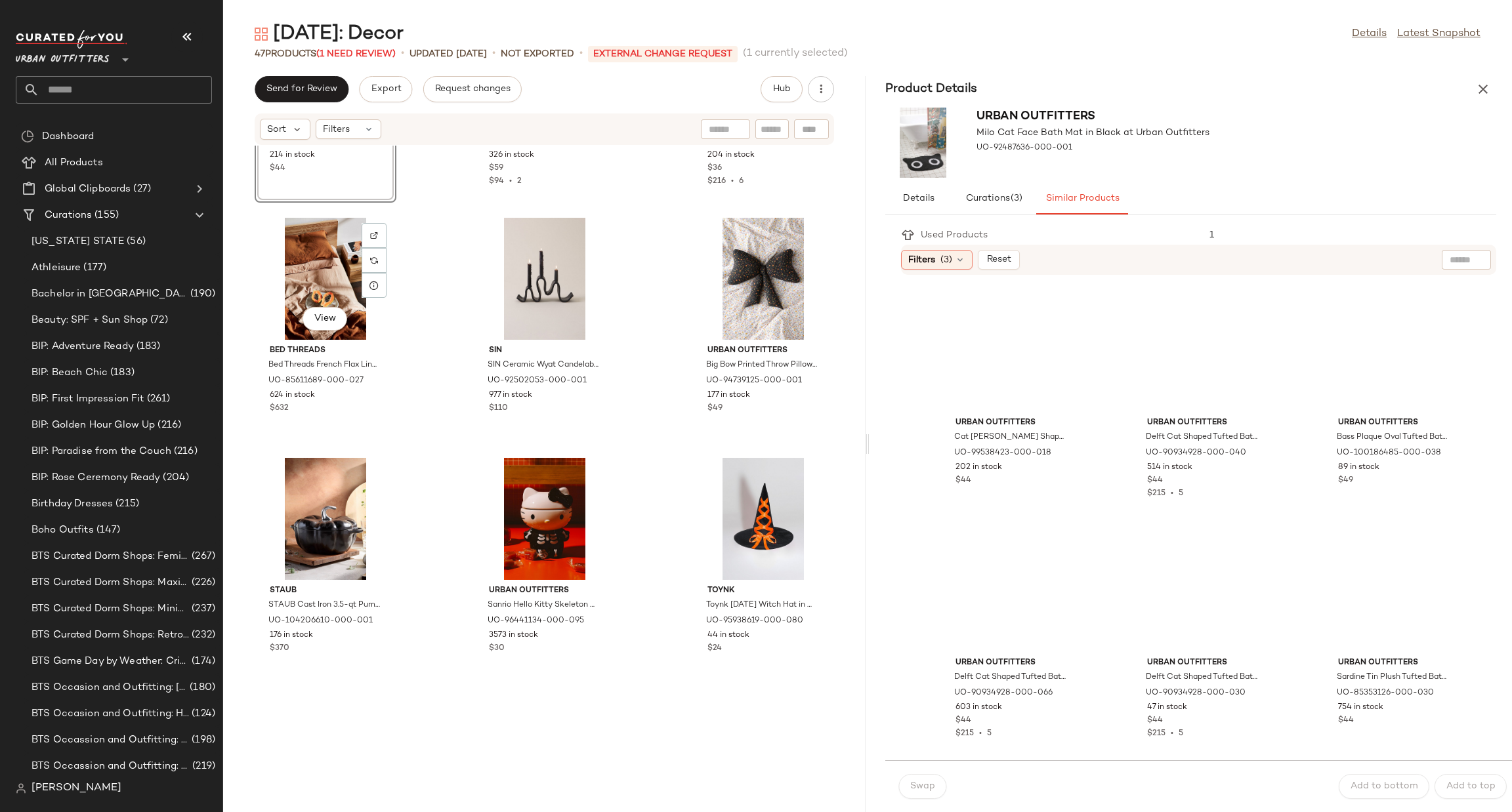
scroll to position [448, 0]
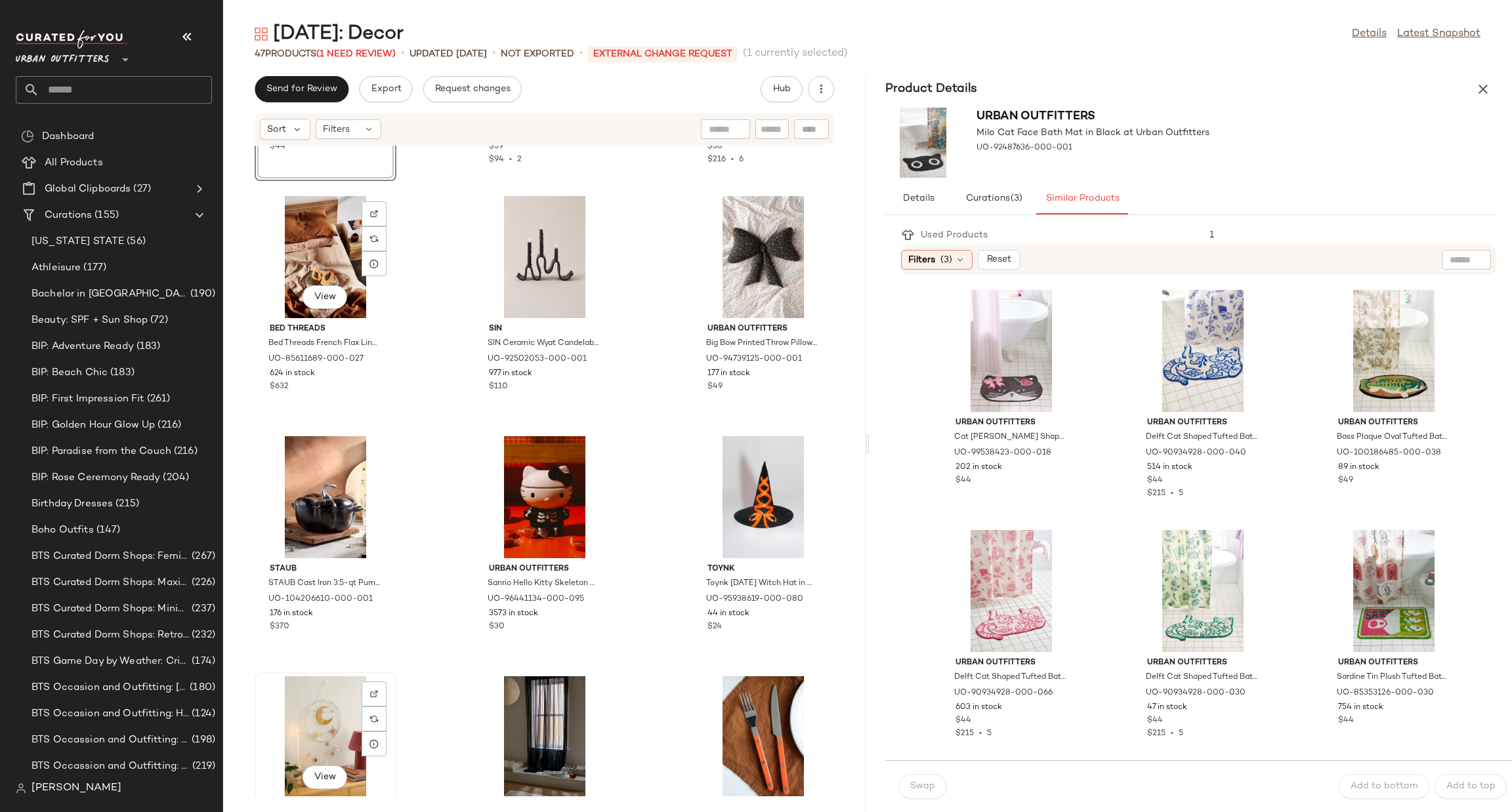
click at [322, 720] on div "View" at bounding box center [325, 737] width 133 height 122
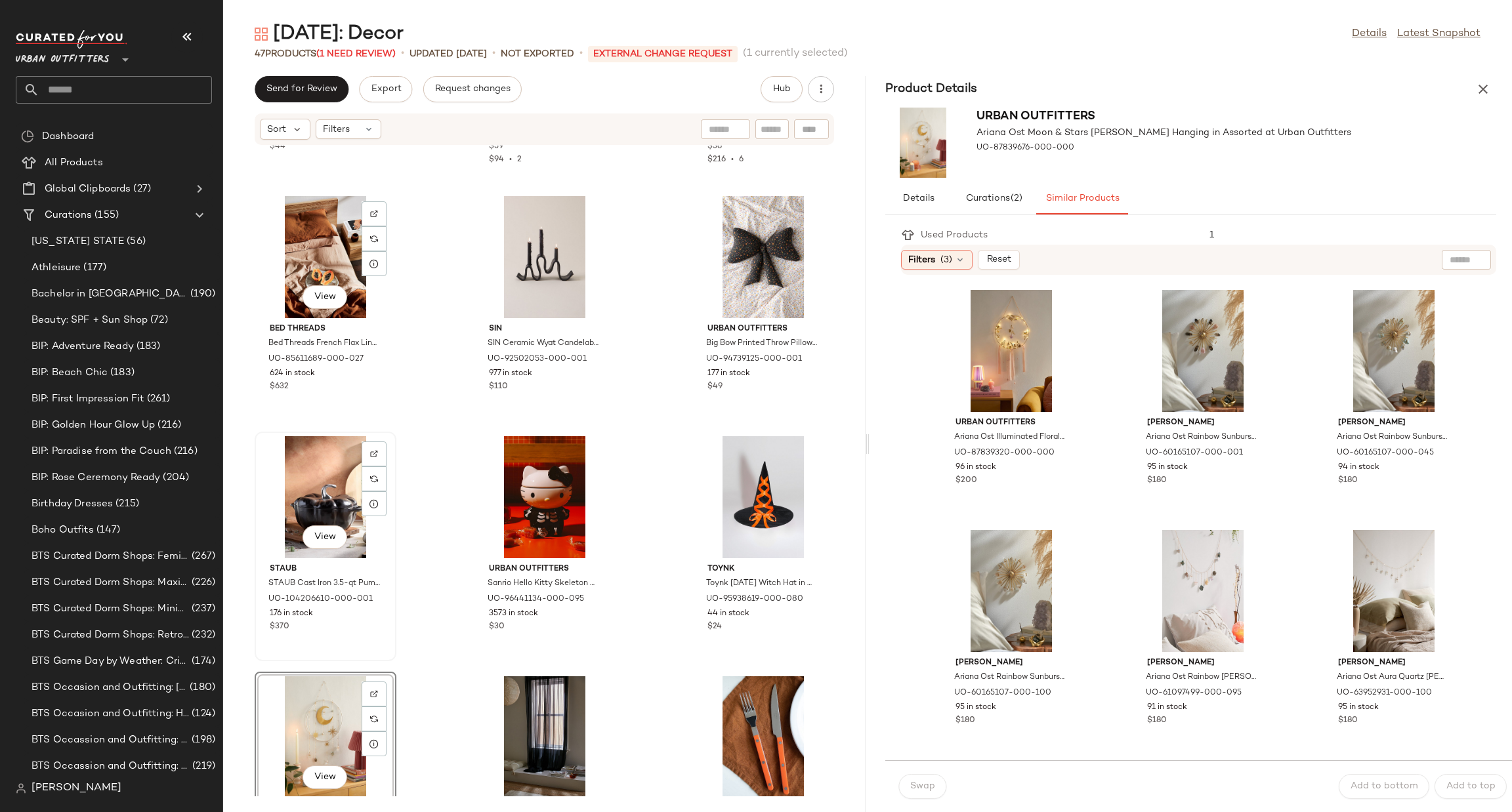
click at [337, 465] on div "View" at bounding box center [325, 497] width 133 height 122
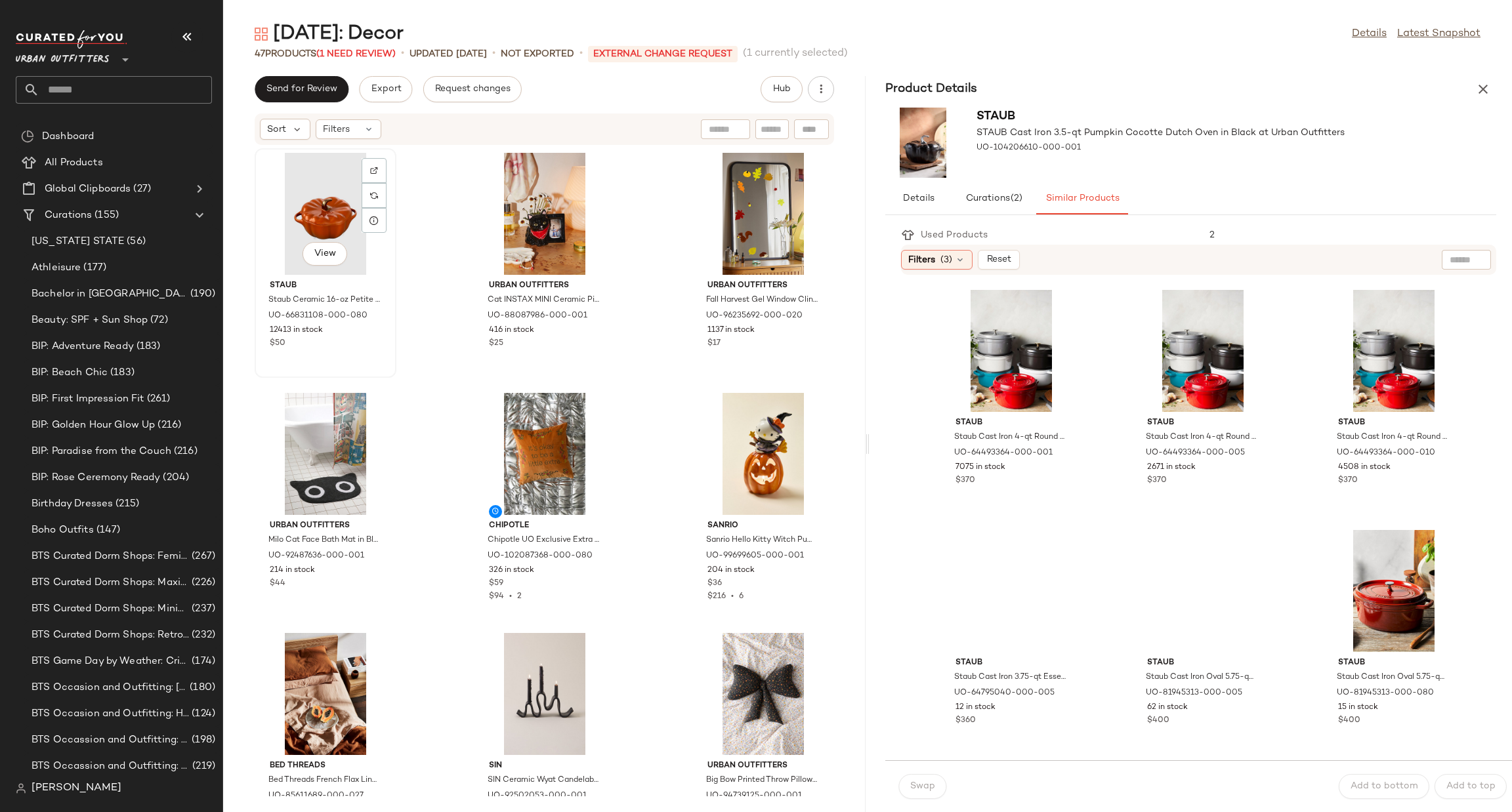
click at [340, 201] on div "View" at bounding box center [325, 214] width 133 height 122
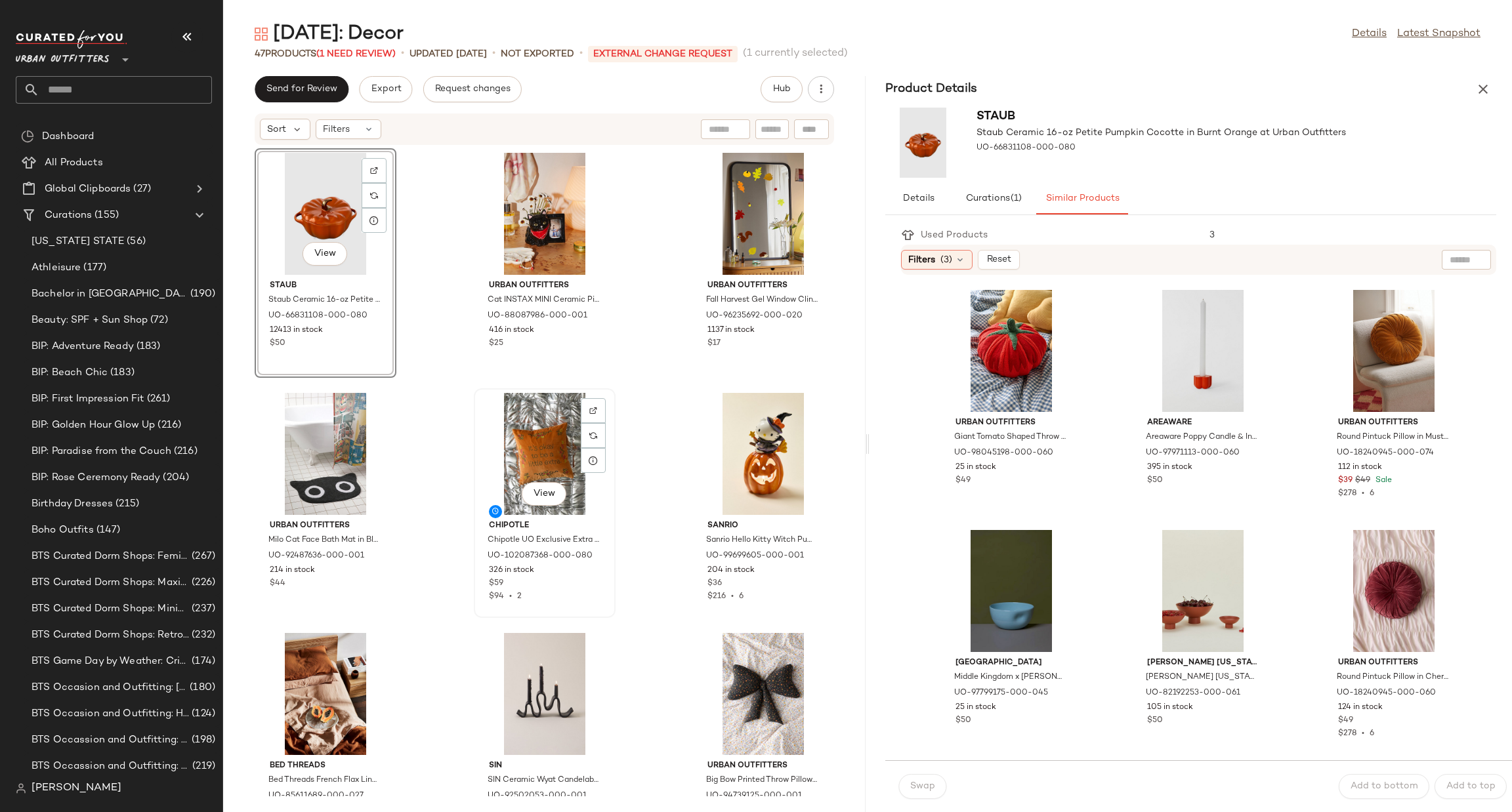
click at [534, 452] on div "View" at bounding box center [545, 454] width 133 height 122
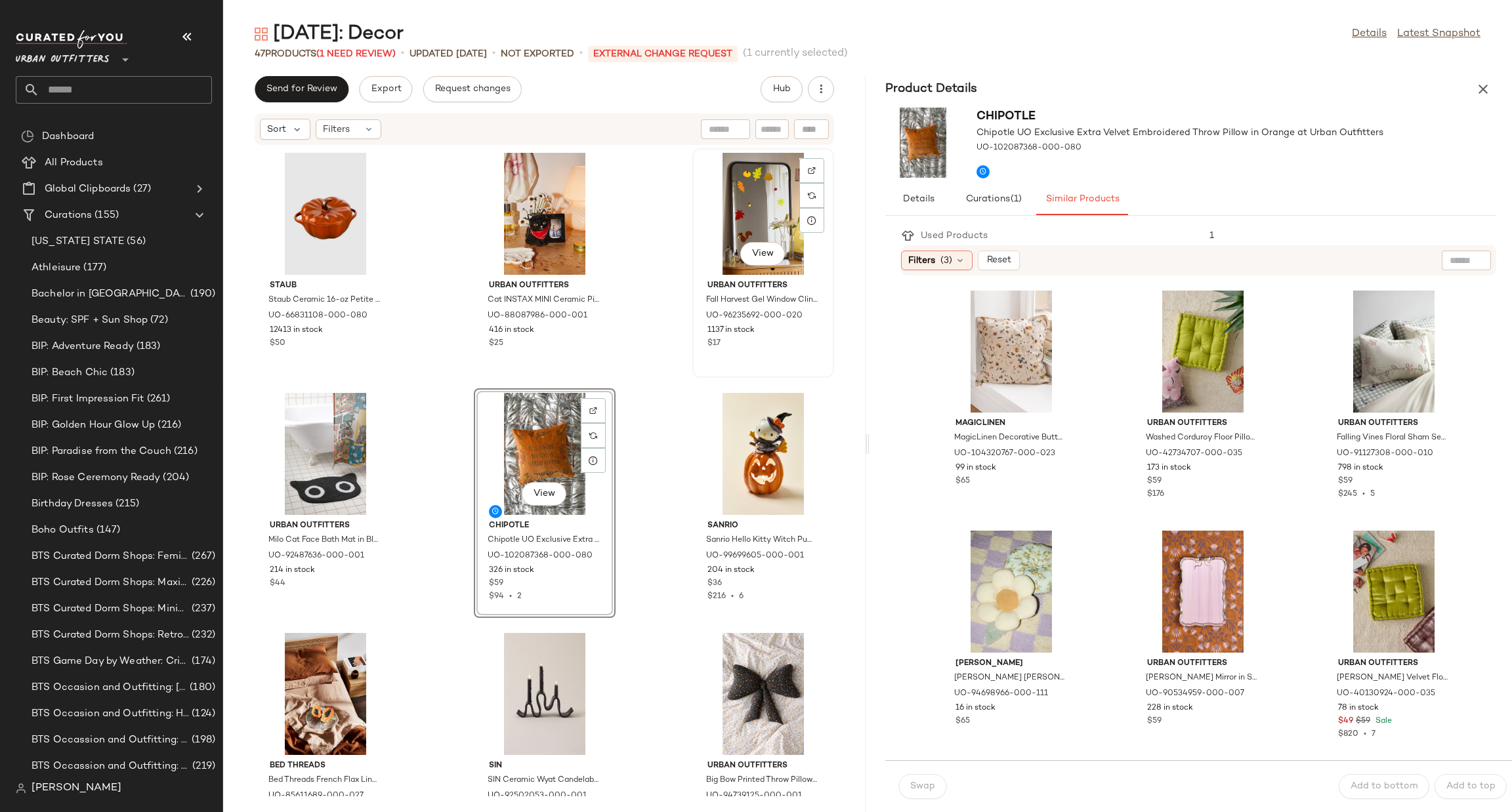
scroll to position [197, 0]
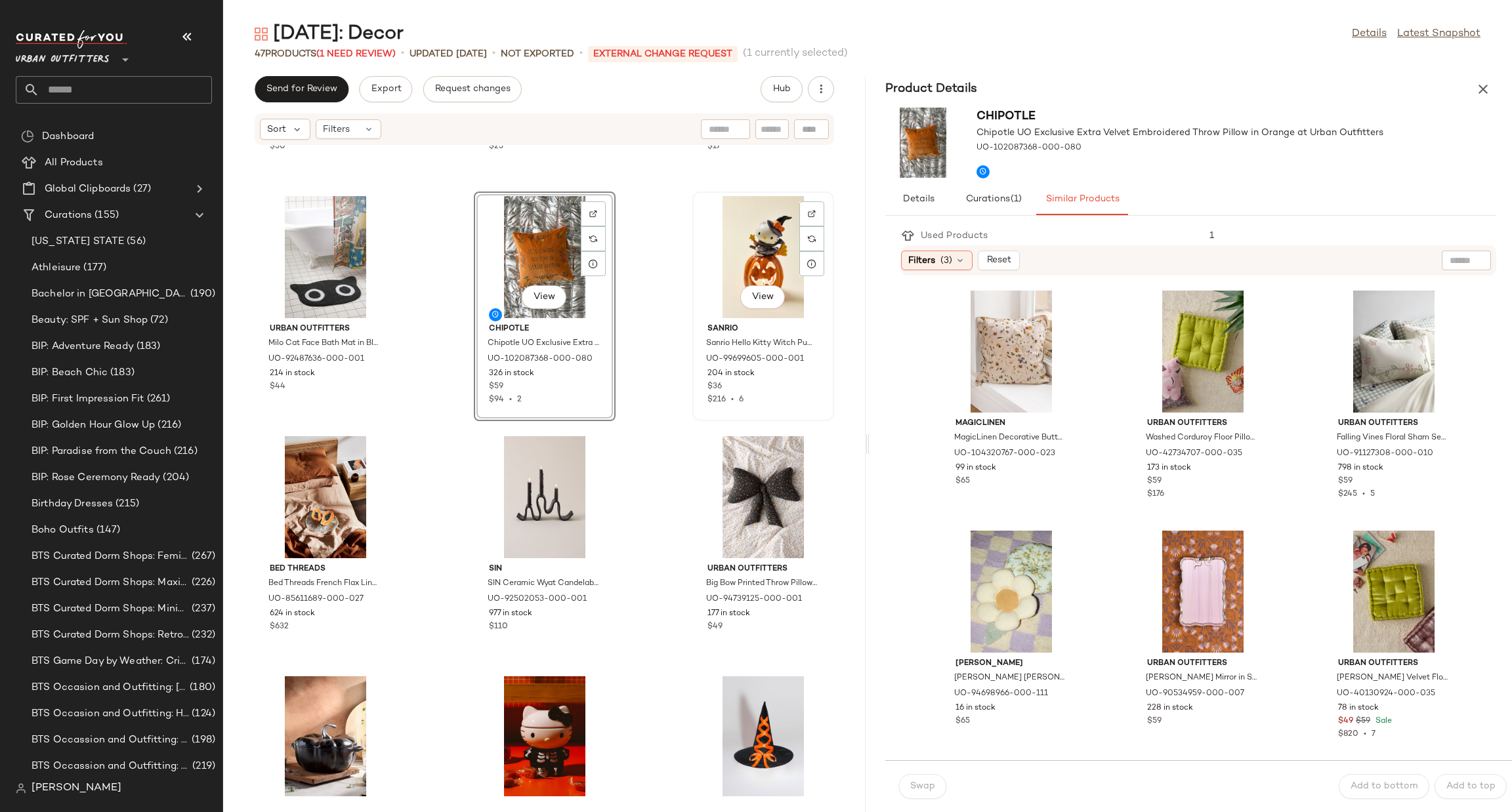
click at [729, 244] on div "View" at bounding box center [763, 257] width 133 height 122
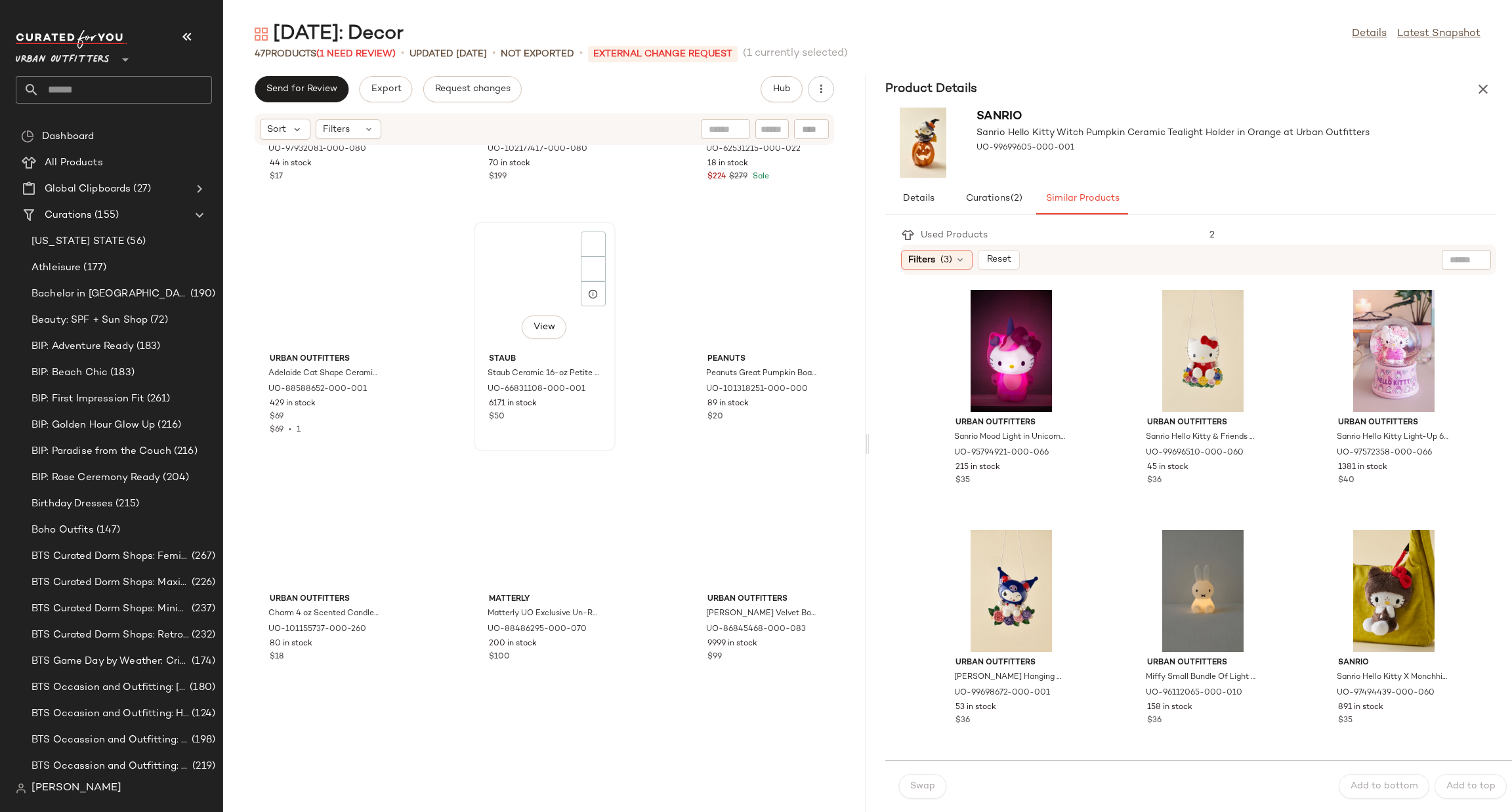
scroll to position [1388, 0]
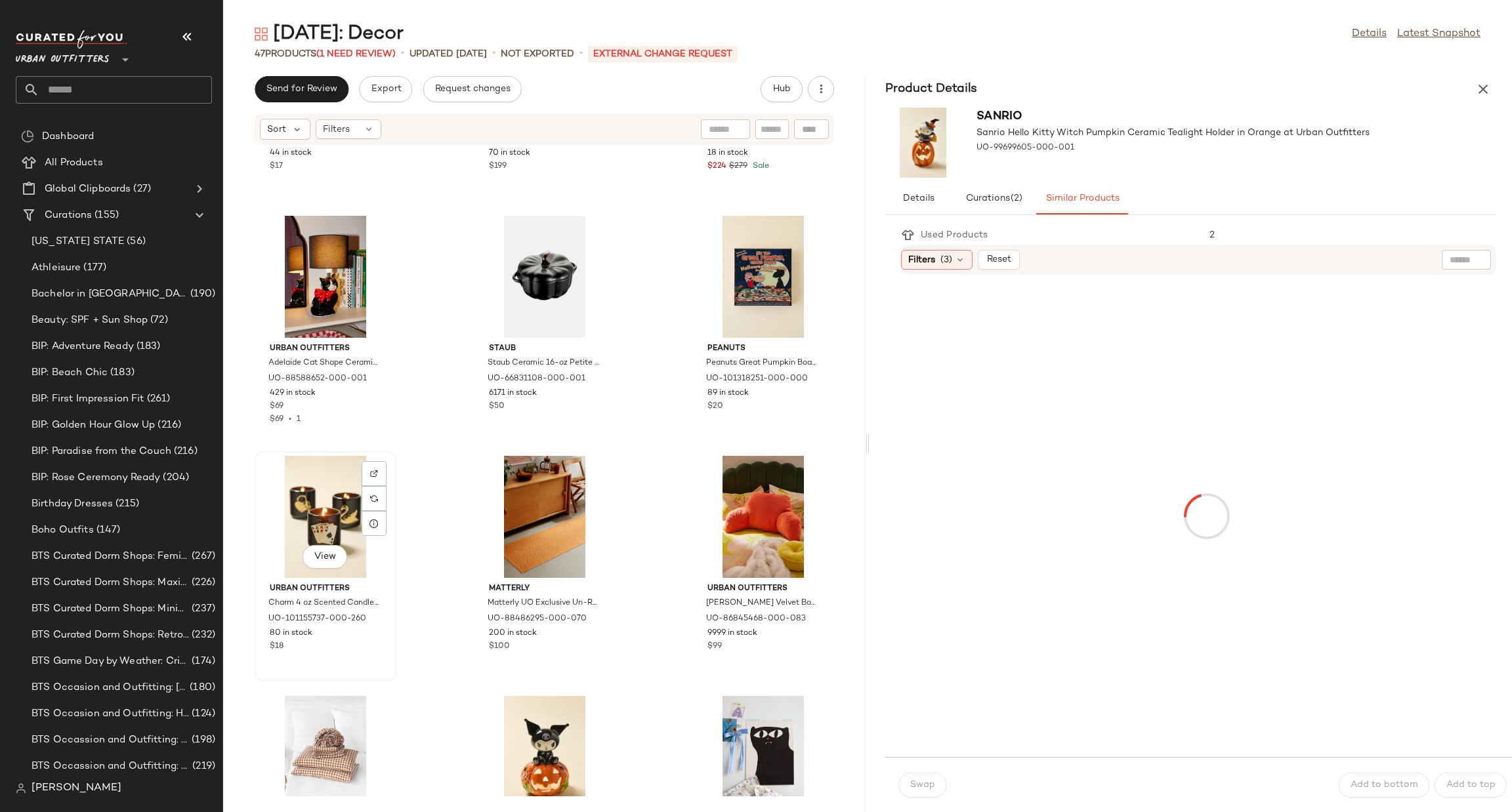
click at [307, 505] on div "View" at bounding box center [325, 517] width 133 height 122
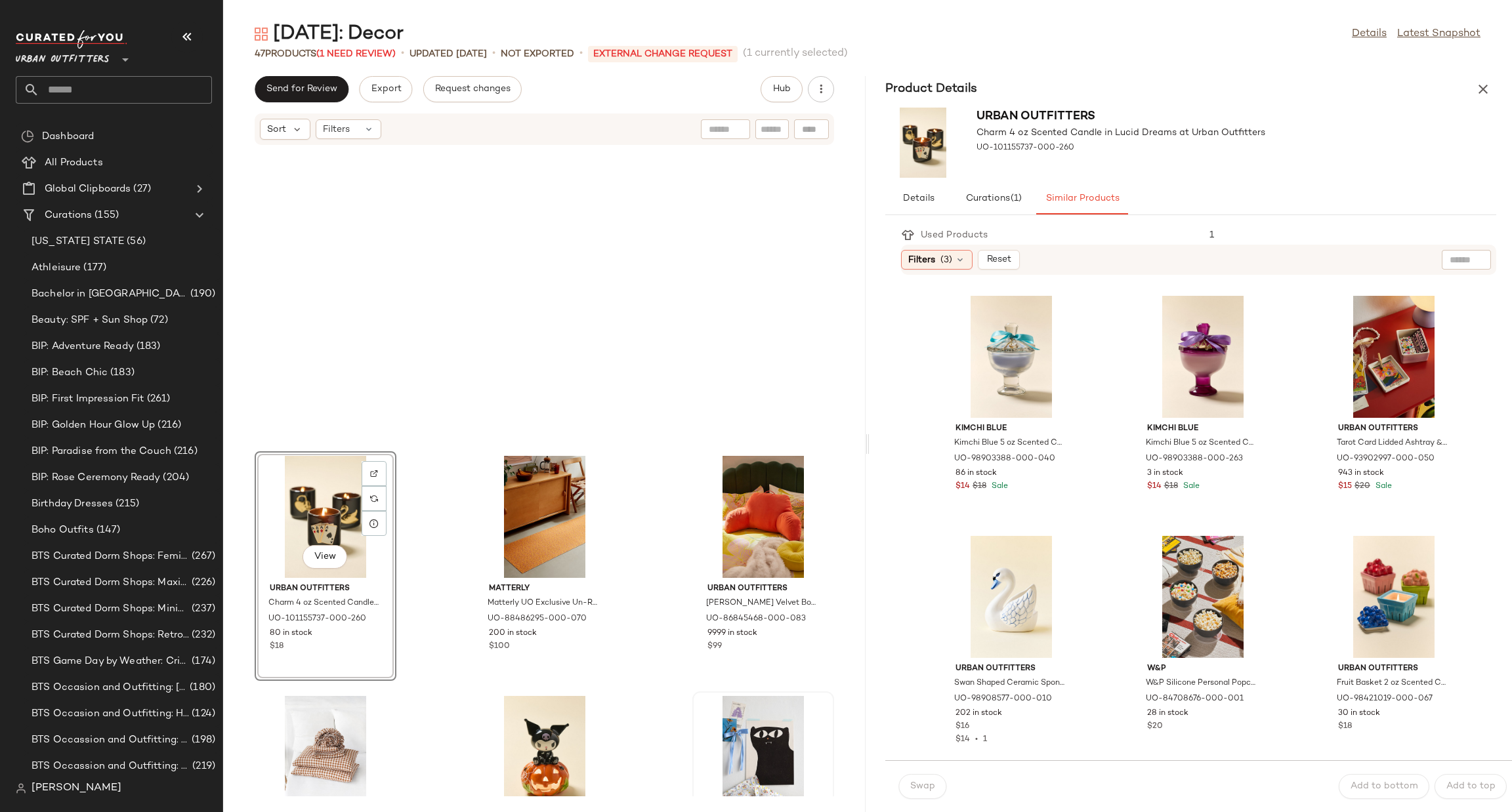
scroll to position [1782, 0]
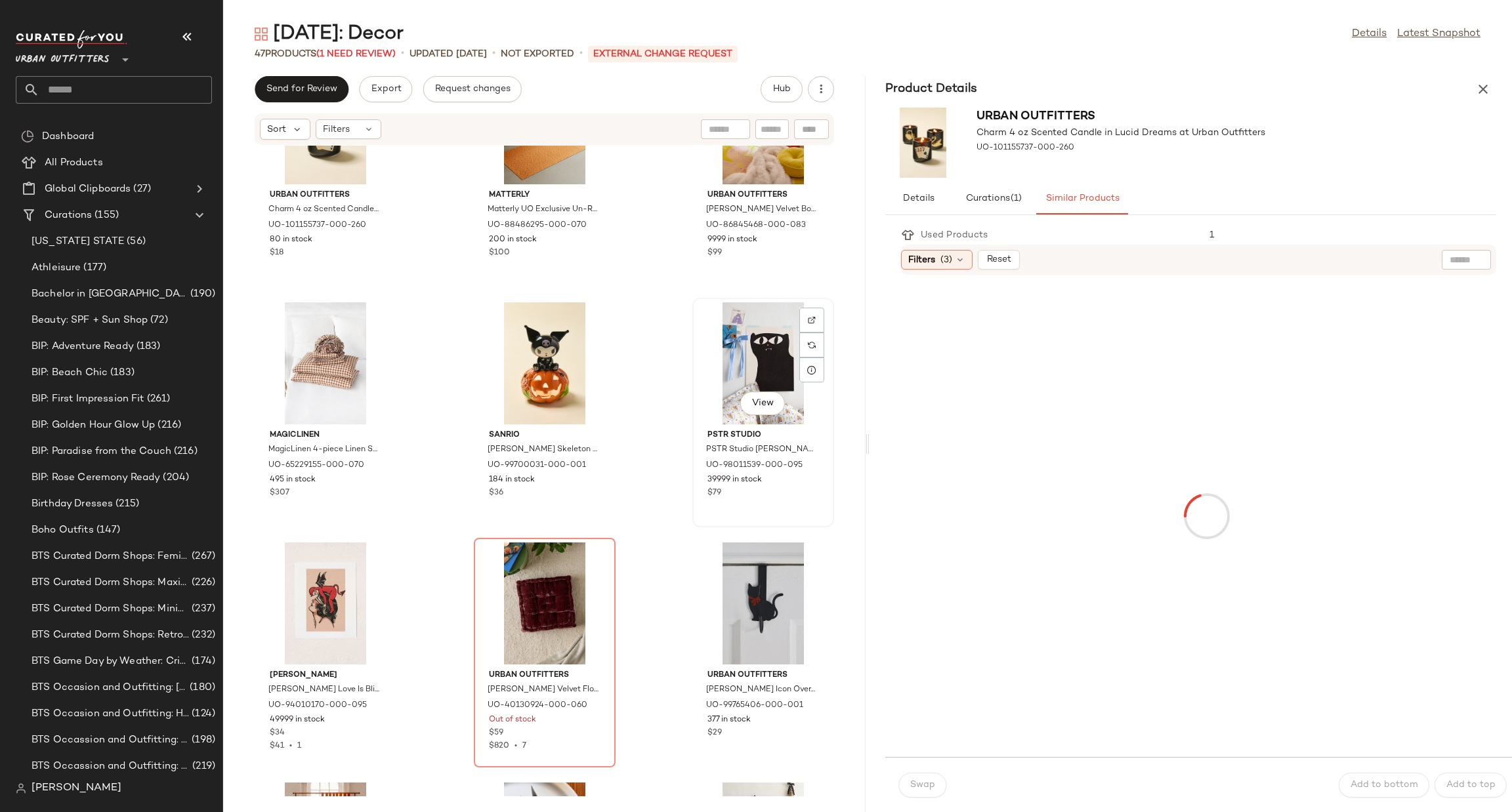
click at [745, 347] on div "View" at bounding box center [763, 364] width 133 height 122
click at [763, 600] on div "View" at bounding box center [763, 603] width 133 height 122
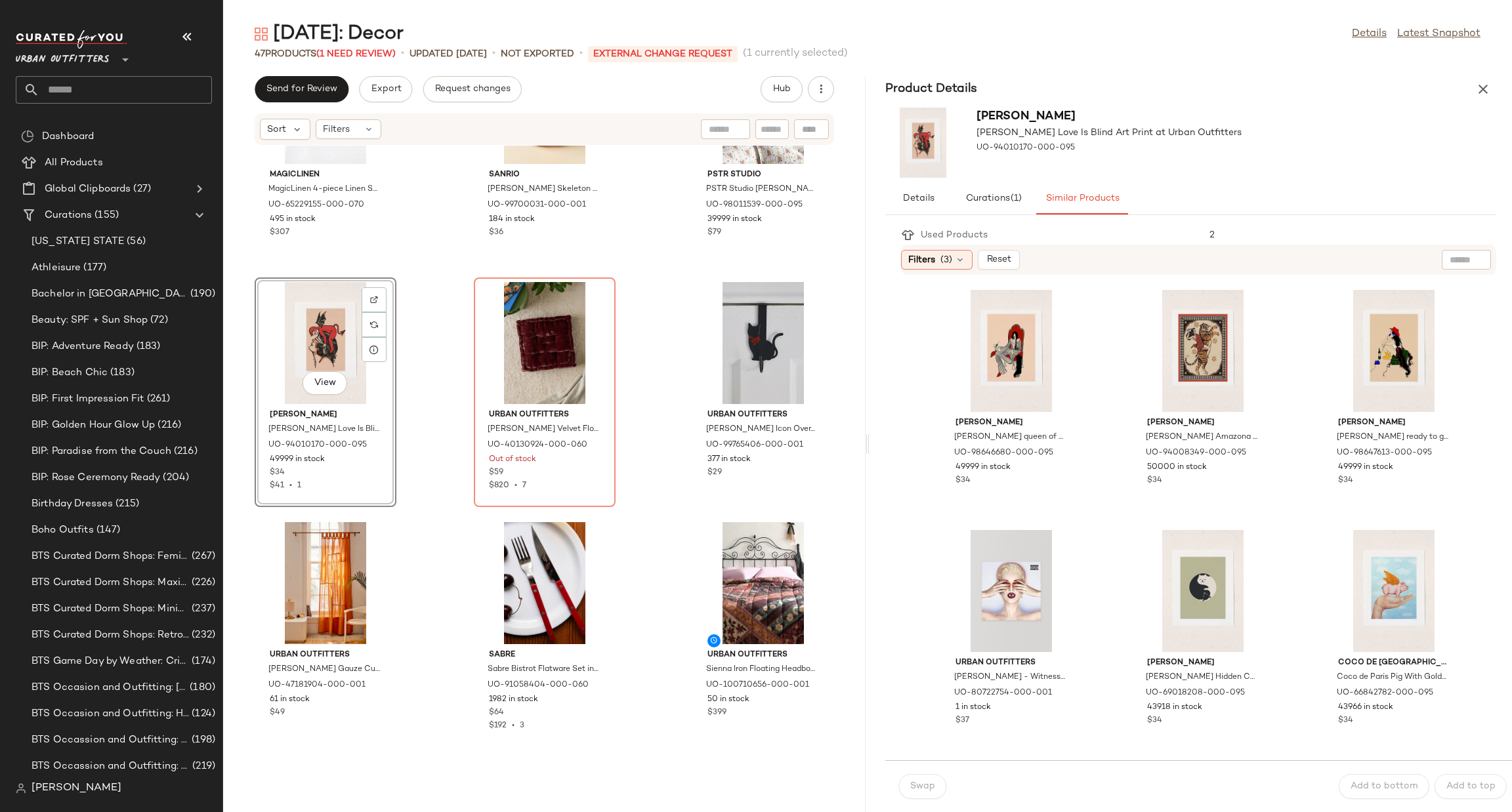
scroll to position [2176, 0]
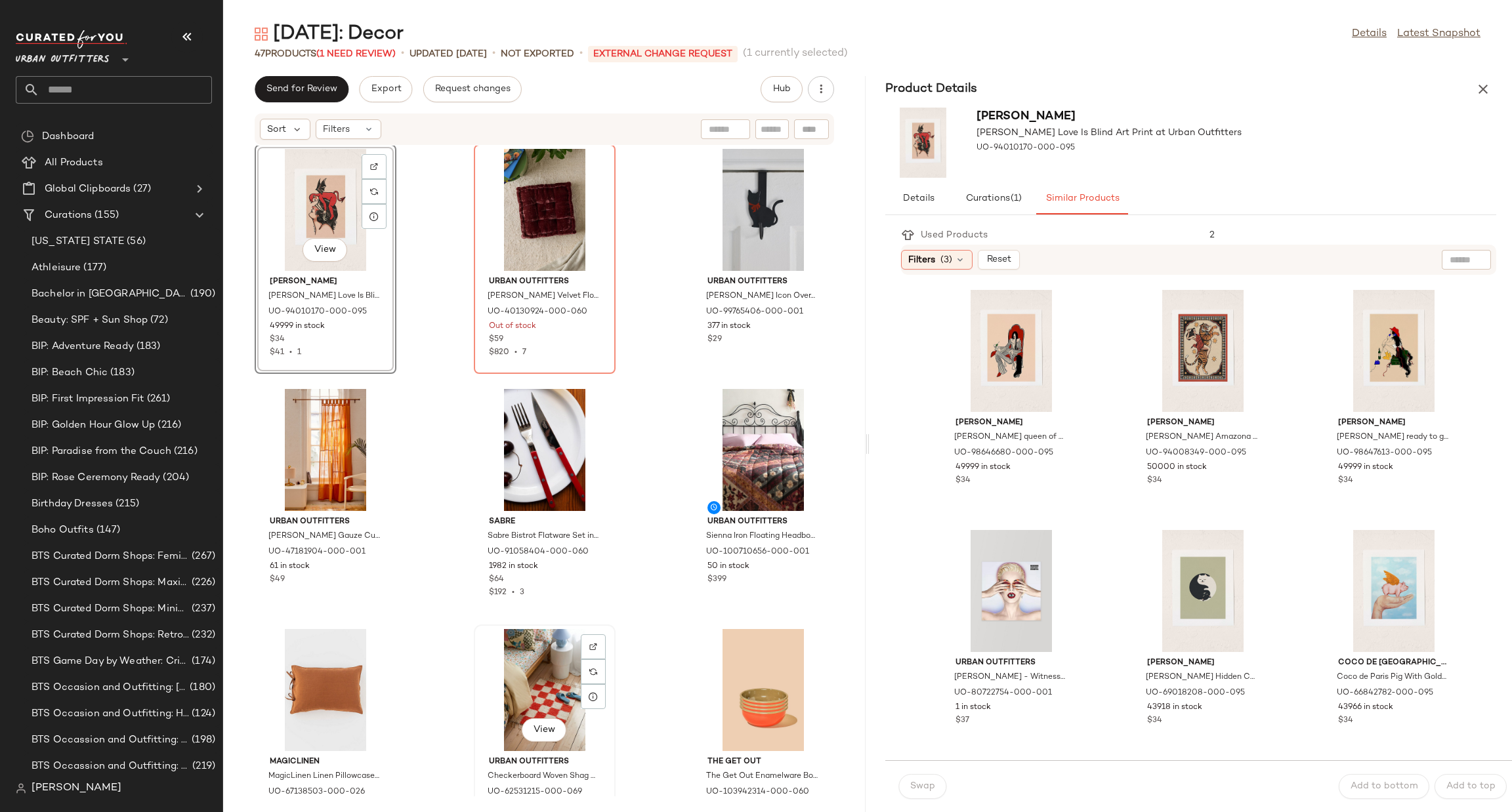
click at [563, 671] on div "View" at bounding box center [545, 690] width 133 height 122
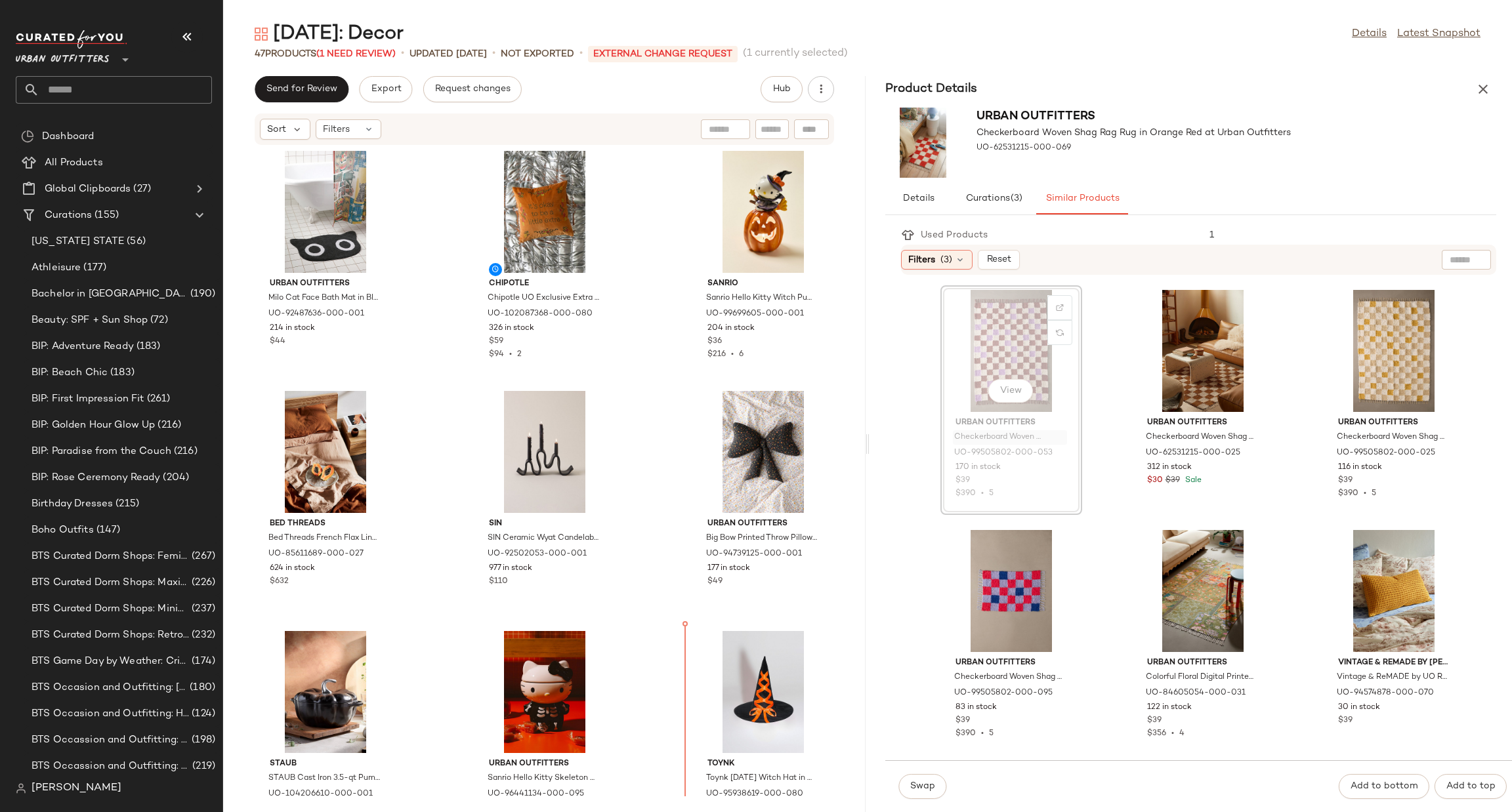
scroll to position [250, 0]
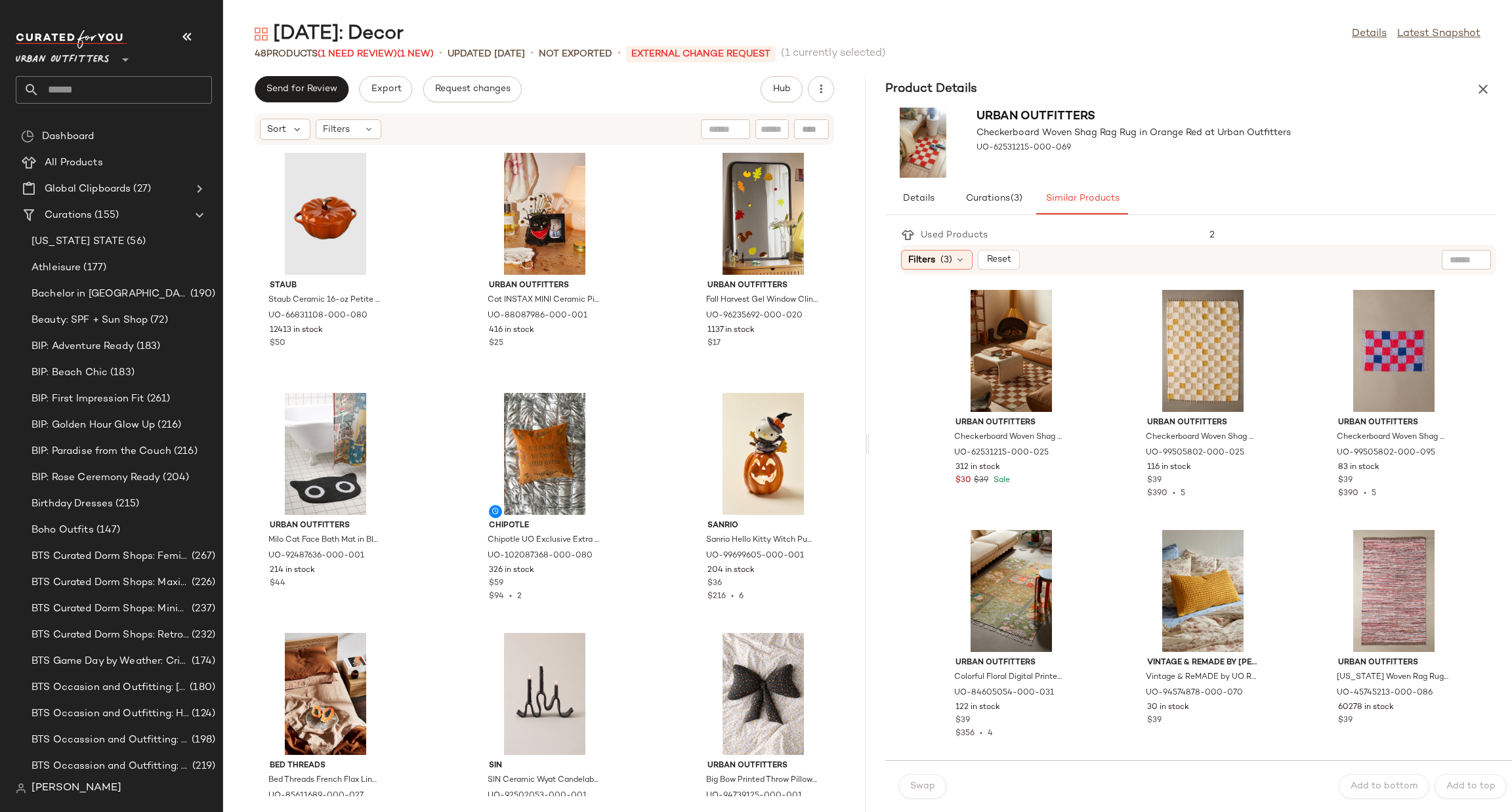
scroll to position [797, 0]
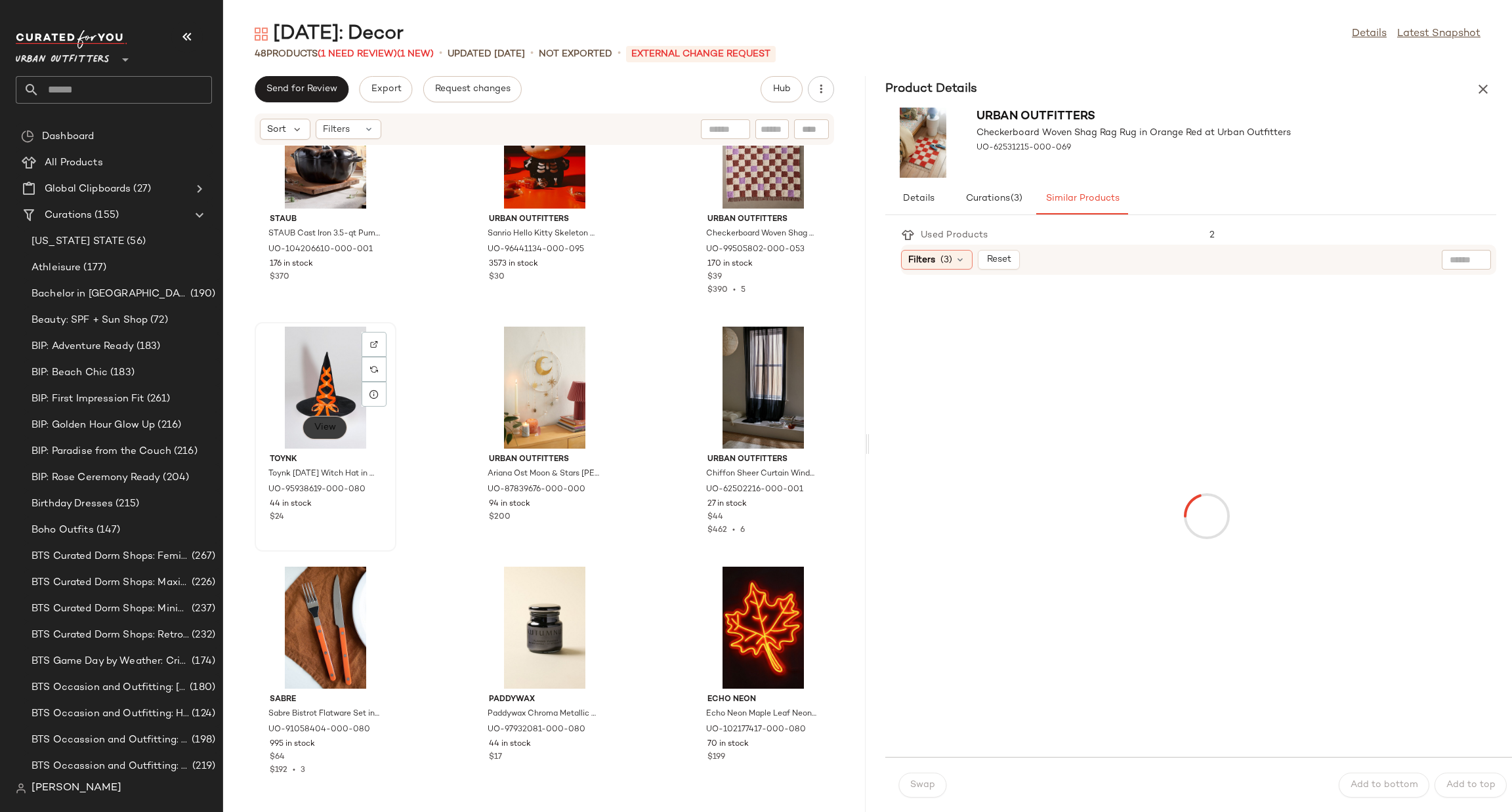
click at [312, 426] on button "View" at bounding box center [325, 428] width 44 height 24
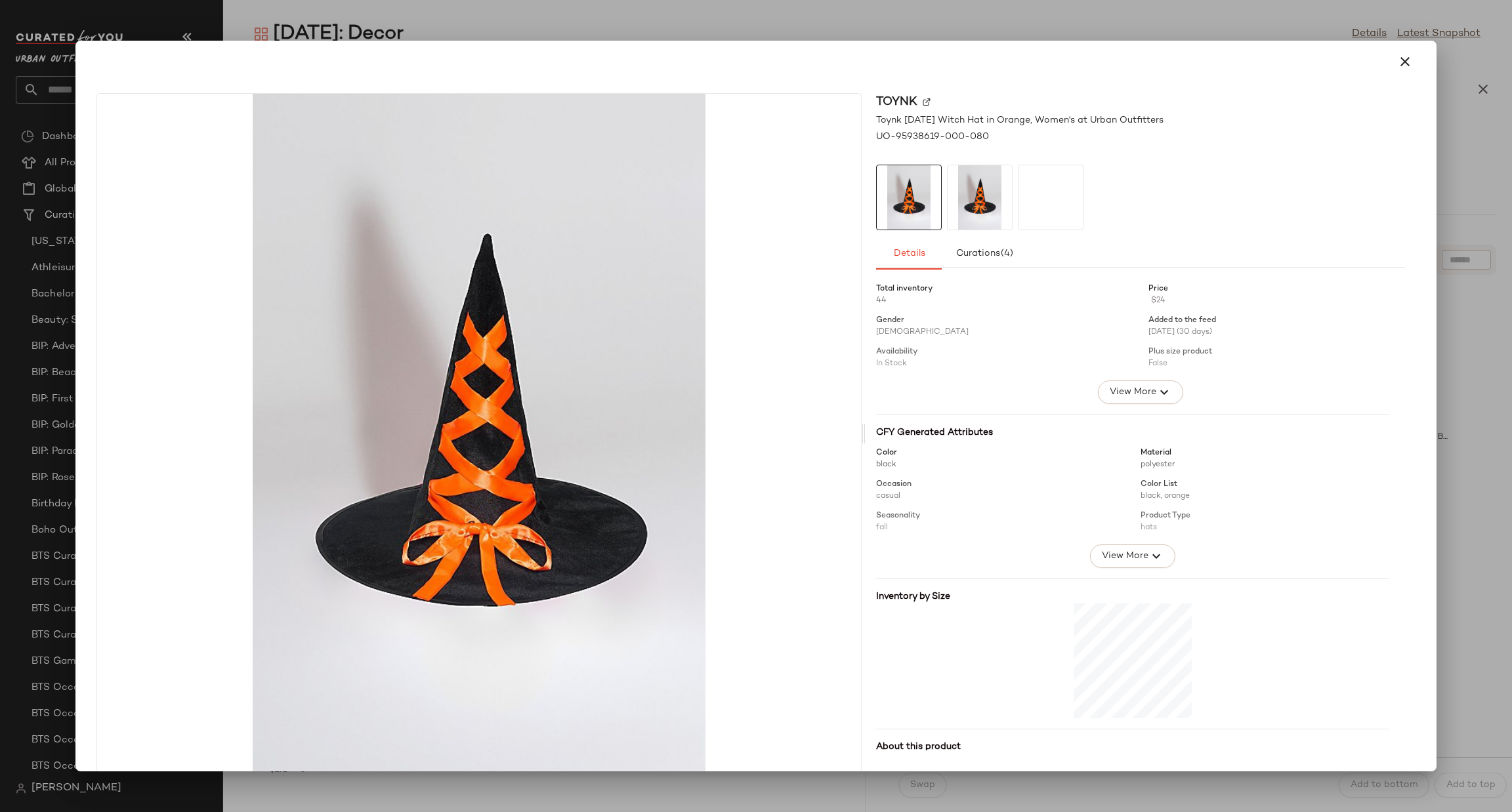
click at [1400, 64] on icon "button" at bounding box center [1405, 62] width 16 height 16
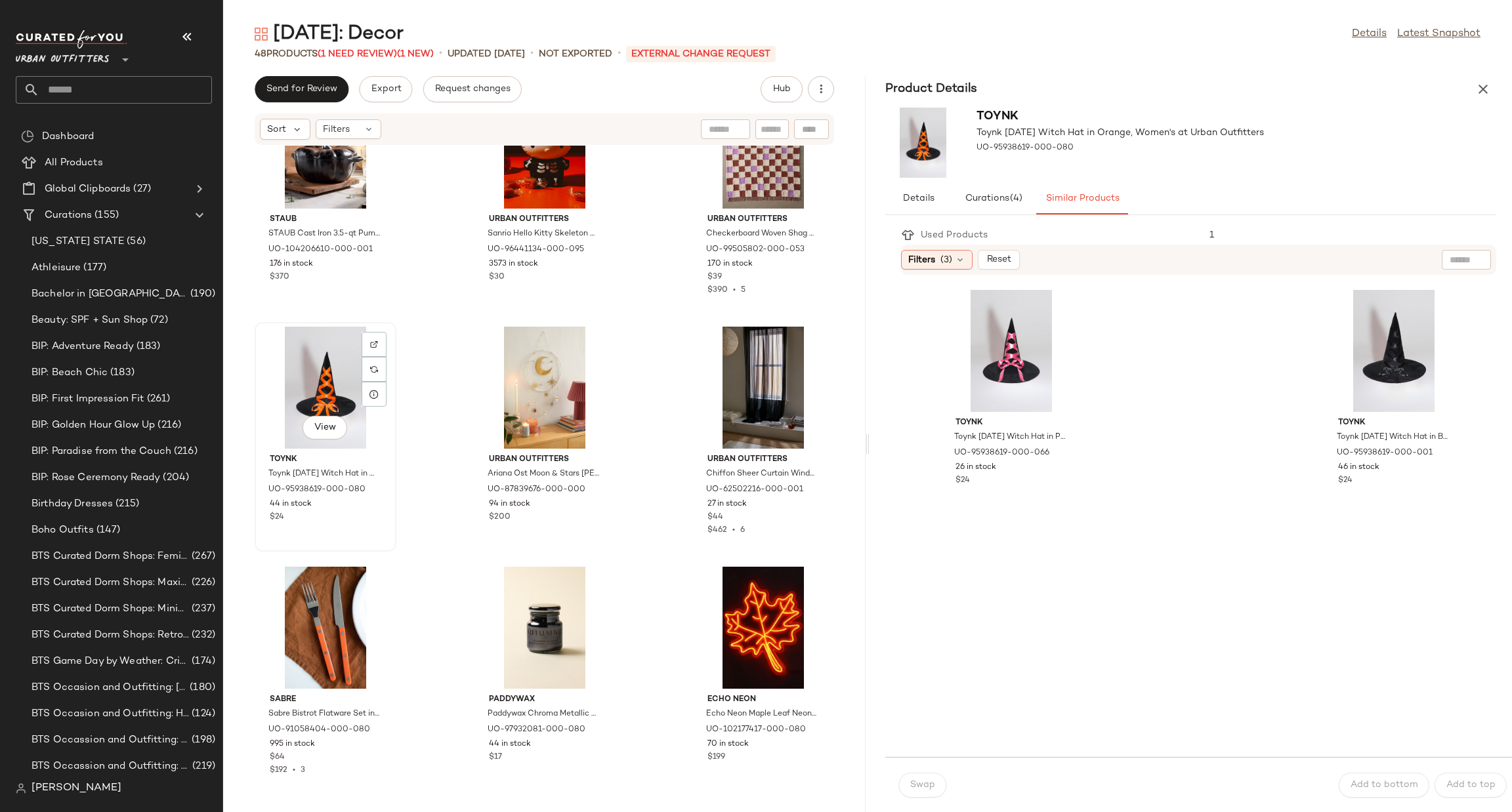
click at [278, 371] on div "View" at bounding box center [325, 387] width 133 height 122
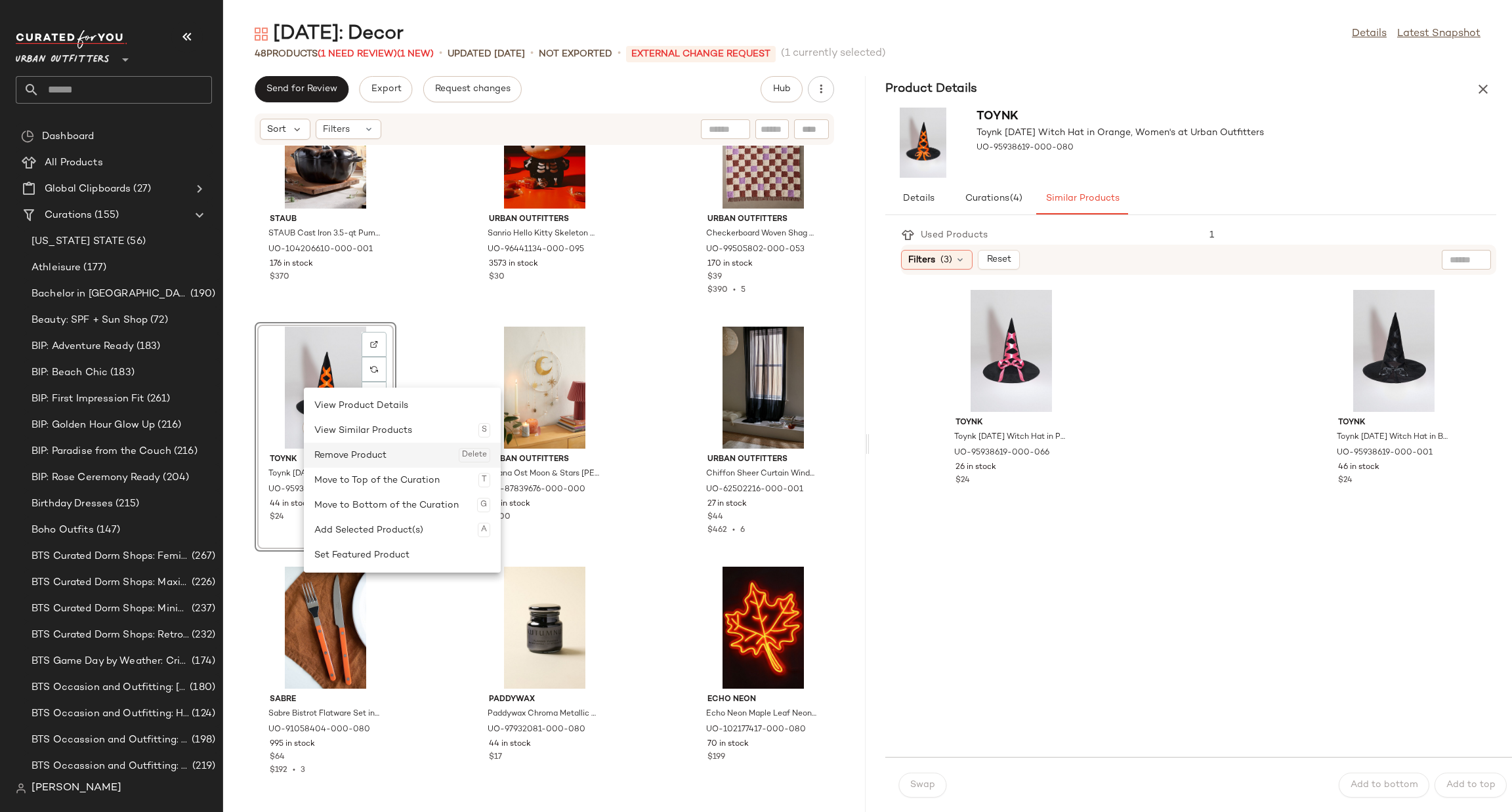
click at [356, 456] on div "Remove Product Delete" at bounding box center [402, 456] width 176 height 25
click at [641, 521] on div "Staub STAUB Cast Iron 3.5-qt Pumpkin Cocotte Dutch Oven in Black at Urban Outfi…" at bounding box center [545, 471] width 643 height 651
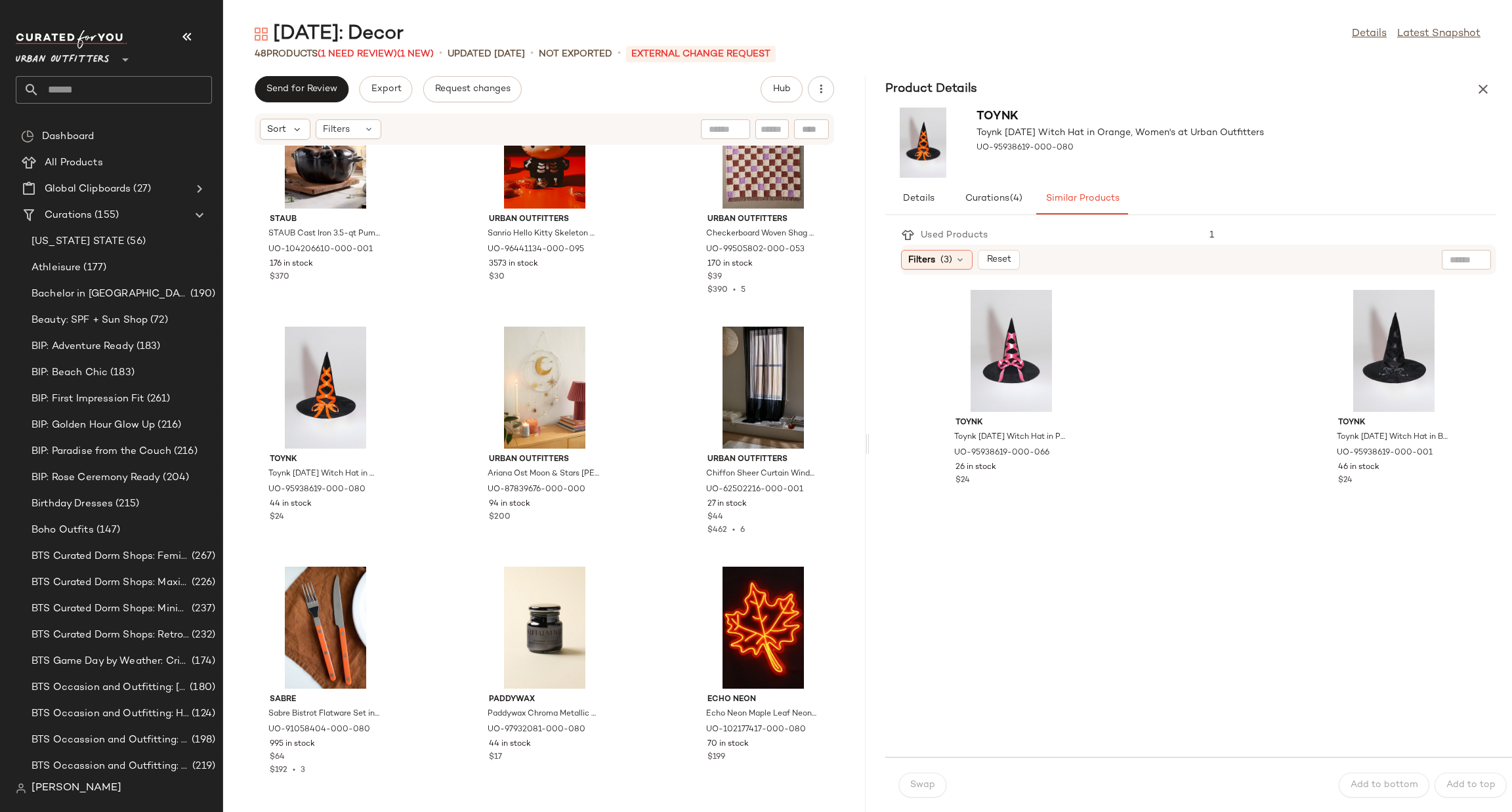
click at [1489, 75] on div "Halloween: Decor Details Latest Snapshot 48 Products (1 Need Review) (1 New) • …" at bounding box center [867, 417] width 1289 height 791
click at [1489, 91] on icon "button" at bounding box center [1484, 89] width 16 height 16
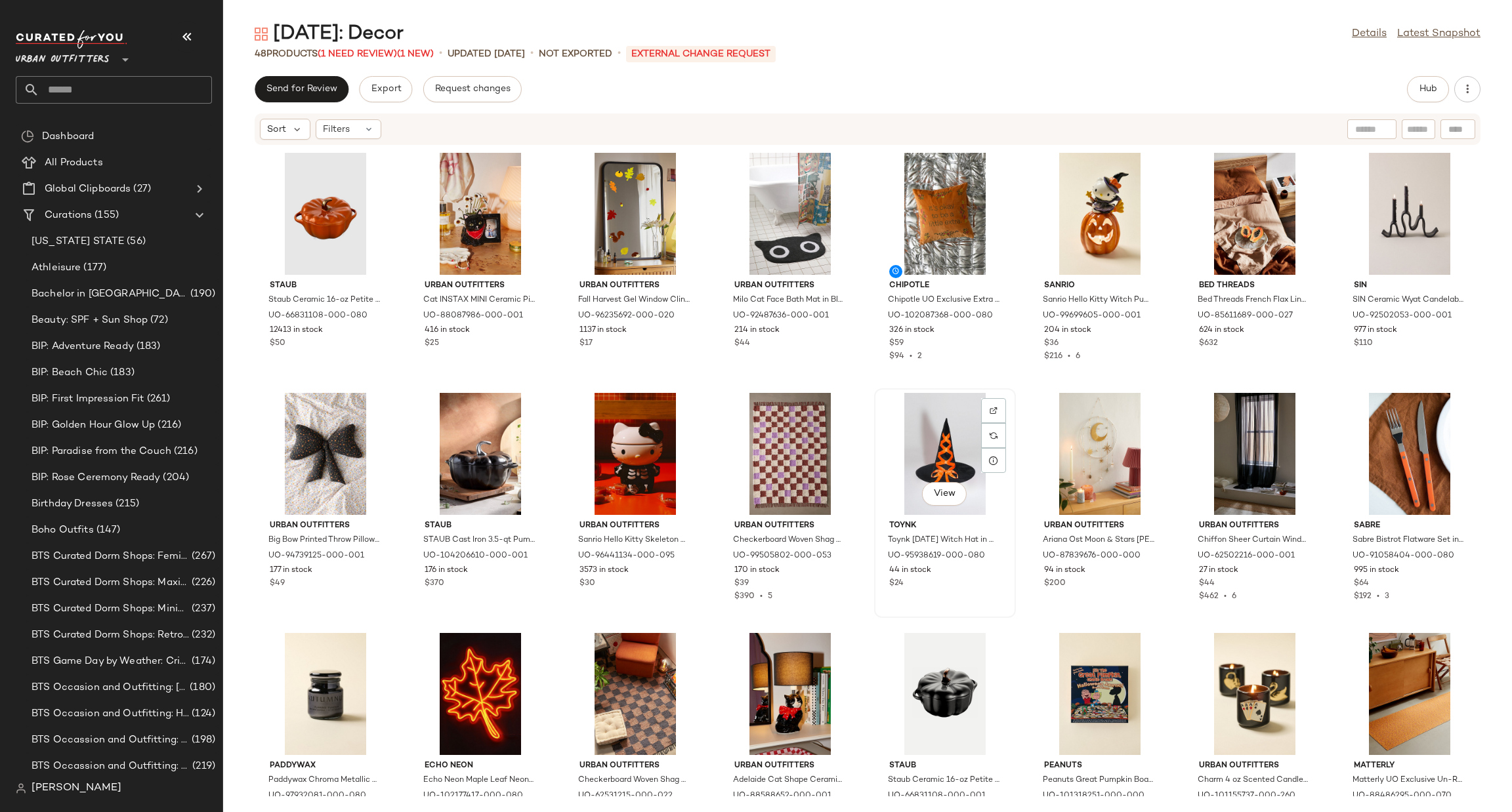
click at [933, 421] on div "View" at bounding box center [945, 454] width 133 height 122
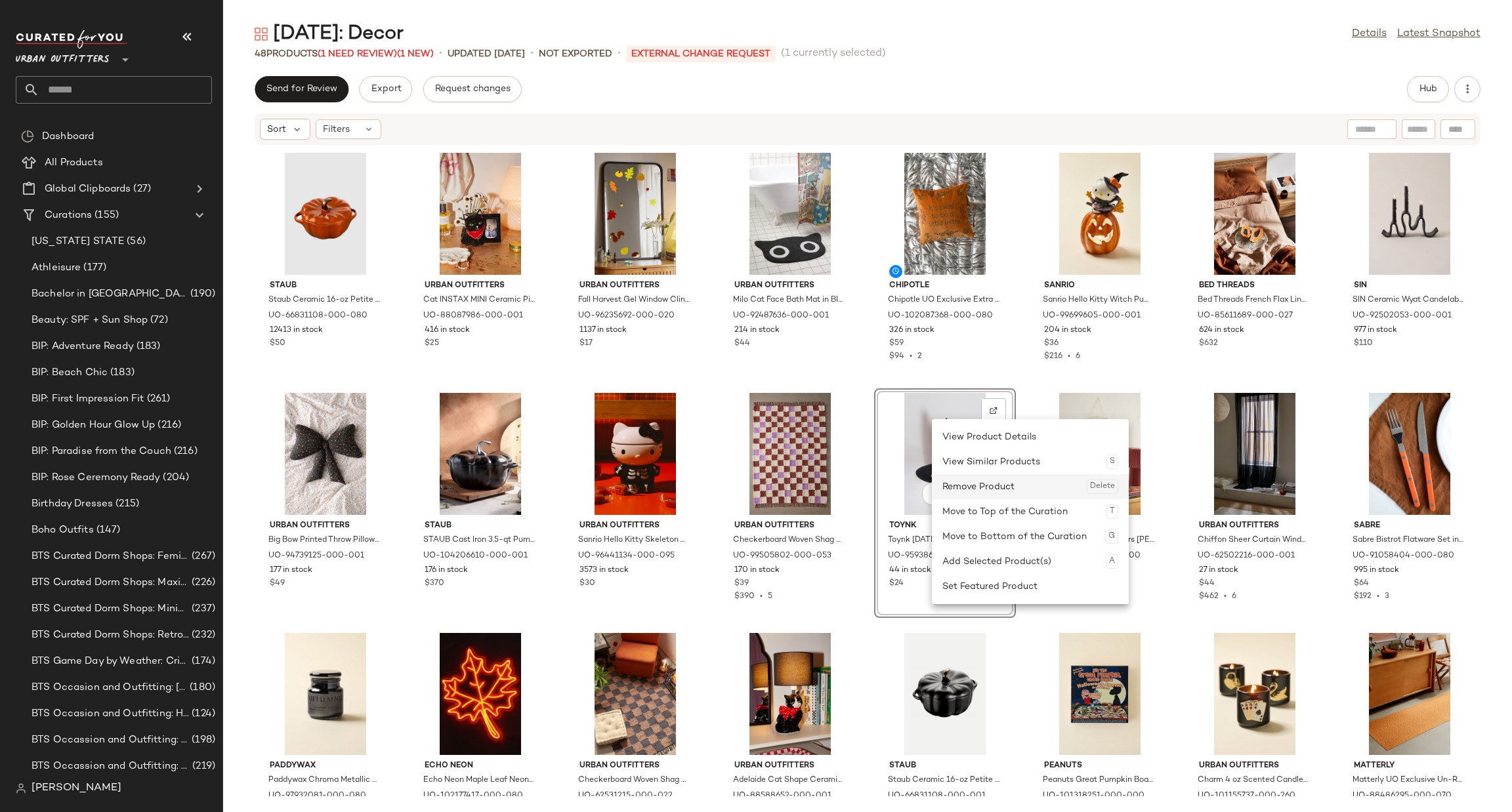
click at [989, 484] on div "Remove Product Delete" at bounding box center [1030, 487] width 176 height 25
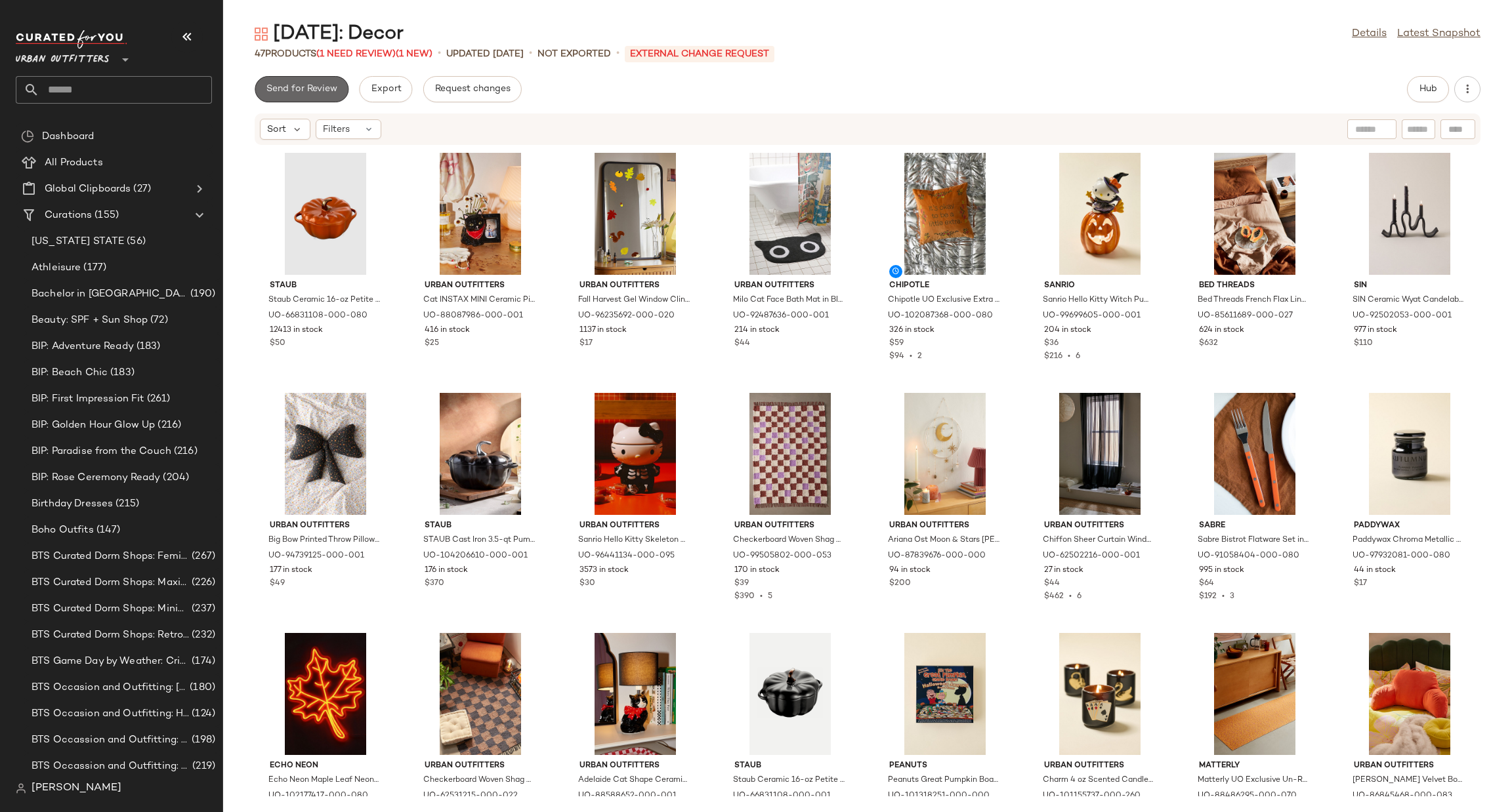
click at [341, 81] on button "Send for Review" at bounding box center [301, 89] width 94 height 26
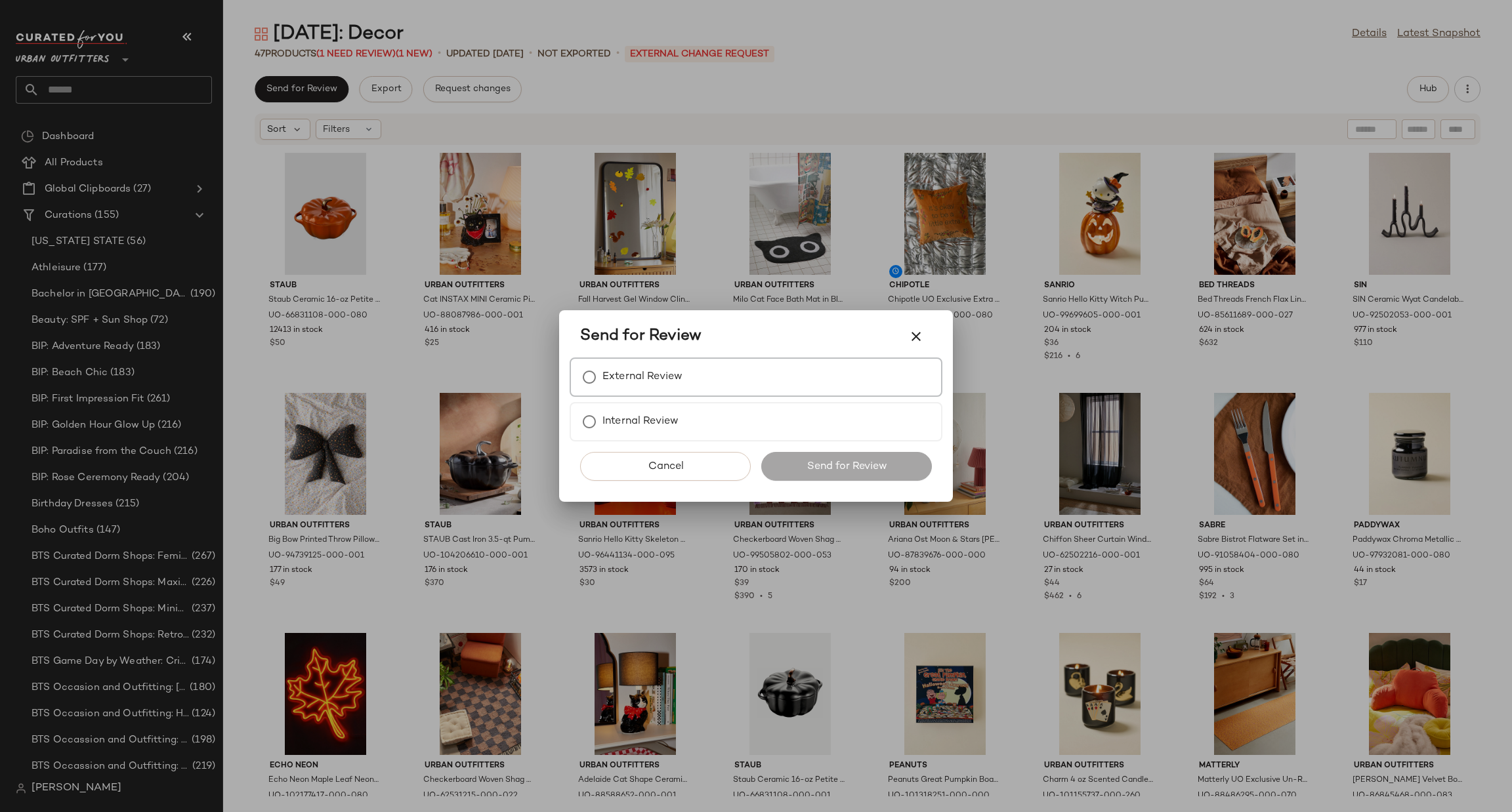
click at [651, 375] on label "External Review" at bounding box center [642, 378] width 80 height 26
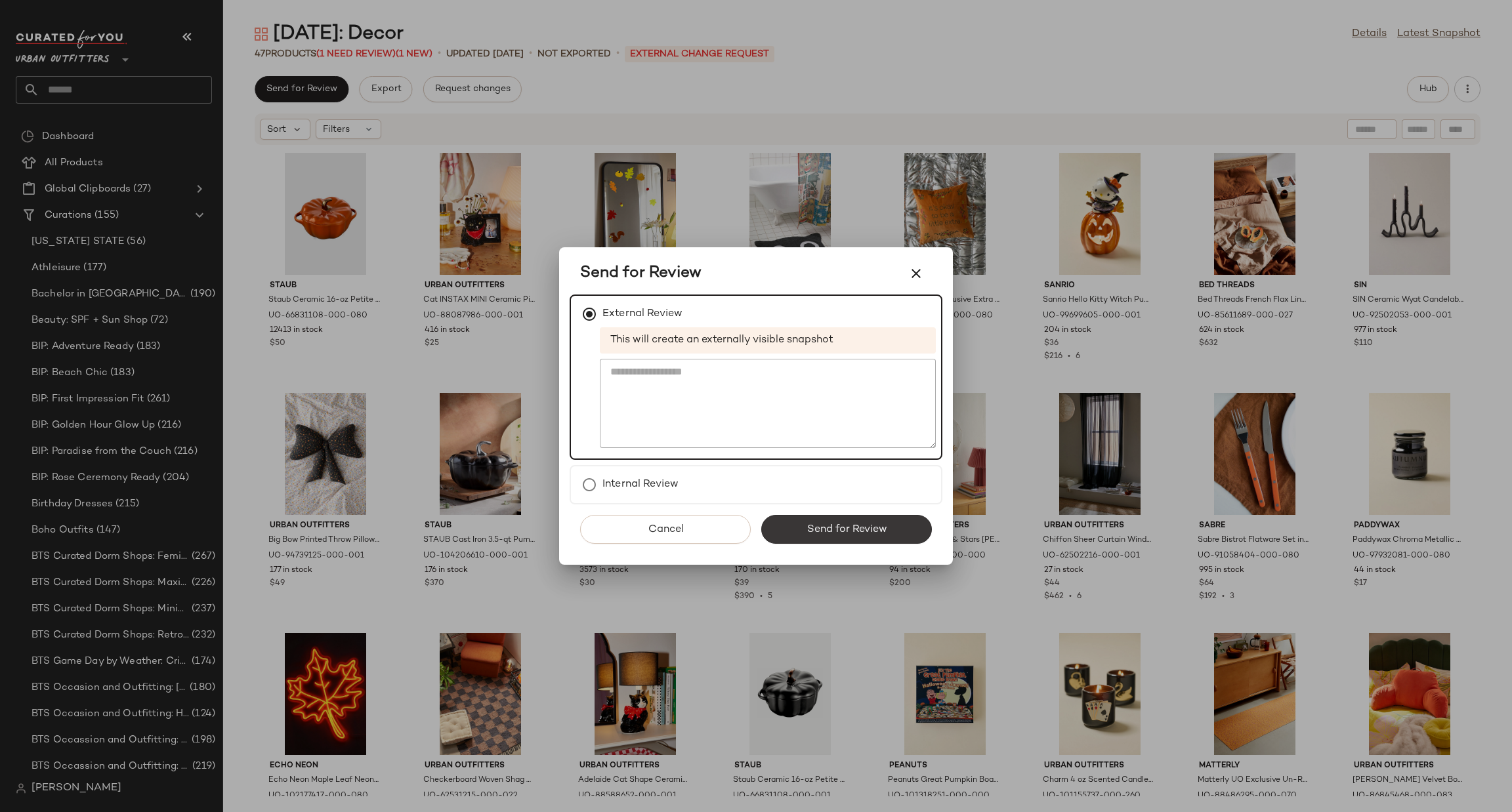
click at [867, 527] on span "Send for Review" at bounding box center [846, 529] width 81 height 13
